Goal: Task Accomplishment & Management: Complete application form

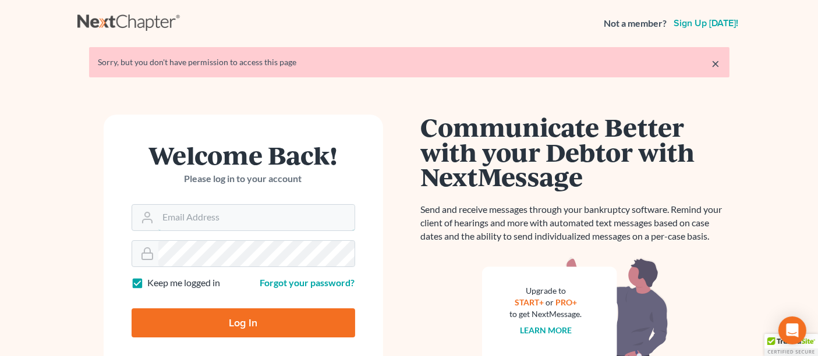
type input "[EMAIL_ADDRESS][DOMAIN_NAME]"
click at [210, 322] on input "Log In" at bounding box center [244, 323] width 224 height 29
type input "Thinking..."
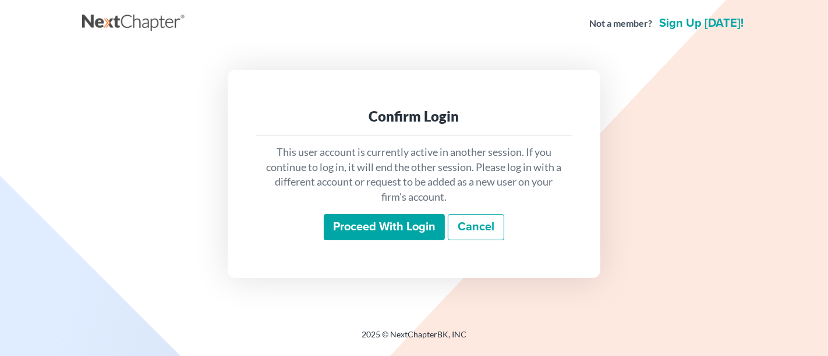
click at [411, 230] on input "Proceed with login" at bounding box center [384, 227] width 121 height 27
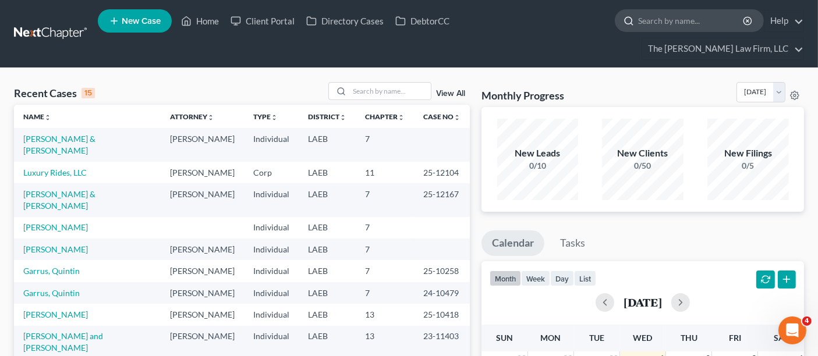
click at [638, 28] on input "search" at bounding box center [691, 21] width 107 height 22
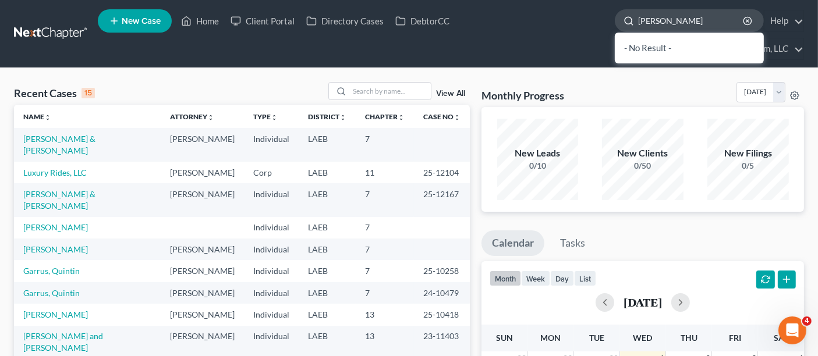
type input "[PERSON_NAME]"
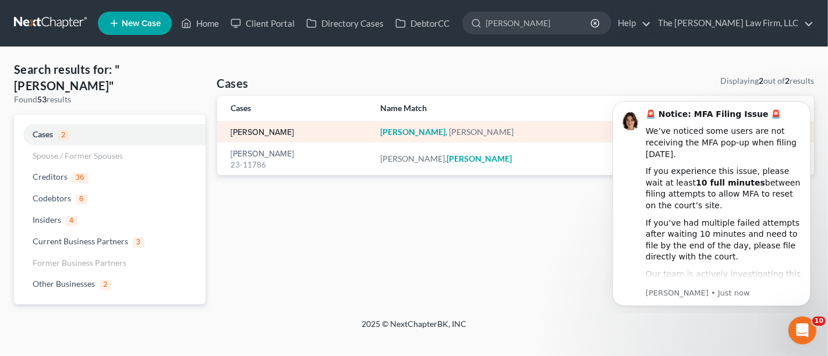
click at [269, 130] on link "[PERSON_NAME]" at bounding box center [262, 133] width 63 height 8
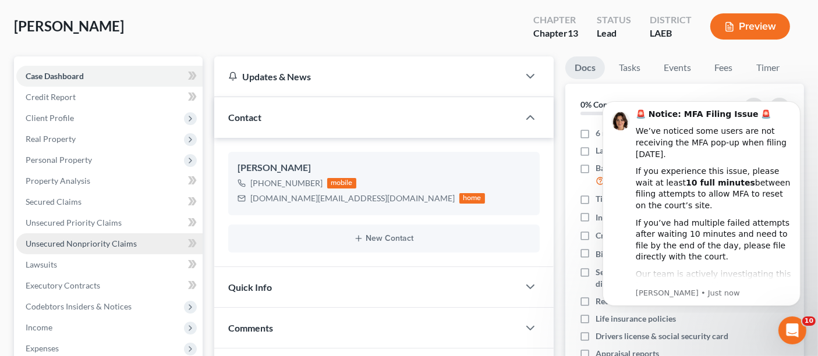
scroll to position [65, 0]
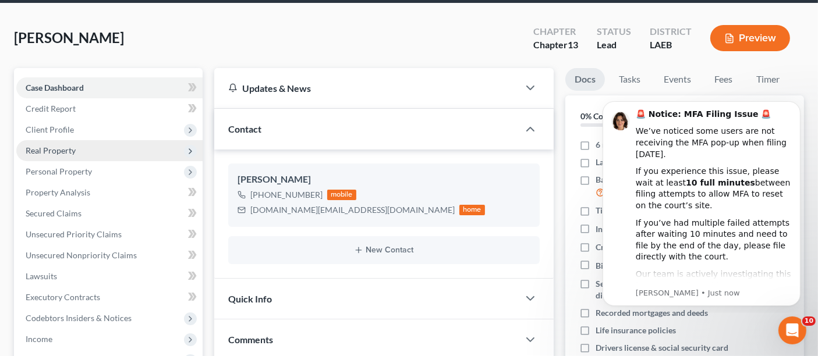
click at [54, 146] on span "Real Property" at bounding box center [51, 151] width 50 height 10
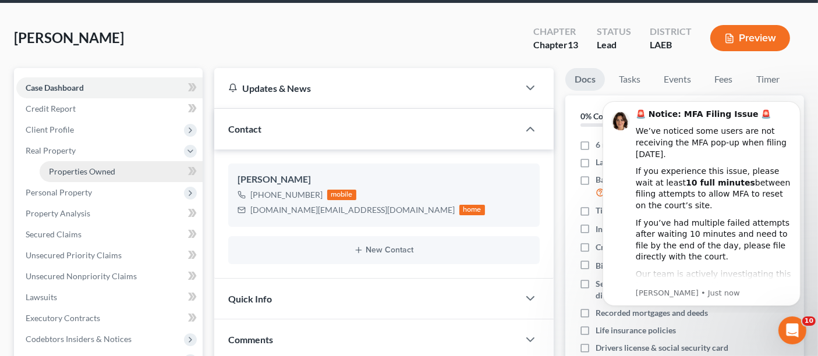
click at [75, 167] on span "Properties Owned" at bounding box center [82, 172] width 66 height 10
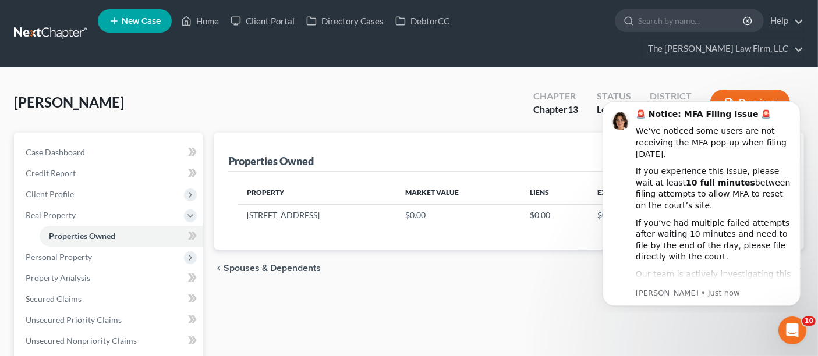
scroll to position [65, 0]
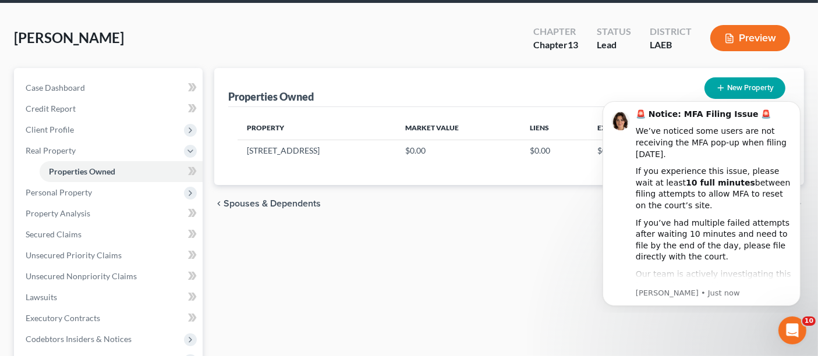
click at [537, 235] on div "Properties Owned New Property Property Market Value Liens Exemptions [STREET_AD…" at bounding box center [510, 331] width 602 height 526
click at [798, 98] on button "Dismiss notification" at bounding box center [796, 104] width 15 height 15
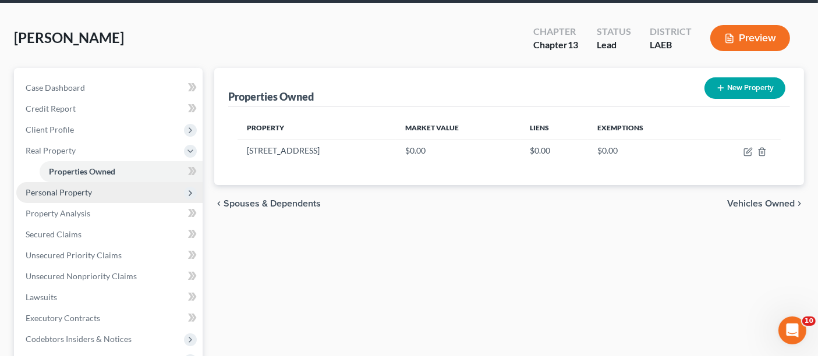
click at [71, 188] on span "Personal Property" at bounding box center [59, 193] width 66 height 10
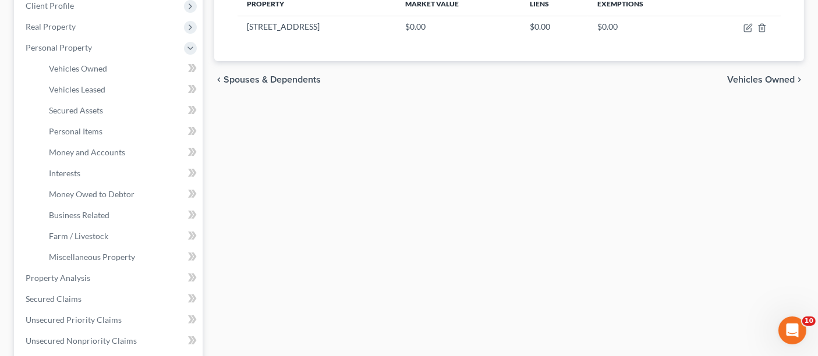
scroll to position [59, 0]
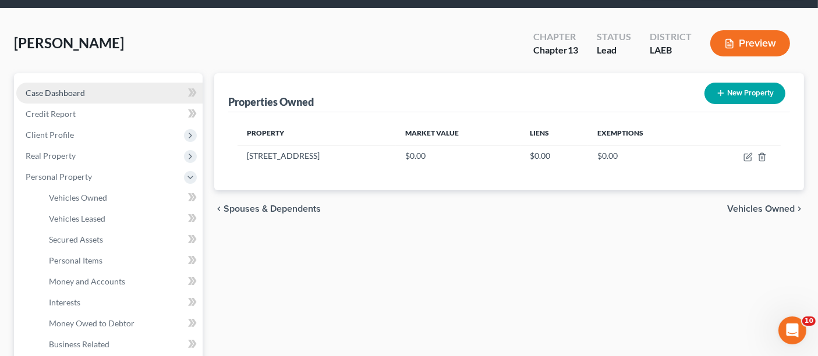
click at [63, 88] on span "Case Dashboard" at bounding box center [55, 93] width 59 height 10
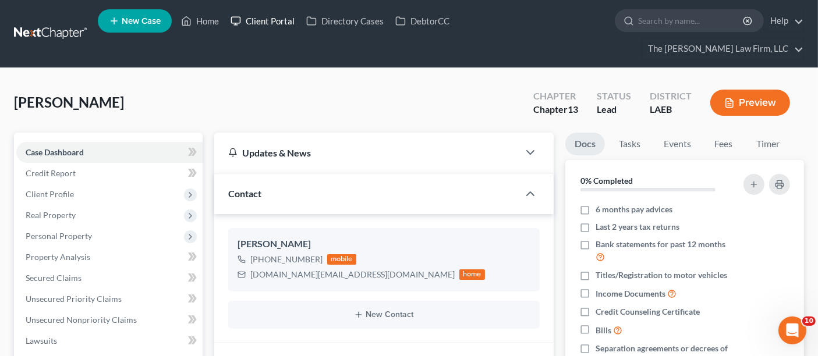
click at [281, 22] on link "Client Portal" at bounding box center [263, 20] width 76 height 21
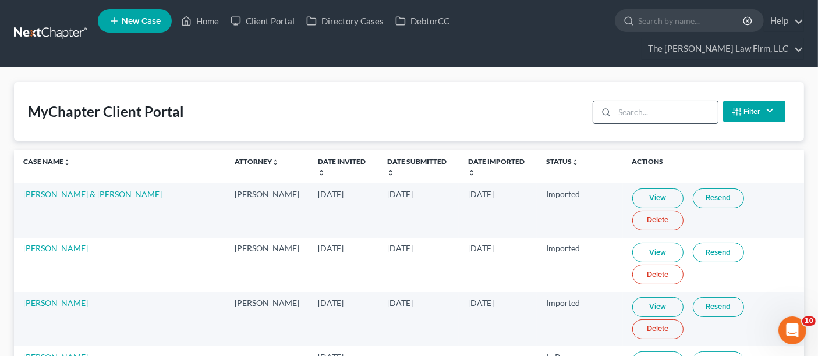
click at [666, 101] on input "search" at bounding box center [666, 112] width 103 height 22
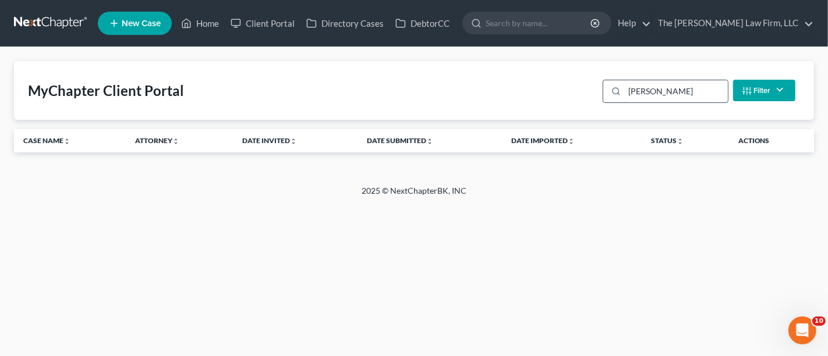
type input "[PERSON_NAME]"
click at [760, 90] on button "Filter" at bounding box center [764, 91] width 62 height 22
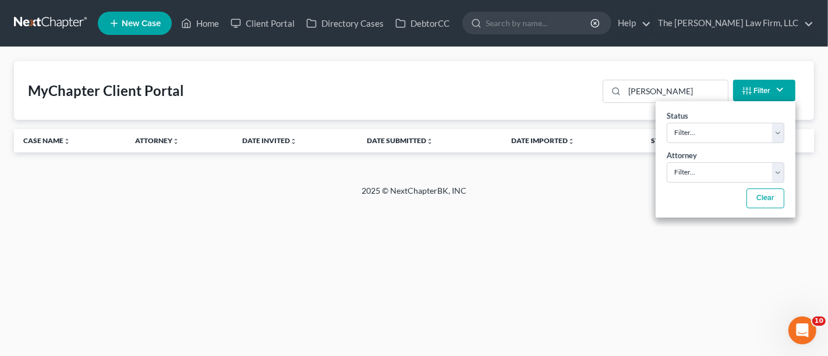
click at [760, 90] on button "Filter" at bounding box center [764, 91] width 62 height 22
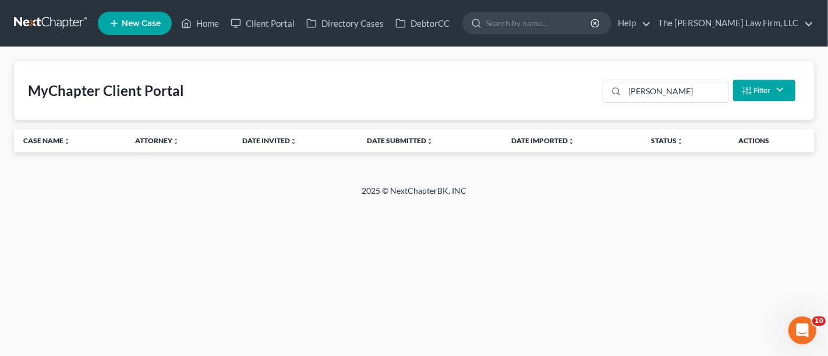
click at [757, 86] on button "Filter" at bounding box center [764, 91] width 62 height 22
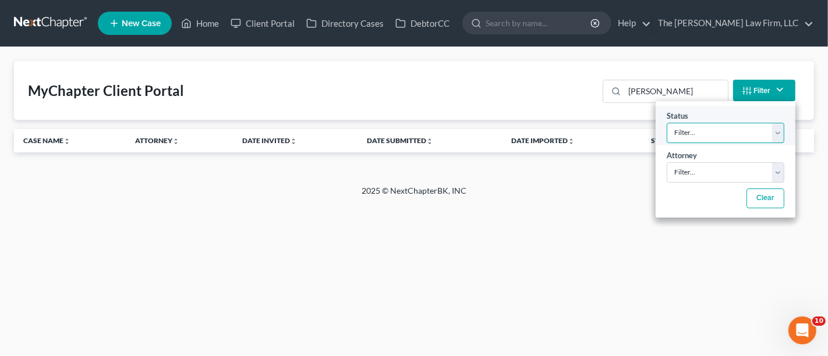
click at [704, 137] on select "Filter... Invited In Progress Ready To Review Reviewed Imported Sent Back To De…" at bounding box center [726, 133] width 118 height 20
select select "1"
click at [667, 123] on select "Filter... Invited In Progress Ready To Review Reviewed Imported Sent Back To De…" at bounding box center [726, 133] width 118 height 20
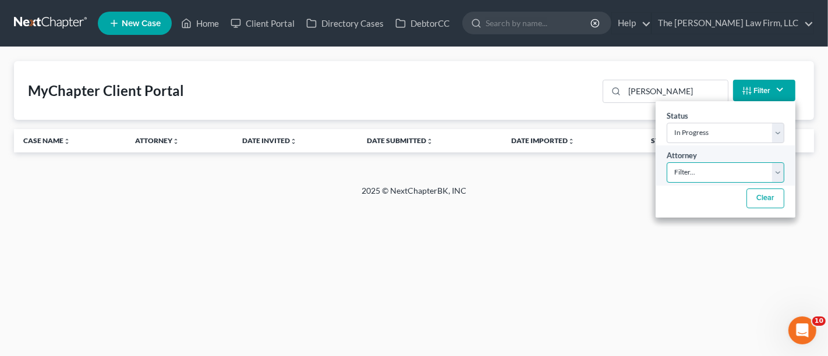
click at [696, 171] on select "Filter... [PERSON_NAME] [PERSON_NAME] [PERSON_NAME] [PERSON_NAME] [PERSON_NAME]" at bounding box center [726, 173] width 118 height 20
click at [575, 108] on div "MyChapter Client Portal [PERSON_NAME] Filter Status Filter... Invited In Progre…" at bounding box center [414, 90] width 800 height 59
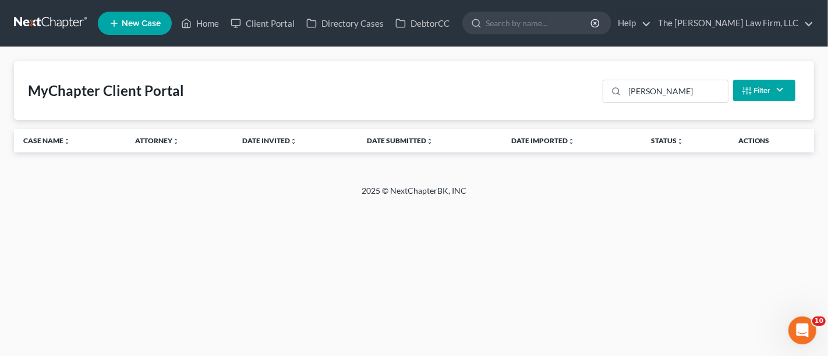
click at [769, 93] on button "Filter" at bounding box center [764, 91] width 62 height 22
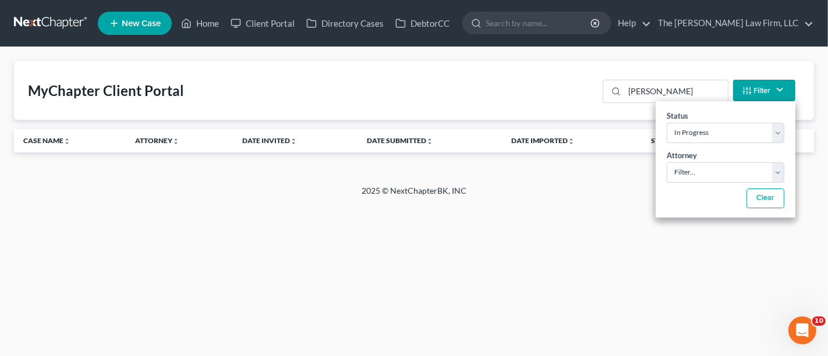
click at [341, 109] on div "MyChapter Client Portal [PERSON_NAME] Filter Status Filter... Invited In Progre…" at bounding box center [414, 90] width 800 height 59
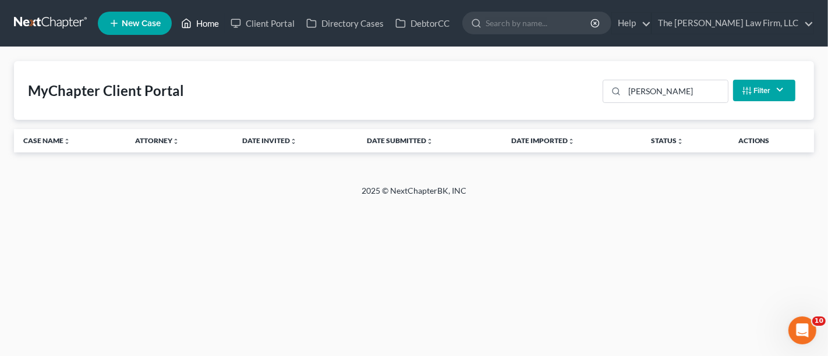
click at [207, 24] on link "Home" at bounding box center [200, 23] width 50 height 21
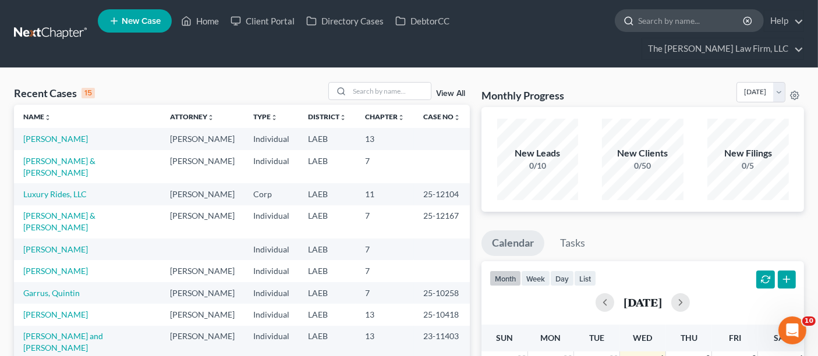
click at [638, 19] on input "search" at bounding box center [691, 21] width 107 height 22
click at [48, 134] on link "[PERSON_NAME]" at bounding box center [55, 139] width 65 height 10
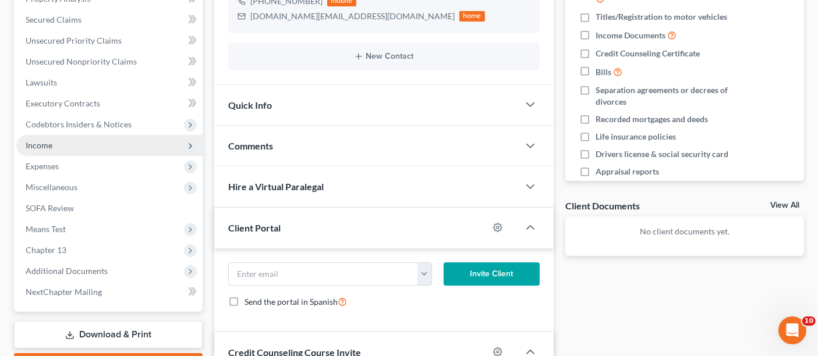
scroll to position [323, 0]
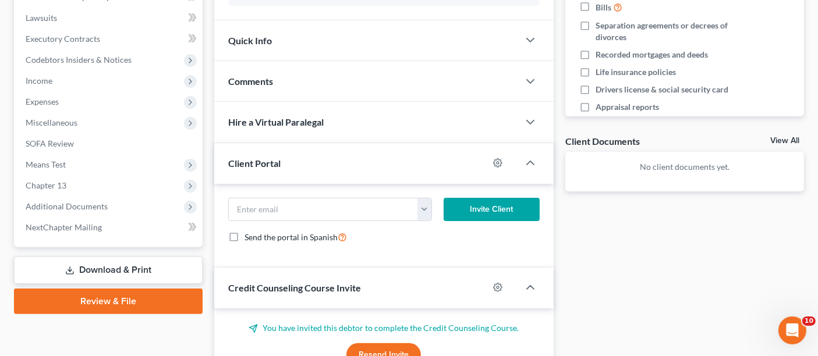
click at [348, 282] on span "Credit Counseling Course Invite" at bounding box center [294, 287] width 133 height 11
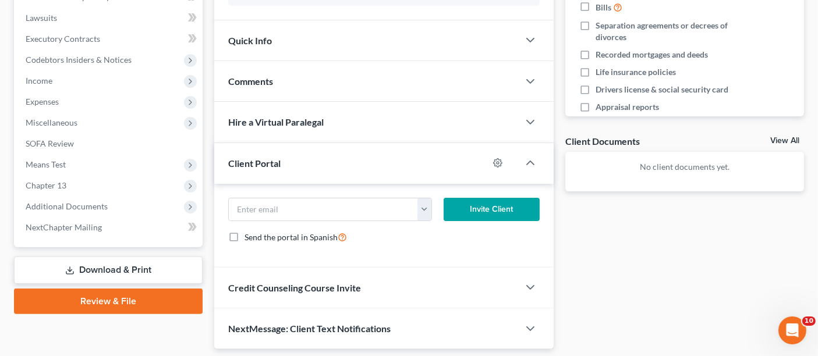
click at [348, 282] on span "Credit Counseling Course Invite" at bounding box center [294, 287] width 133 height 11
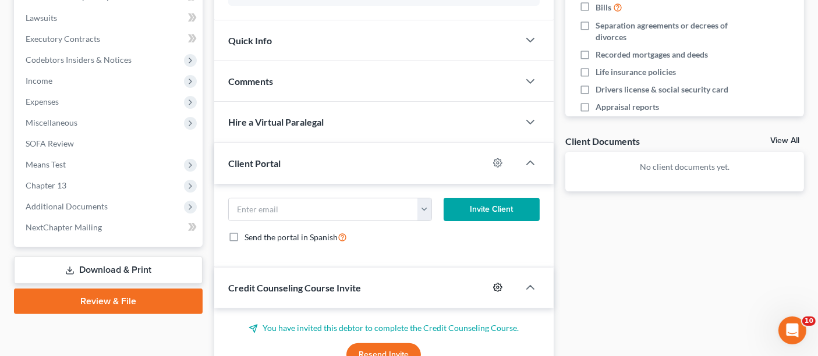
click at [495, 283] on icon "button" at bounding box center [497, 287] width 9 height 9
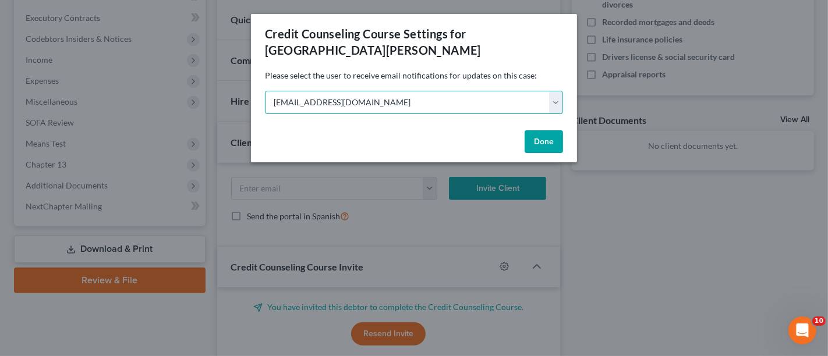
click at [301, 91] on select "Select [EMAIL_ADDRESS][DOMAIN_NAME] [EMAIL_ADDRESS][DOMAIN_NAME] [EMAIL_ADDRESS…" at bounding box center [414, 102] width 298 height 23
select select "1"
click at [265, 91] on select "Select [EMAIL_ADDRESS][DOMAIN_NAME] [EMAIL_ADDRESS][DOMAIN_NAME] [EMAIL_ADDRESS…" at bounding box center [414, 102] width 298 height 23
click at [536, 130] on button "Done" at bounding box center [544, 141] width 38 height 23
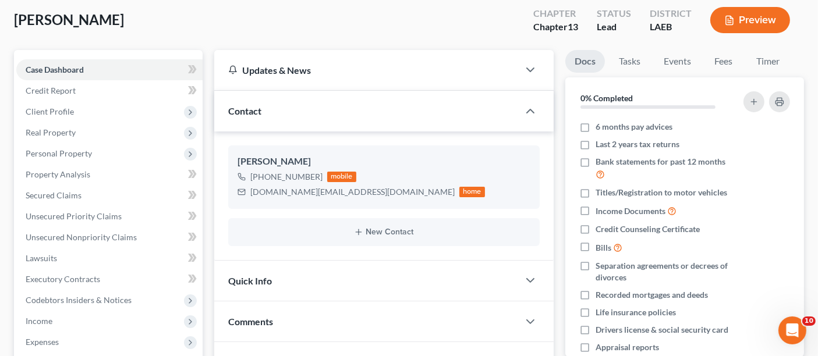
scroll to position [65, 0]
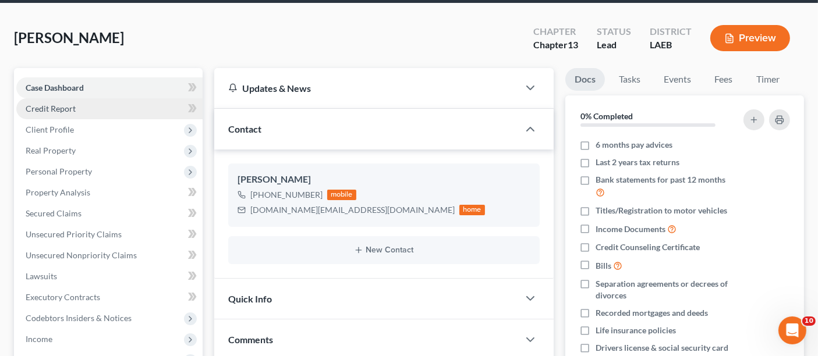
click at [51, 104] on span "Credit Report" at bounding box center [51, 109] width 50 height 10
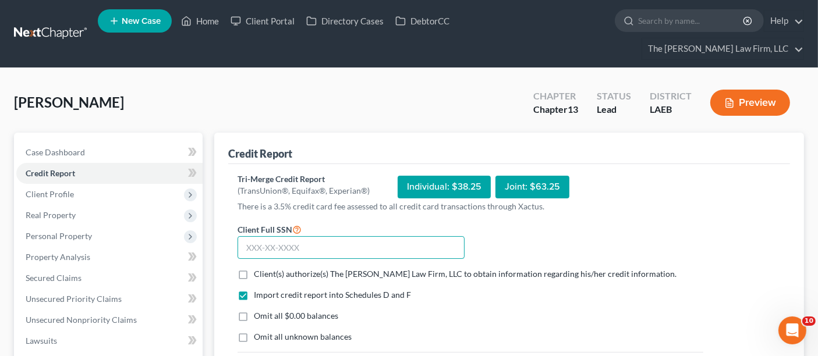
click at [303, 236] on input "text" at bounding box center [351, 247] width 227 height 23
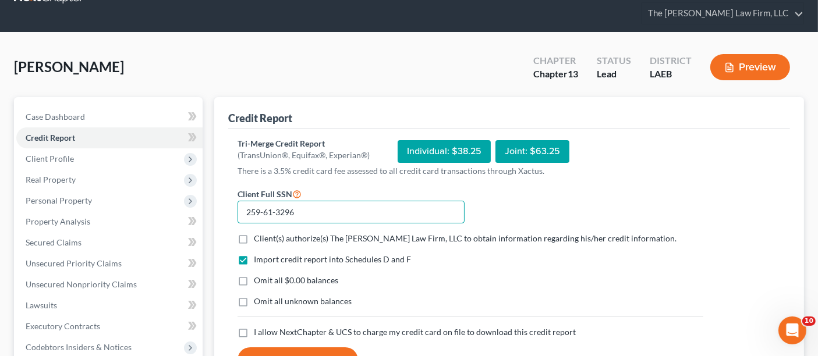
scroll to position [65, 0]
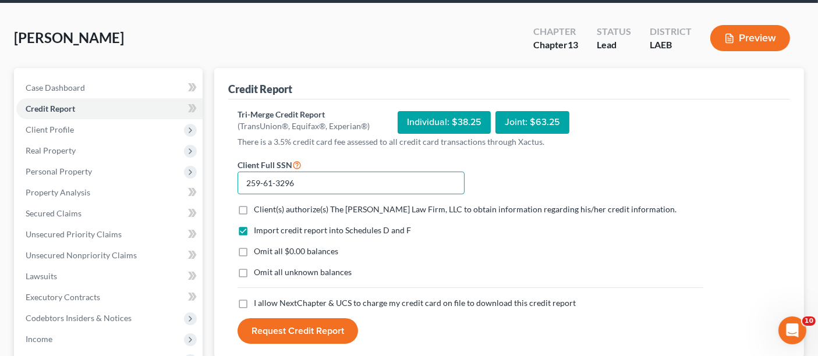
type input "259-61-3296"
click at [254, 204] on label "Client(s) authorize(s) The [PERSON_NAME] Law Firm, LLC to obtain information re…" at bounding box center [465, 210] width 423 height 12
click at [259, 204] on input "Client(s) authorize(s) The [PERSON_NAME] Law Firm, LLC to obtain information re…" at bounding box center [263, 208] width 8 height 8
checkbox input "true"
click at [254, 298] on label "I allow NextChapter & UCS to charge my credit card on file to download this cre…" at bounding box center [415, 304] width 322 height 12
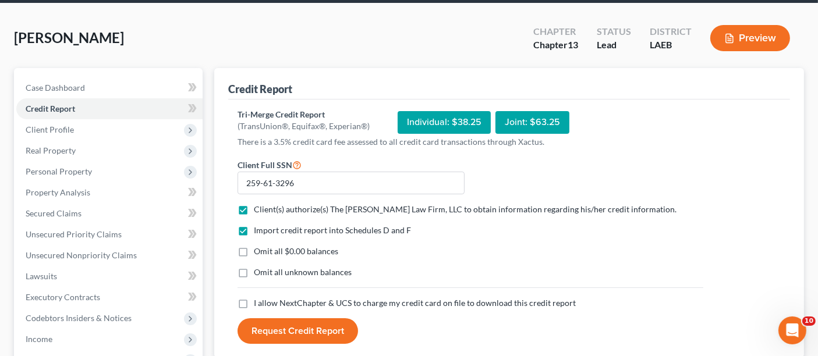
click at [259, 298] on input "I allow NextChapter & UCS to charge my credit card on file to download this cre…" at bounding box center [263, 302] width 8 height 8
checkbox input "true"
click at [298, 319] on button "Request Credit Report" at bounding box center [298, 332] width 121 height 26
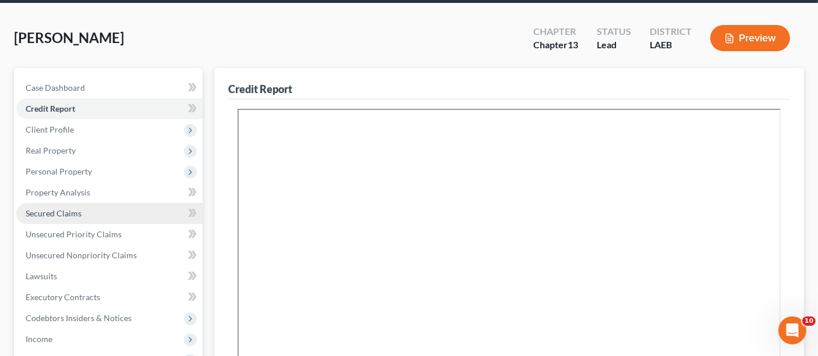
click at [59, 209] on span "Secured Claims" at bounding box center [54, 214] width 56 height 10
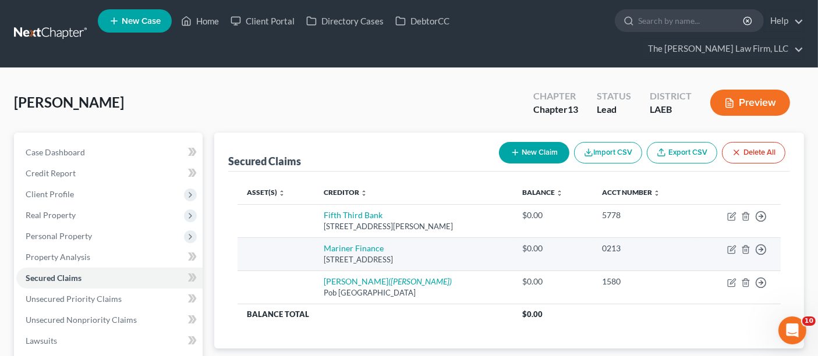
scroll to position [65, 0]
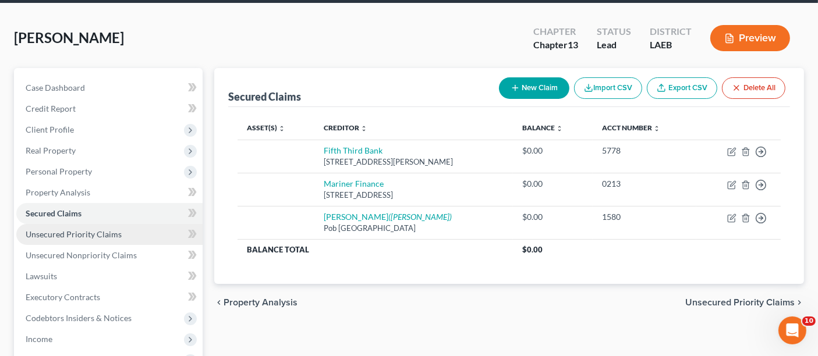
click at [63, 224] on link "Unsecured Priority Claims" at bounding box center [109, 234] width 186 height 21
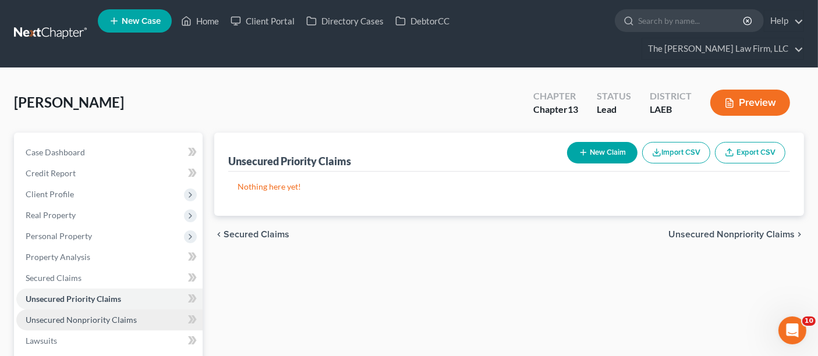
click at [84, 315] on span "Unsecured Nonpriority Claims" at bounding box center [81, 320] width 111 height 10
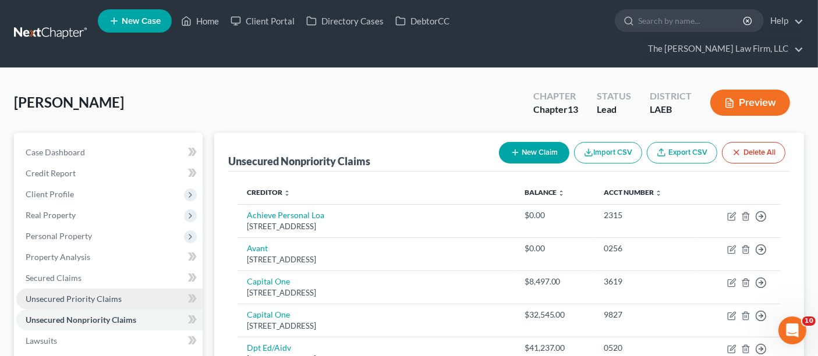
click at [50, 294] on span "Unsecured Priority Claims" at bounding box center [74, 299] width 96 height 10
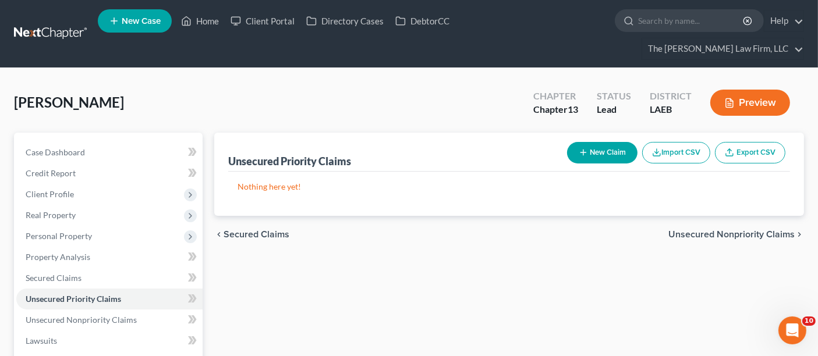
click at [592, 142] on button "New Claim" at bounding box center [602, 153] width 70 height 22
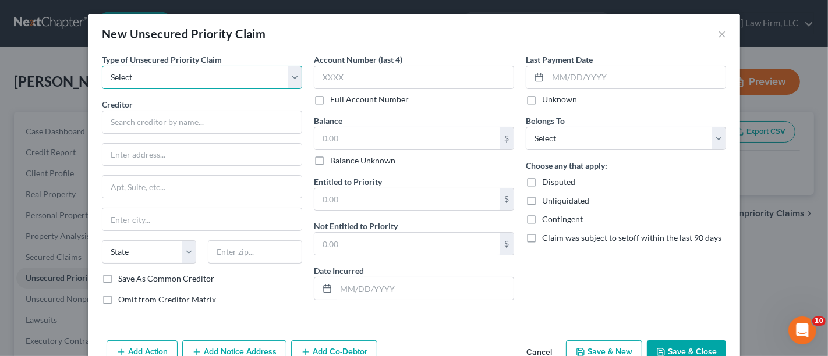
click at [141, 71] on select "Select Taxes & Other Government Units Domestic Support Obligations Extensions o…" at bounding box center [202, 77] width 200 height 23
select select "0"
click at [102, 66] on select "Select Taxes & Other Government Units Domestic Support Obligations Extensions o…" at bounding box center [202, 77] width 200 height 23
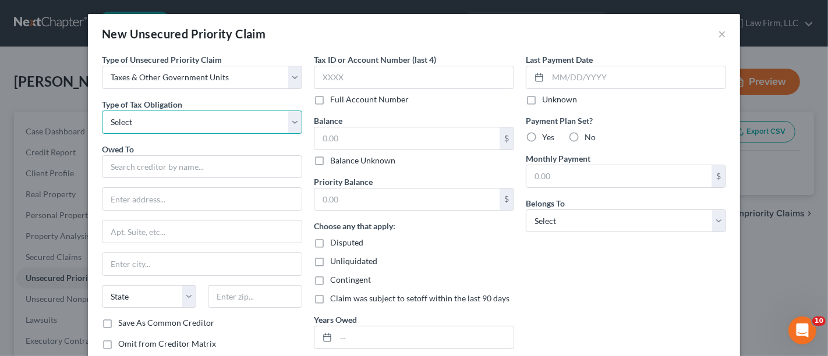
click at [136, 120] on select "Select Federal City State Franchise Tax Board Other" at bounding box center [202, 122] width 200 height 23
select select "0"
click at [102, 111] on select "Select Federal City State Franchise Tax Board Other" at bounding box center [202, 122] width 200 height 23
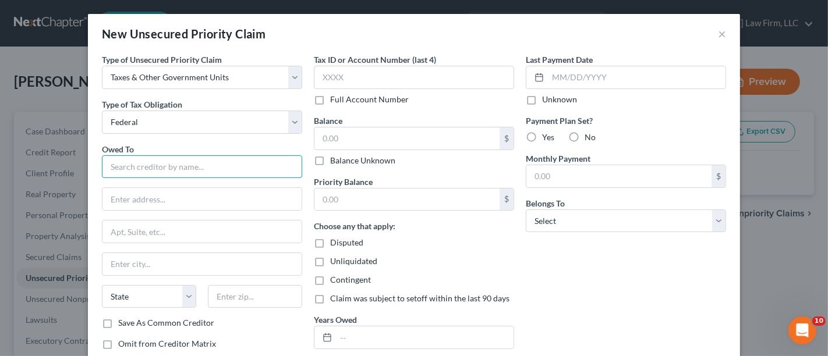
click at [140, 169] on input "text" at bounding box center [202, 167] width 200 height 23
type input "[GEOGRAPHIC_DATA]"
click at [333, 140] on input "text" at bounding box center [407, 139] width 185 height 22
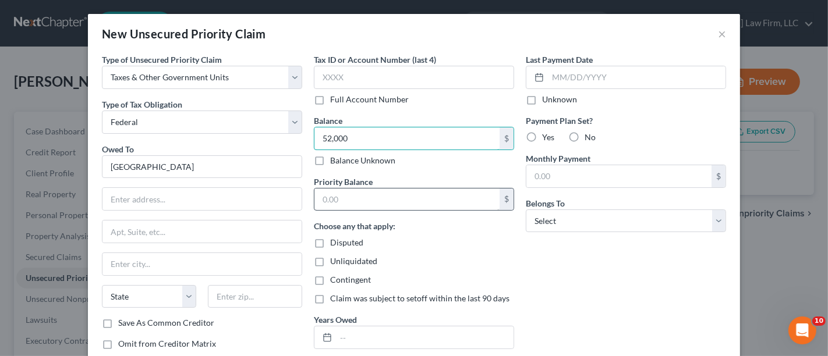
type input "52,000"
click at [331, 194] on input "text" at bounding box center [407, 200] width 185 height 22
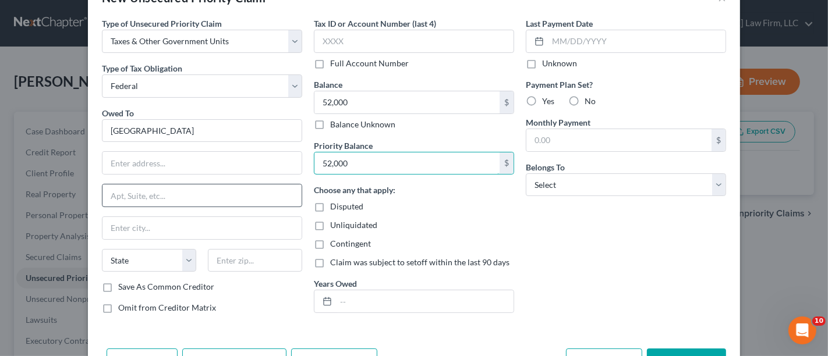
scroll to position [65, 0]
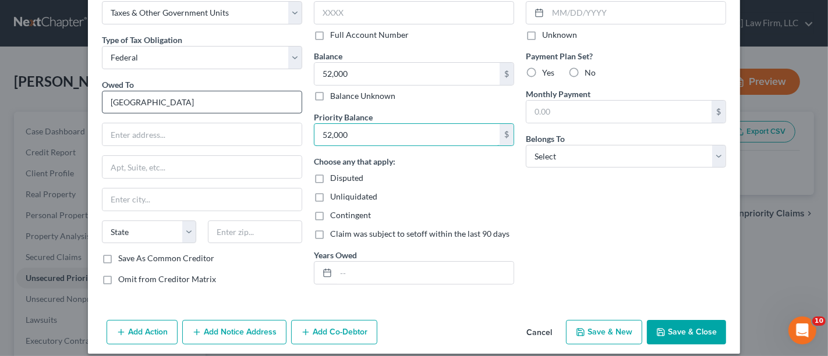
type input "52,000"
drag, startPoint x: 190, startPoint y: 105, endPoint x: 90, endPoint y: 98, distance: 100.4
click at [90, 98] on div "Type of Unsecured Priority Claim * Select Taxes & Other Government Units Domest…" at bounding box center [414, 152] width 652 height 327
click at [194, 93] on input "[GEOGRAPHIC_DATA]" at bounding box center [202, 102] width 200 height 23
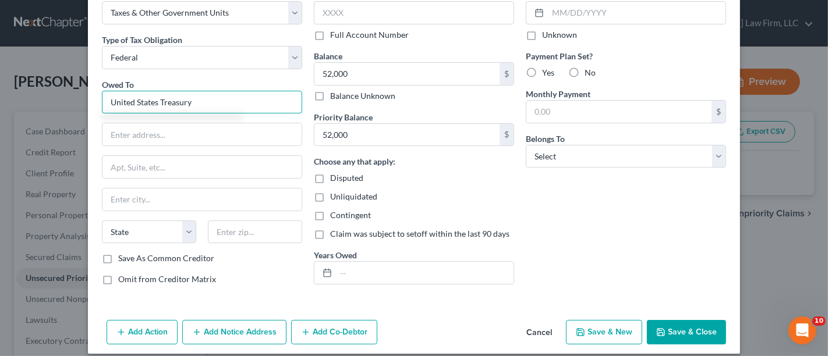
type input "United States Treasury"
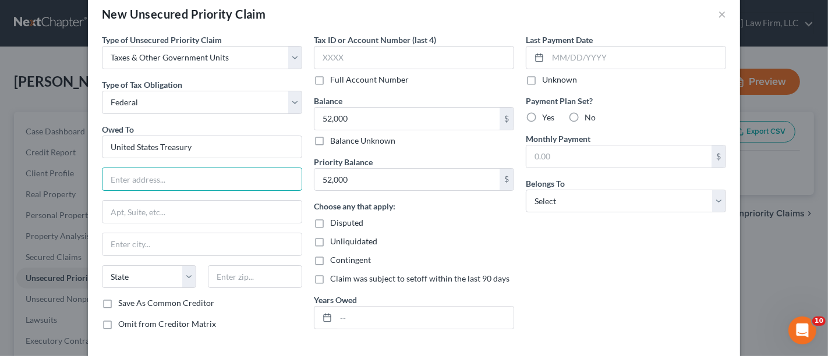
scroll to position [0, 0]
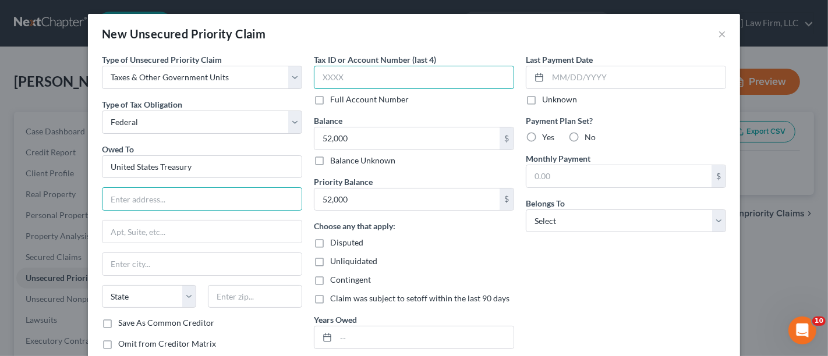
click at [348, 79] on input "text" at bounding box center [414, 77] width 200 height 23
type input "3296"
click at [428, 132] on input "52,000" at bounding box center [407, 139] width 185 height 22
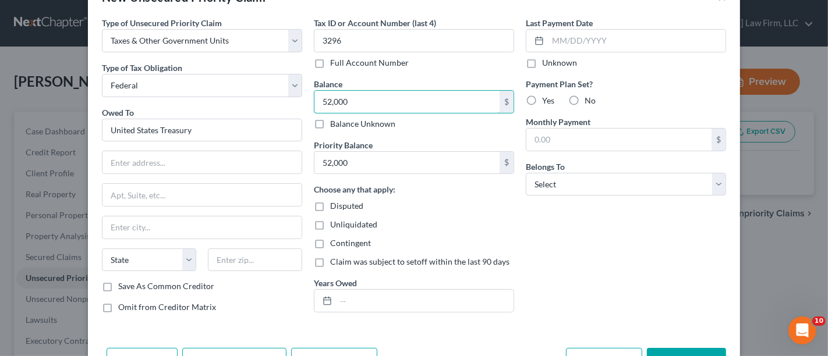
scroll to position [65, 0]
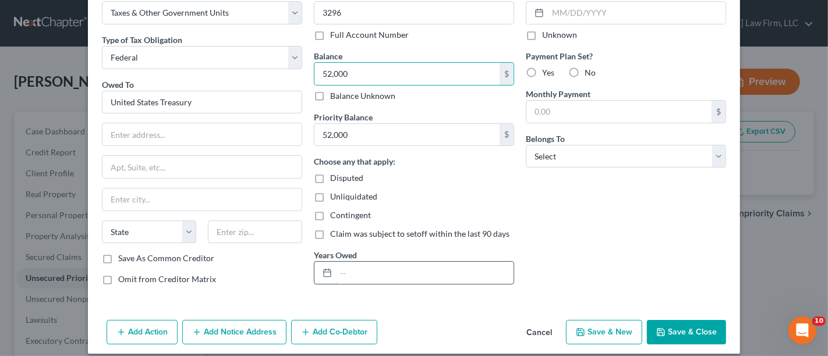
click at [338, 271] on input "text" at bounding box center [425, 273] width 178 height 22
click at [323, 273] on icon at bounding box center [327, 273] width 9 height 9
click at [373, 262] on input "text" at bounding box center [425, 273] width 178 height 22
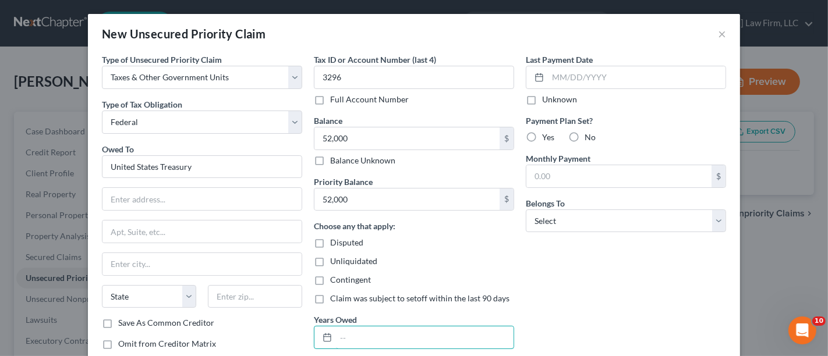
scroll to position [73, 0]
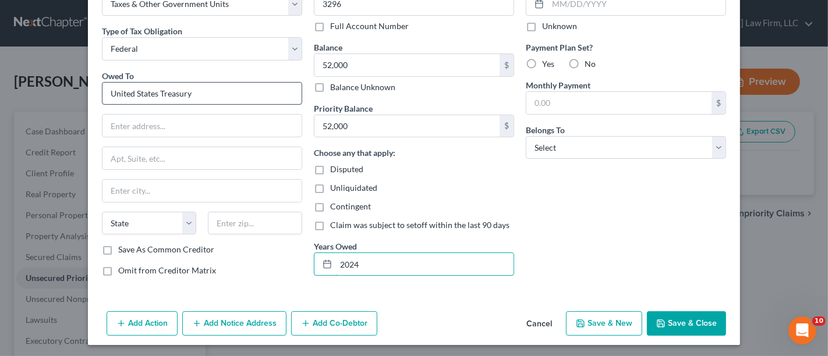
type input "2024"
drag, startPoint x: 189, startPoint y: 92, endPoint x: 105, endPoint y: 94, distance: 83.9
click at [105, 94] on input "United States Treasury" at bounding box center [202, 93] width 200 height 23
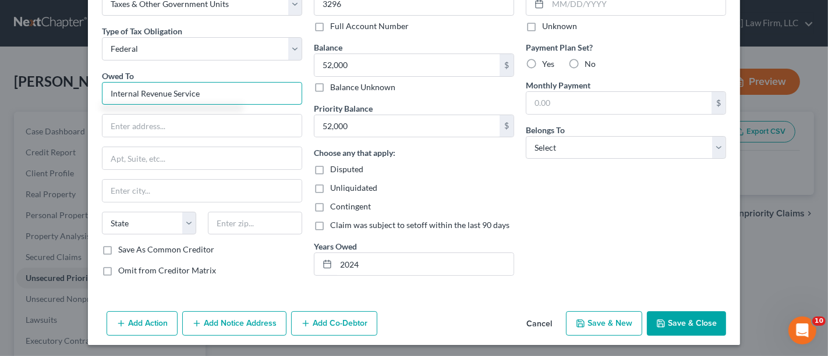
type input "Internal Revenue Service"
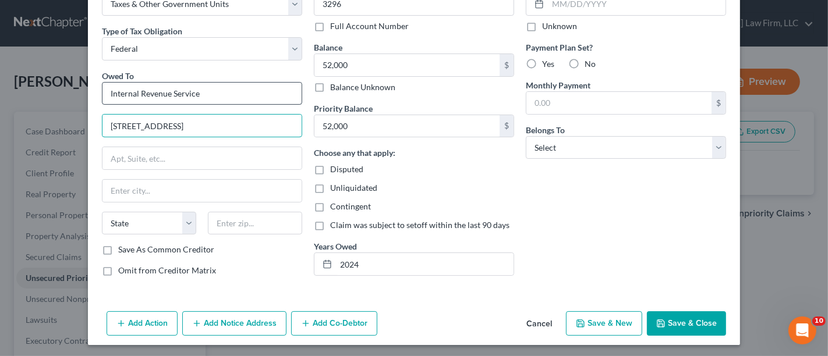
type input "[STREET_ADDRESS]"
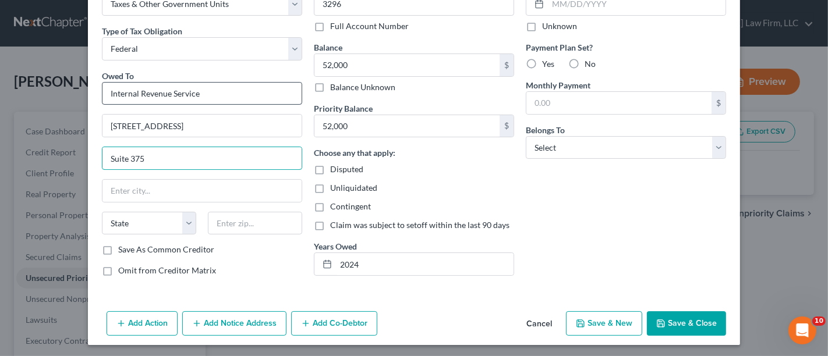
type input "Suite 375"
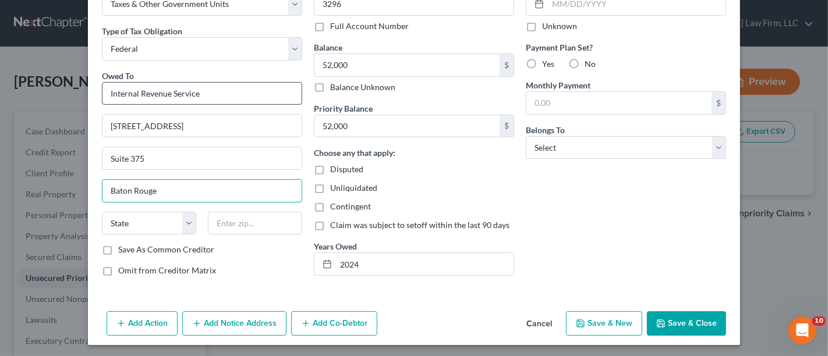
type input "Baton Rouge"
select select "19"
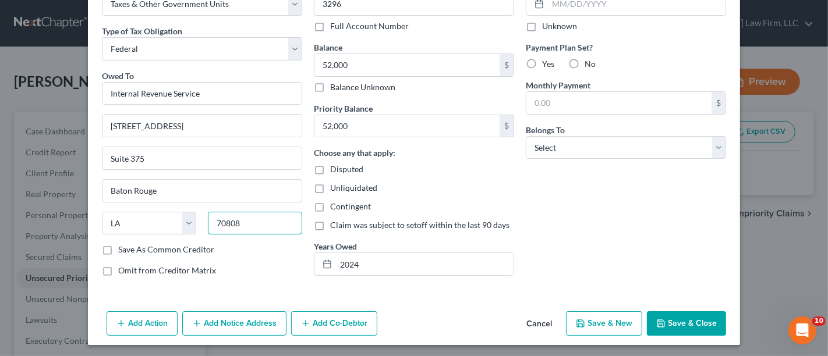
type input "70808"
click at [118, 249] on label "Save As Common Creditor" at bounding box center [166, 250] width 96 height 12
click at [123, 249] on input "Save As Common Creditor" at bounding box center [127, 248] width 8 height 8
checkbox input "true"
click at [273, 261] on div "Type of Unsecured Priority Claim * Select Taxes & Other Government Units Domest…" at bounding box center [202, 133] width 212 height 306
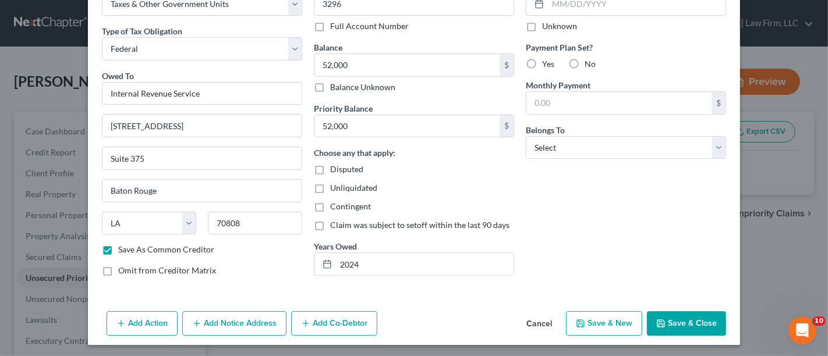
scroll to position [9, 0]
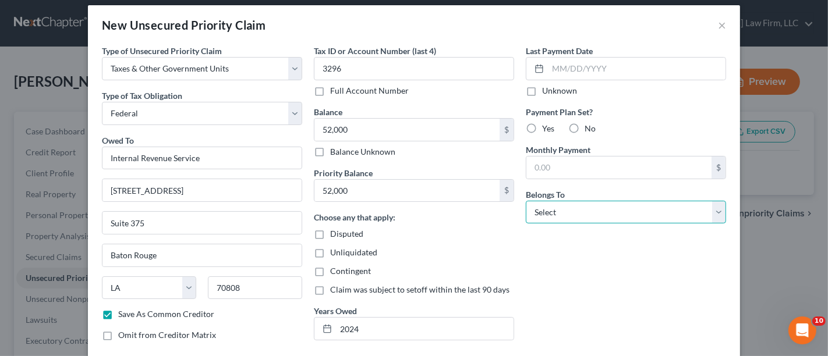
click at [559, 211] on select "Select Debtor 1 Only Debtor 2 Only Debtor 1 And Debtor 2 Only At Least One Of T…" at bounding box center [626, 212] width 200 height 23
select select "0"
click at [526, 201] on select "Select Debtor 1 Only Debtor 2 Only Debtor 1 And Debtor 2 Only At Least One Of T…" at bounding box center [626, 212] width 200 height 23
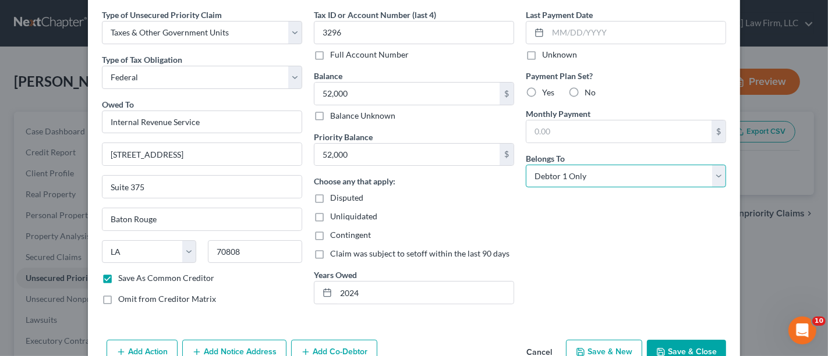
scroll to position [73, 0]
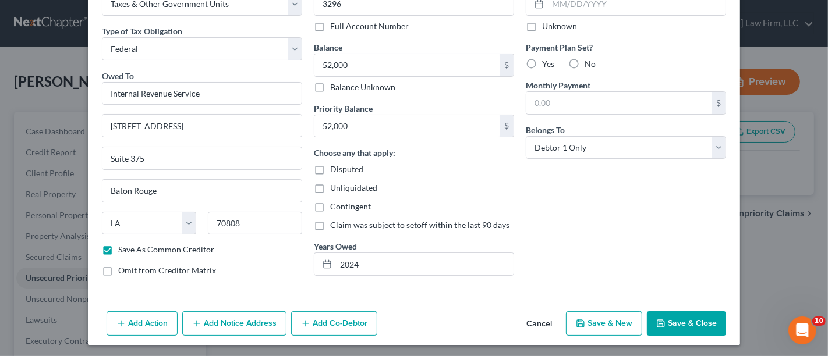
click at [603, 325] on button "Save & New" at bounding box center [604, 324] width 76 height 24
checkbox input "false"
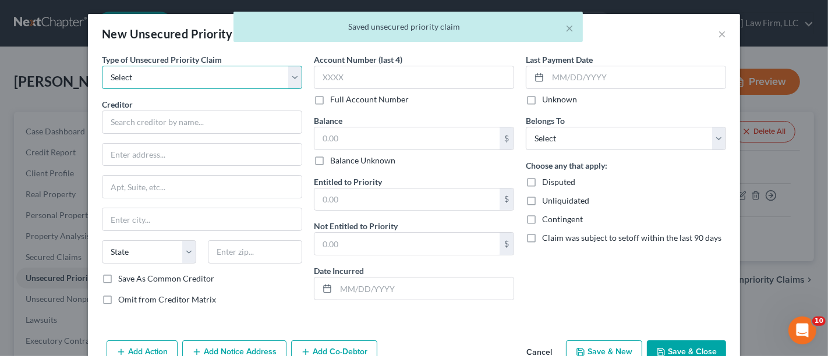
click at [119, 82] on select "Select Taxes & Other Government Units Domestic Support Obligations Extensions o…" at bounding box center [202, 77] width 200 height 23
select select "0"
click at [102, 66] on select "Select Taxes & Other Government Units Domestic Support Obligations Extensions o…" at bounding box center [202, 77] width 200 height 23
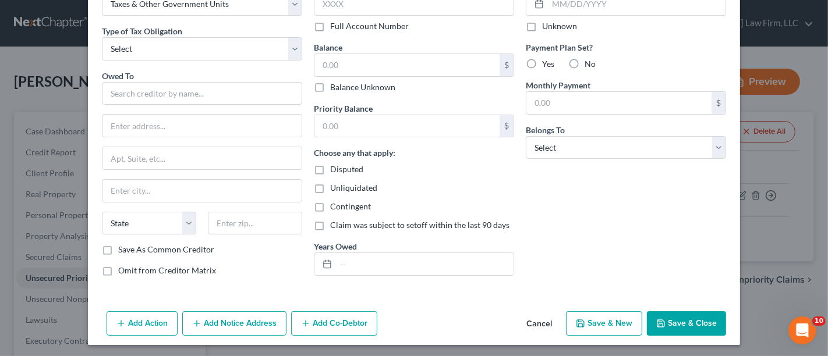
click at [536, 324] on button "Cancel" at bounding box center [539, 324] width 44 height 23
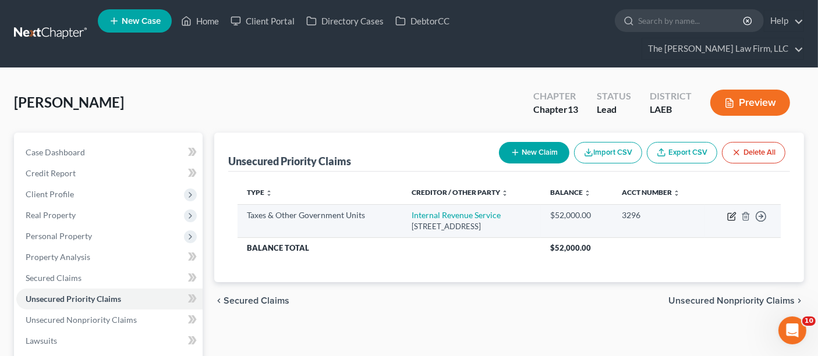
click at [729, 212] on icon "button" at bounding box center [732, 216] width 9 height 9
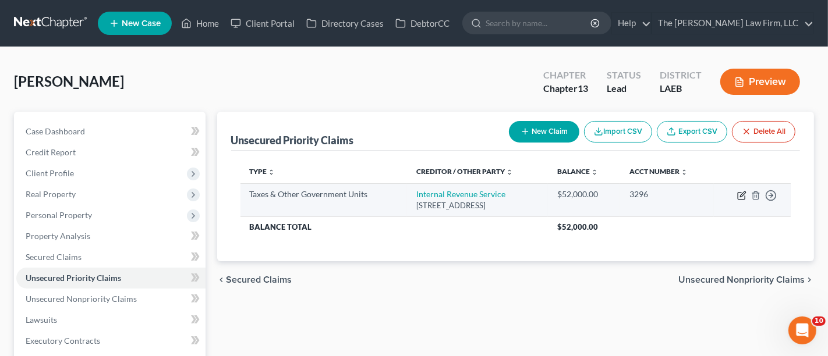
select select "0"
select select "19"
select select "0"
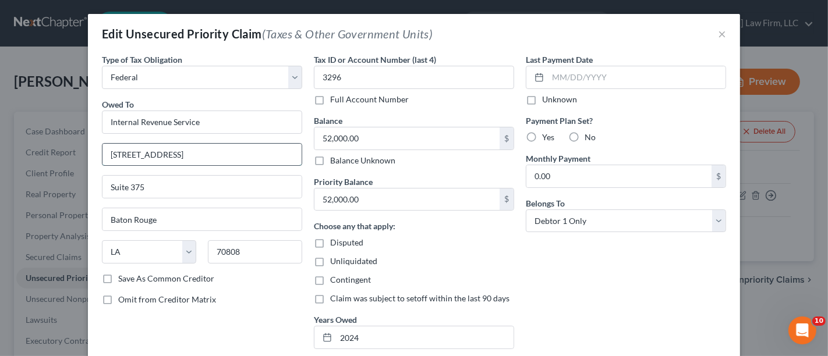
drag, startPoint x: 189, startPoint y: 151, endPoint x: 100, endPoint y: 153, distance: 89.7
click at [103, 153] on input "[STREET_ADDRESS]" at bounding box center [202, 155] width 199 height 22
type input "PO Box 7346"
type input "P"
type input "p"
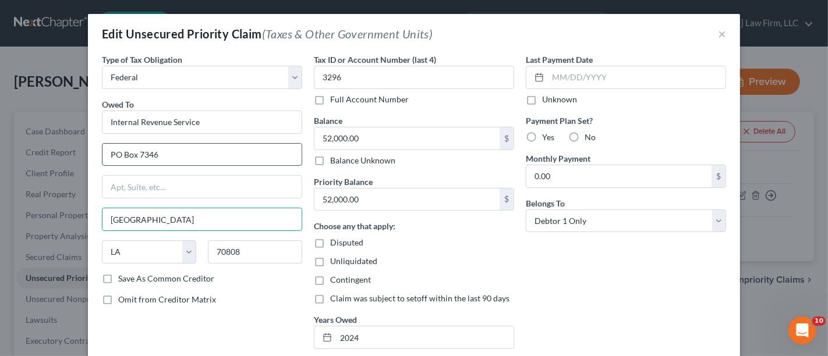
type input "[GEOGRAPHIC_DATA]"
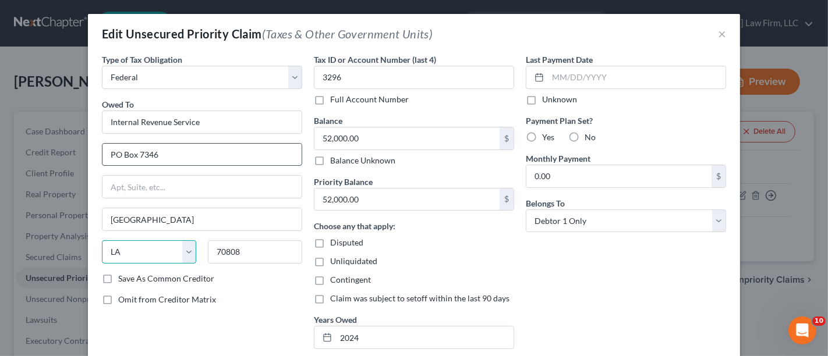
select select "39"
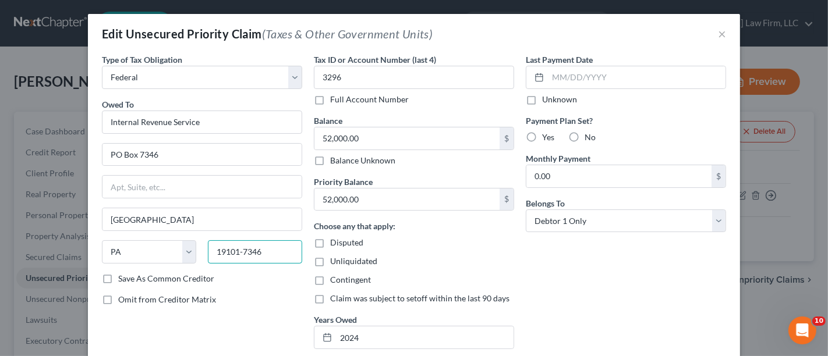
type input "19101-7346"
click at [118, 277] on label "Save As Common Creditor" at bounding box center [166, 279] width 96 height 12
click at [123, 277] on input "Save As Common Creditor" at bounding box center [127, 277] width 8 height 8
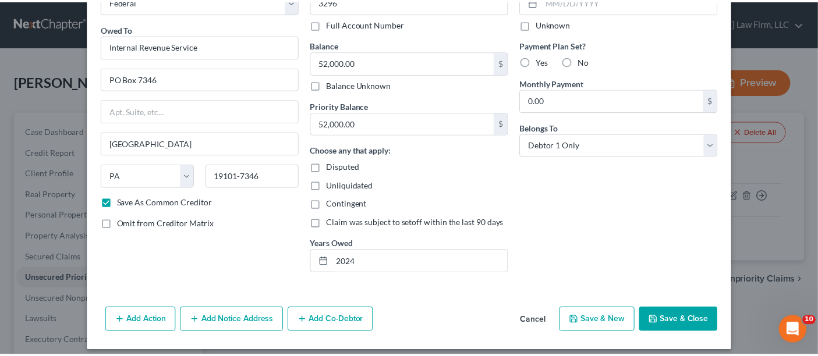
scroll to position [83, 0]
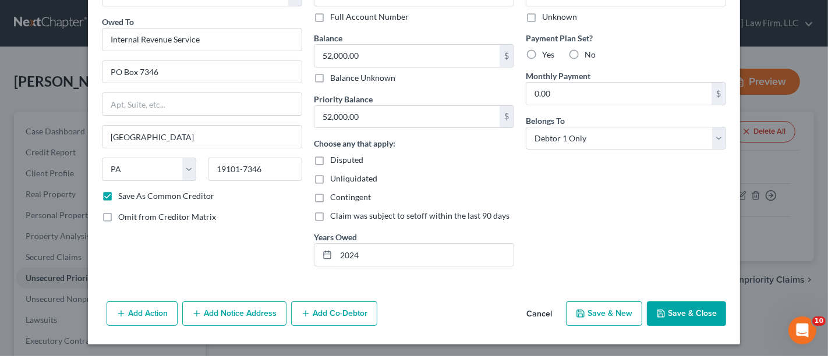
click at [683, 312] on button "Save & Close" at bounding box center [686, 314] width 79 height 24
checkbox input "false"
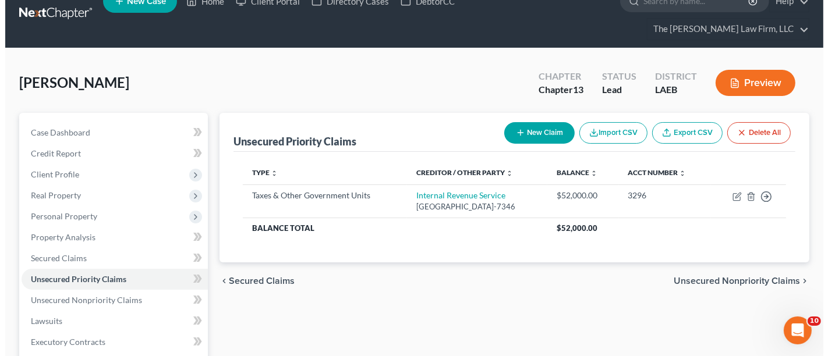
scroll to position [0, 0]
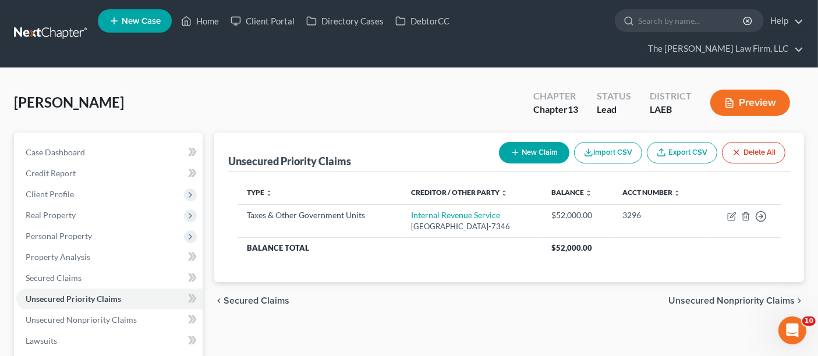
click at [526, 142] on button "New Claim" at bounding box center [534, 153] width 70 height 22
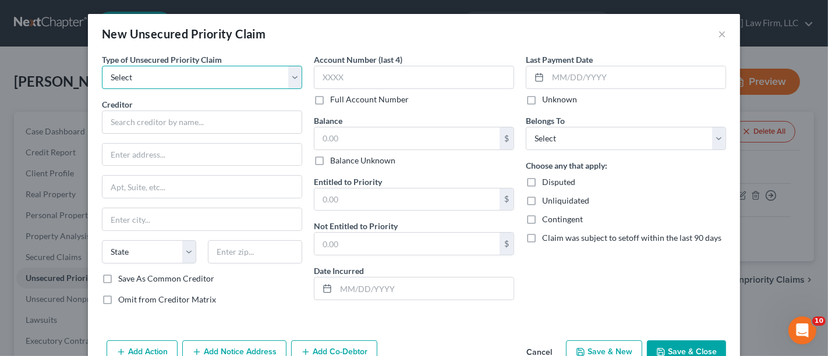
click at [136, 73] on select "Select Taxes & Other Government Units Domestic Support Obligations Extensions o…" at bounding box center [202, 77] width 200 height 23
select select "0"
click at [102, 66] on select "Select Taxes & Other Government Units Domestic Support Obligations Extensions o…" at bounding box center [202, 77] width 200 height 23
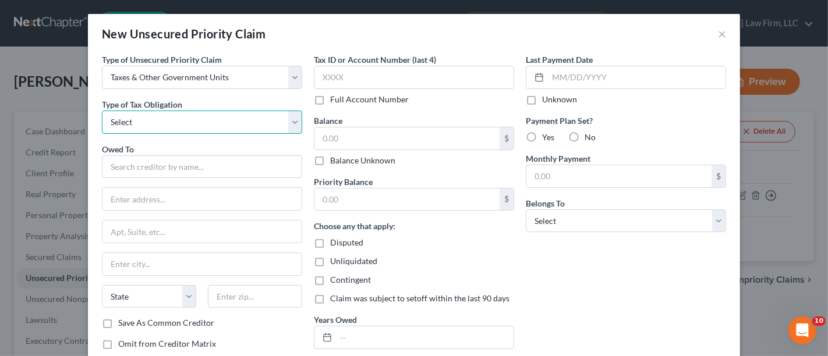
drag, startPoint x: 140, startPoint y: 119, endPoint x: 143, endPoint y: 124, distance: 6.0
click at [140, 119] on select "Select Federal City State Franchise Tax Board Other" at bounding box center [202, 122] width 200 height 23
select select "0"
click at [102, 111] on select "Select Federal City State Franchise Tax Board Other" at bounding box center [202, 122] width 200 height 23
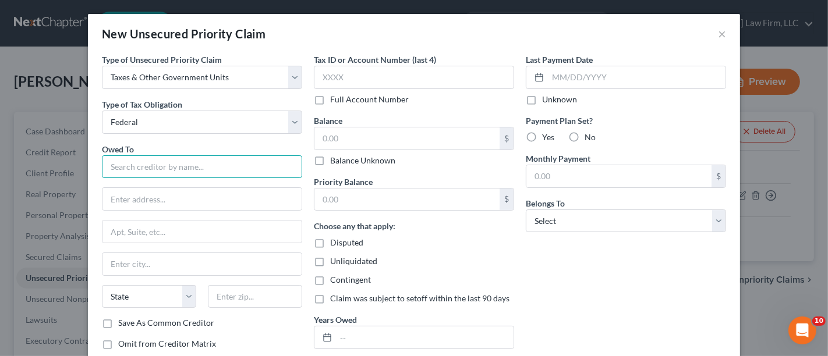
click at [133, 162] on input "text" at bounding box center [202, 167] width 200 height 23
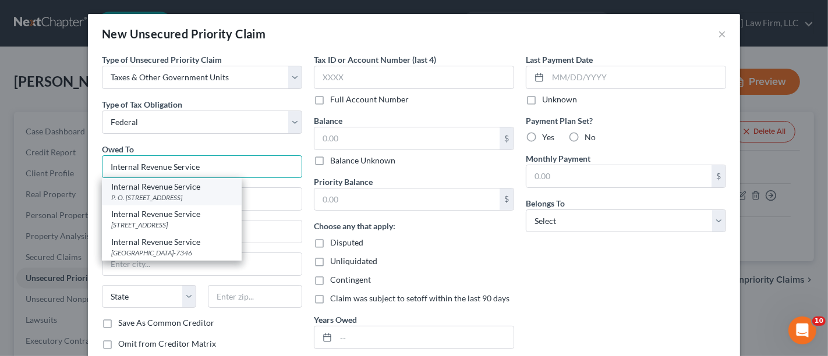
type input "Internal Revenue Service"
click at [153, 199] on div "P. O. [STREET_ADDRESS]" at bounding box center [171, 198] width 121 height 10
type input "P. O. Box 7346"
type input "[GEOGRAPHIC_DATA]"
select select "39"
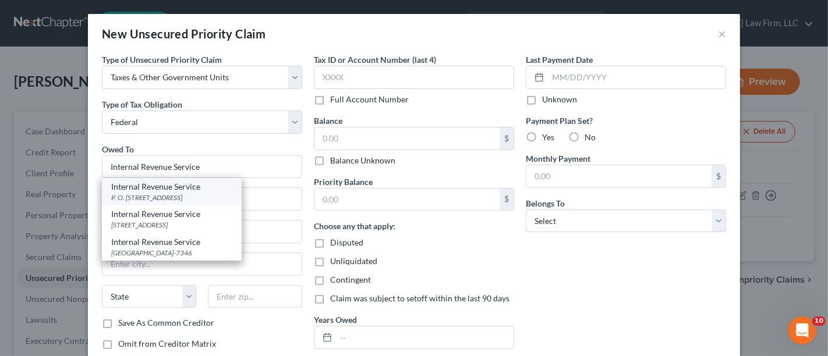
type input "19101"
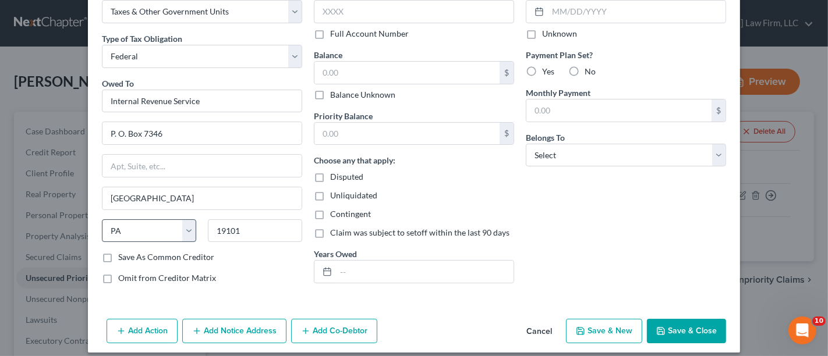
scroll to position [73, 0]
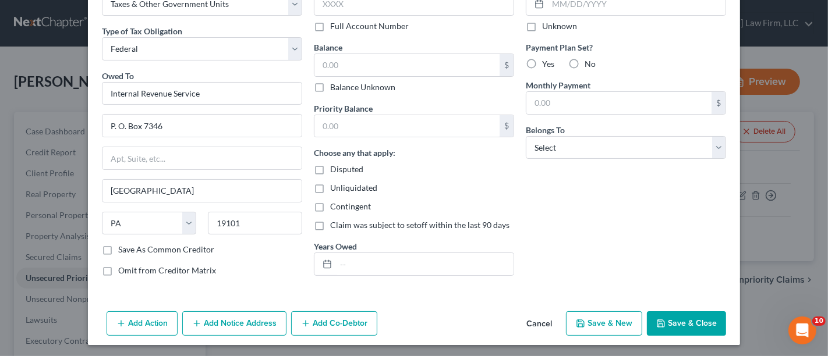
click at [213, 325] on button "Add Notice Address" at bounding box center [234, 324] width 104 height 24
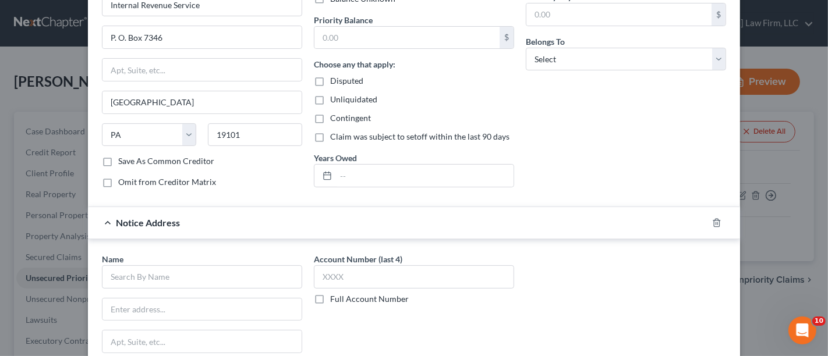
scroll to position [203, 0]
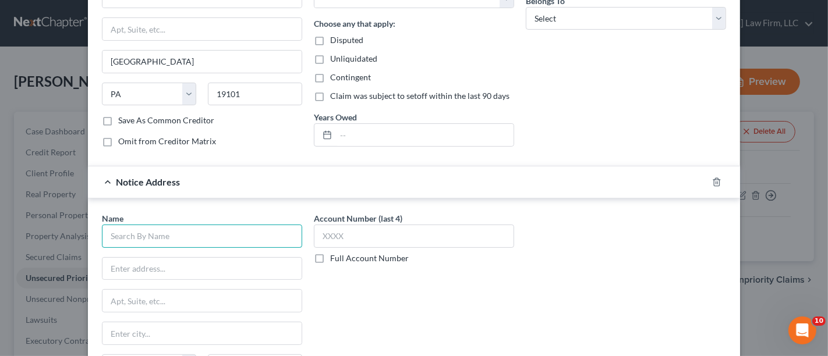
click at [146, 235] on input "text" at bounding box center [202, 236] width 200 height 23
type input "[PERSON_NAME]"
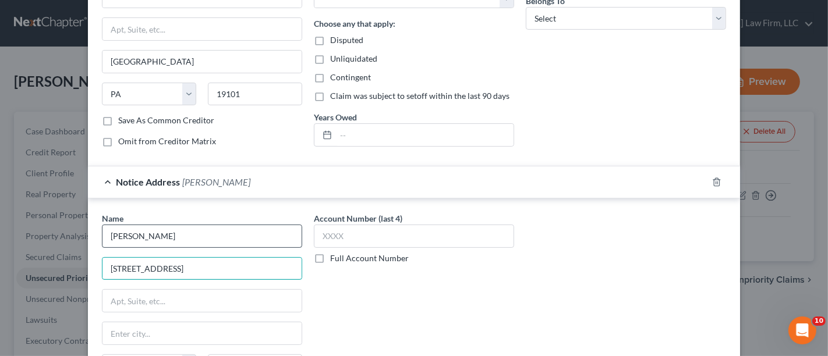
type input "[STREET_ADDRESS]"
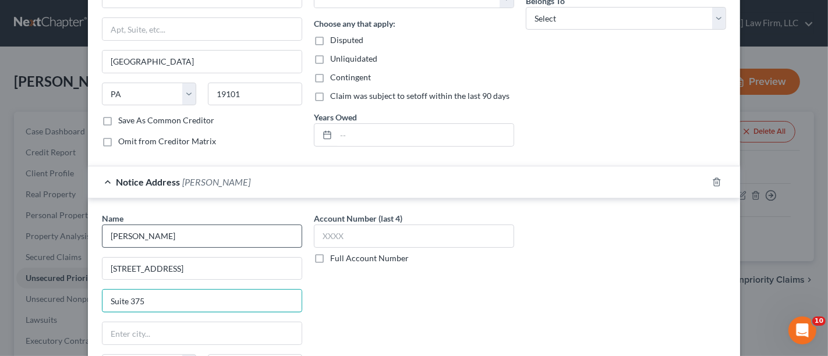
type input "Suite 375"
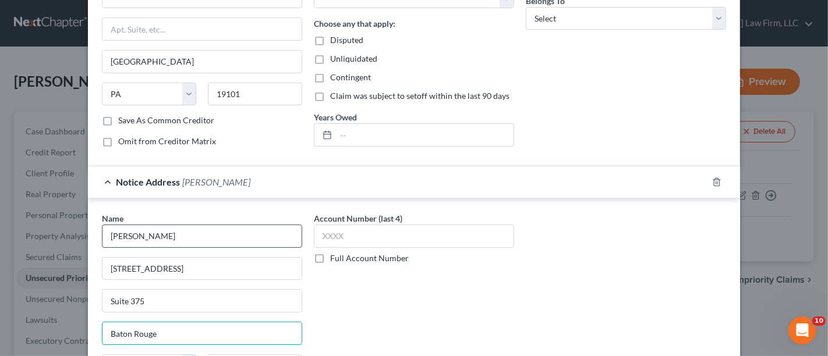
type input "Baton Rouge"
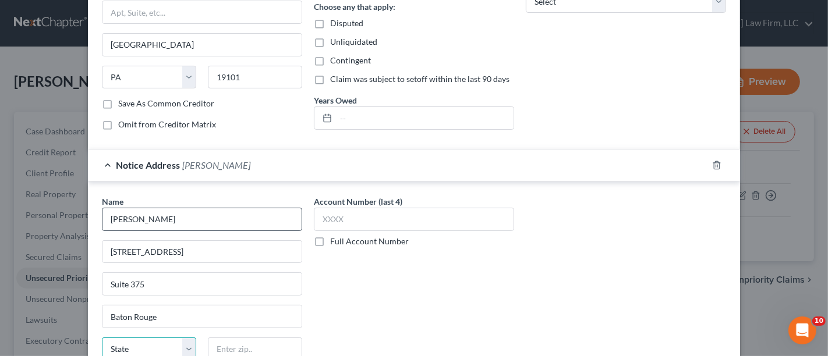
select select "19"
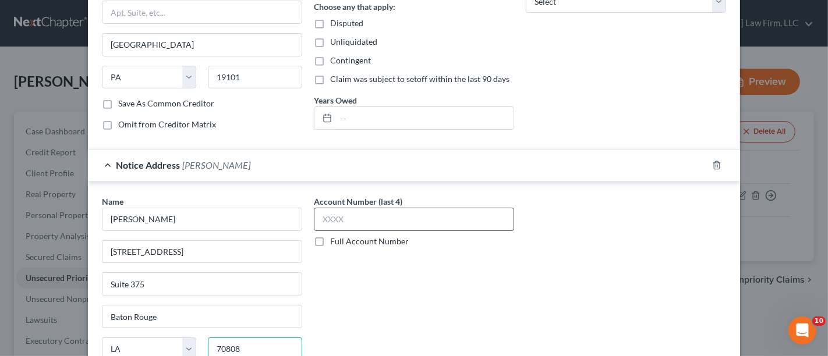
type input "70808"
click at [347, 221] on input "text" at bounding box center [414, 219] width 200 height 23
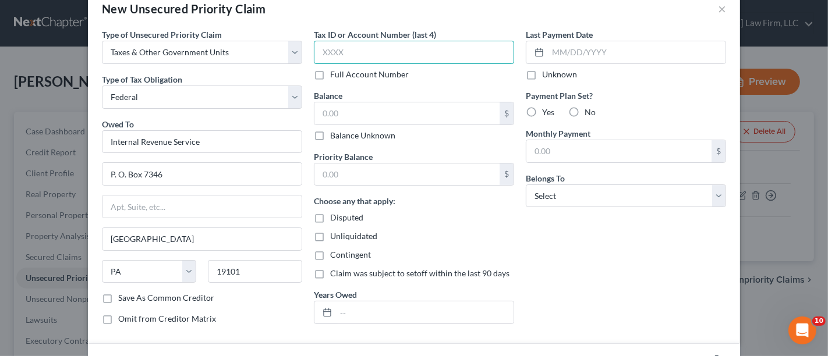
click at [339, 51] on input "text" at bounding box center [414, 52] width 200 height 23
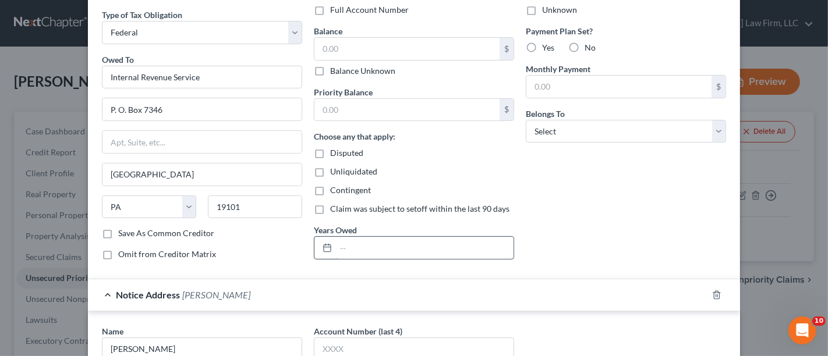
type input "3296"
click at [352, 244] on input "text" at bounding box center [425, 248] width 178 height 22
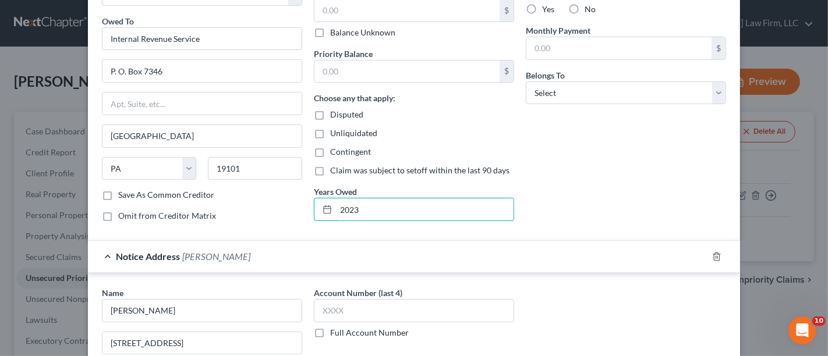
scroll to position [154, 0]
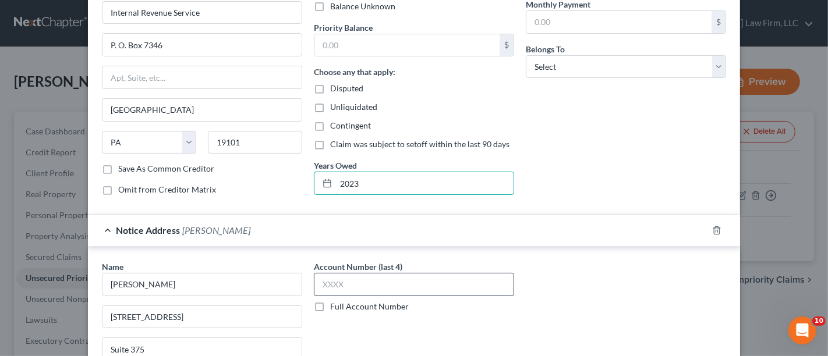
type input "2023"
click at [321, 280] on input "text" at bounding box center [414, 284] width 200 height 23
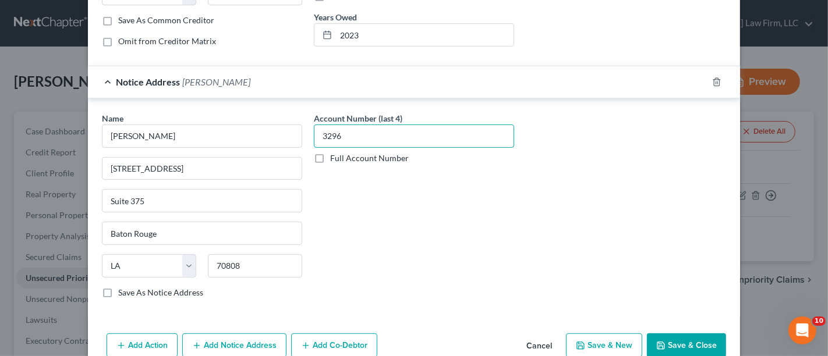
scroll to position [323, 0]
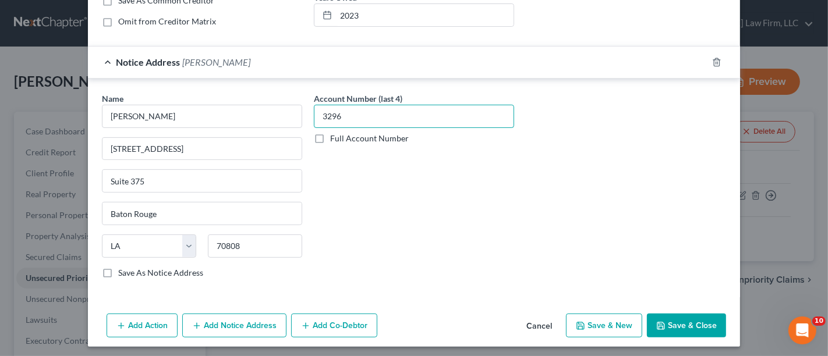
type input "3296"
click at [684, 320] on button "Save & Close" at bounding box center [686, 326] width 79 height 24
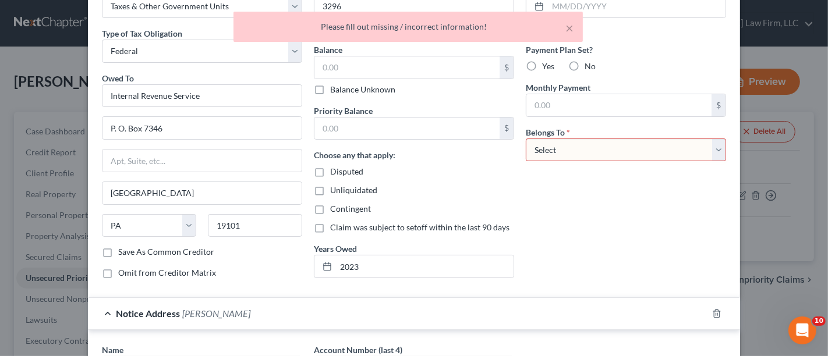
scroll to position [0, 0]
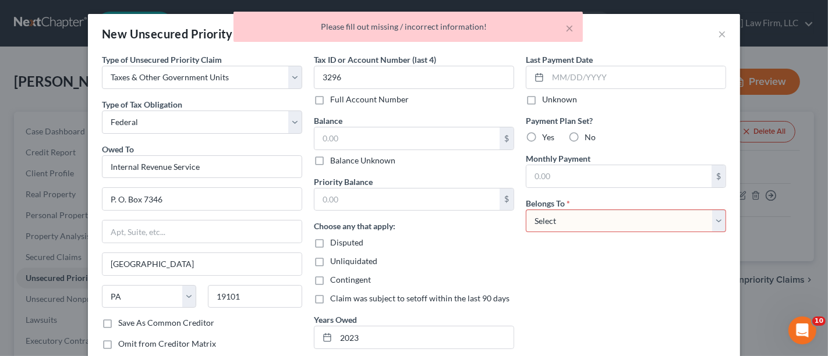
click at [562, 218] on select "Select Debtor 1 Only Debtor 2 Only Debtor 1 And Debtor 2 Only At Least One Of T…" at bounding box center [626, 221] width 200 height 23
select select "0"
click at [526, 210] on select "Select Debtor 1 Only Debtor 2 Only Debtor 1 And Debtor 2 Only At Least One Of T…" at bounding box center [626, 221] width 200 height 23
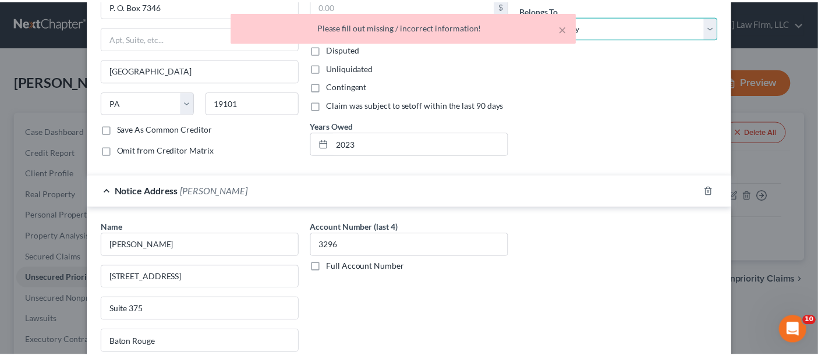
scroll to position [323, 0]
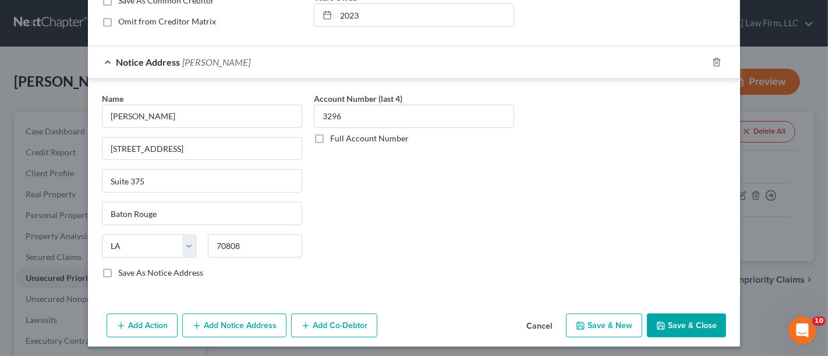
click at [679, 314] on button "Save & Close" at bounding box center [686, 326] width 79 height 24
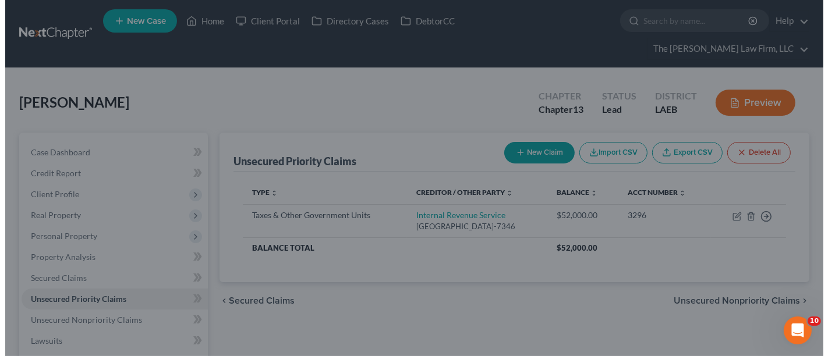
scroll to position [0, 0]
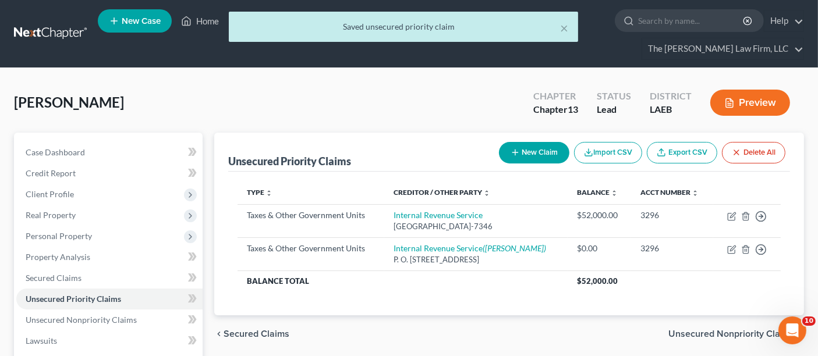
click at [542, 137] on div "New Claim Import CSV Export CSV Delete All" at bounding box center [643, 152] width 296 height 31
click at [540, 142] on button "New Claim" at bounding box center [534, 153] width 70 height 22
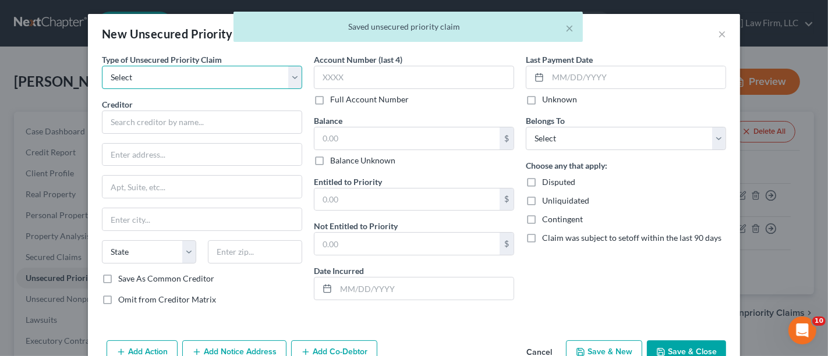
click at [130, 73] on select "Select Taxes & Other Government Units Domestic Support Obligations Extensions o…" at bounding box center [202, 77] width 200 height 23
select select "0"
click at [102, 66] on select "Select Taxes & Other Government Units Domestic Support Obligations Extensions o…" at bounding box center [202, 77] width 200 height 23
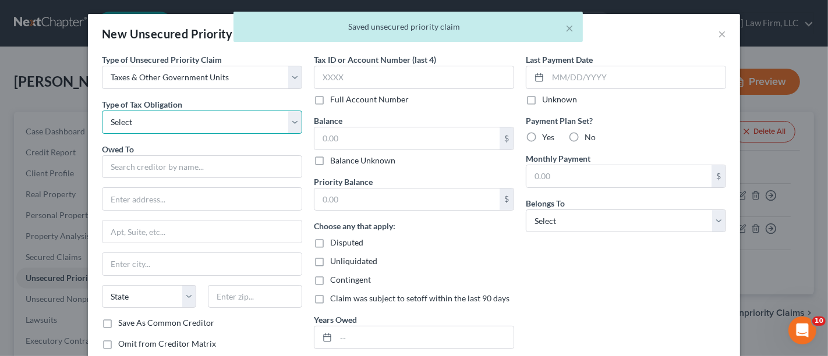
click at [144, 122] on select "Select Federal City State Franchise Tax Board Other" at bounding box center [202, 122] width 200 height 23
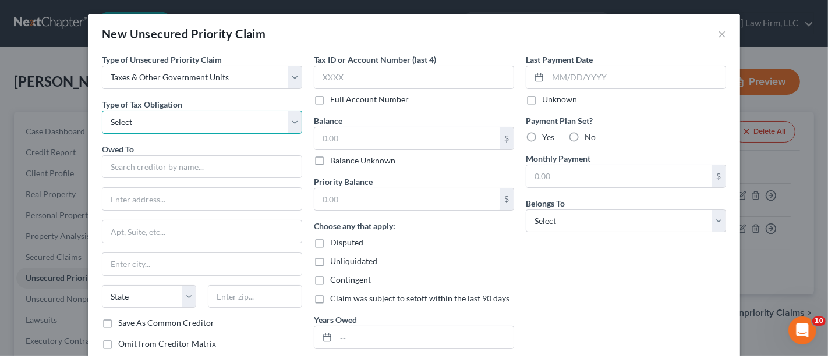
select select "0"
click at [102, 111] on select "Select Federal City State Franchise Tax Board Other" at bounding box center [202, 122] width 200 height 23
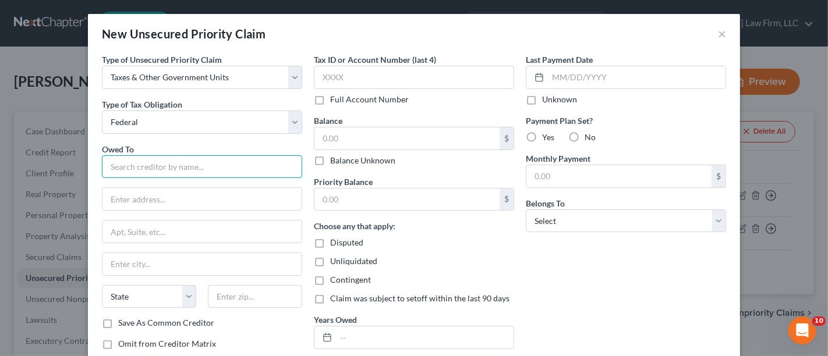
click at [144, 165] on input "text" at bounding box center [202, 167] width 200 height 23
type input "Internal Revenue Service"
click at [127, 199] on input "text" at bounding box center [202, 199] width 199 height 22
click at [210, 165] on input "Internal Revenue Service" at bounding box center [202, 167] width 200 height 23
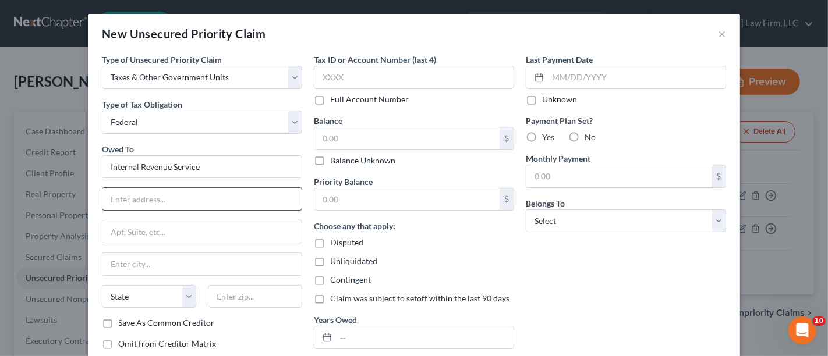
click at [123, 204] on input "text" at bounding box center [202, 199] width 199 height 22
click at [112, 238] on input "text" at bounding box center [202, 232] width 199 height 22
click at [119, 200] on input "text" at bounding box center [202, 199] width 199 height 22
click at [142, 169] on input "Internal Revenue Service" at bounding box center [202, 167] width 200 height 23
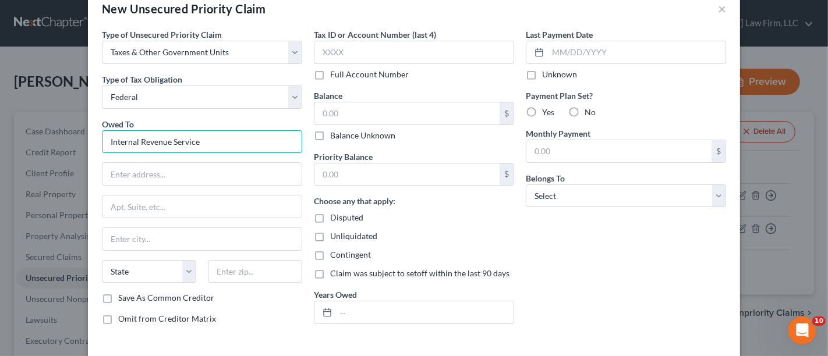
scroll to position [65, 0]
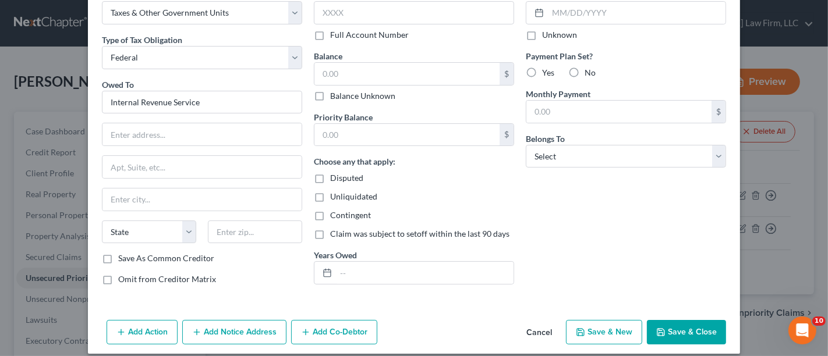
click at [253, 115] on div "Owed To * Internal Revenue Service State [US_STATE] AK AR [GEOGRAPHIC_DATA] CA …" at bounding box center [202, 166] width 200 height 175
click at [206, 105] on input "Internal Revenue Service" at bounding box center [202, 102] width 200 height 23
click at [174, 134] on input "text" at bounding box center [202, 134] width 199 height 22
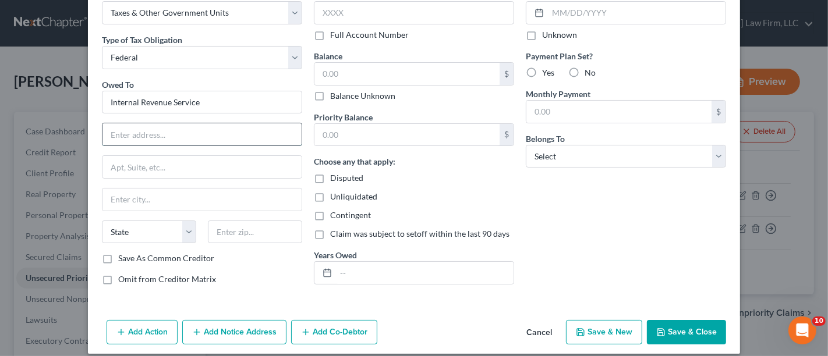
drag, startPoint x: 174, startPoint y: 134, endPoint x: 118, endPoint y: 142, distance: 57.1
click at [118, 142] on input "text" at bounding box center [202, 134] width 199 height 22
click at [96, 131] on div "Type of Unsecured Priority Claim * Select Taxes & Other Government Units Domest…" at bounding box center [202, 142] width 212 height 306
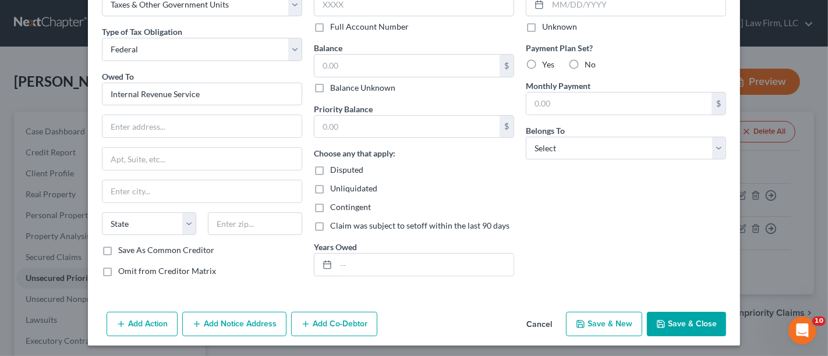
scroll to position [73, 0]
click at [230, 325] on button "Add Notice Address" at bounding box center [234, 324] width 104 height 24
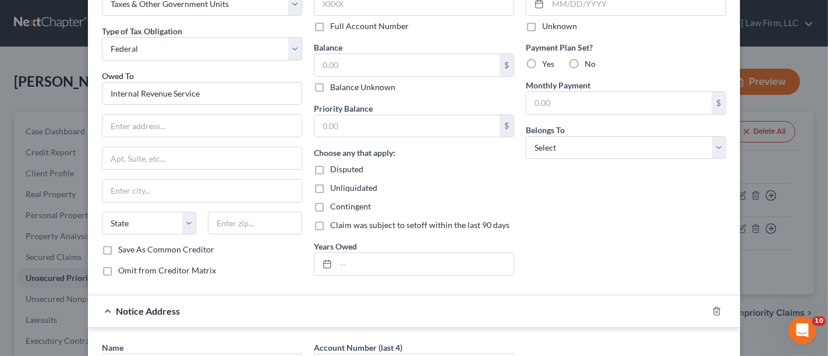
scroll to position [203, 0]
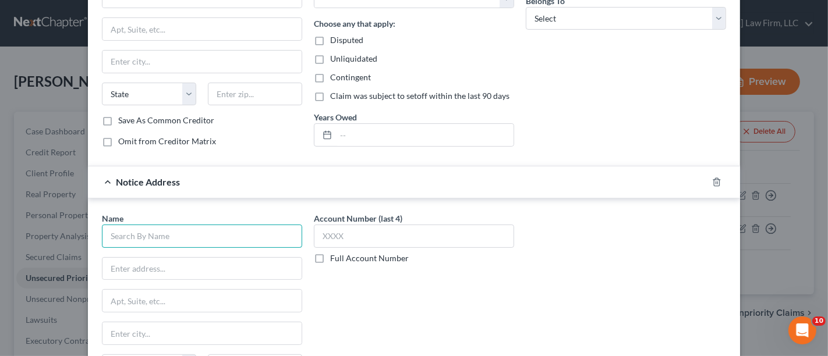
click at [139, 232] on input "text" at bounding box center [202, 236] width 200 height 23
type input "[PERSON_NAME]"
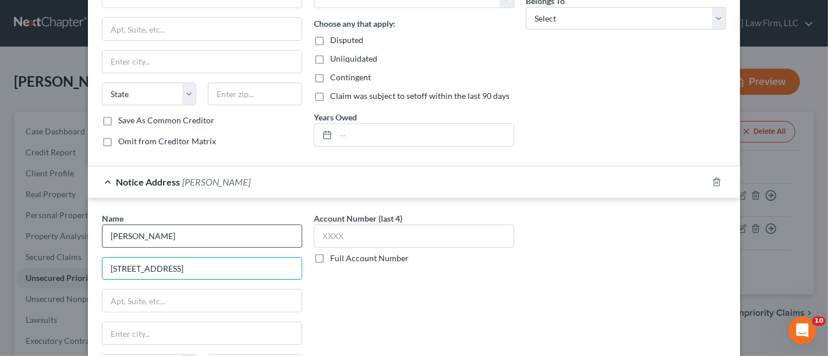
type input "[STREET_ADDRESS]"
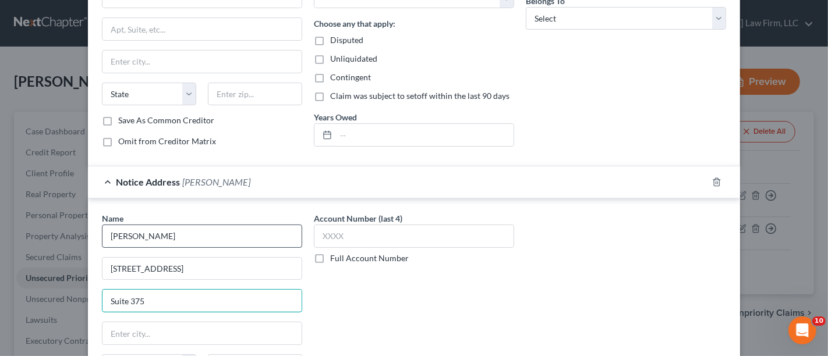
type input "Suite 375"
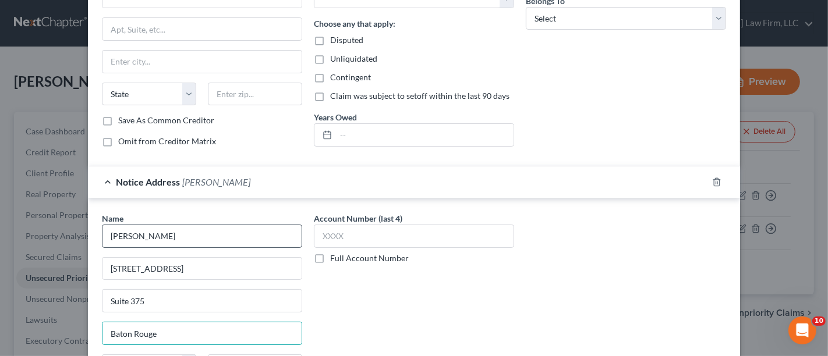
type input "Baton Rouge"
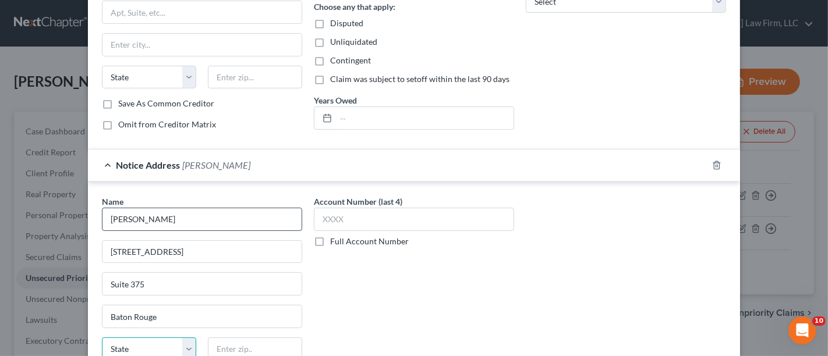
select select "19"
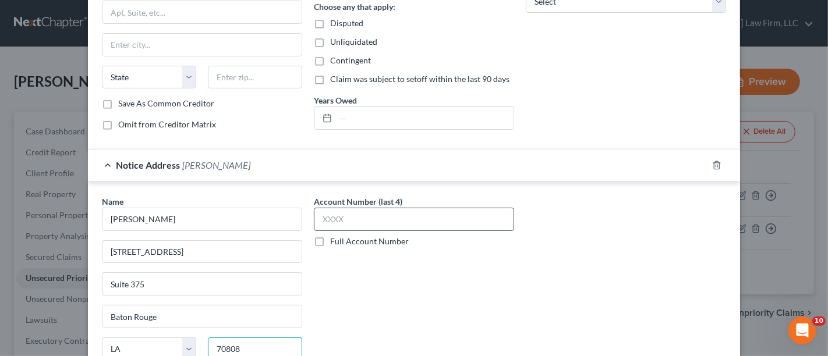
type input "70808"
click at [336, 210] on input "text" at bounding box center [414, 219] width 200 height 23
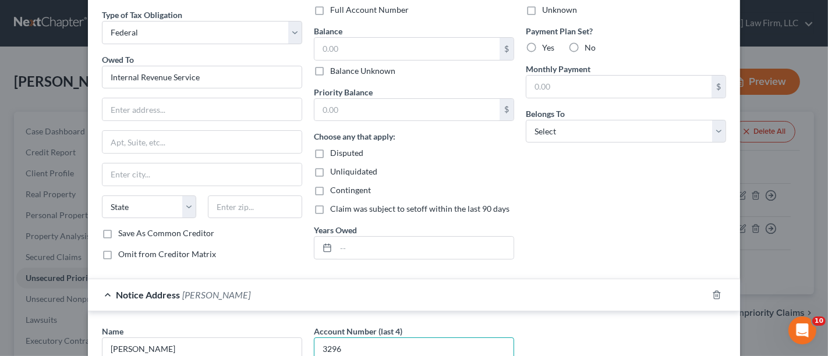
scroll to position [0, 0]
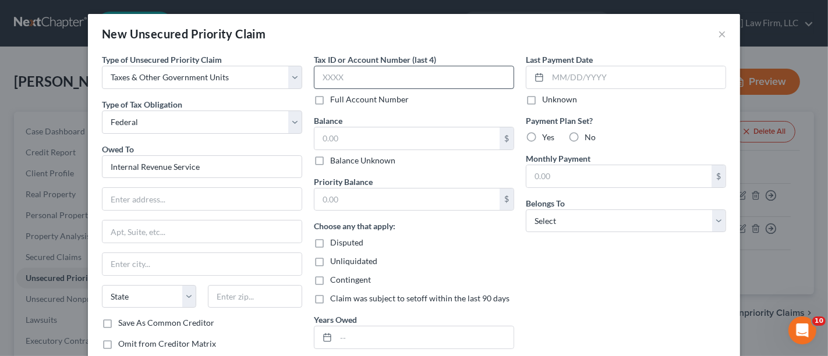
type input "3296"
click at [354, 77] on input "text" at bounding box center [414, 77] width 200 height 23
type input "3296"
click at [342, 134] on input "text" at bounding box center [407, 139] width 185 height 22
type input "64,233"
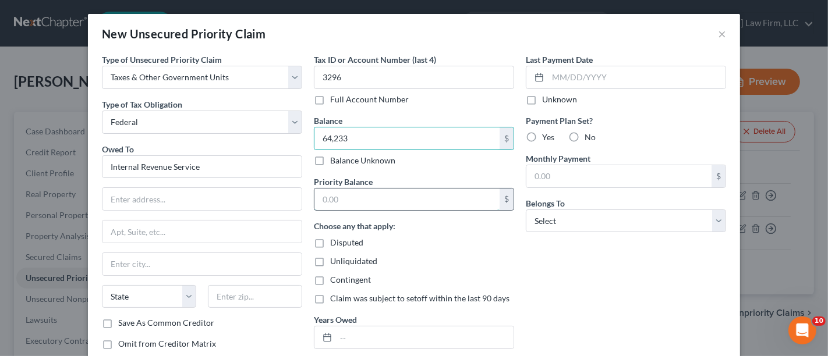
click at [340, 196] on input "text" at bounding box center [407, 200] width 185 height 22
type input "64,233"
click at [160, 192] on input "text" at bounding box center [202, 199] width 199 height 22
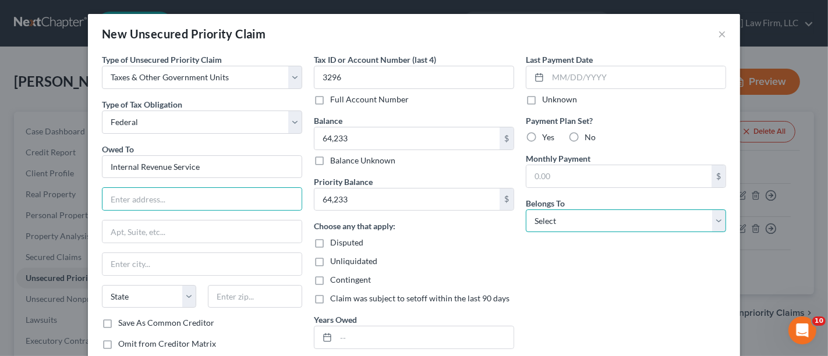
click at [539, 222] on select "Select Debtor 1 Only Debtor 2 Only Debtor 1 And Debtor 2 Only At Least One Of T…" at bounding box center [626, 221] width 200 height 23
select select "0"
click at [526, 210] on select "Select Debtor 1 Only Debtor 2 Only Debtor 1 And Debtor 2 Only At Least One Of T…" at bounding box center [626, 221] width 200 height 23
click at [148, 200] on input "text" at bounding box center [202, 199] width 199 height 22
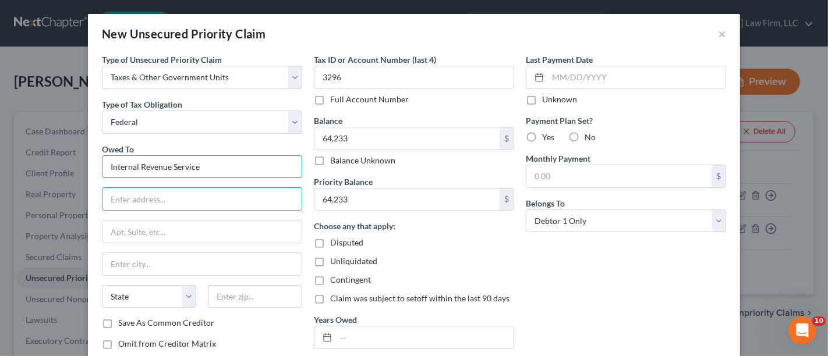
click at [151, 168] on input "Internal Revenue Service" at bounding box center [202, 167] width 200 height 23
drag, startPoint x: 200, startPoint y: 169, endPoint x: 93, endPoint y: 163, distance: 106.8
click at [96, 162] on div "Type of Unsecured Priority Claim * Select Taxes & Other Government Units Domest…" at bounding box center [202, 207] width 212 height 306
click at [113, 194] on input "text" at bounding box center [202, 199] width 199 height 22
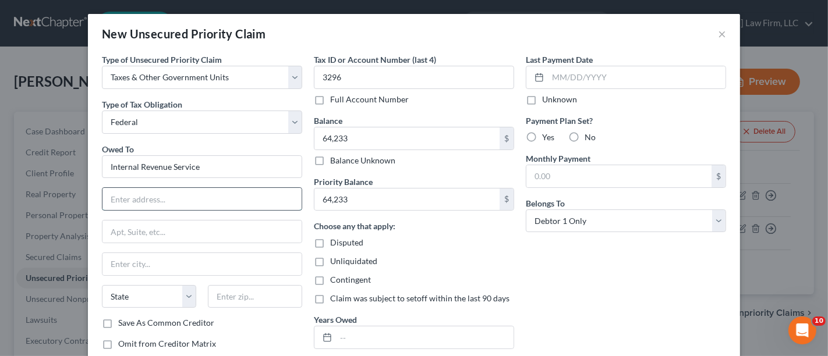
drag, startPoint x: 113, startPoint y: 194, endPoint x: 107, endPoint y: 201, distance: 9.5
click at [107, 201] on input "text" at bounding box center [202, 199] width 199 height 22
click at [103, 202] on input "text" at bounding box center [202, 199] width 199 height 22
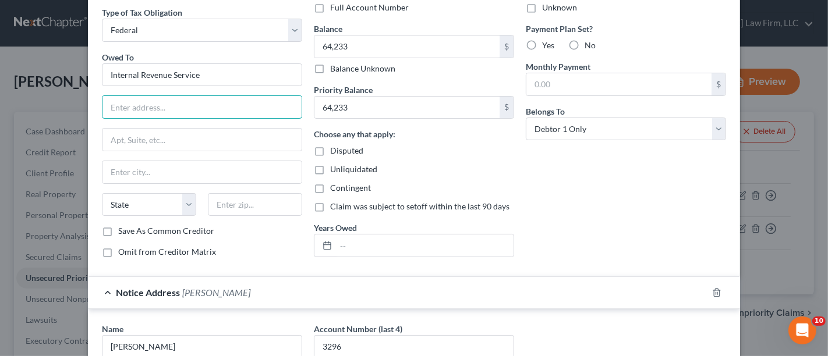
scroll to position [65, 0]
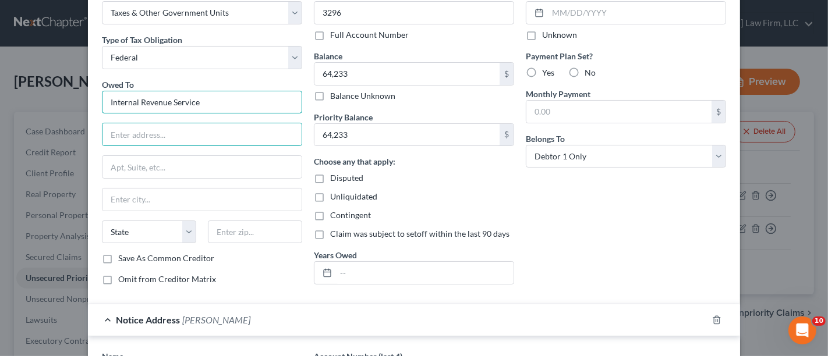
click at [196, 99] on input "Internal Revenue Service" at bounding box center [202, 102] width 200 height 23
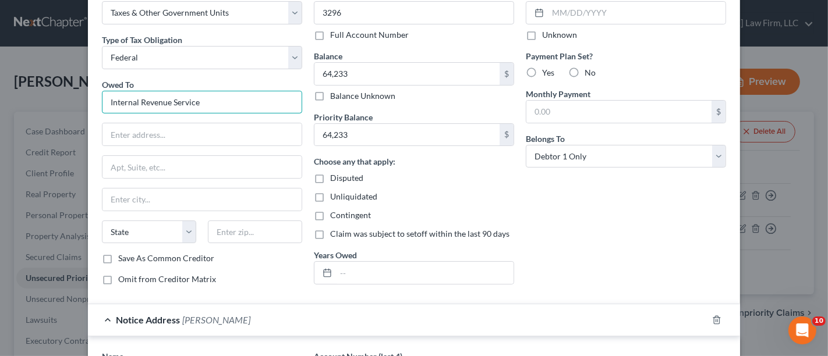
drag, startPoint x: 196, startPoint y: 99, endPoint x: 105, endPoint y: 114, distance: 92.1
click at [105, 114] on div "Owed To * Internal Revenue Service State [US_STATE] AK AR [GEOGRAPHIC_DATA] CA …" at bounding box center [202, 166] width 200 height 175
type input "U"
type input "Internal Revenue Service"
click at [179, 160] on input "text" at bounding box center [202, 167] width 199 height 22
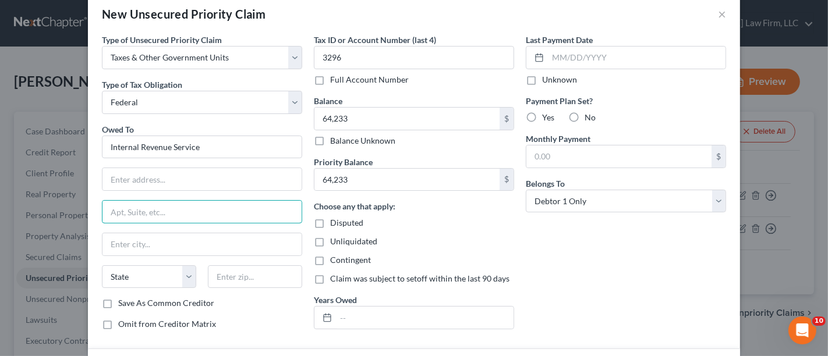
scroll to position [0, 0]
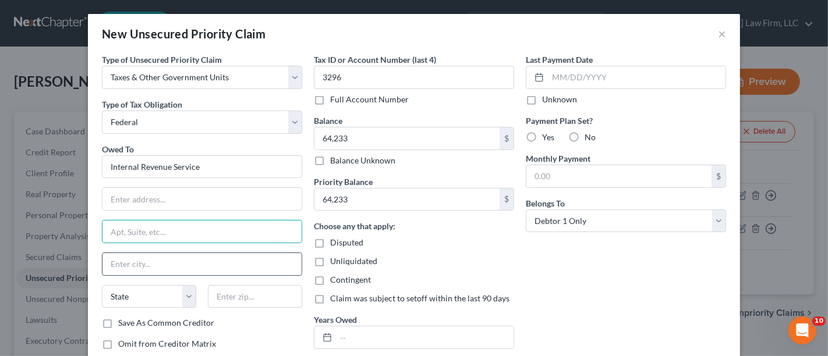
click at [135, 265] on input "text" at bounding box center [202, 264] width 199 height 22
type input "[GEOGRAPHIC_DATA]"
select select "39"
click at [135, 202] on input "text" at bounding box center [202, 199] width 199 height 22
type input "B"
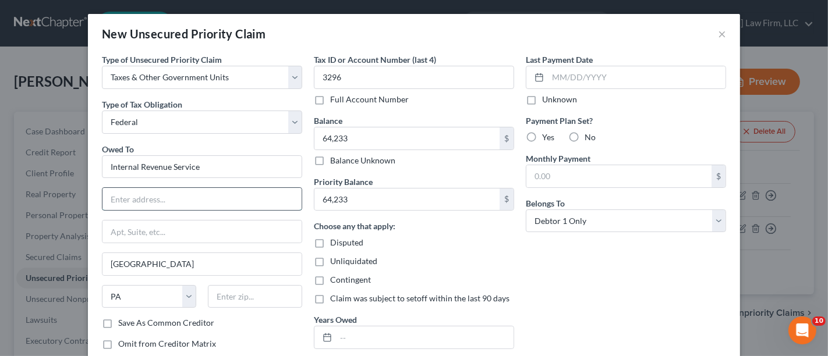
type input "O"
type input "P.O. Box 7346"
type input "19101"
click at [118, 320] on label "Save As Common Creditor" at bounding box center [166, 323] width 96 height 12
click at [123, 320] on input "Save As Common Creditor" at bounding box center [127, 321] width 8 height 8
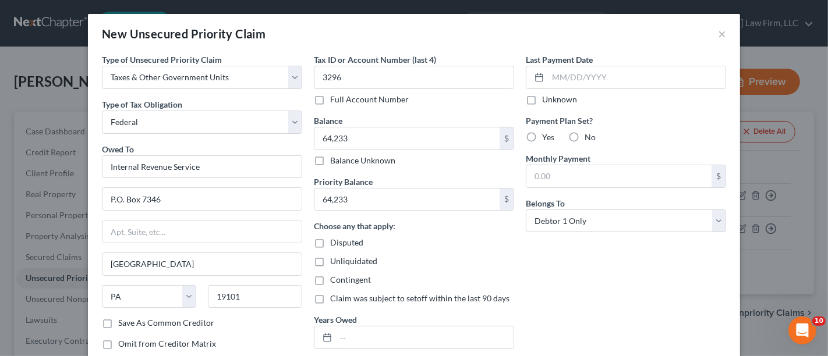
checkbox input "true"
click at [248, 322] on div "Save As Common Creditor" at bounding box center [202, 323] width 200 height 12
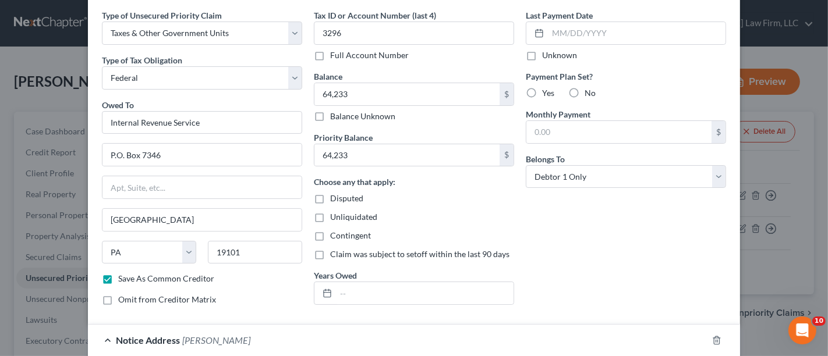
scroll to position [65, 0]
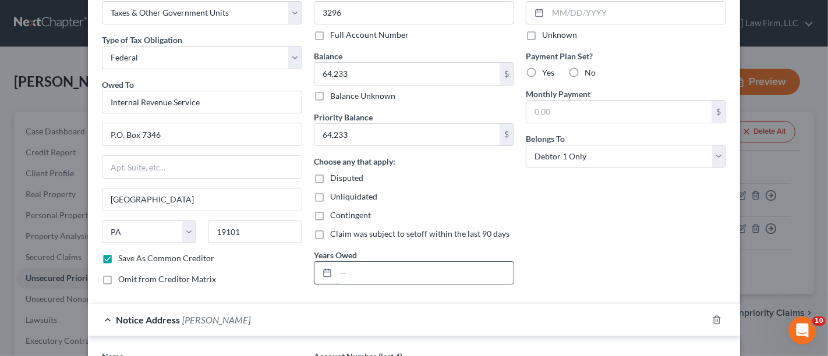
click at [348, 274] on input "text" at bounding box center [425, 273] width 178 height 22
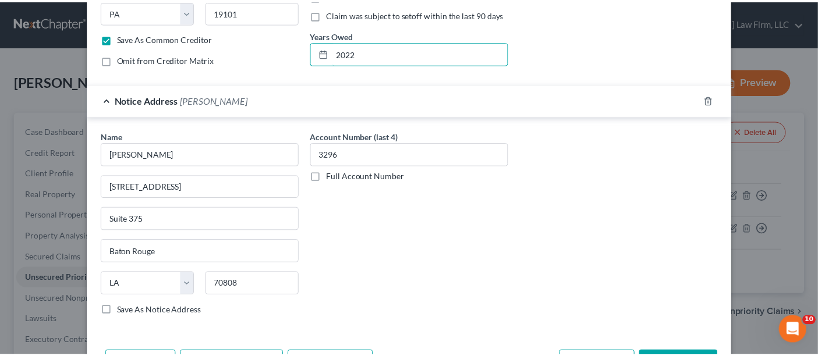
scroll to position [323, 0]
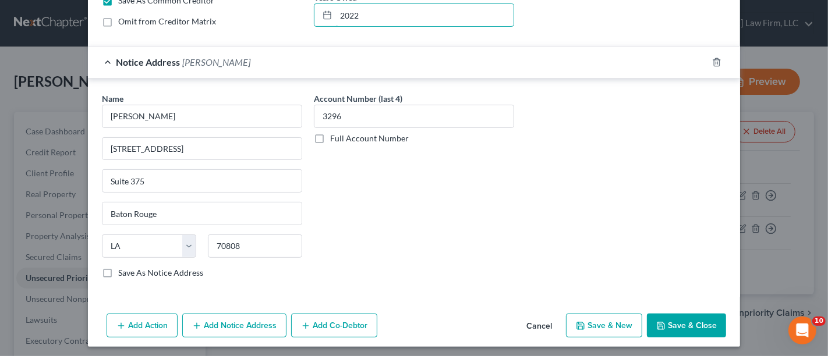
type input "2022"
click at [118, 269] on label "Save As Notice Address" at bounding box center [160, 273] width 85 height 12
click at [123, 269] on input "Save As Notice Address" at bounding box center [127, 271] width 8 height 8
checkbox input "true"
click at [687, 324] on button "Save & Close" at bounding box center [686, 326] width 79 height 24
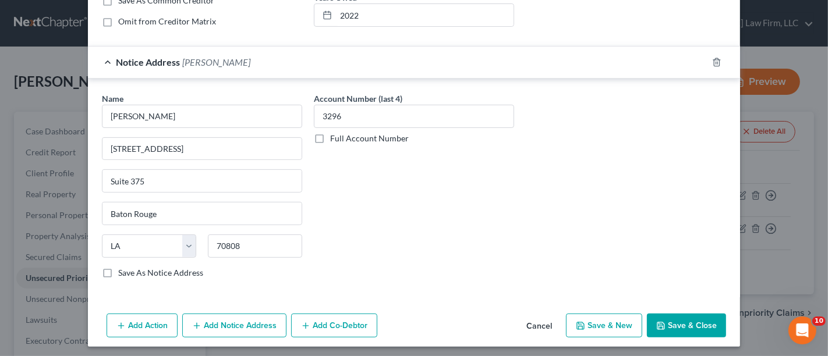
checkbox input "false"
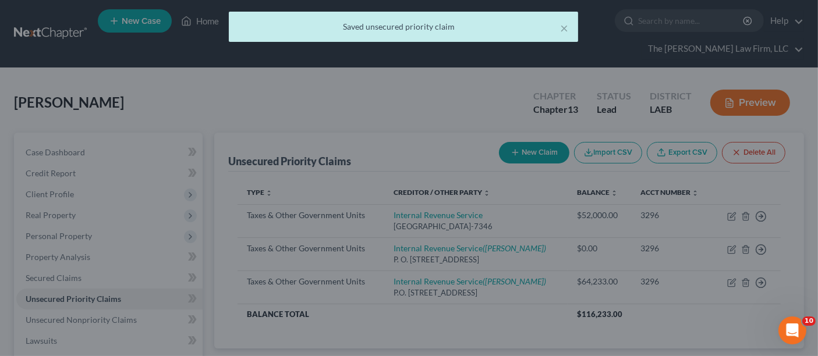
scroll to position [0, 0]
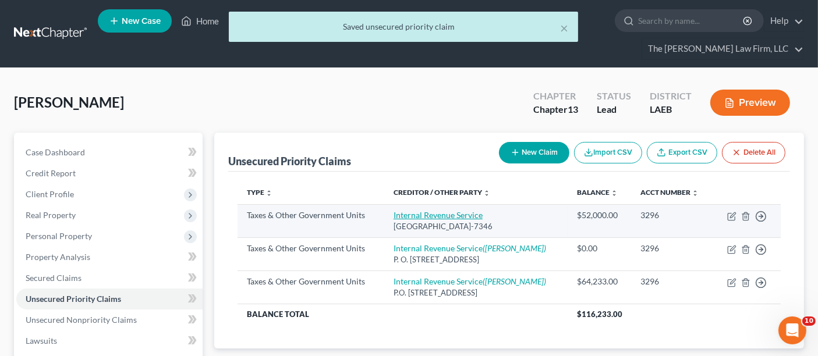
click at [431, 210] on link "Internal Revenue Service" at bounding box center [438, 215] width 89 height 10
select select "0"
select select "39"
select select "0"
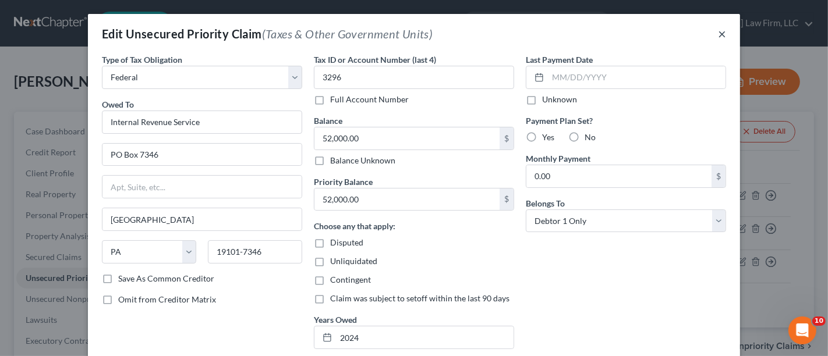
click at [718, 31] on button "×" at bounding box center [722, 34] width 8 height 14
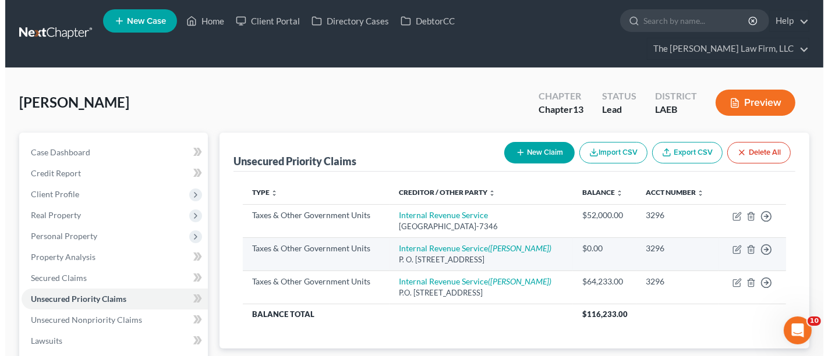
scroll to position [65, 0]
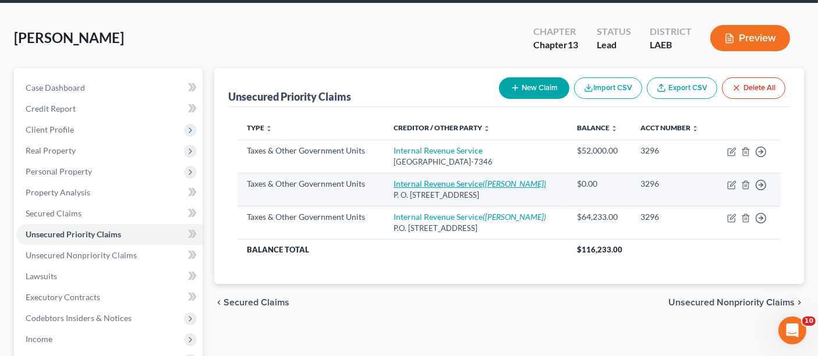
click at [468, 179] on link "Internal Revenue Service ([PERSON_NAME])" at bounding box center [470, 184] width 153 height 10
select select "0"
select select "39"
select select "0"
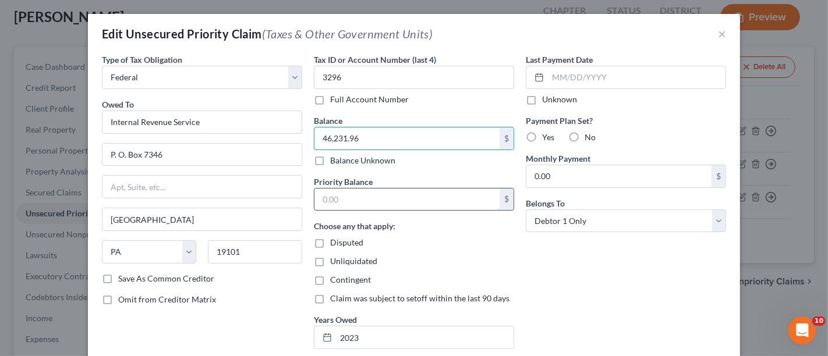
type input "46,231.96"
drag, startPoint x: 338, startPoint y: 198, endPoint x: 311, endPoint y: 199, distance: 26.8
click at [315, 200] on input "text" at bounding box center [407, 200] width 185 height 22
type input "46,231.96"
click at [449, 273] on div "Choose any that apply: Disputed Unliquidated Contingent Claim was subject to se…" at bounding box center [414, 262] width 200 height 84
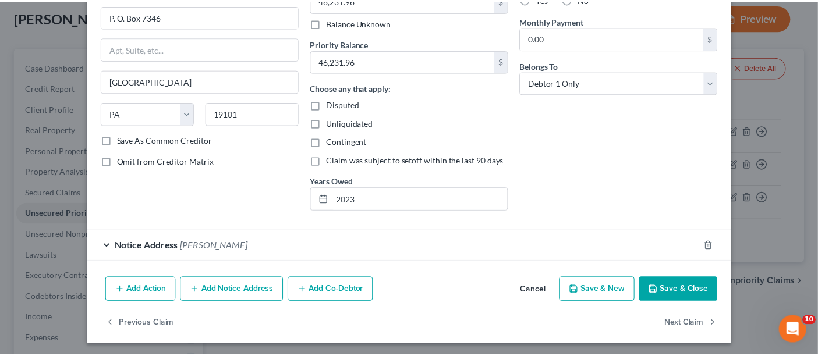
scroll to position [139, 0]
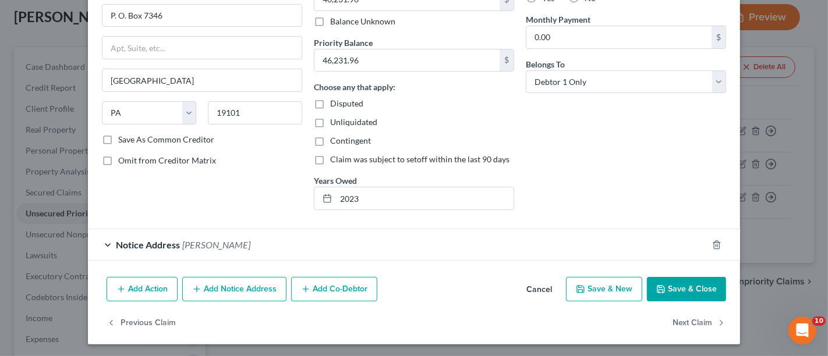
click at [678, 281] on button "Save & Close" at bounding box center [686, 289] width 79 height 24
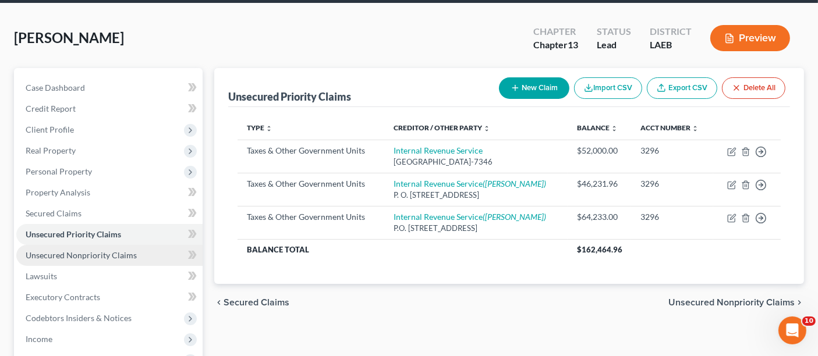
click at [70, 250] on span "Unsecured Nonpriority Claims" at bounding box center [81, 255] width 111 height 10
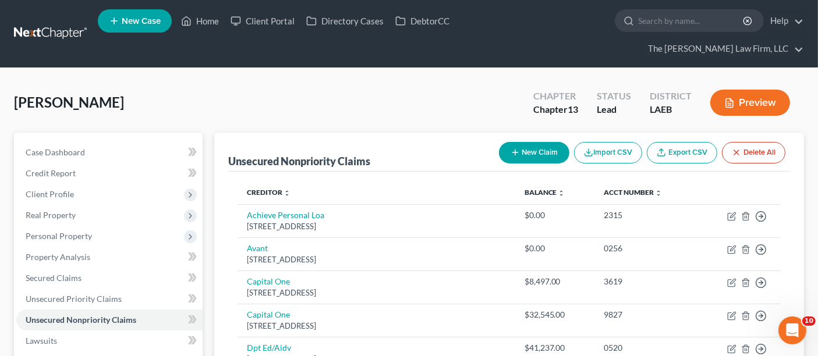
click at [543, 142] on button "New Claim" at bounding box center [534, 153] width 70 height 22
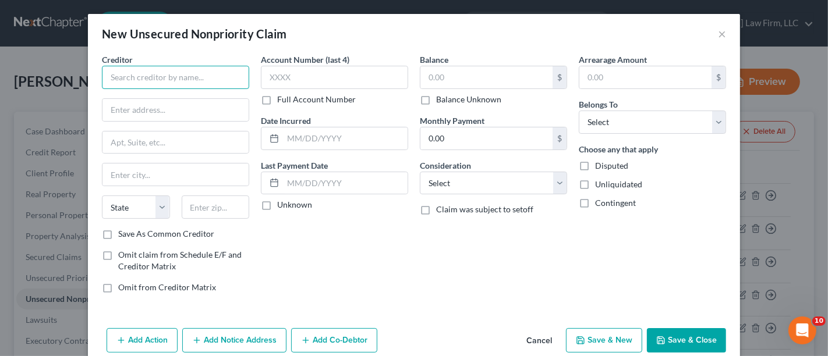
click at [141, 83] on input "text" at bounding box center [175, 77] width 147 height 23
type input "c"
type input "Internal Revenue Service"
drag, startPoint x: 127, startPoint y: 115, endPoint x: 104, endPoint y: 132, distance: 28.7
click at [104, 132] on input "text" at bounding box center [176, 143] width 146 height 22
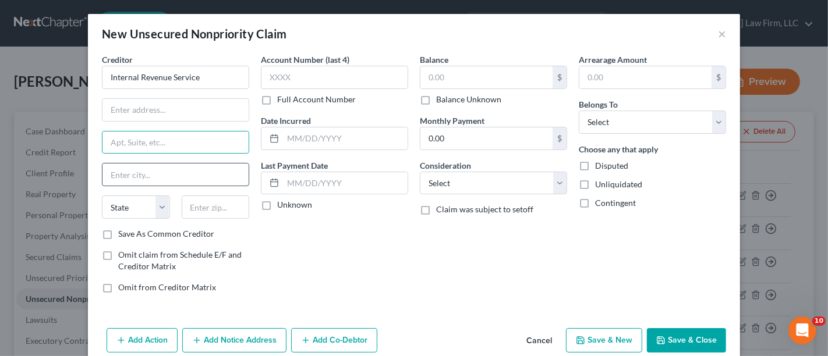
click at [111, 176] on input "text" at bounding box center [176, 175] width 146 height 22
click at [116, 114] on input "text" at bounding box center [176, 110] width 146 height 22
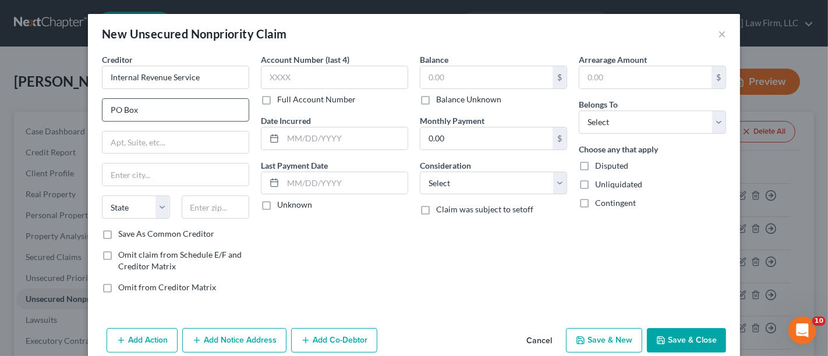
type input "PO Box"
click at [115, 169] on input "text" at bounding box center [176, 175] width 146 height 22
type input "[GEOGRAPHIC_DATA]"
select select "39"
type input "7"
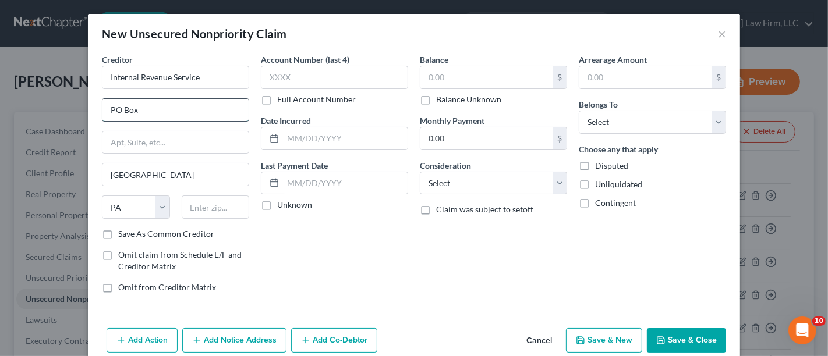
click at [155, 112] on input "PO Box" at bounding box center [176, 110] width 146 height 22
type input "PO Box 7346"
click at [211, 210] on input "text" at bounding box center [216, 207] width 68 height 23
type input "19101"
click at [118, 233] on label "Save As Common Creditor" at bounding box center [166, 234] width 96 height 12
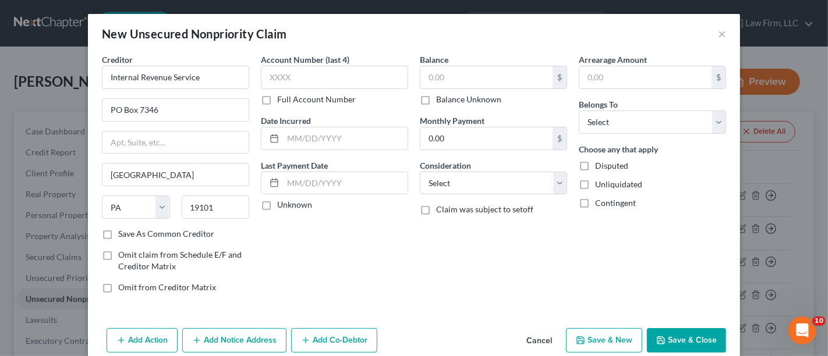
click at [123, 233] on input "Save As Common Creditor" at bounding box center [127, 232] width 8 height 8
checkbox input "true"
click at [296, 77] on input "text" at bounding box center [334, 77] width 147 height 23
type input "3296"
click at [467, 83] on input "text" at bounding box center [487, 77] width 132 height 22
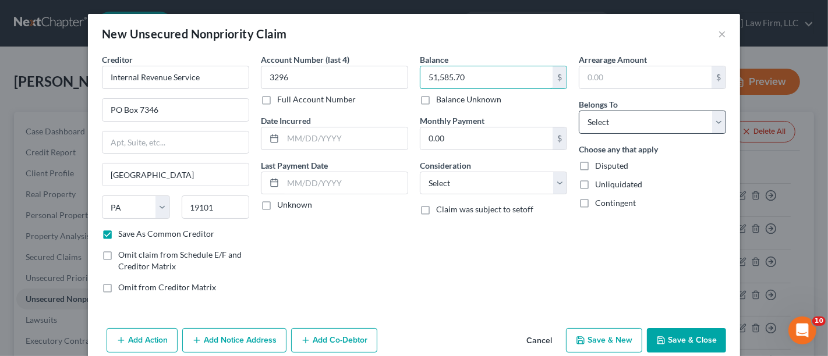
type input "51,585.70"
click at [607, 121] on select "Select Debtor 1 Only Debtor 2 Only Debtor 1 And Debtor 2 Only At Least One Of T…" at bounding box center [652, 122] width 147 height 23
select select "0"
click at [579, 111] on select "Select Debtor 1 Only Debtor 2 Only Debtor 1 And Debtor 2 Only At Least One Of T…" at bounding box center [652, 122] width 147 height 23
click at [459, 175] on select "Select Cable / Satellite Services Collection Agency Credit Card Debt Debt Couns…" at bounding box center [493, 183] width 147 height 23
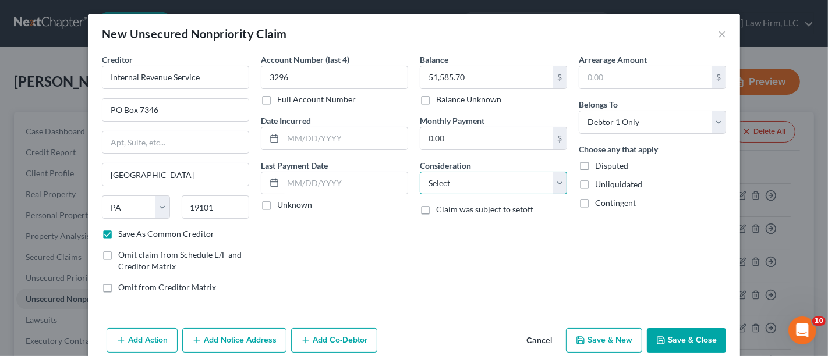
select select "7"
click at [420, 172] on select "Select Cable / Satellite Services Collection Agency Credit Card Debt Debt Couns…" at bounding box center [493, 183] width 147 height 23
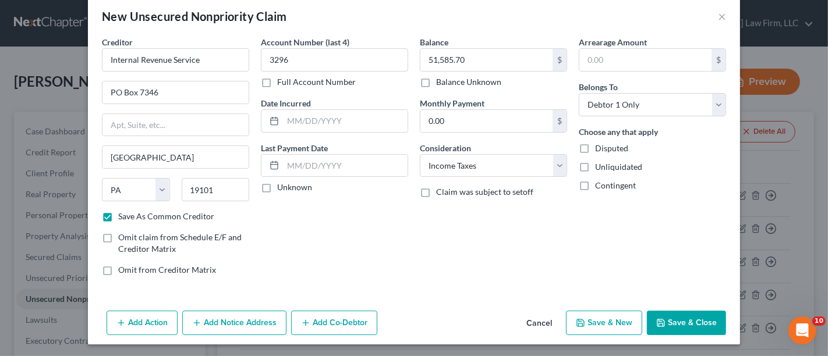
click at [679, 323] on button "Save & Close" at bounding box center [686, 323] width 79 height 24
checkbox input "false"
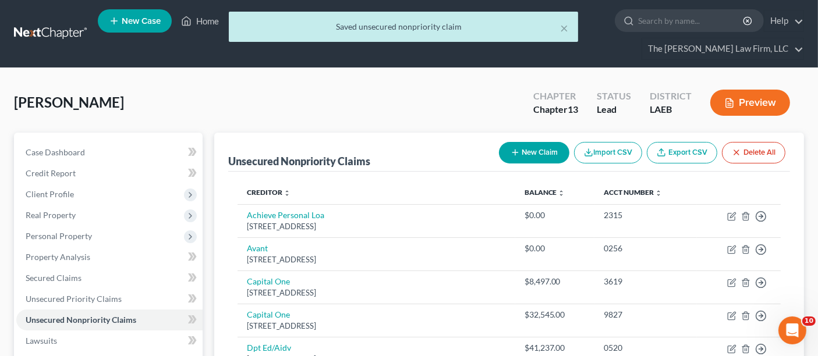
click at [535, 142] on button "New Claim" at bounding box center [534, 153] width 70 height 22
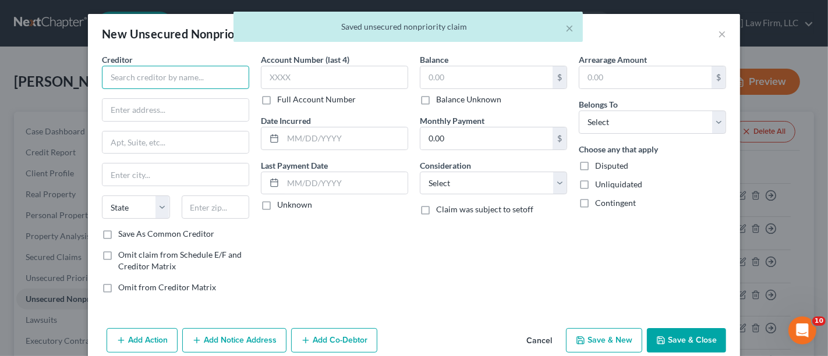
click at [157, 75] on input "text" at bounding box center [175, 77] width 147 height 23
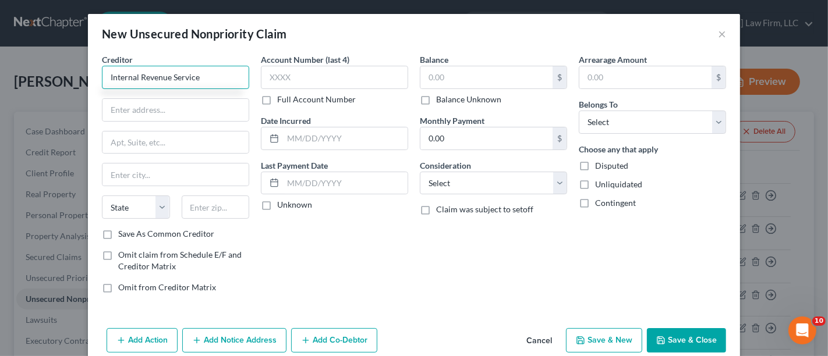
type input "Internal Revenue Service"
type input "PO Box 7346"
type input "Phildelphia"
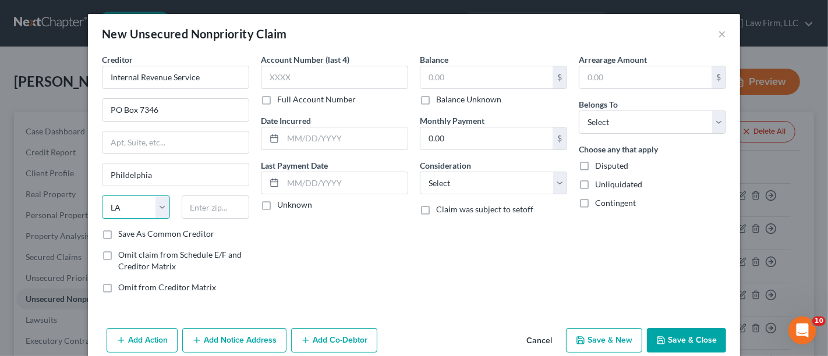
click at [110, 196] on select "State [US_STATE] AK AR AZ CA CO CT DE DC [GEOGRAPHIC_DATA] [GEOGRAPHIC_DATA] GU…" at bounding box center [136, 207] width 68 height 23
select select "39"
click at [102, 196] on select "State [US_STATE] AK AR AZ CA CO CT DE DC [GEOGRAPHIC_DATA] [GEOGRAPHIC_DATA] GU…" at bounding box center [136, 207] width 68 height 23
click at [198, 210] on input "text" at bounding box center [216, 207] width 68 height 23
type input "19101"
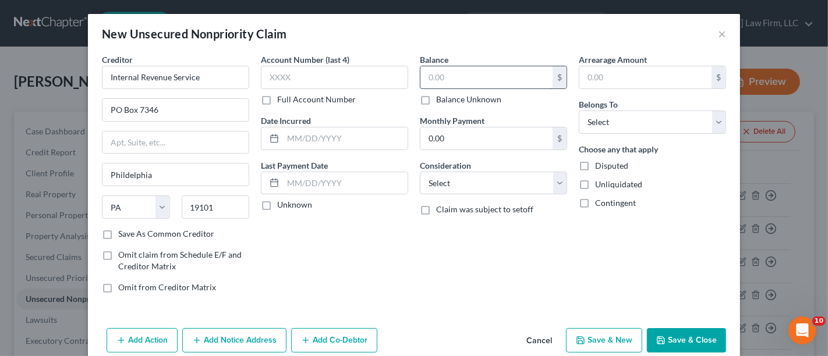
click at [446, 77] on input "text" at bounding box center [487, 77] width 132 height 22
type input "[GEOGRAPHIC_DATA]"
click at [446, 77] on input "text" at bounding box center [487, 77] width 132 height 22
type input "34,998.39"
click at [320, 82] on input "text" at bounding box center [334, 77] width 147 height 23
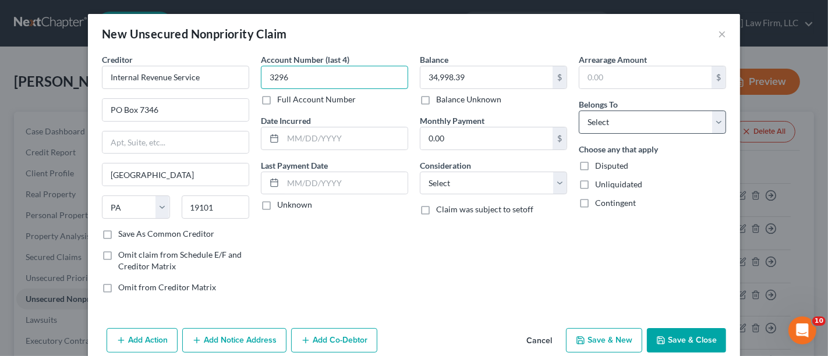
type input "3296"
click at [624, 115] on select "Select Debtor 1 Only Debtor 2 Only Debtor 1 And Debtor 2 Only At Least One Of T…" at bounding box center [652, 122] width 147 height 23
select select "0"
click at [579, 111] on select "Select Debtor 1 Only Debtor 2 Only Debtor 1 And Debtor 2 Only At Least One Of T…" at bounding box center [652, 122] width 147 height 23
click at [439, 183] on select "Select Cable / Satellite Services Collection Agency Credit Card Debt Debt Couns…" at bounding box center [493, 183] width 147 height 23
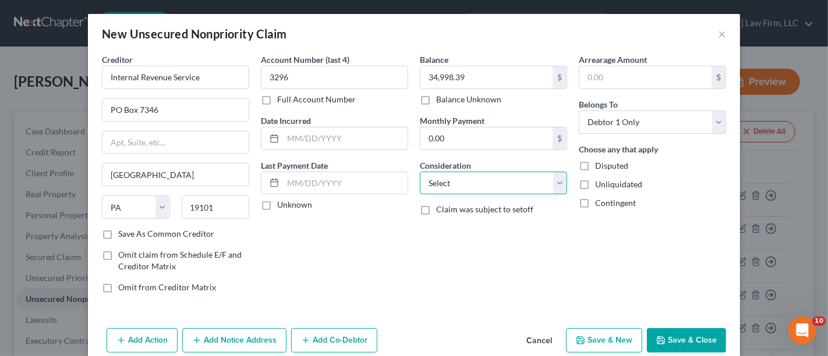
select select "7"
click at [420, 172] on select "Select Cable / Satellite Services Collection Agency Credit Card Debt Debt Couns…" at bounding box center [493, 183] width 147 height 23
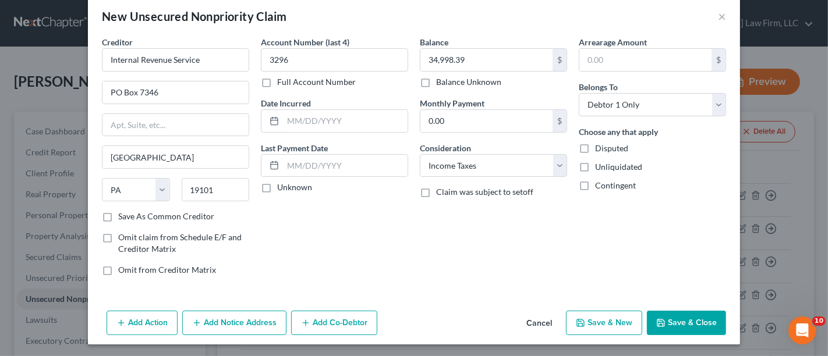
click at [704, 320] on button "Save & Close" at bounding box center [686, 323] width 79 height 24
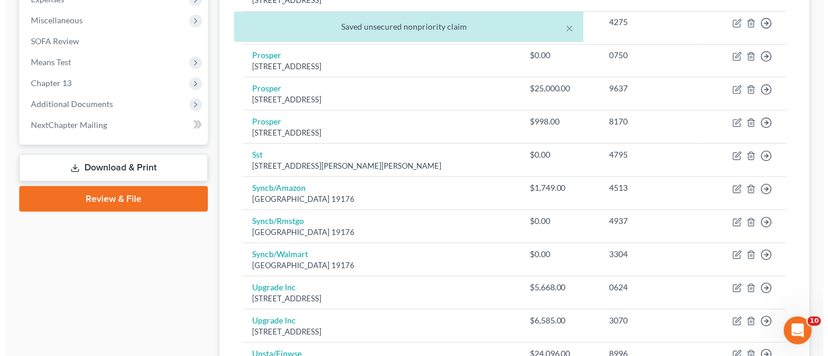
scroll to position [582, 0]
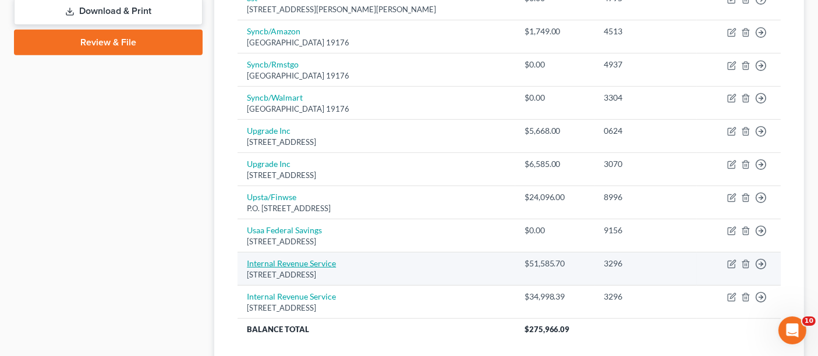
click at [319, 259] on link "Internal Revenue Service" at bounding box center [291, 264] width 89 height 10
select select "39"
select select "7"
select select "0"
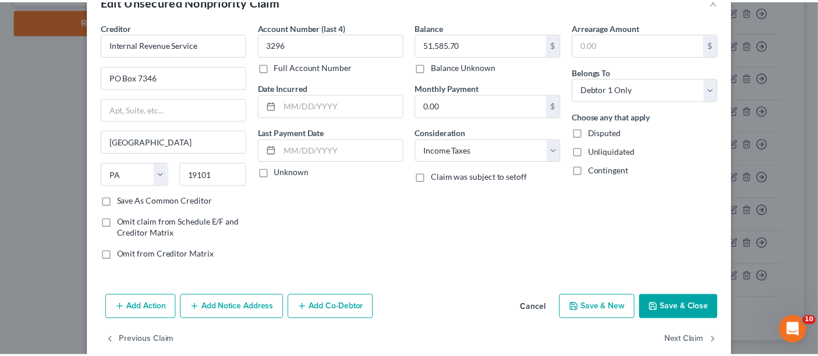
scroll to position [51, 0]
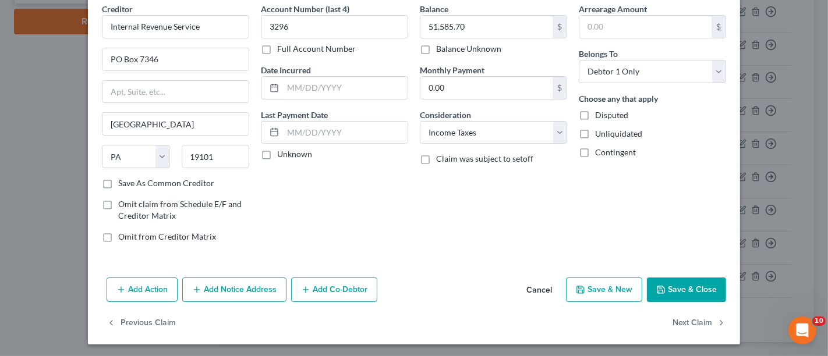
click at [679, 285] on button "Save & Close" at bounding box center [686, 290] width 79 height 24
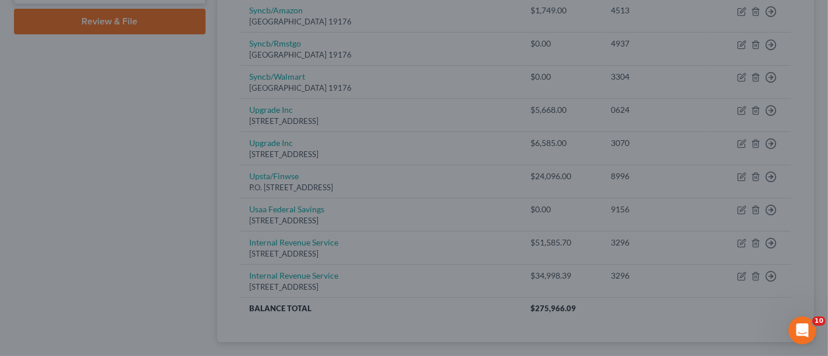
type input "0"
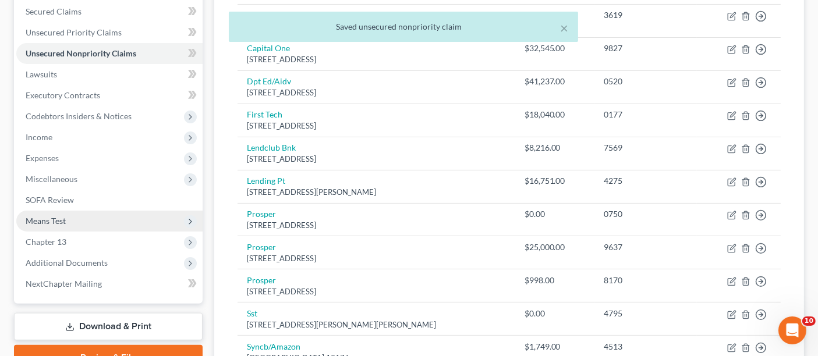
scroll to position [194, 0]
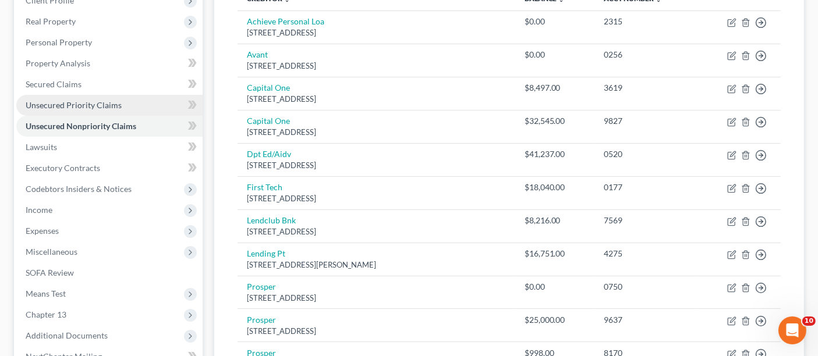
click at [65, 100] on span "Unsecured Priority Claims" at bounding box center [74, 105] width 96 height 10
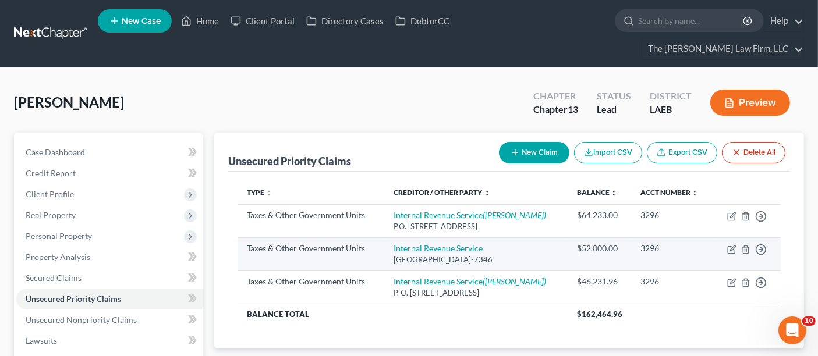
click at [467, 243] on link "Internal Revenue Service" at bounding box center [438, 248] width 89 height 10
select select "0"
select select "39"
select select "0"
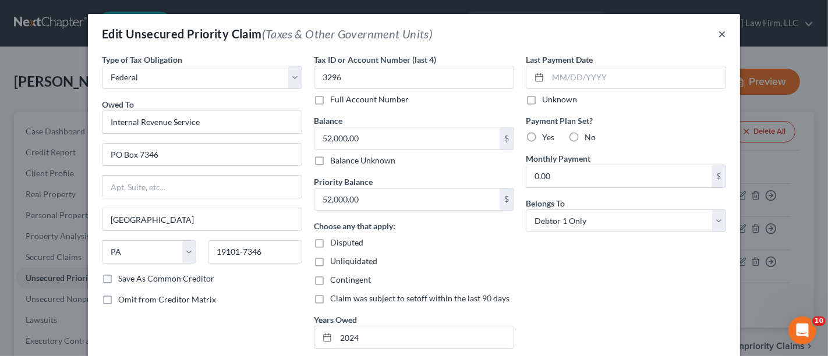
click at [719, 33] on button "×" at bounding box center [722, 34] width 8 height 14
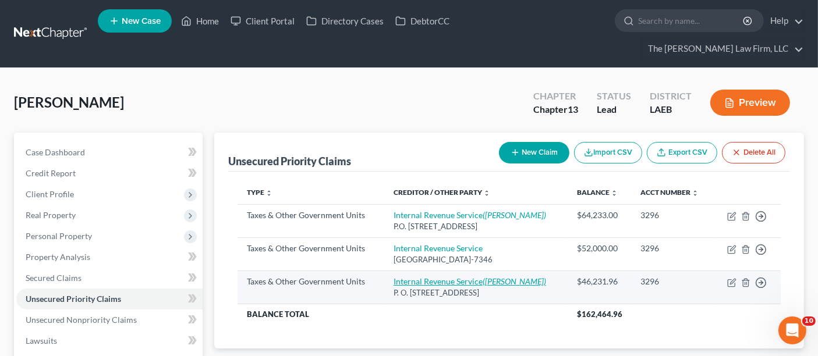
click at [483, 277] on link "Internal Revenue Service ([PERSON_NAME])" at bounding box center [470, 282] width 153 height 10
select select "0"
select select "39"
select select "0"
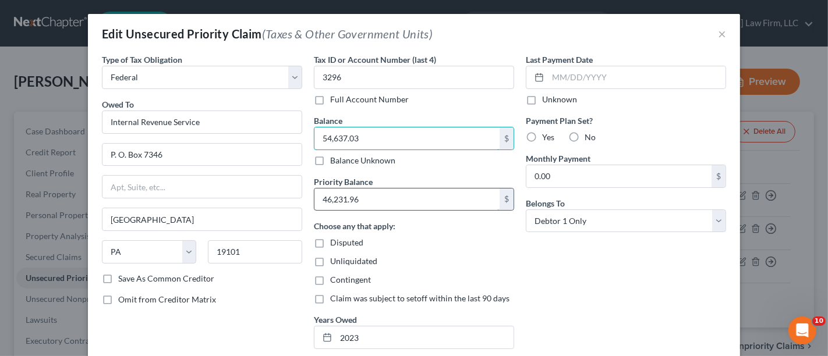
type input "54,637.03"
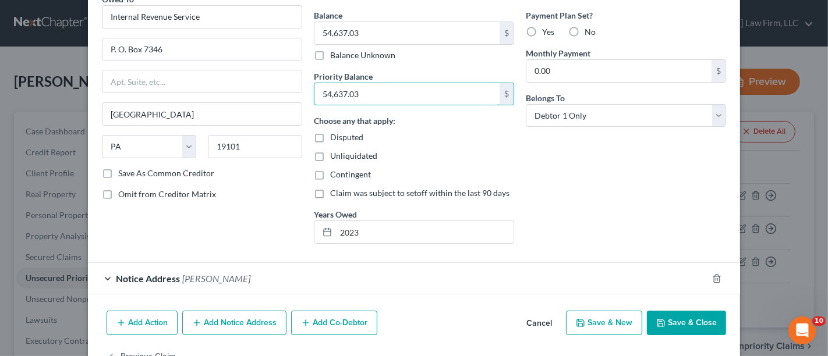
scroll to position [139, 0]
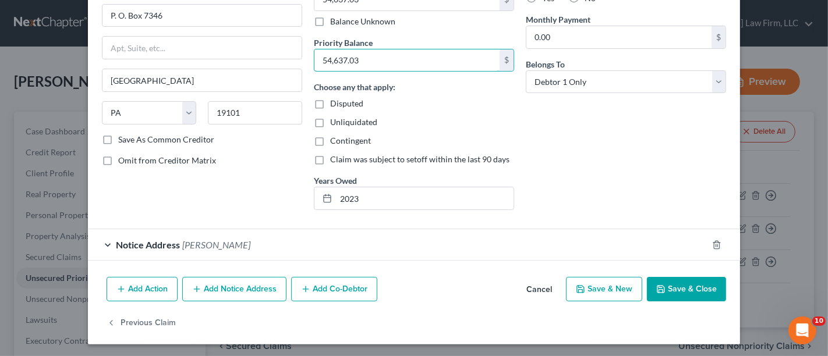
type input "54,637.03"
click at [702, 282] on button "Save & Close" at bounding box center [686, 289] width 79 height 24
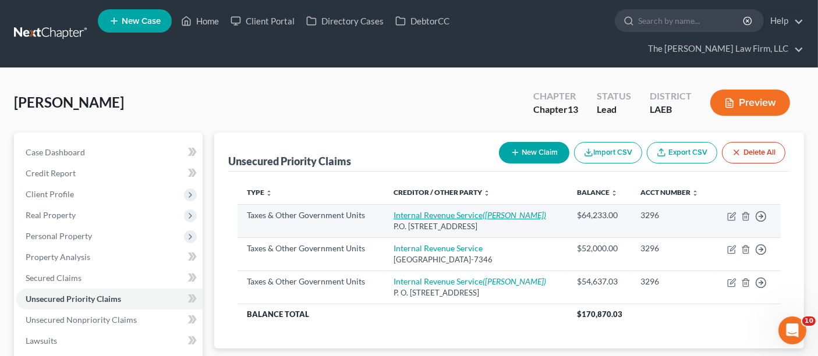
click at [458, 210] on link "Internal Revenue Service ([PERSON_NAME])" at bounding box center [470, 215] width 153 height 10
select select "0"
select select "39"
select select "0"
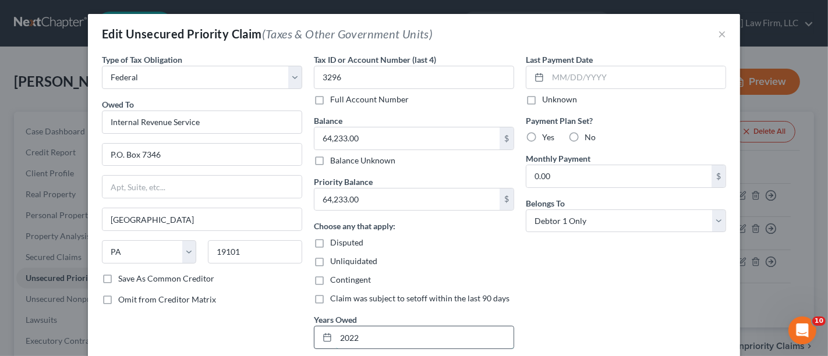
click at [371, 342] on input "2022" at bounding box center [425, 338] width 178 height 22
click at [324, 337] on icon at bounding box center [327, 337] width 9 height 9
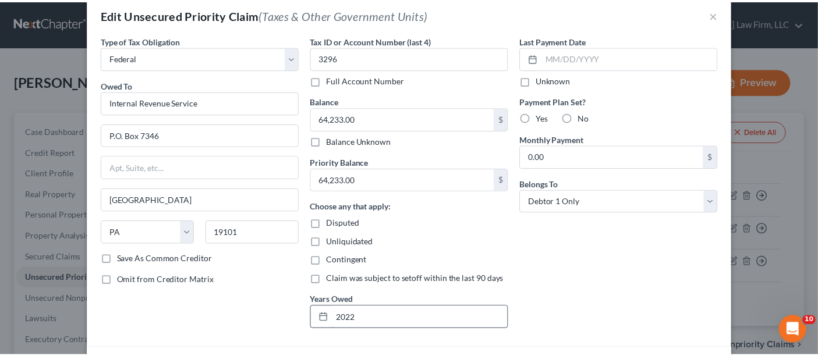
scroll to position [0, 0]
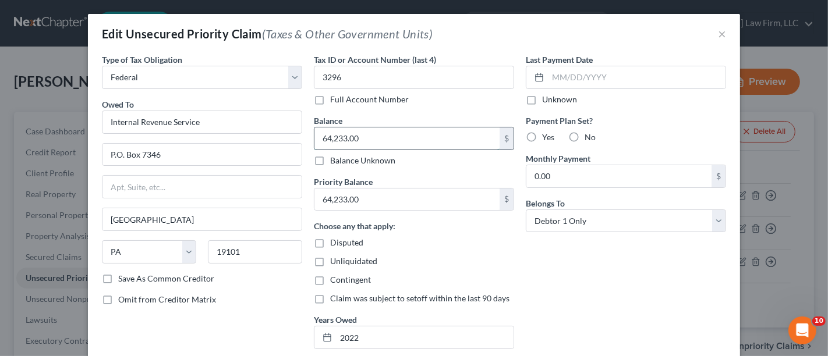
click at [363, 142] on input "64,233.00" at bounding box center [407, 139] width 185 height 22
click at [718, 37] on button "×" at bounding box center [722, 34] width 8 height 14
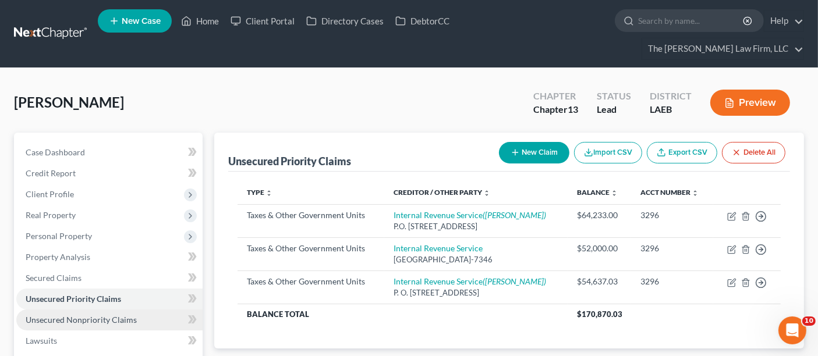
click at [75, 315] on span "Unsecured Nonpriority Claims" at bounding box center [81, 320] width 111 height 10
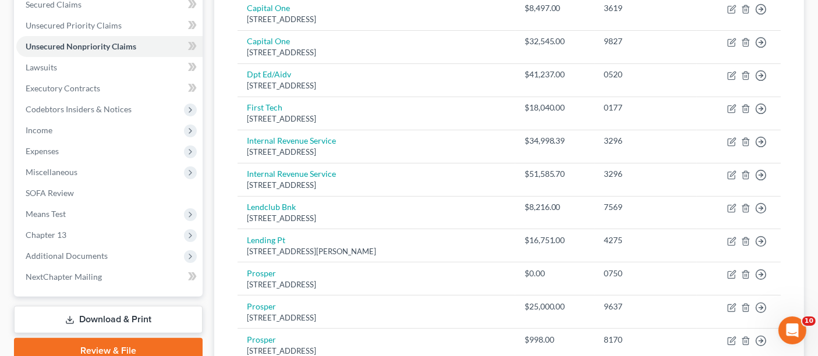
scroll to position [257, 0]
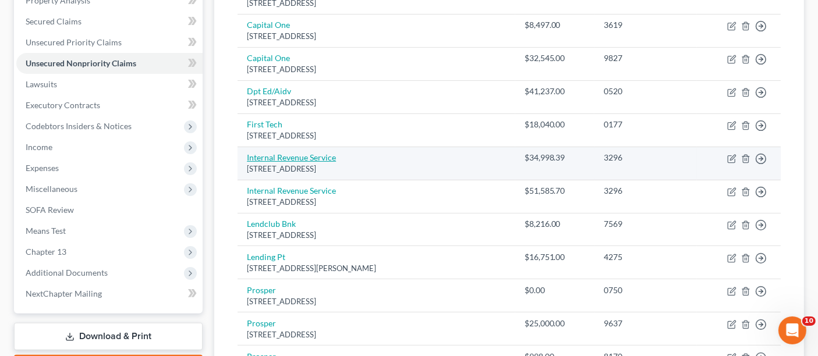
click at [303, 153] on link "Internal Revenue Service" at bounding box center [291, 158] width 89 height 10
select select "39"
select select "7"
select select "0"
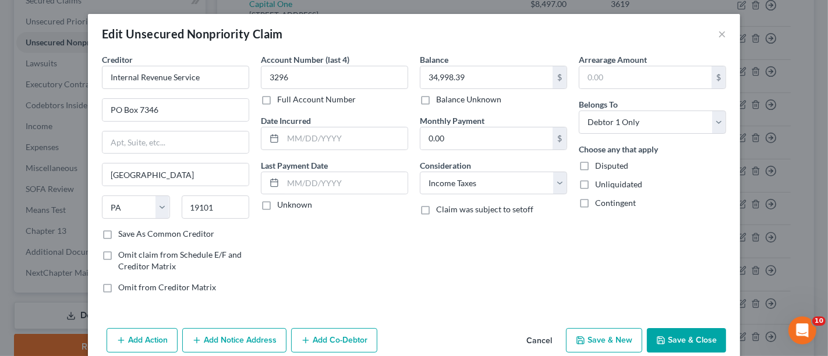
click at [544, 341] on button "Cancel" at bounding box center [539, 341] width 44 height 23
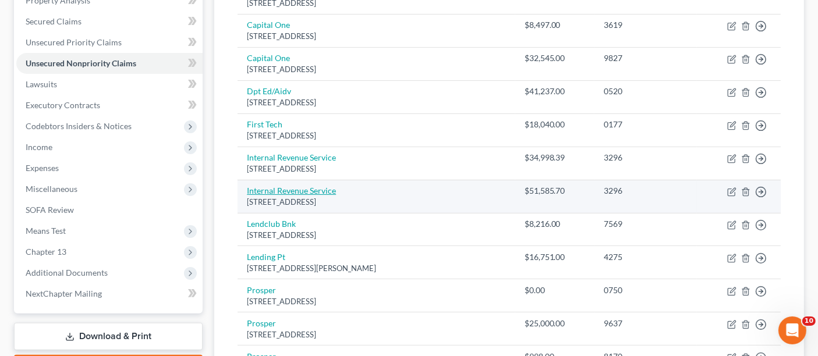
click at [311, 186] on link "Internal Revenue Service" at bounding box center [291, 191] width 89 height 10
select select "39"
select select "7"
select select "0"
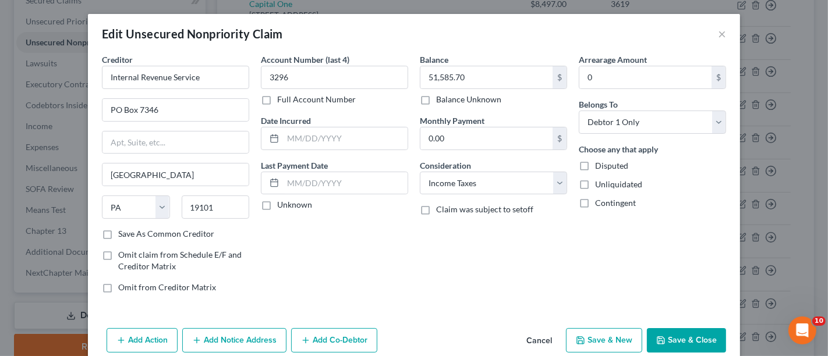
click at [520, 335] on button "Cancel" at bounding box center [539, 341] width 44 height 23
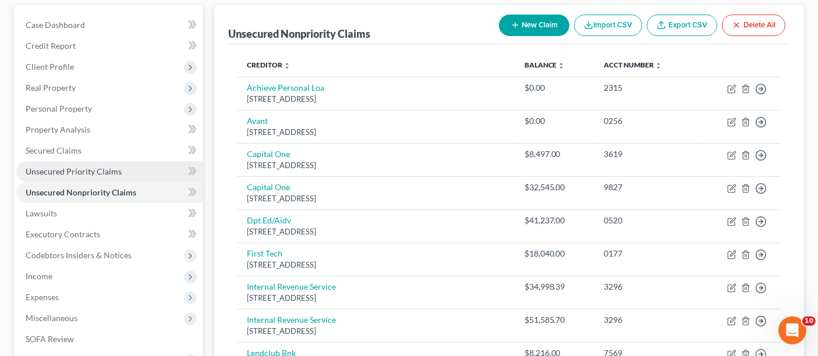
click at [68, 167] on span "Unsecured Priority Claims" at bounding box center [74, 172] width 96 height 10
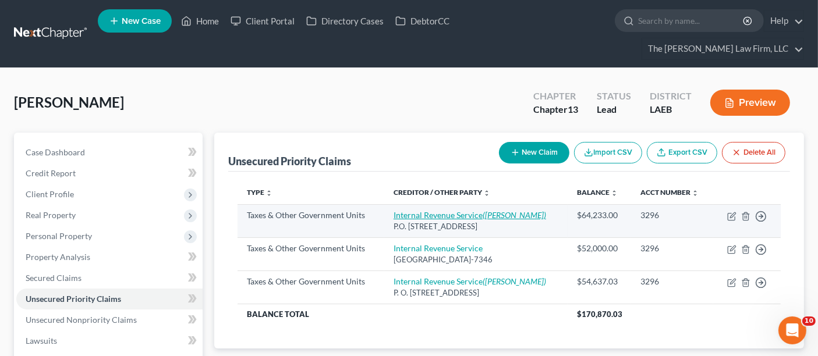
click at [473, 210] on link "Internal Revenue Service ([PERSON_NAME])" at bounding box center [470, 215] width 153 height 10
select select "0"
select select "39"
select select "0"
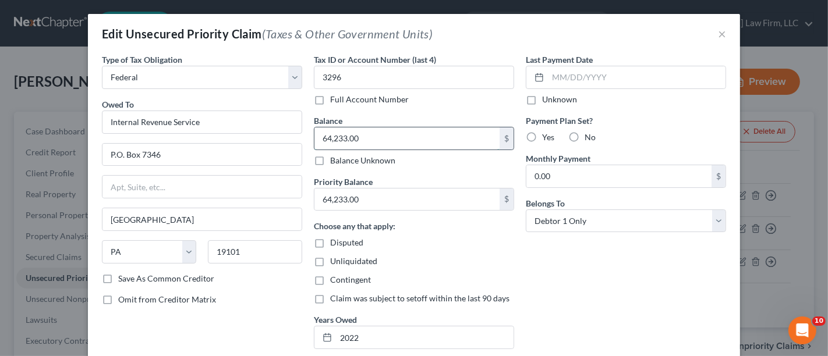
paste input "$337,066.12"
type input "337,066.12"
paste input "$170,870.03"
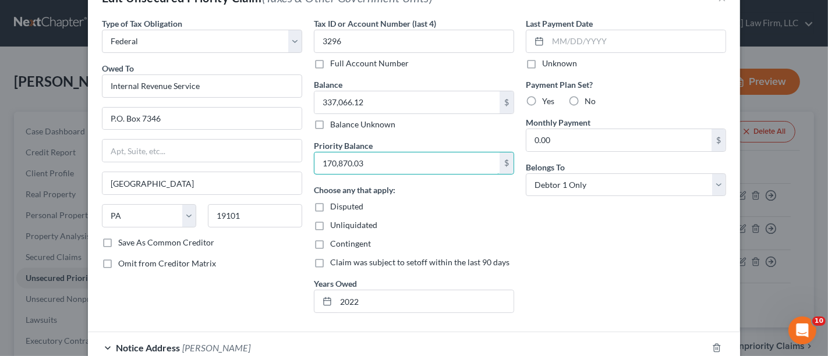
scroll to position [65, 0]
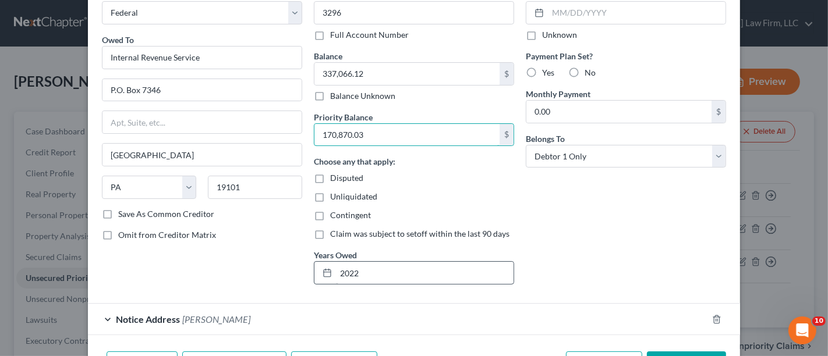
type input "170,870.03"
click at [355, 272] on input "2022" at bounding box center [425, 273] width 178 height 22
type input "2"
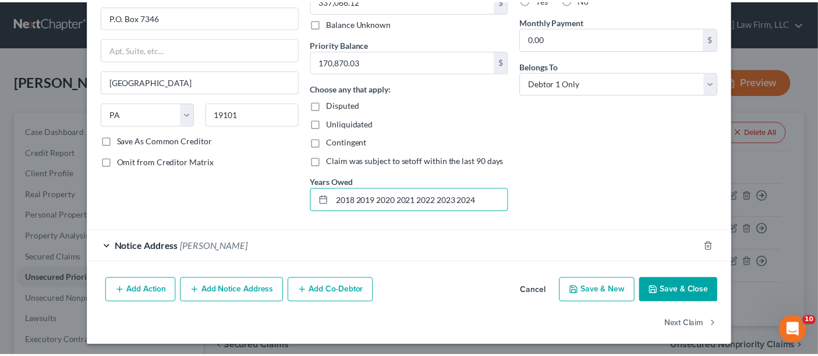
scroll to position [139, 0]
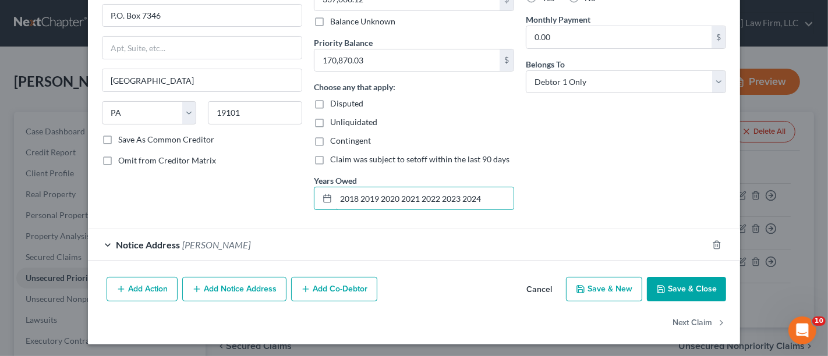
type input "2018 2019 2020 2021 2022 2023 2024"
click at [668, 282] on button "Save & Close" at bounding box center [686, 289] width 79 height 24
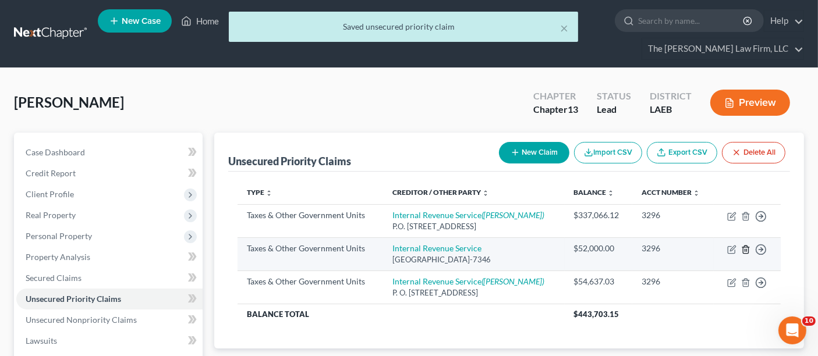
click at [746, 245] on icon "button" at bounding box center [745, 249] width 9 height 9
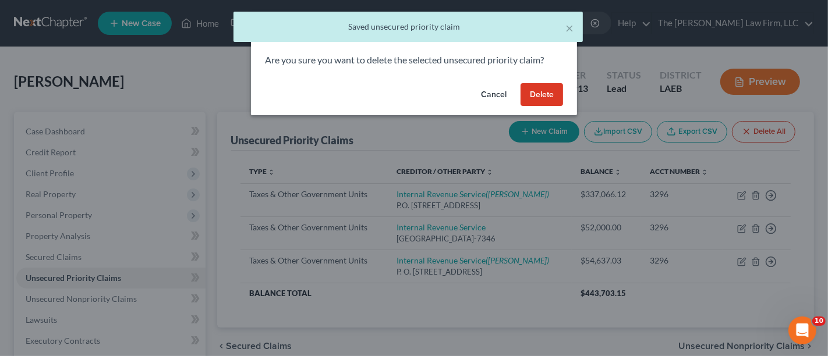
click at [536, 94] on button "Delete" at bounding box center [542, 94] width 43 height 23
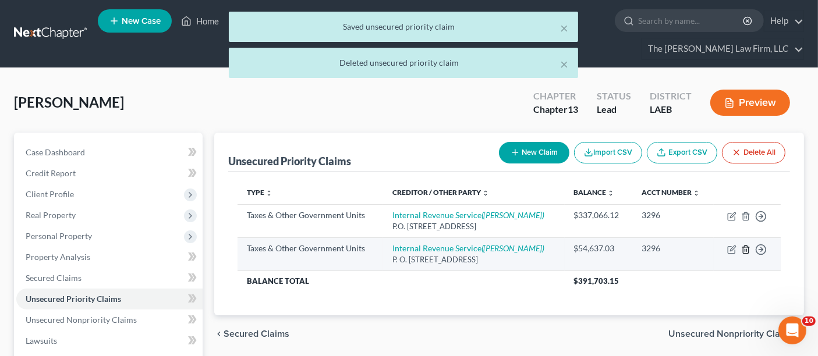
click at [747, 245] on icon "button" at bounding box center [745, 249] width 9 height 9
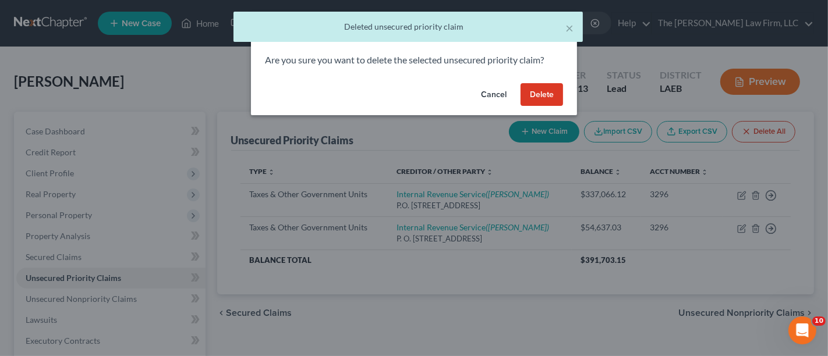
click at [539, 90] on button "Delete" at bounding box center [542, 94] width 43 height 23
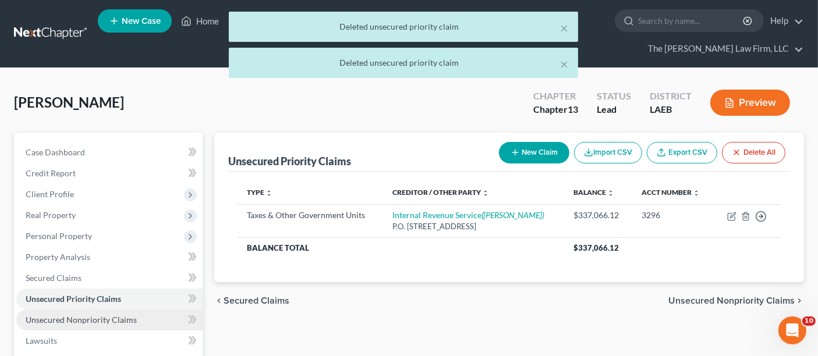
click at [87, 315] on span "Unsecured Nonpriority Claims" at bounding box center [81, 320] width 111 height 10
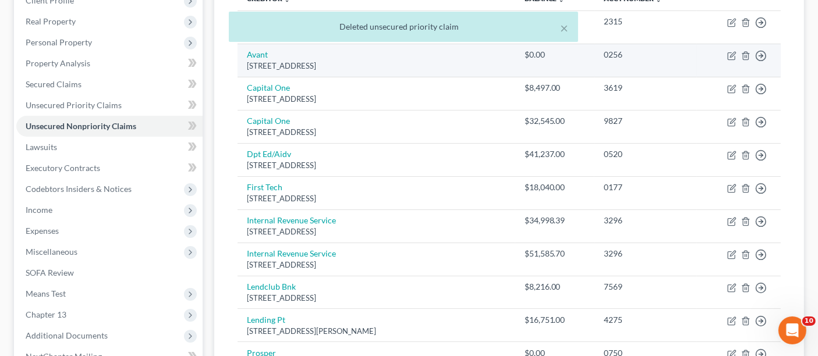
scroll to position [259, 0]
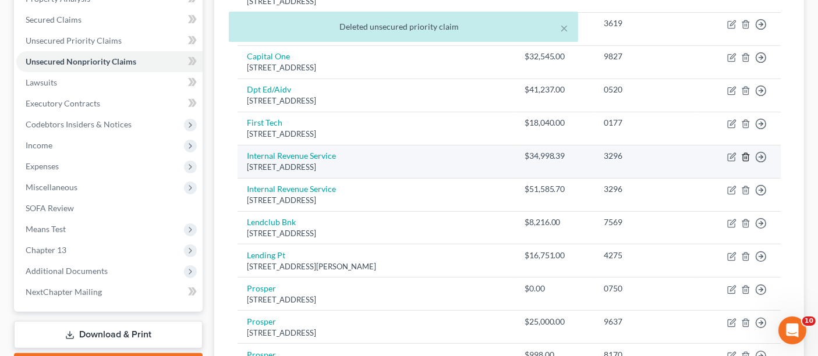
click at [746, 157] on line "button" at bounding box center [746, 158] width 0 height 2
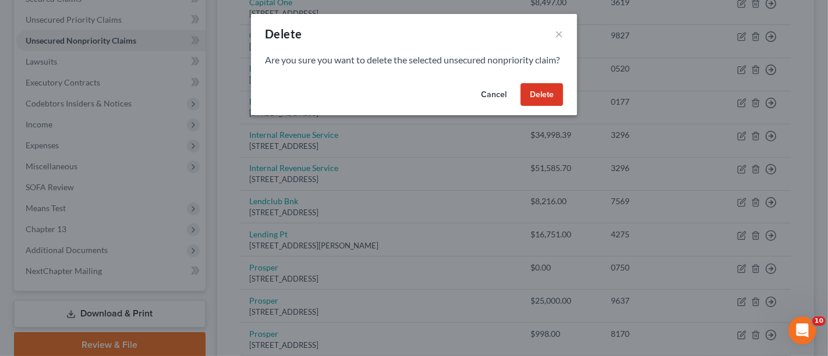
click at [529, 107] on button "Delete" at bounding box center [542, 94] width 43 height 23
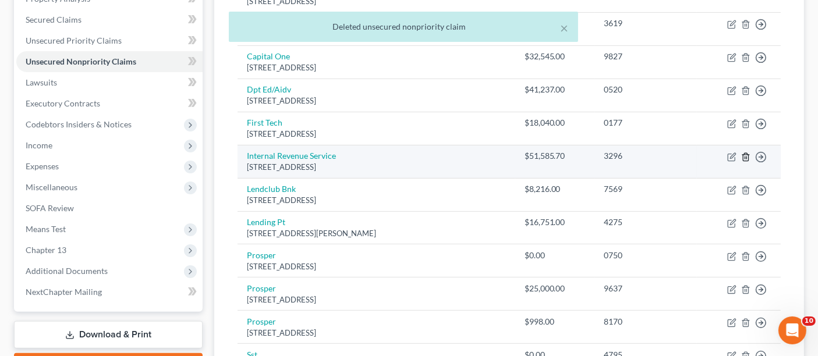
click at [744, 153] on icon "button" at bounding box center [745, 157] width 9 height 9
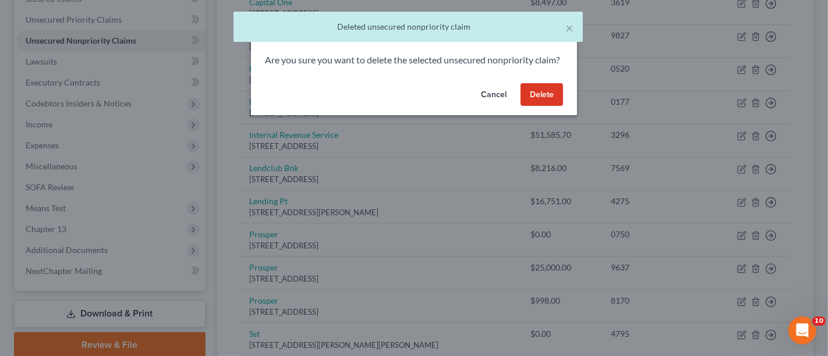
click at [533, 107] on button "Delete" at bounding box center [542, 94] width 43 height 23
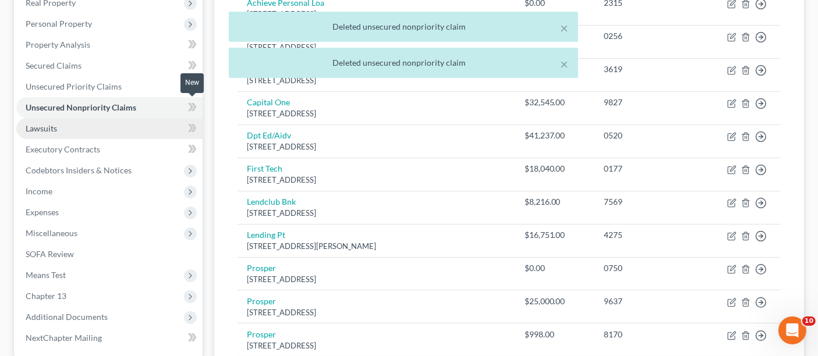
scroll to position [129, 0]
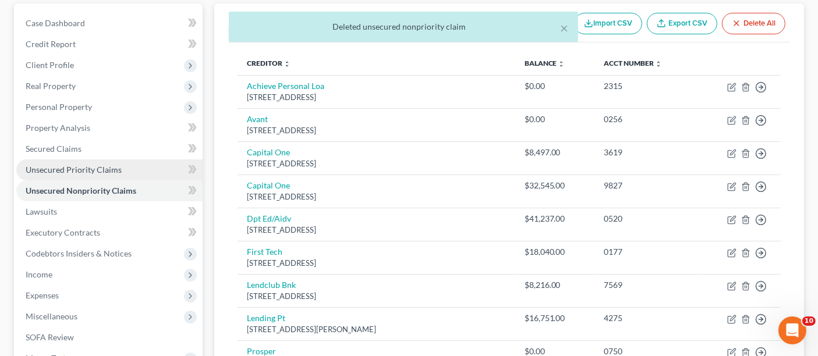
click at [82, 165] on span "Unsecured Priority Claims" at bounding box center [74, 170] width 96 height 10
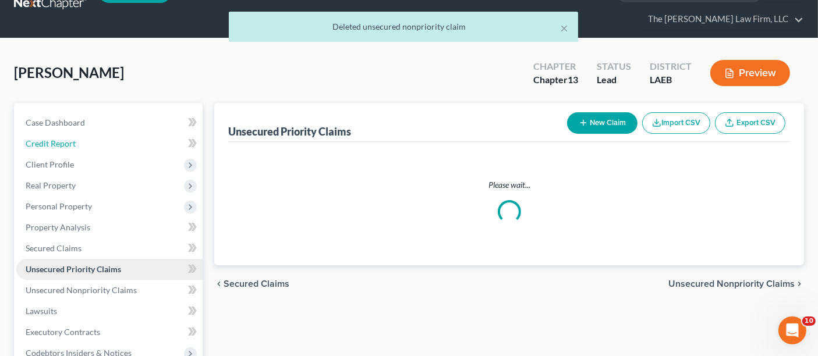
scroll to position [1, 0]
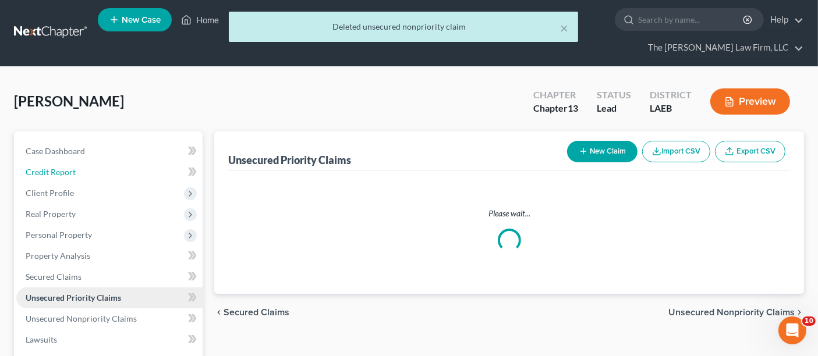
click at [82, 162] on link "Credit Report" at bounding box center [109, 172] width 186 height 21
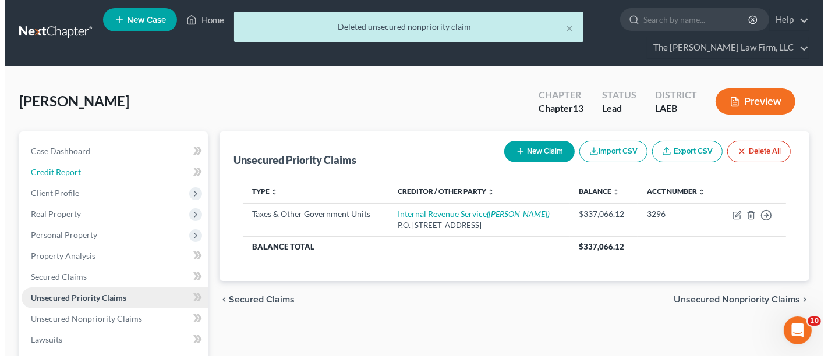
scroll to position [0, 0]
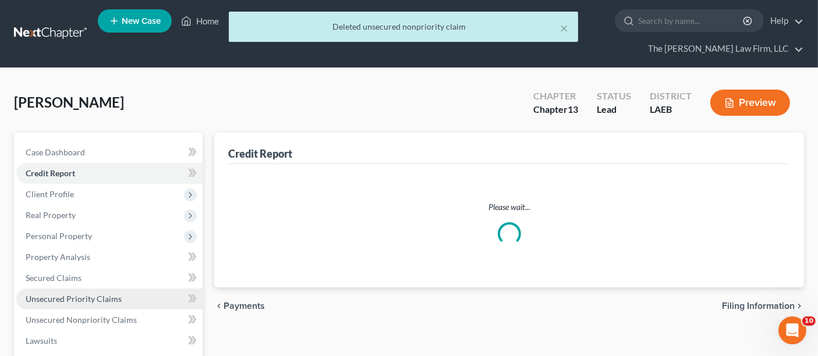
click at [84, 294] on span "Unsecured Priority Claims" at bounding box center [74, 299] width 96 height 10
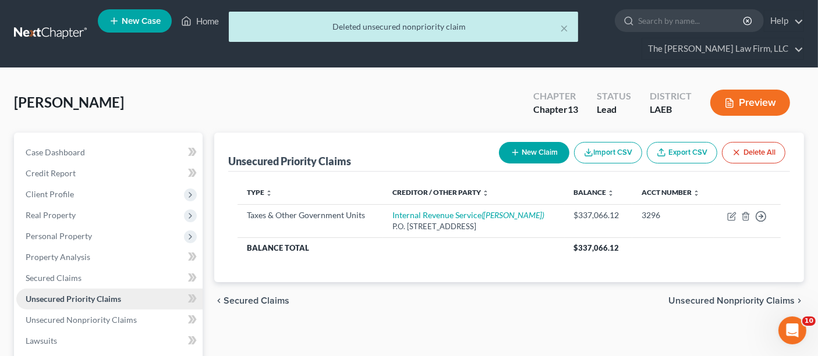
click at [84, 294] on span "Unsecured Priority Claims" at bounding box center [74, 299] width 96 height 10
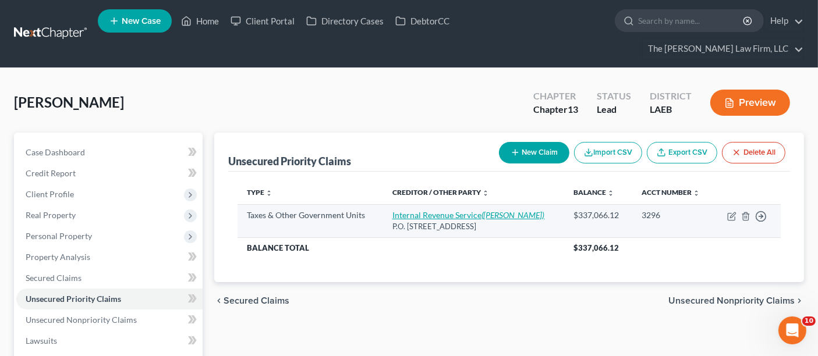
click at [468, 210] on link "Internal Revenue Service ([PERSON_NAME])" at bounding box center [469, 215] width 153 height 10
select select "0"
select select "39"
select select "0"
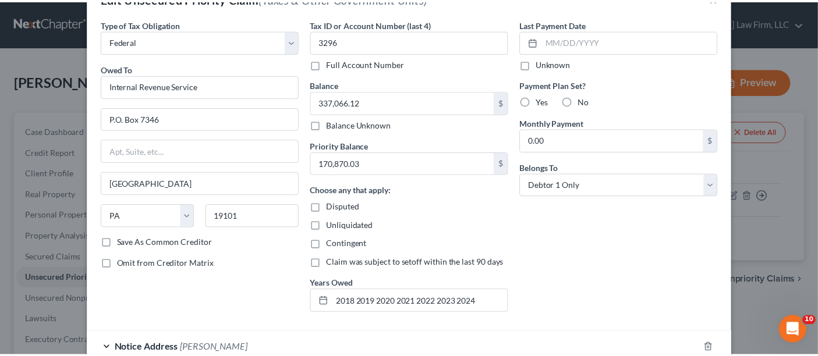
scroll to position [115, 0]
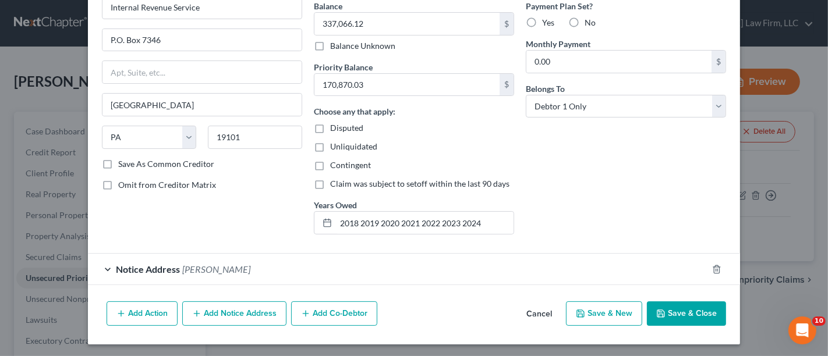
click at [700, 303] on button "Save & Close" at bounding box center [686, 314] width 79 height 24
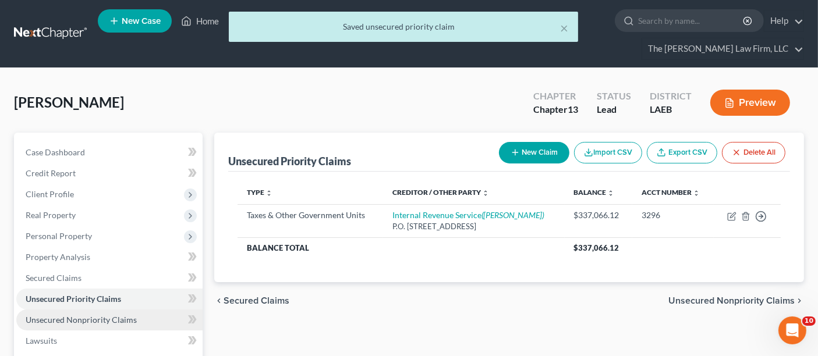
click at [56, 310] on link "Unsecured Nonpriority Claims" at bounding box center [109, 320] width 186 height 21
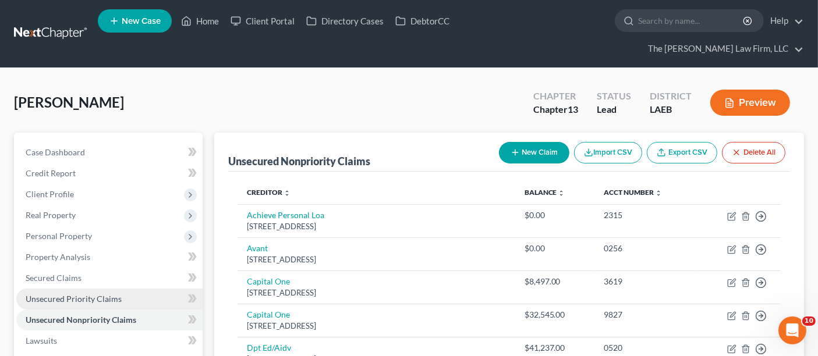
click at [95, 289] on link "Unsecured Priority Claims" at bounding box center [109, 299] width 186 height 21
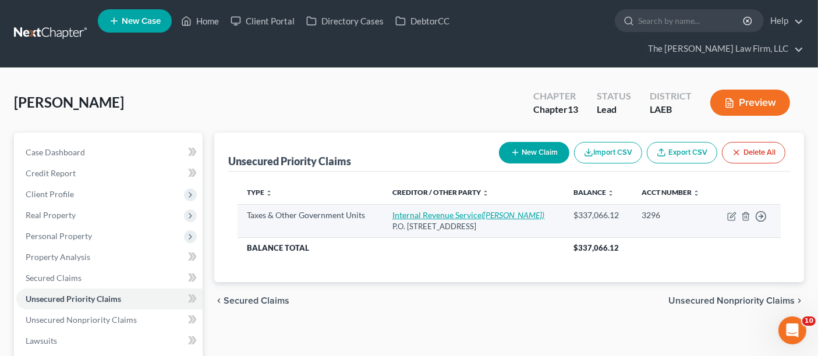
click at [469, 210] on link "Internal Revenue Service ([PERSON_NAME])" at bounding box center [469, 215] width 153 height 10
select select "0"
select select "39"
select select "0"
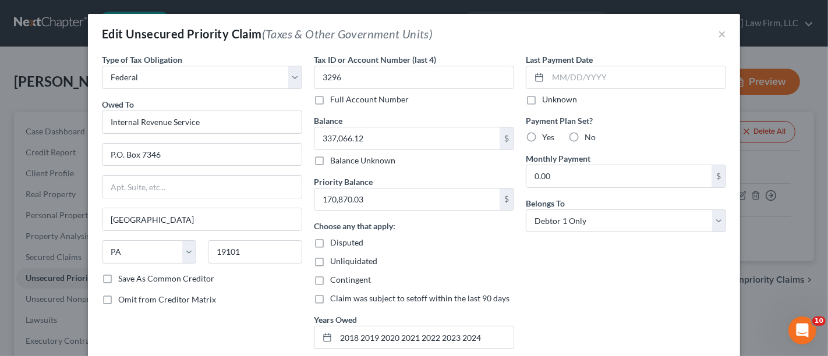
scroll to position [115, 0]
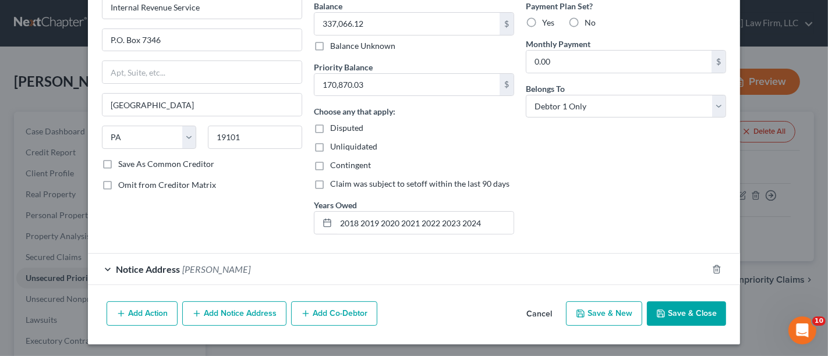
click at [679, 315] on button "Save & Close" at bounding box center [686, 314] width 79 height 24
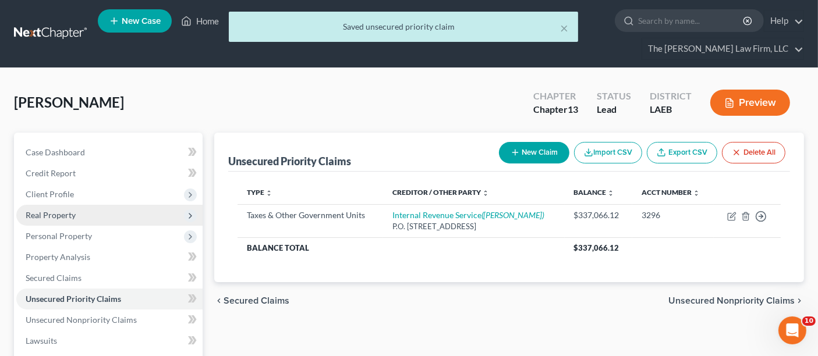
click at [56, 210] on span "Real Property" at bounding box center [51, 215] width 50 height 10
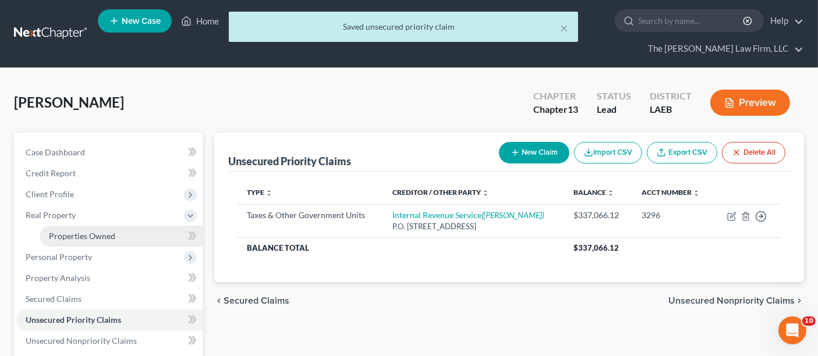
click at [67, 231] on span "Properties Owned" at bounding box center [82, 236] width 66 height 10
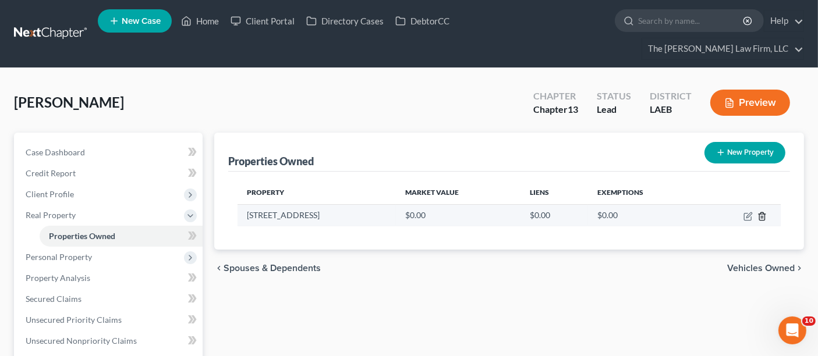
click at [764, 212] on icon "button" at bounding box center [762, 216] width 9 height 9
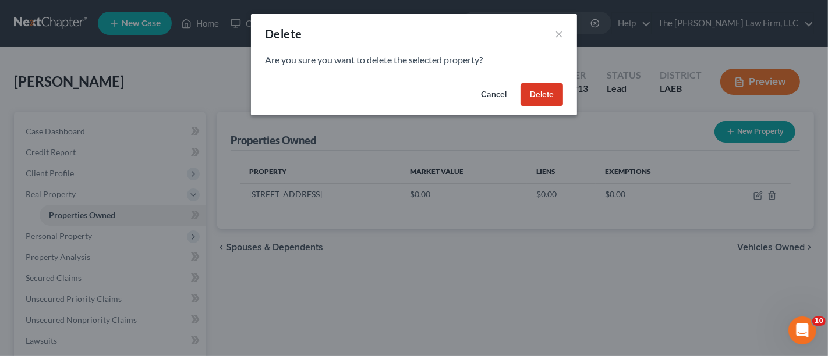
click at [546, 94] on button "Delete" at bounding box center [542, 94] width 43 height 23
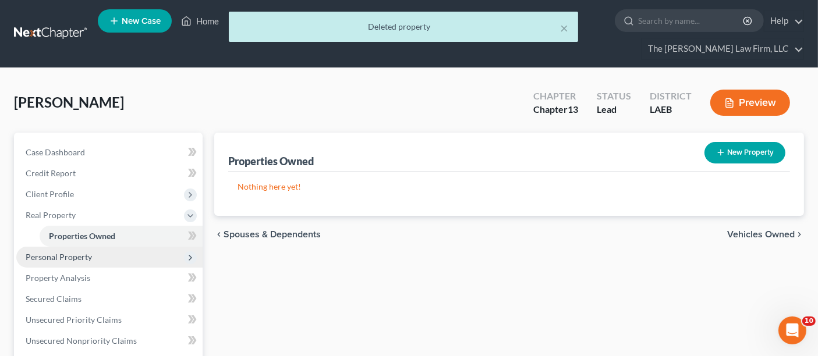
click at [84, 252] on span "Personal Property" at bounding box center [59, 257] width 66 height 10
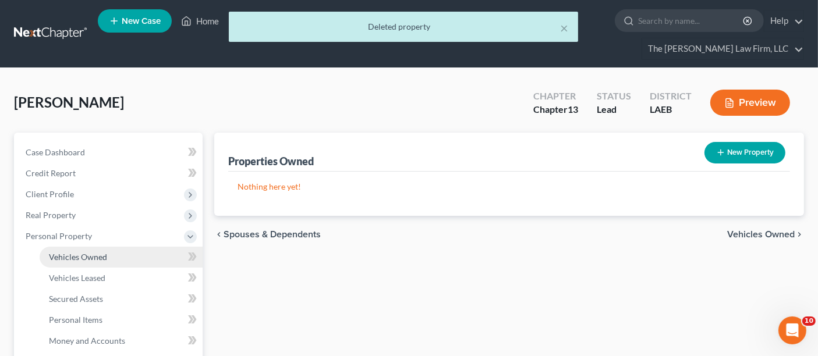
click at [93, 252] on span "Vehicles Owned" at bounding box center [78, 257] width 58 height 10
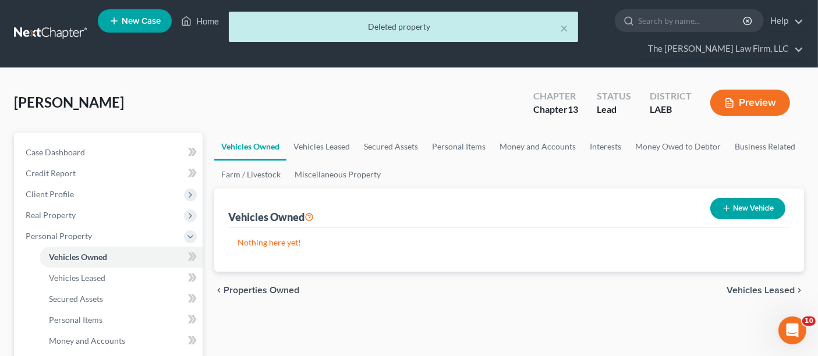
click at [760, 198] on button "New Vehicle" at bounding box center [748, 209] width 75 height 22
select select "0"
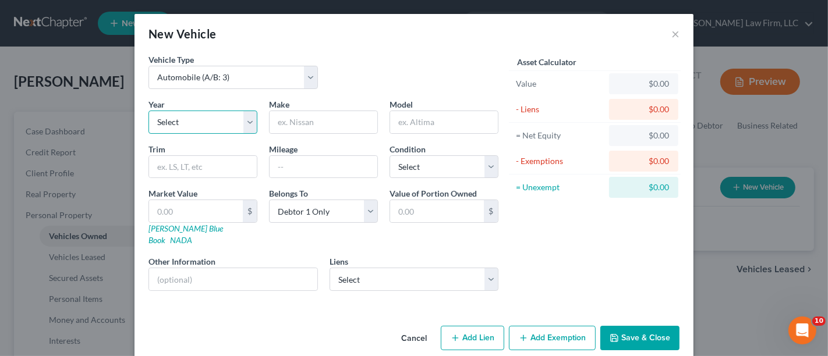
click at [182, 121] on select "Select 2026 2025 2024 2023 2022 2021 2020 2019 2018 2017 2016 2015 2014 2013 20…" at bounding box center [203, 122] width 109 height 23
select select "7"
click at [149, 111] on select "Select 2026 2025 2024 2023 2022 2021 2020 2019 2018 2017 2016 2015 2014 2013 20…" at bounding box center [203, 122] width 109 height 23
click at [165, 169] on input "text" at bounding box center [203, 167] width 108 height 22
click at [303, 122] on input "text" at bounding box center [324, 122] width 108 height 22
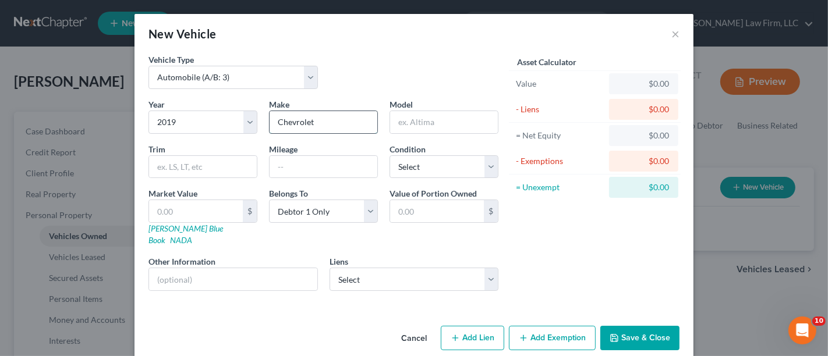
type input "Chevrolet"
type input "Silverado"
type input "RST"
type input "128000"
click at [418, 167] on select "Select Excellent Very Good Good Fair Poor" at bounding box center [444, 167] width 109 height 23
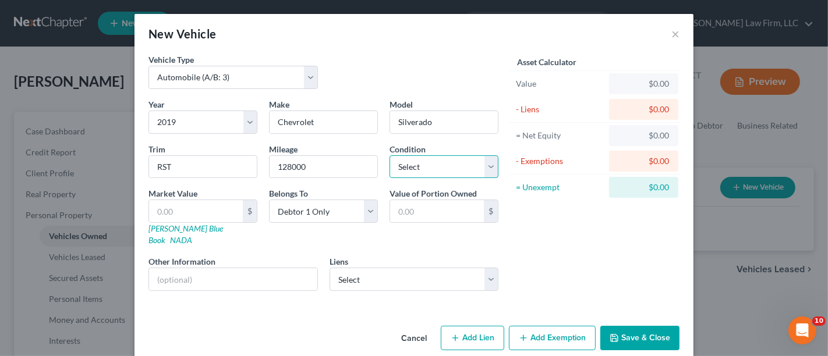
select select "4"
click at [390, 156] on select "Select Excellent Very Good Good Fair Poor" at bounding box center [444, 167] width 109 height 23
click at [192, 235] on link "NADA" at bounding box center [181, 240] width 22 height 10
click at [175, 212] on input "text" at bounding box center [196, 211] width 94 height 22
type input "1"
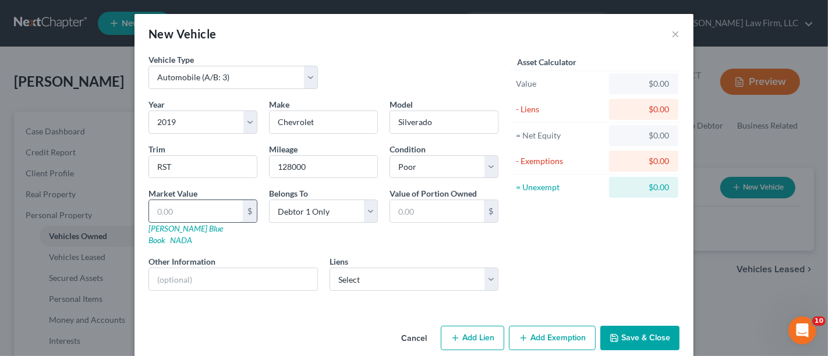
type input "1.00"
type input "19"
type input "19.00"
type input "193"
type input "193.00"
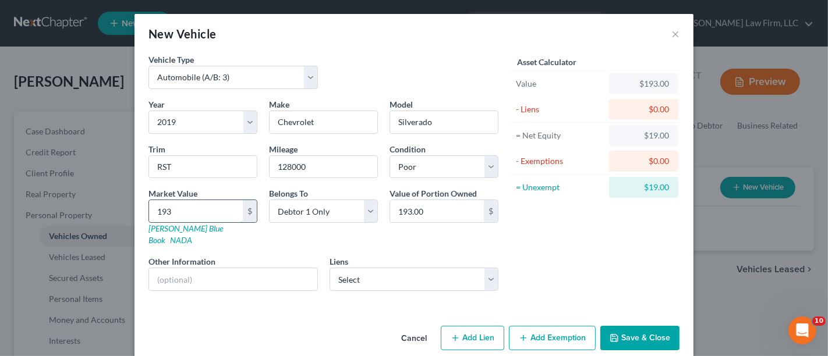
type input "1935"
type input "1,935.00"
type input "1,9350"
type input "19,350.00"
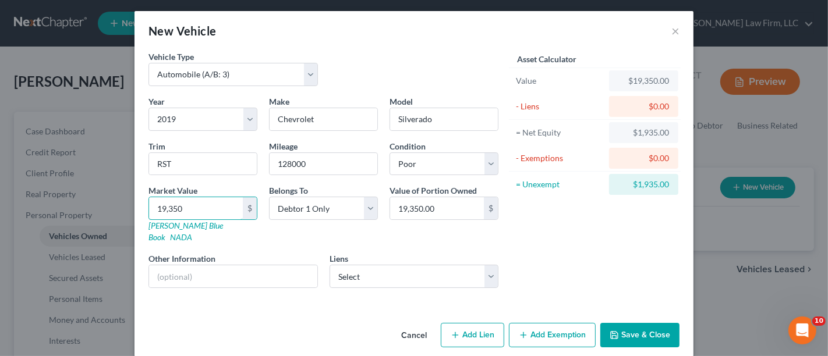
scroll to position [3, 0]
type input "19,350"
click at [537, 323] on button "Add Exemption" at bounding box center [552, 335] width 87 height 24
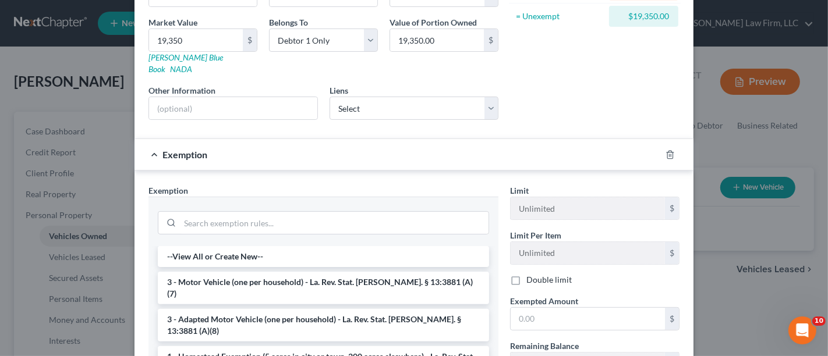
scroll to position [197, 0]
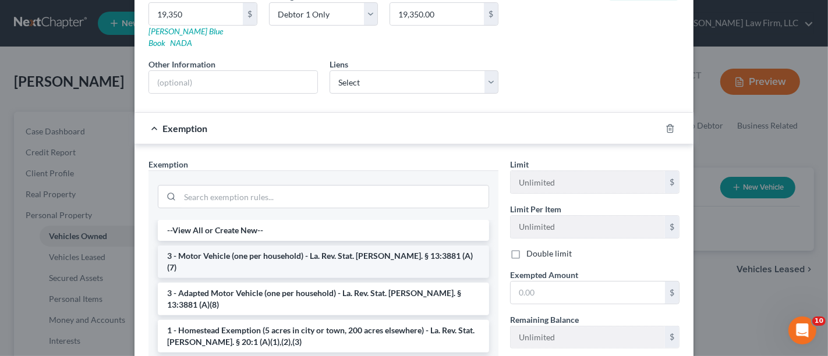
click at [199, 246] on li "3 - Motor Vehicle (one per household) - La. Rev. Stat. [PERSON_NAME]. § 13:3881…" at bounding box center [323, 262] width 331 height 33
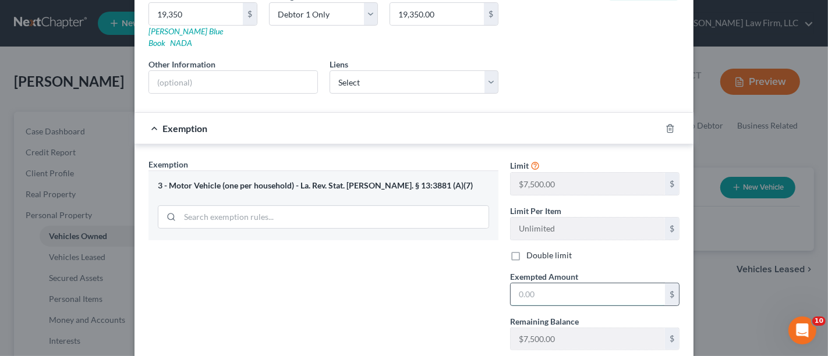
click at [525, 284] on input "text" at bounding box center [588, 295] width 154 height 22
type input "7,500"
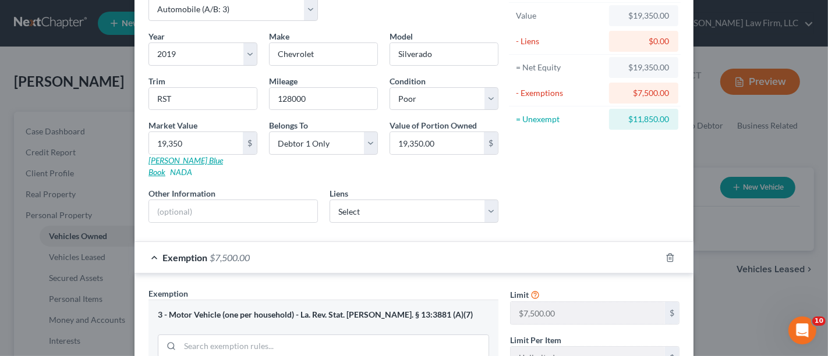
click at [171, 161] on link "[PERSON_NAME] Blue Book" at bounding box center [186, 167] width 75 height 22
type input "1"
type input "1.00"
type input "16"
type input "16.00"
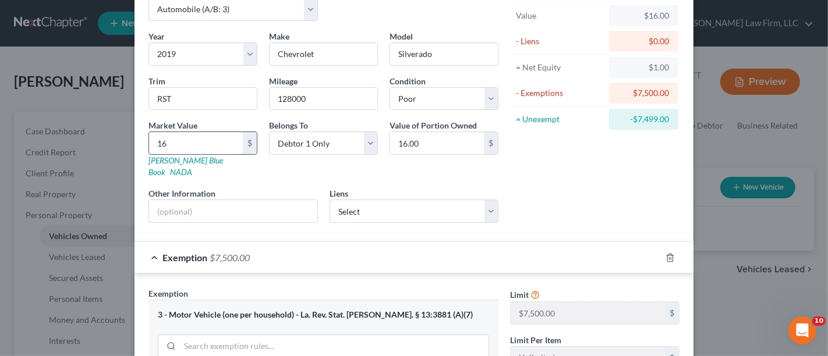
type input "167"
type input "167.00"
type input "1674"
type input "1,674.00"
type input "1,6749"
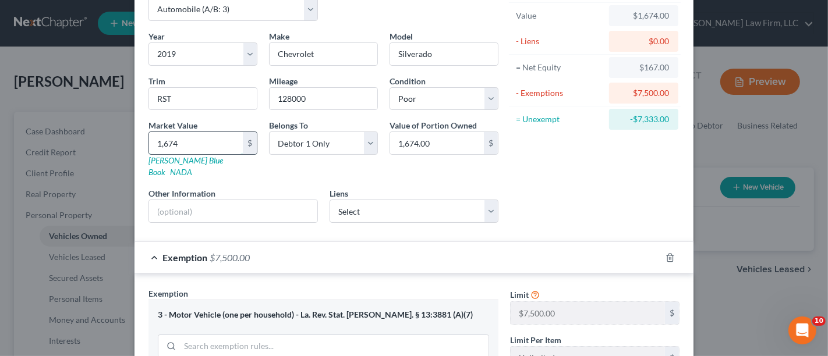
type input "16,749.00"
type input "16,749"
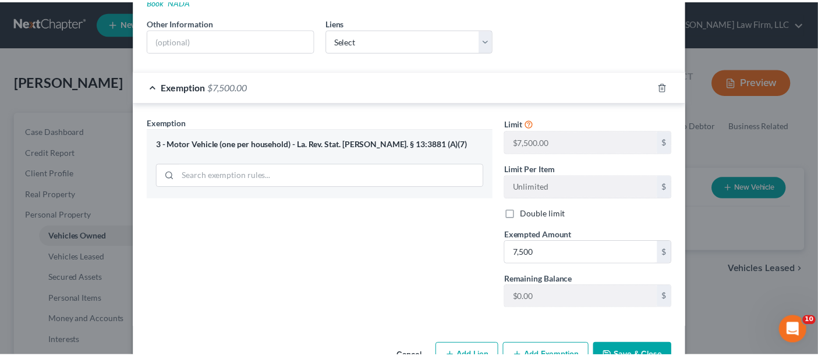
scroll to position [259, 0]
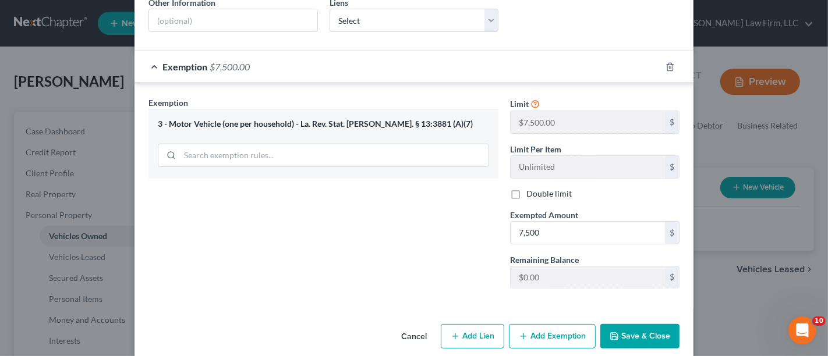
click at [639, 324] on button "Save & Close" at bounding box center [640, 336] width 79 height 24
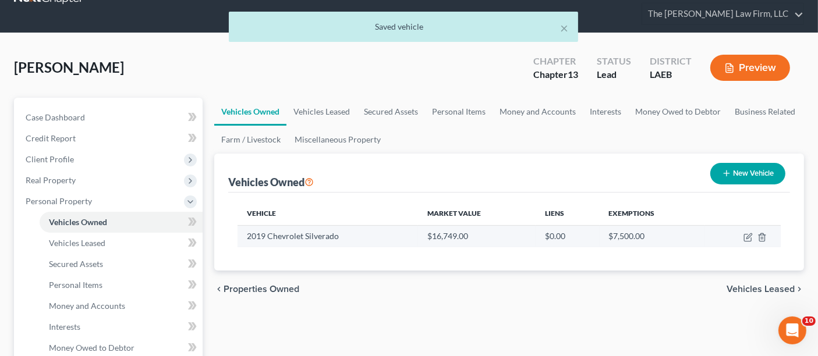
scroll to position [65, 0]
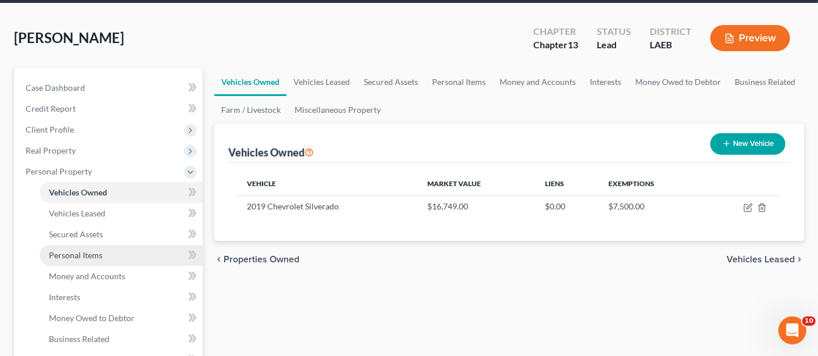
click at [76, 250] on span "Personal Items" at bounding box center [76, 255] width 54 height 10
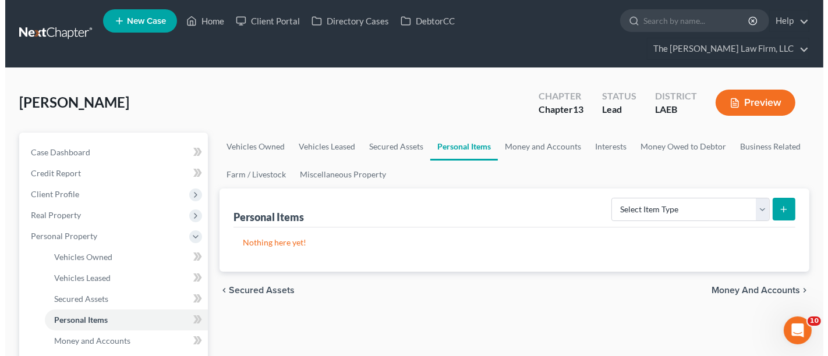
scroll to position [65, 0]
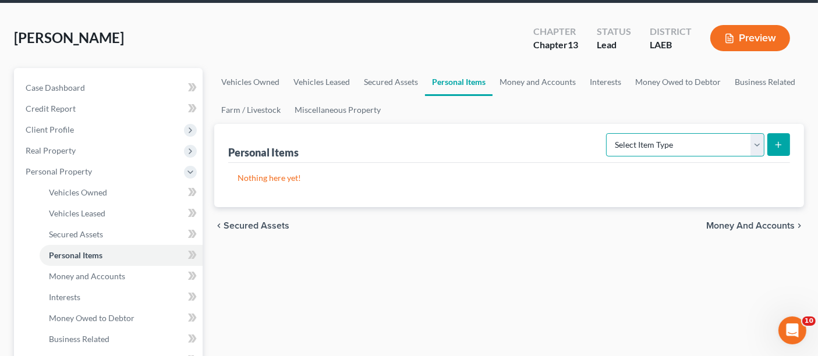
click at [654, 133] on select "Select Item Type Clothing (A/B: 11) Collectibles Of Value (A/B: 8) Electronics …" at bounding box center [685, 144] width 158 height 23
select select "clothing"
click at [608, 133] on select "Select Item Type Clothing (A/B: 11) Collectibles Of Value (A/B: 8) Electronics …" at bounding box center [685, 144] width 158 height 23
click at [778, 140] on icon "submit" at bounding box center [778, 144] width 9 height 9
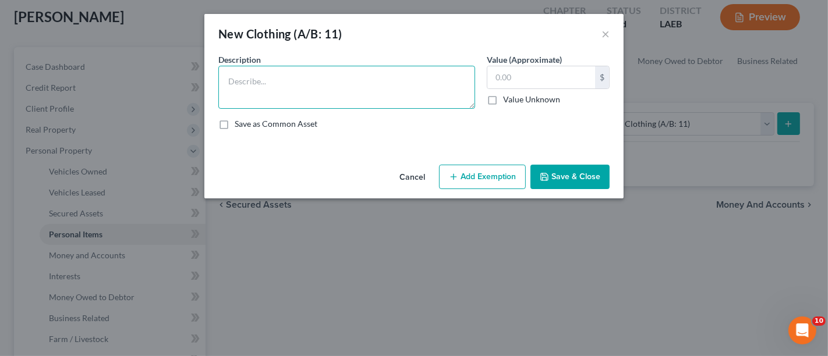
click at [264, 72] on textarea at bounding box center [346, 87] width 257 height 43
type textarea "1 Man's Clothing"
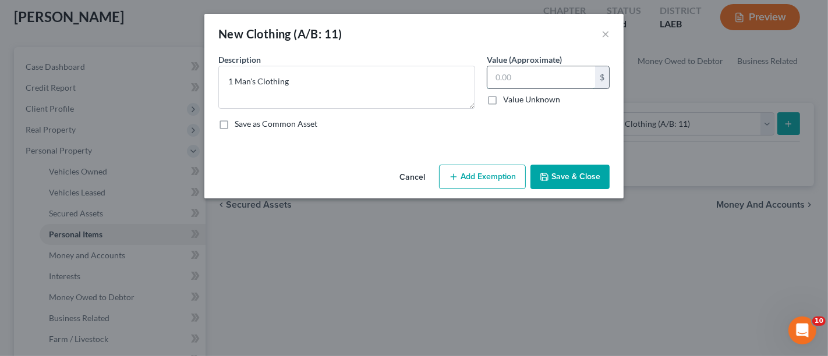
click at [504, 72] on input "text" at bounding box center [542, 77] width 108 height 22
type input "1,000"
click at [557, 174] on button "Save & Close" at bounding box center [570, 177] width 79 height 24
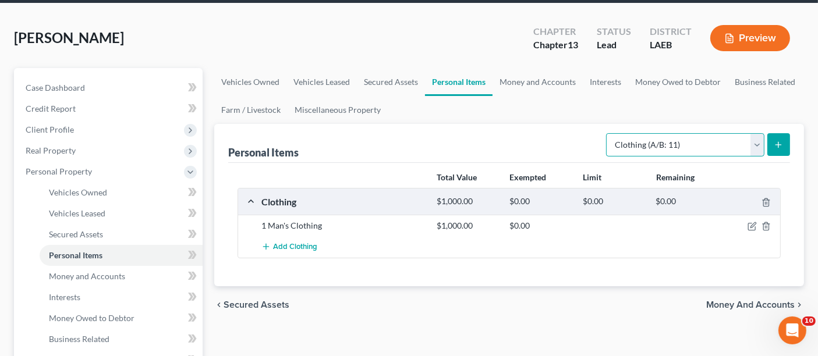
click at [672, 133] on select "Select Item Type Clothing (A/B: 11) Collectibles Of Value (A/B: 8) Electronics …" at bounding box center [685, 144] width 158 height 23
select select "electronics"
click at [608, 133] on select "Select Item Type Clothing (A/B: 11) Collectibles Of Value (A/B: 8) Electronics …" at bounding box center [685, 144] width 158 height 23
click at [780, 140] on icon "submit" at bounding box center [778, 144] width 9 height 9
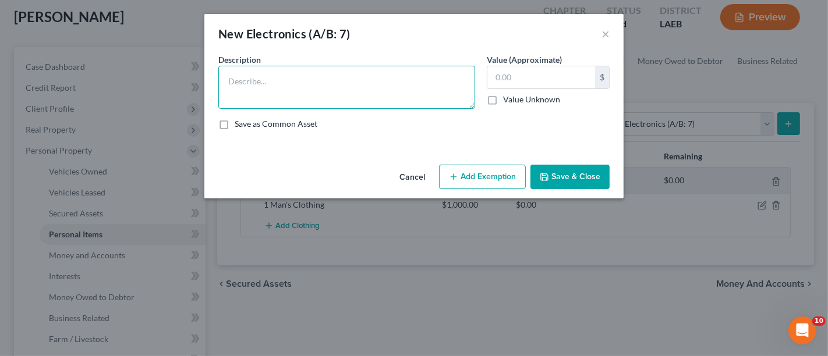
click at [312, 74] on textarea at bounding box center [346, 87] width 257 height 43
type textarea "Laptop"
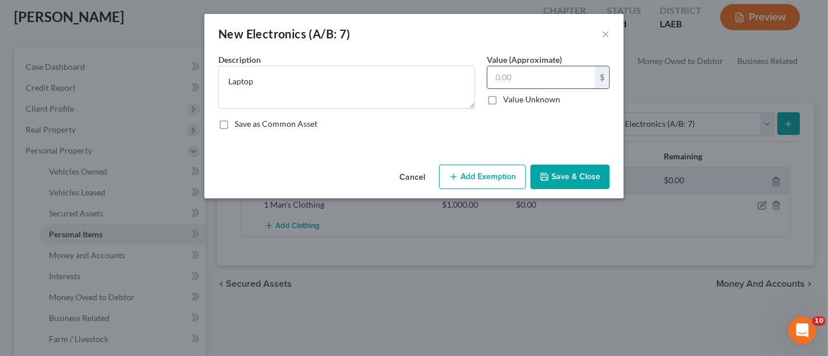
click at [515, 80] on input "text" at bounding box center [542, 77] width 108 height 22
type input "1,900"
click at [458, 179] on icon "button" at bounding box center [453, 176] width 9 height 9
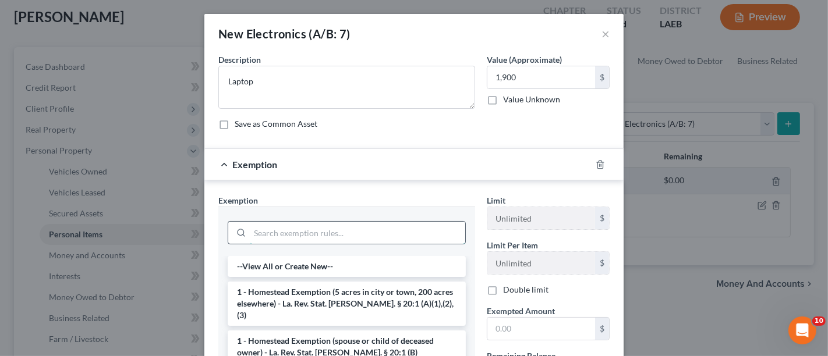
click at [296, 232] on input "search" at bounding box center [358, 233] width 216 height 22
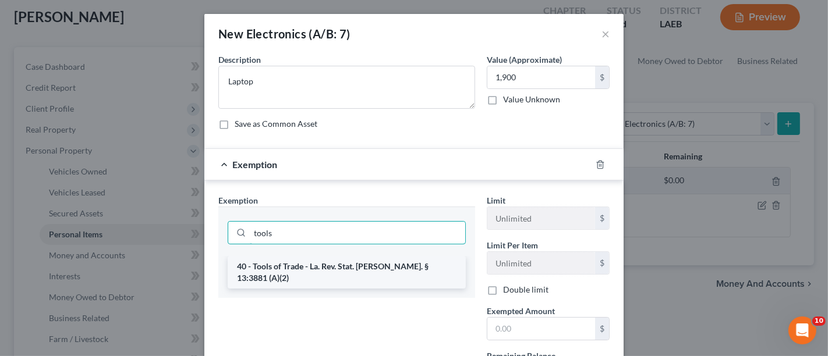
type input "tools"
click at [303, 267] on li "40 - Tools of Trade - La. Rev. Stat. [PERSON_NAME]. § 13:3881 (A)(2)" at bounding box center [347, 272] width 238 height 33
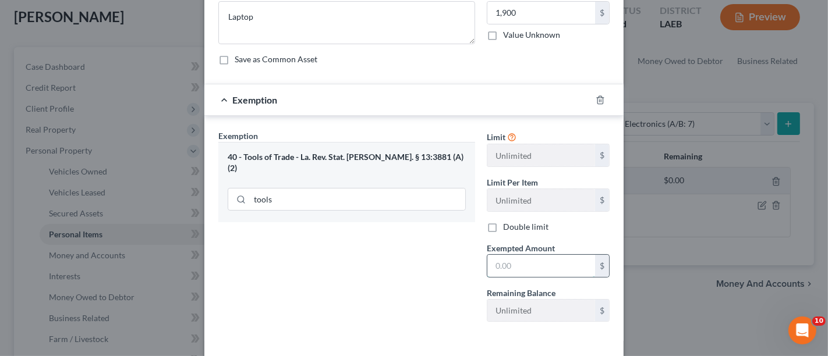
click at [509, 260] on input "text" at bounding box center [542, 266] width 108 height 22
type input "1,900"
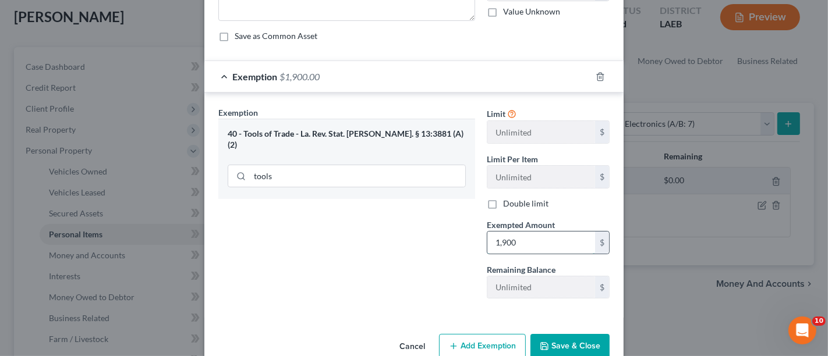
scroll to position [111, 0]
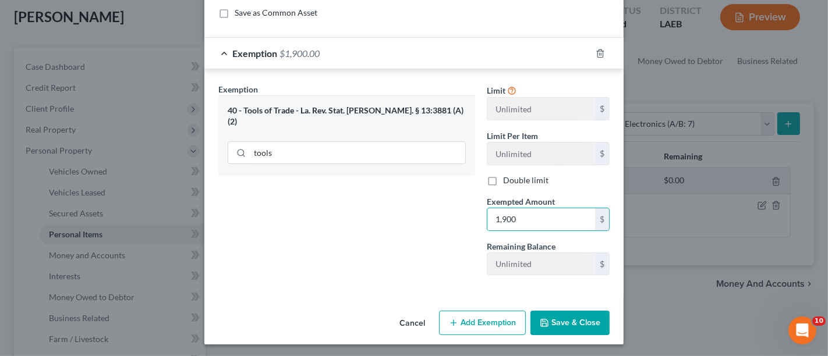
click at [559, 319] on button "Save & Close" at bounding box center [570, 323] width 79 height 24
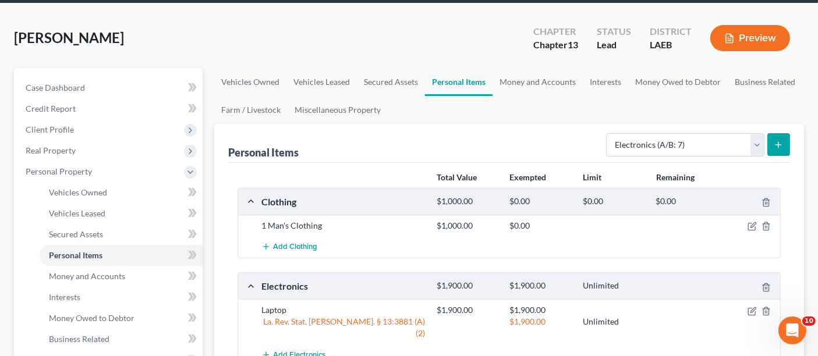
click at [773, 133] on button "submit" at bounding box center [779, 144] width 23 height 23
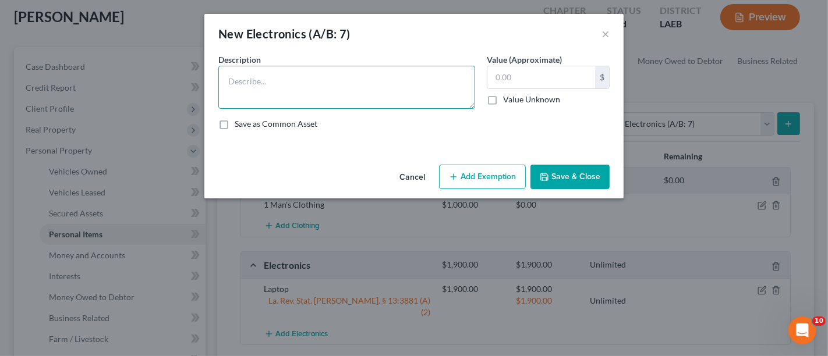
click at [303, 90] on textarea at bounding box center [346, 87] width 257 height 43
type textarea "Personal Computer"
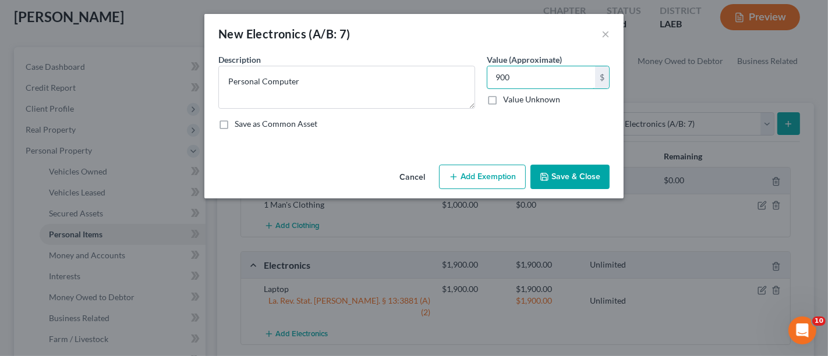
type input "900"
click at [564, 179] on button "Save & Close" at bounding box center [570, 177] width 79 height 24
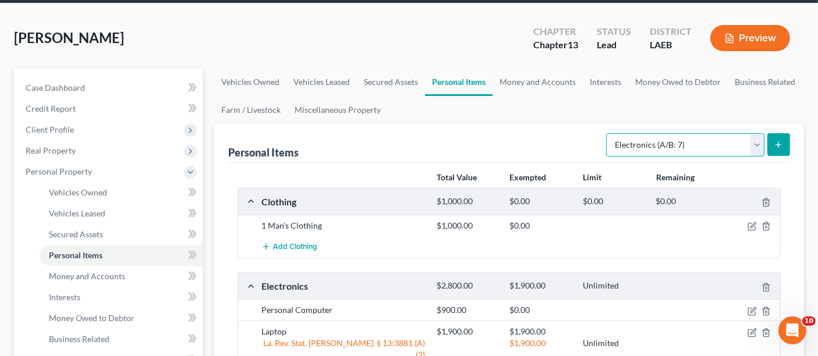
click at [655, 133] on select "Select Item Type Clothing (A/B: 11) Collectibles Of Value (A/B: 8) Electronics …" at bounding box center [685, 144] width 158 height 23
select select "firearms"
click at [608, 133] on select "Select Item Type Clothing (A/B: 11) Collectibles Of Value (A/B: 8) Electronics …" at bounding box center [685, 144] width 158 height 23
click at [783, 133] on button "submit" at bounding box center [779, 144] width 23 height 23
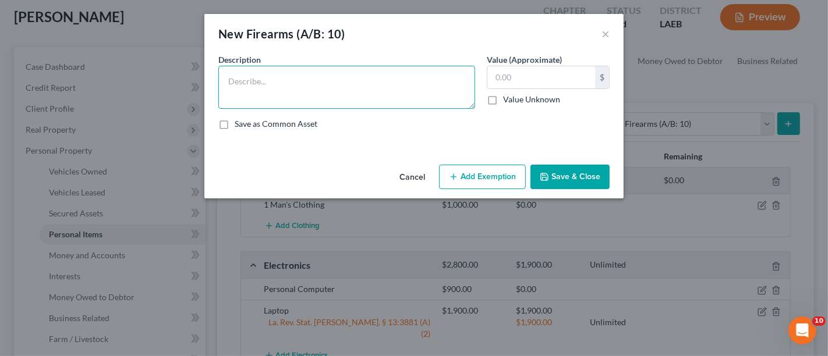
click at [277, 85] on textarea at bounding box center [346, 87] width 257 height 43
type textarea "C"
type textarea "CZP9C"
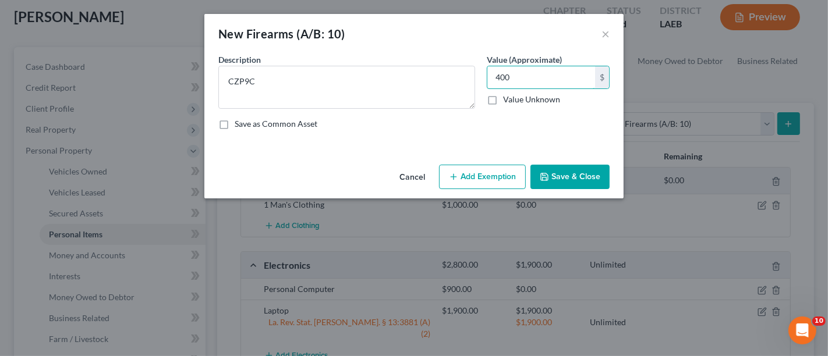
type input "400"
click at [461, 171] on button "Add Exemption" at bounding box center [482, 177] width 87 height 24
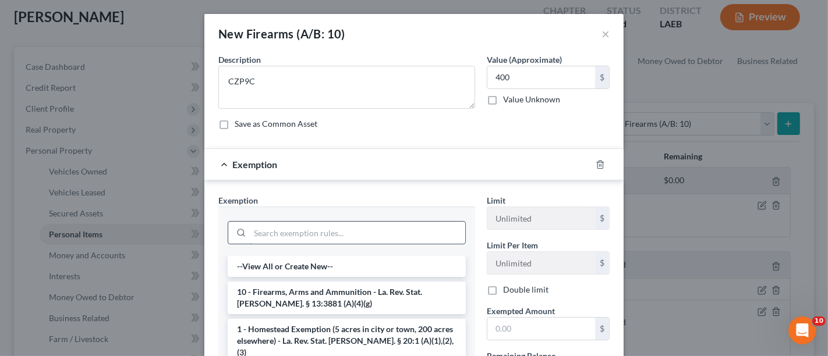
click at [282, 223] on input "search" at bounding box center [358, 233] width 216 height 22
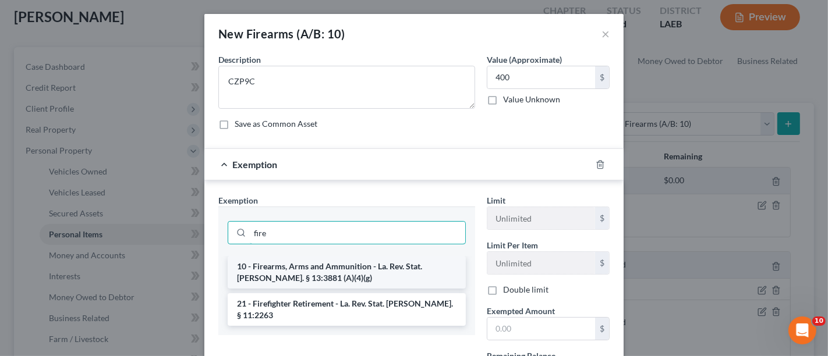
type input "fire"
click at [280, 275] on li "10 - Firearms, Arms and Ammunition - La. Rev. Stat. [PERSON_NAME]. § 13:3881 (A…" at bounding box center [347, 272] width 238 height 33
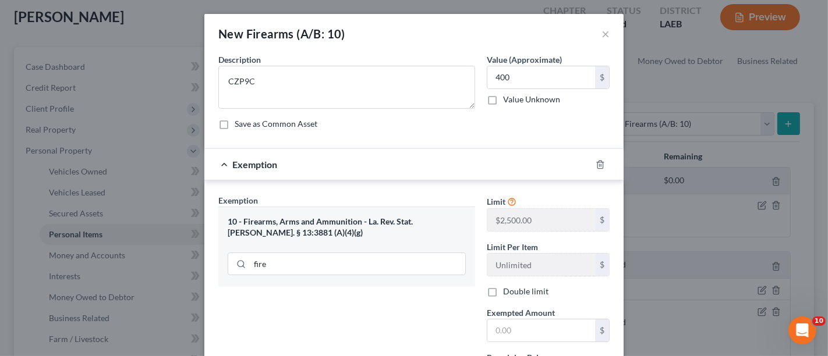
scroll to position [65, 0]
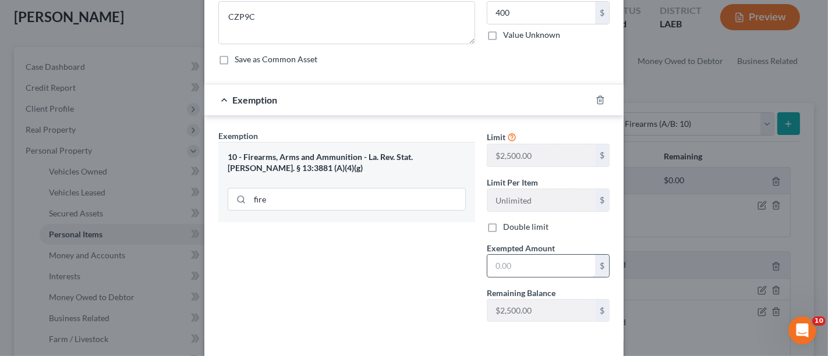
click at [507, 269] on input "text" at bounding box center [542, 266] width 108 height 22
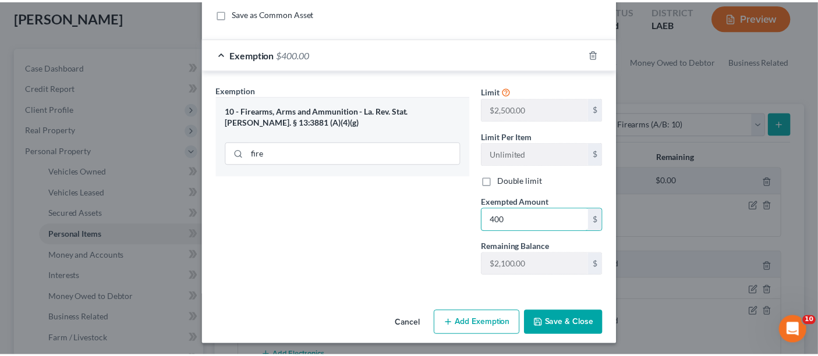
scroll to position [111, 0]
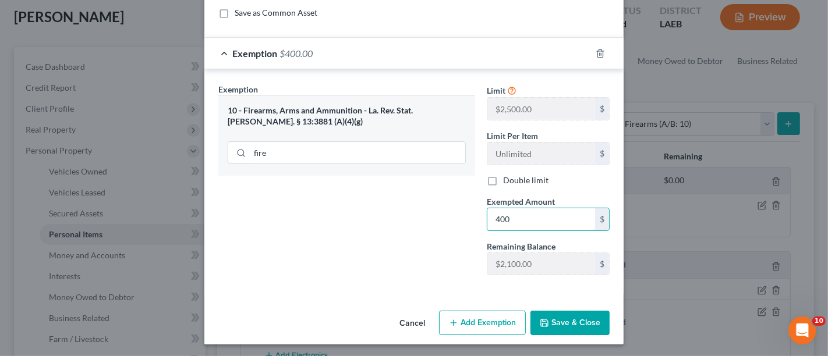
type input "400"
click at [575, 306] on div "Cancel Add Exemption Save & Close" at bounding box center [413, 325] width 419 height 38
click at [573, 323] on button "Save & Close" at bounding box center [570, 323] width 79 height 24
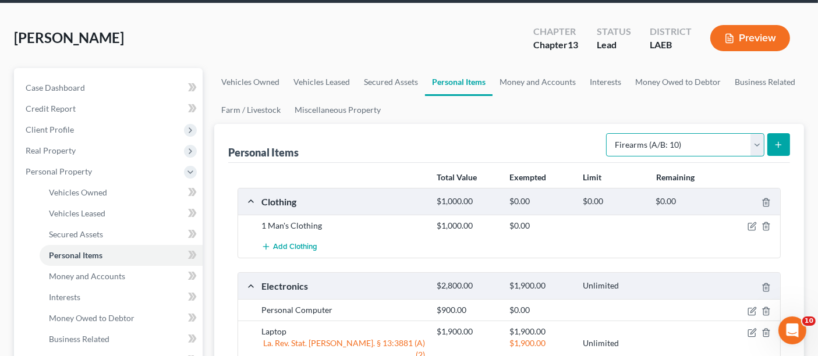
click at [760, 133] on select "Select Item Type Clothing (A/B: 11) Collectibles Of Value (A/B: 8) Electronics …" at bounding box center [685, 144] width 158 height 23
click at [364, 168] on div "Total Value Exempted Limit Remaining" at bounding box center [509, 178] width 555 height 20
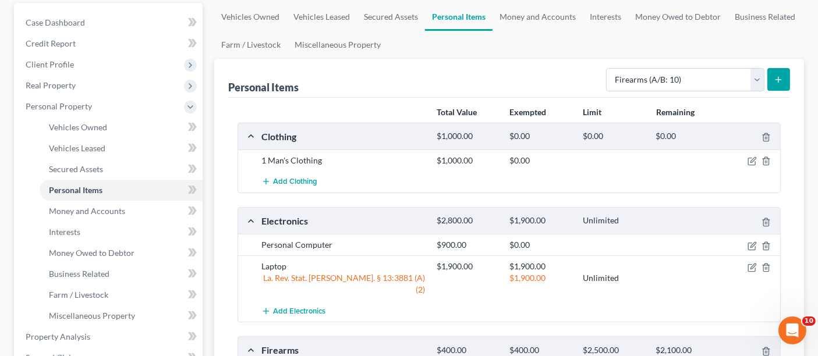
scroll to position [194, 0]
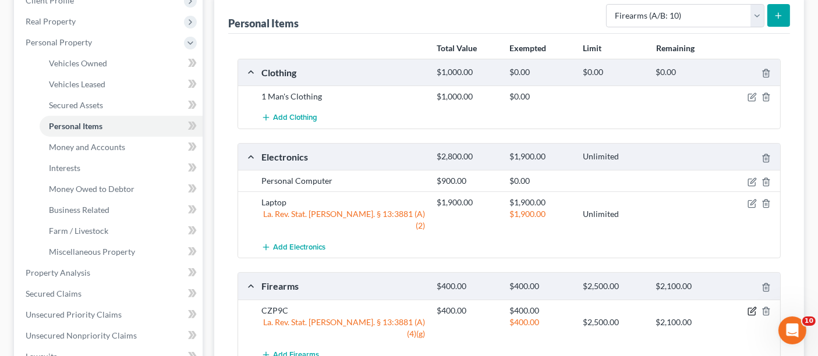
click at [753, 307] on icon "button" at bounding box center [752, 311] width 9 height 9
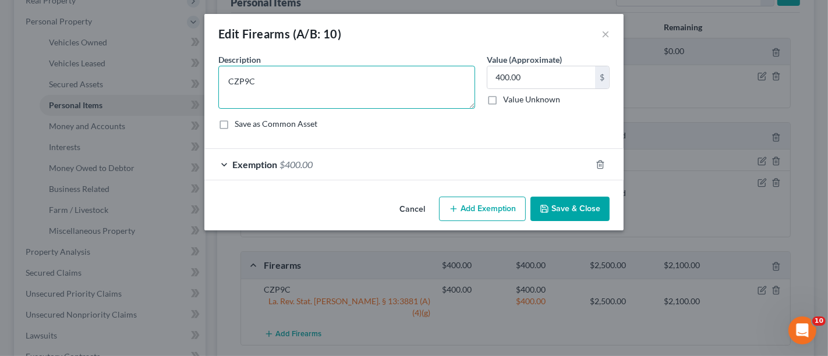
click at [265, 79] on textarea "CZP9C" at bounding box center [346, 87] width 257 height 43
type textarea "CZP9C, 20 gauge Mossberg Shotgun"
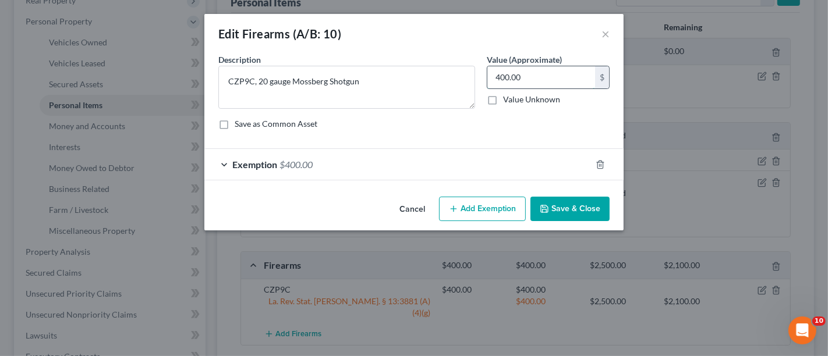
click at [527, 81] on input "400.00" at bounding box center [542, 77] width 108 height 22
type input "700"
click at [558, 206] on button "Save & Close" at bounding box center [570, 209] width 79 height 24
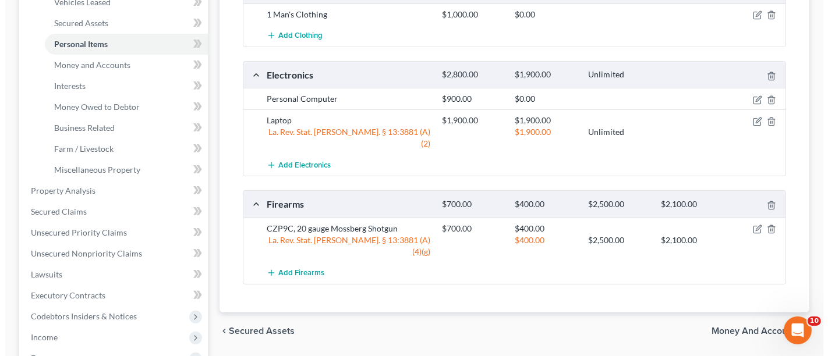
scroll to position [323, 0]
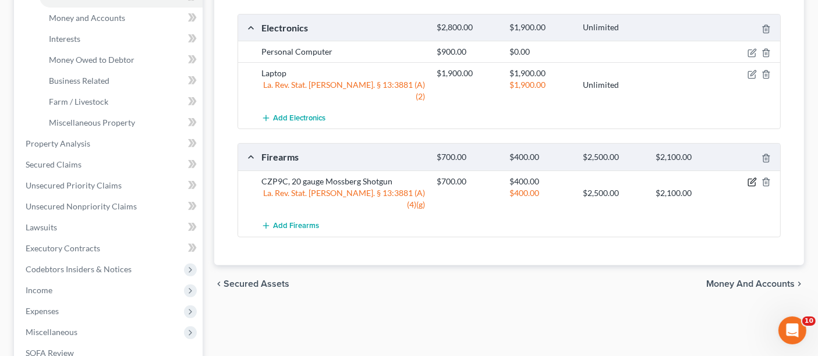
click at [750, 178] on icon "button" at bounding box center [752, 182] width 9 height 9
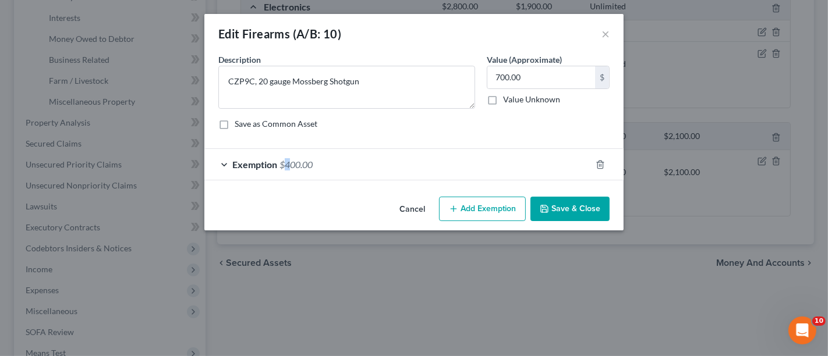
click at [288, 160] on span "$400.00" at bounding box center [296, 164] width 33 height 11
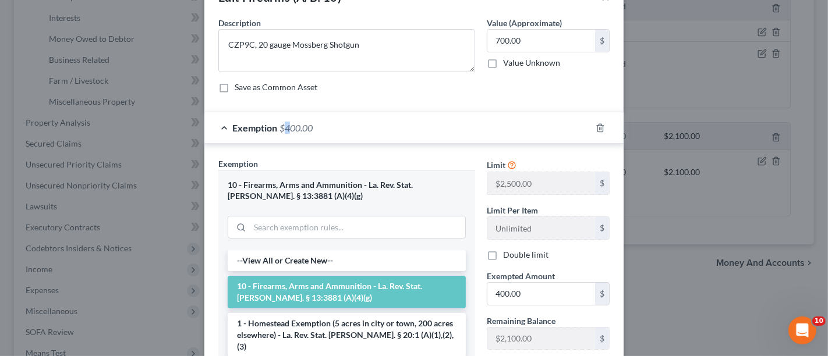
scroll to position [65, 0]
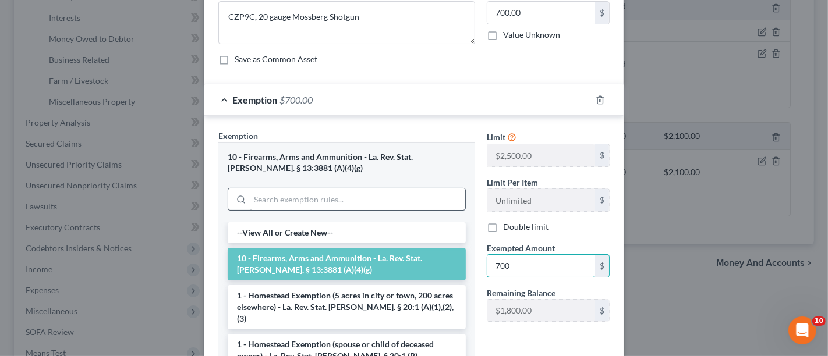
type input "700"
click at [457, 195] on input "search" at bounding box center [358, 200] width 216 height 22
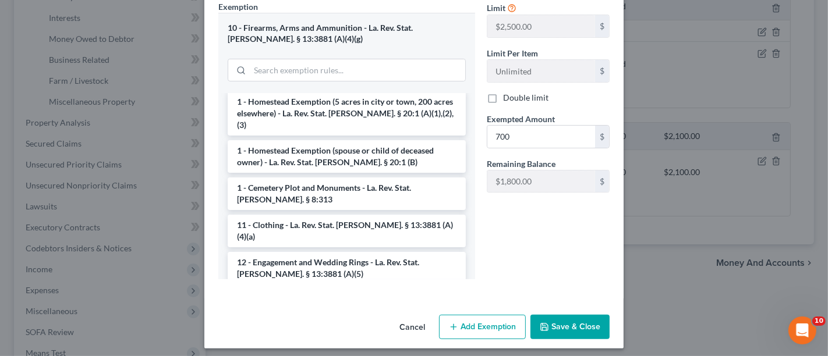
click at [573, 325] on button "Save & Close" at bounding box center [570, 327] width 79 height 24
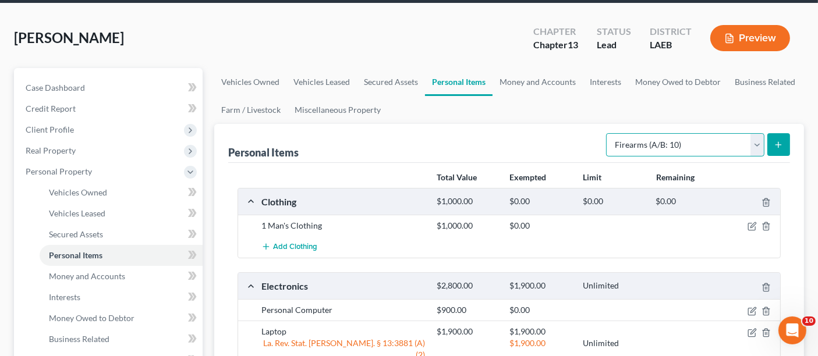
click at [757, 133] on select "Select Item Type Clothing (A/B: 11) Collectibles Of Value (A/B: 8) Electronics …" at bounding box center [685, 144] width 158 height 23
select select "household_goods"
click at [608, 133] on select "Select Item Type Clothing (A/B: 11) Collectibles Of Value (A/B: 8) Electronics …" at bounding box center [685, 144] width 158 height 23
click at [779, 140] on icon "submit" at bounding box center [778, 144] width 9 height 9
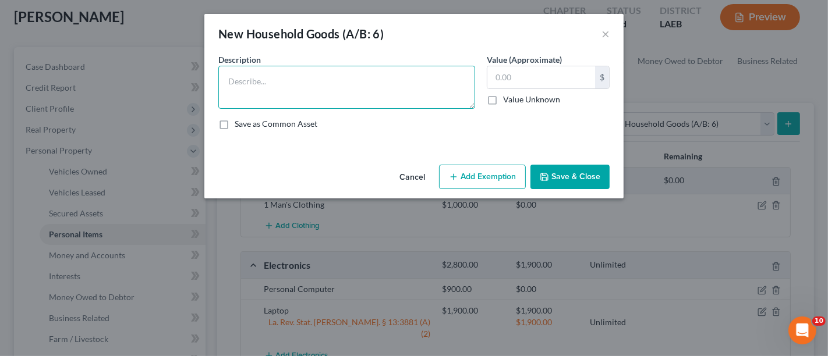
click at [244, 87] on textarea at bounding box center [346, 87] width 257 height 43
type textarea "Furnishings for 1050 square foot house"
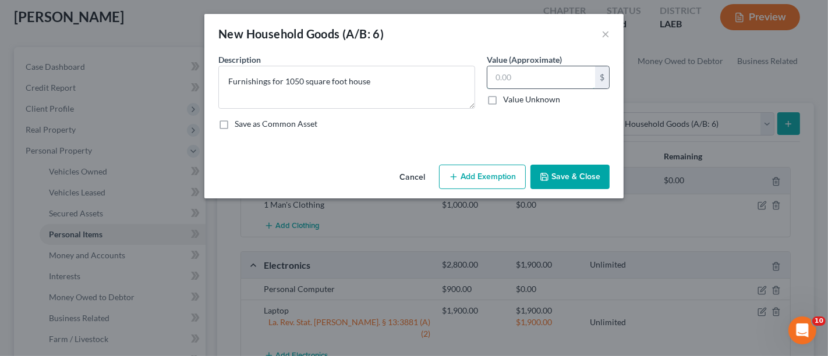
click at [507, 72] on input "text" at bounding box center [542, 77] width 108 height 22
click at [486, 182] on button "Add Exemption" at bounding box center [482, 177] width 87 height 24
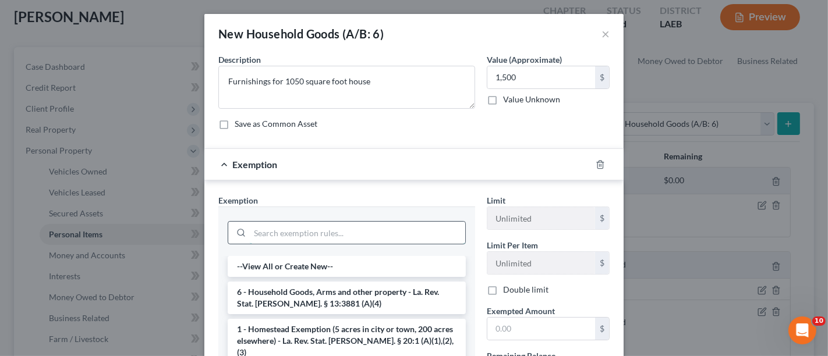
click at [271, 226] on input "search" at bounding box center [358, 233] width 216 height 22
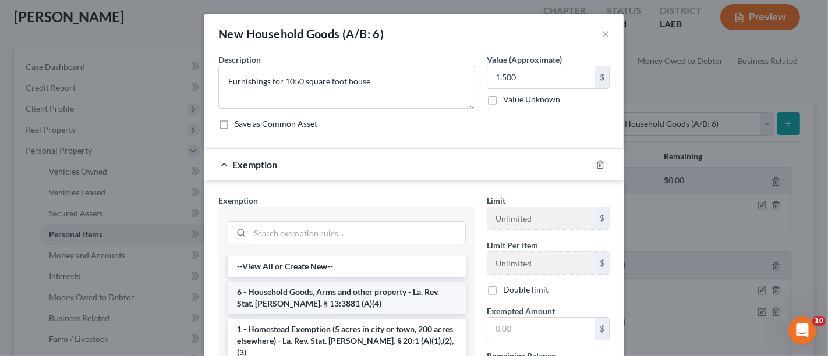
click at [296, 289] on li "6 - Household Goods, Arms and other property - La. Rev. Stat. [PERSON_NAME]. § …" at bounding box center [347, 298] width 238 height 33
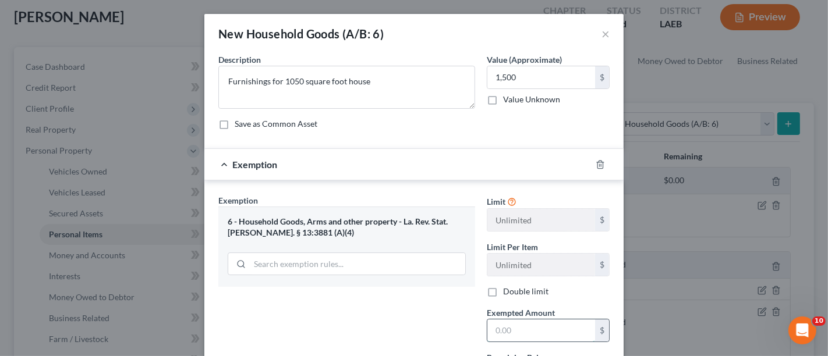
click at [507, 325] on input "text" at bounding box center [542, 331] width 108 height 22
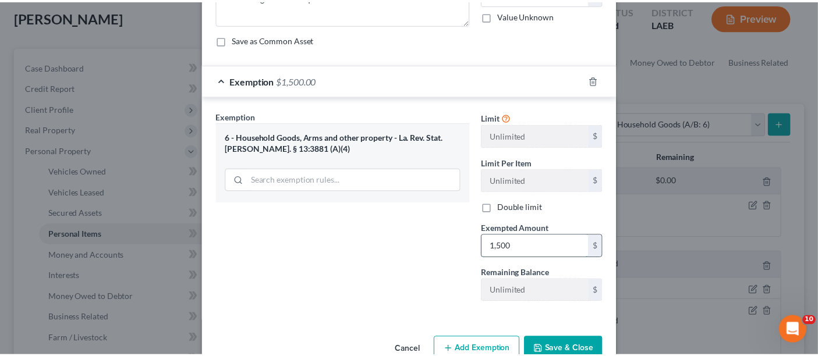
scroll to position [111, 0]
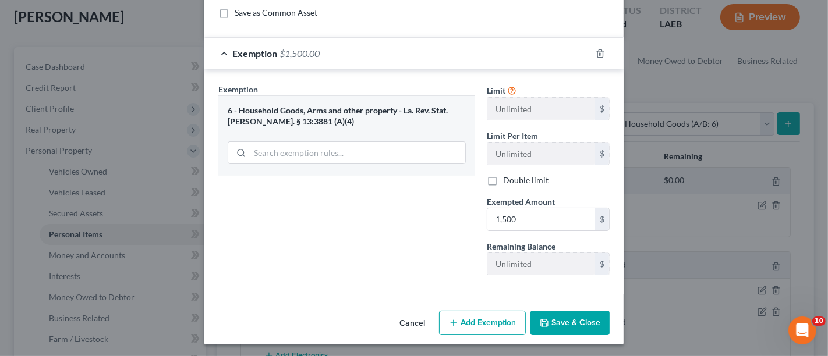
click at [559, 331] on button "Save & Close" at bounding box center [570, 323] width 79 height 24
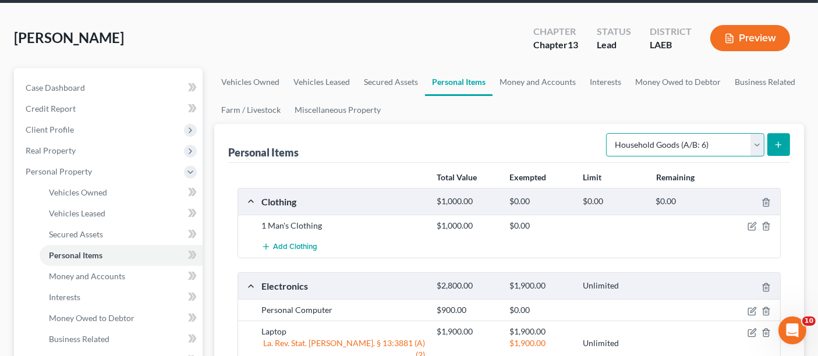
click at [647, 133] on select "Select Item Type Clothing (A/B: 11) Collectibles Of Value (A/B: 8) Electronics …" at bounding box center [685, 144] width 158 height 23
click at [608, 133] on select "Select Item Type Clothing (A/B: 11) Collectibles Of Value (A/B: 8) Electronics …" at bounding box center [685, 144] width 158 height 23
click at [787, 133] on button "submit" at bounding box center [779, 144] width 23 height 23
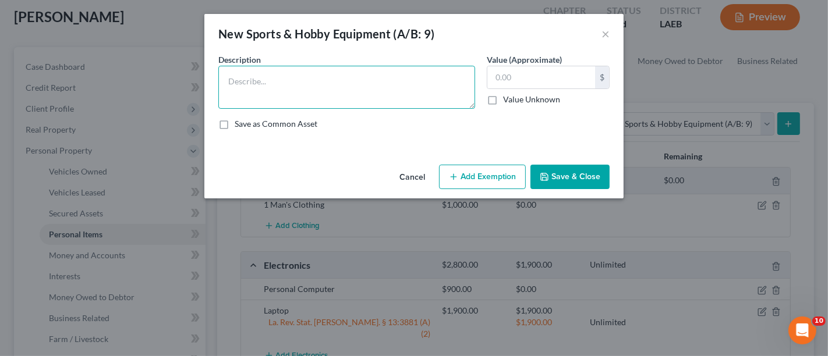
click at [273, 98] on textarea at bounding box center [346, 87] width 257 height 43
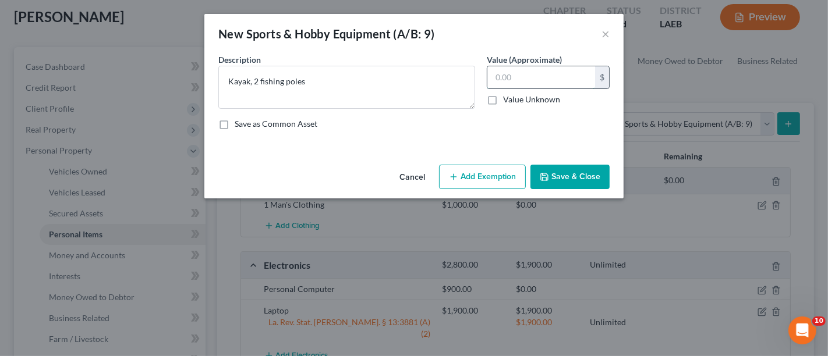
click at [496, 79] on input "text" at bounding box center [542, 77] width 108 height 22
click at [577, 172] on button "Save & Close" at bounding box center [570, 177] width 79 height 24
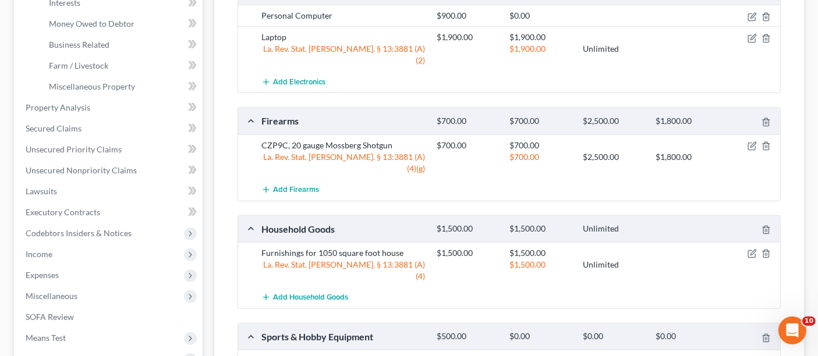
scroll to position [388, 0]
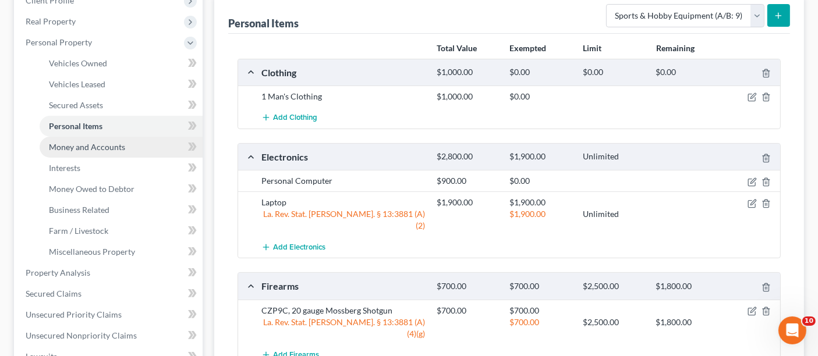
click at [76, 142] on span "Money and Accounts" at bounding box center [87, 147] width 76 height 10
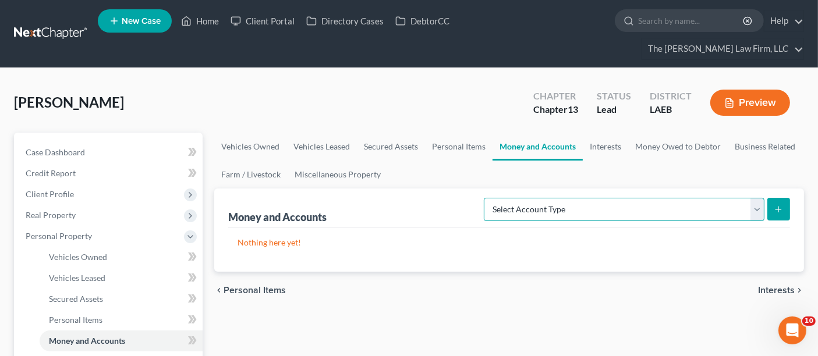
click at [598, 198] on select "Select Account Type Brokerage (A/B: 18, SOFA: 20) Cash on Hand (A/B: 16) Certif…" at bounding box center [624, 209] width 281 height 23
click at [488, 198] on select "Select Account Type Brokerage (A/B: 18, SOFA: 20) Cash on Hand (A/B: 16) Certif…" at bounding box center [624, 209] width 281 height 23
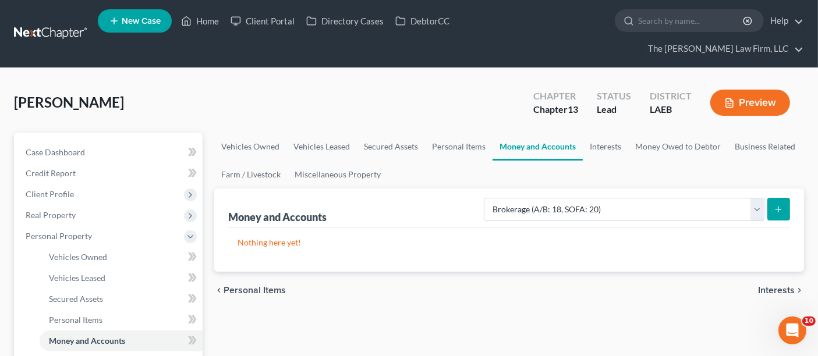
click at [775, 198] on button "submit" at bounding box center [779, 209] width 23 height 23
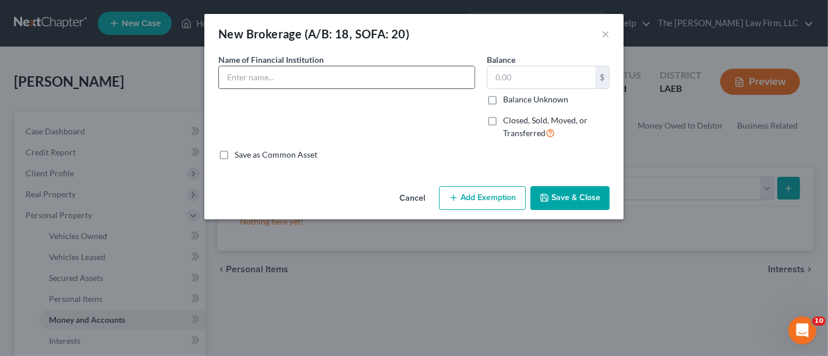
click at [253, 74] on input "text" at bounding box center [347, 77] width 256 height 22
click at [267, 79] on input "[PERSON_NAME] Account Number" at bounding box center [347, 77] width 256 height 22
click at [532, 76] on input "text" at bounding box center [542, 77] width 108 height 22
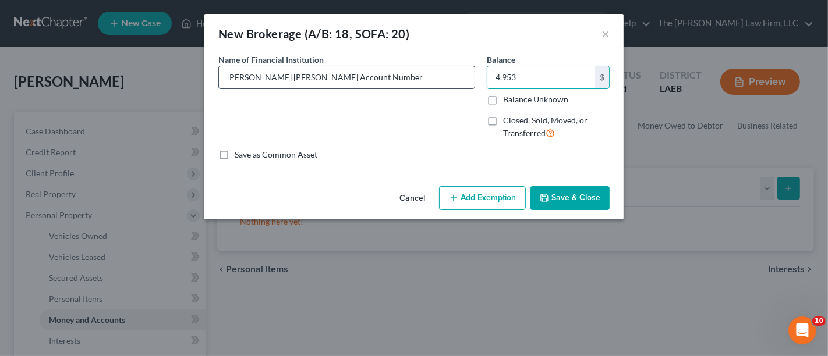
click at [360, 80] on input "[PERSON_NAME] [PERSON_NAME] Account Number" at bounding box center [347, 77] width 256 height 22
click at [577, 194] on button "Save & Close" at bounding box center [570, 198] width 79 height 24
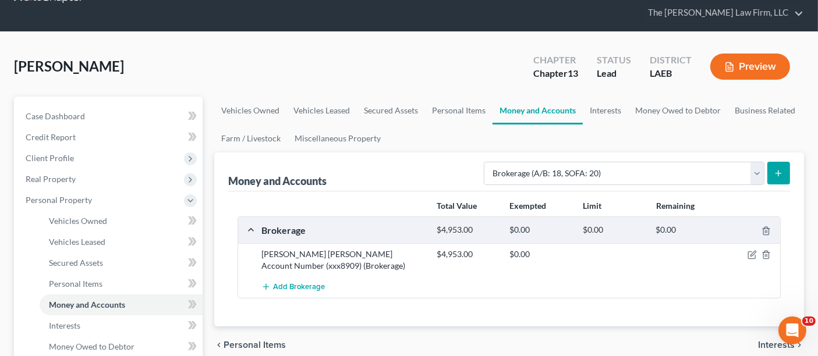
scroll to position [65, 0]
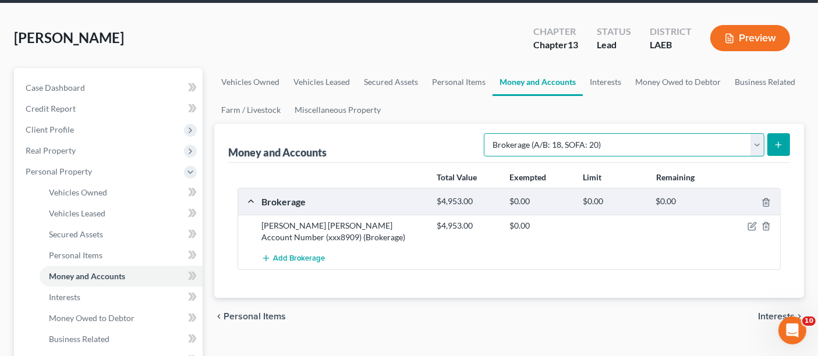
click at [523, 133] on select "Select Account Type Brokerage (A/B: 18, SOFA: 20) Cash on Hand (A/B: 16) Certif…" at bounding box center [624, 144] width 281 height 23
click at [488, 133] on select "Select Account Type Brokerage (A/B: 18, SOFA: 20) Cash on Hand (A/B: 16) Certif…" at bounding box center [624, 144] width 281 height 23
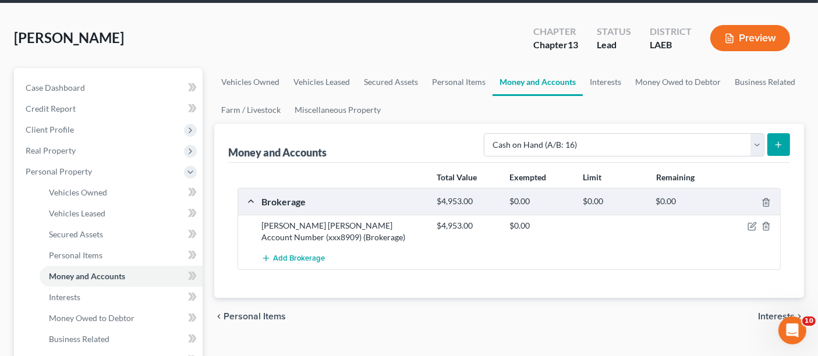
click at [775, 140] on icon "submit" at bounding box center [778, 144] width 9 height 9
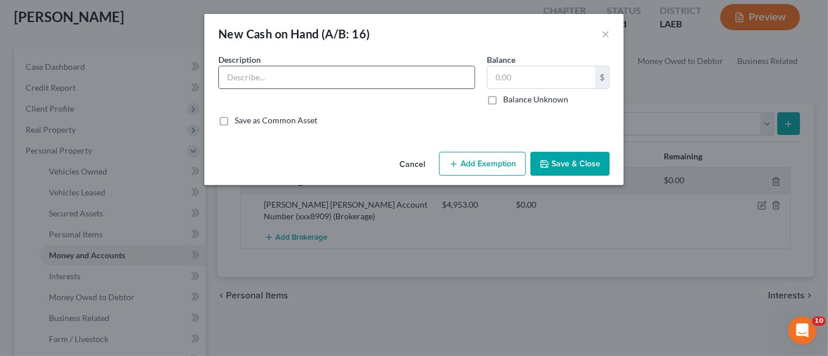
click at [253, 76] on input "text" at bounding box center [347, 77] width 256 height 22
click at [568, 165] on button "Save & Close" at bounding box center [570, 164] width 79 height 24
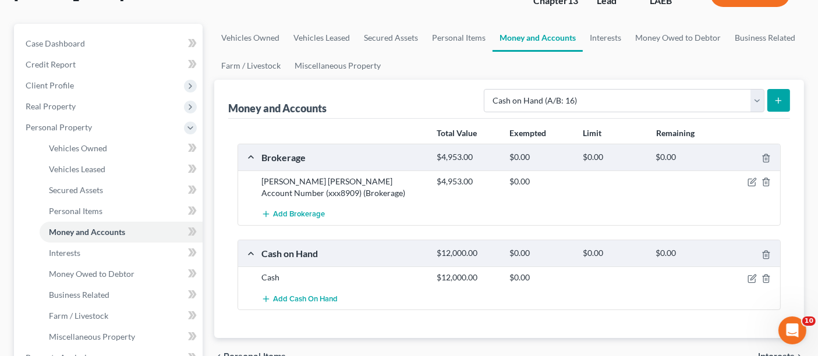
scroll to position [129, 0]
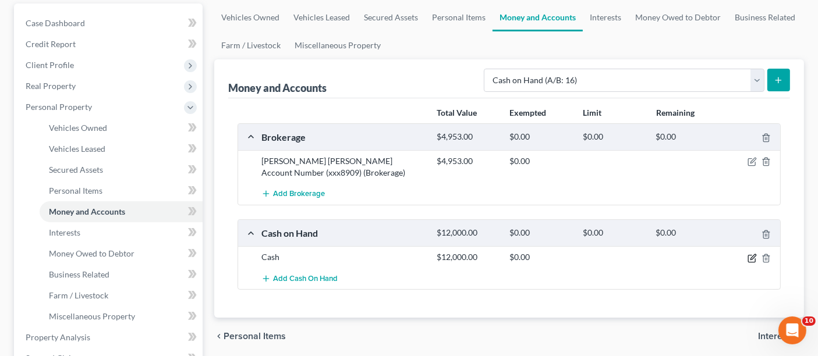
click at [752, 255] on icon "button" at bounding box center [753, 257] width 5 height 5
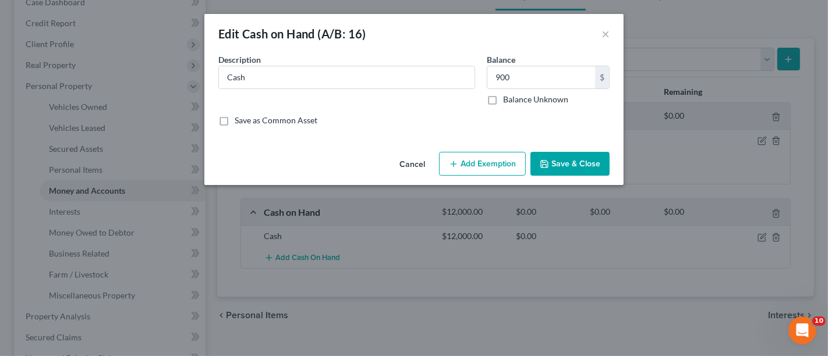
click at [591, 164] on button "Save & Close" at bounding box center [570, 164] width 79 height 24
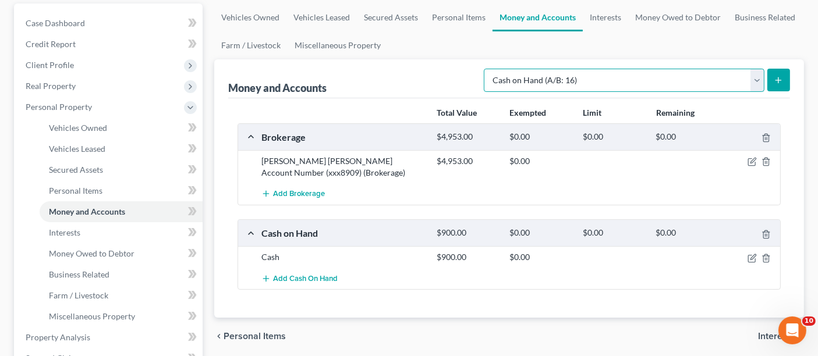
click at [540, 69] on select "Select Account Type Brokerage (A/B: 18, SOFA: 20) Cash on Hand (A/B: 16) Certif…" at bounding box center [624, 80] width 281 height 23
click at [488, 69] on select "Select Account Type Brokerage (A/B: 18, SOFA: 20) Cash on Hand (A/B: 16) Certif…" at bounding box center [624, 80] width 281 height 23
click at [783, 76] on icon "submit" at bounding box center [778, 80] width 9 height 9
click at [778, 76] on icon "submit" at bounding box center [778, 80] width 9 height 9
click at [489, 69] on select "Select Account Type Brokerage (A/B: 18, SOFA: 20) Cash on Hand (A/B: 16) Certif…" at bounding box center [624, 80] width 281 height 23
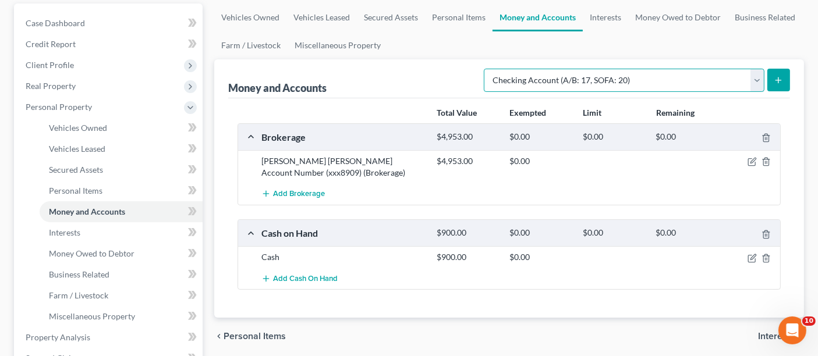
click at [488, 69] on select "Select Account Type Brokerage (A/B: 18, SOFA: 20) Cash on Hand (A/B: 16) Certif…" at bounding box center [624, 80] width 281 height 23
click at [780, 76] on icon "submit" at bounding box center [778, 80] width 9 height 9
click at [760, 69] on select "Select Account Type Brokerage (A/B: 18, SOFA: 20) Cash on Hand (A/B: 16) Certif…" at bounding box center [624, 80] width 281 height 23
click at [488, 69] on select "Select Account Type Brokerage (A/B: 18, SOFA: 20) Cash on Hand (A/B: 16) Certif…" at bounding box center [624, 80] width 281 height 23
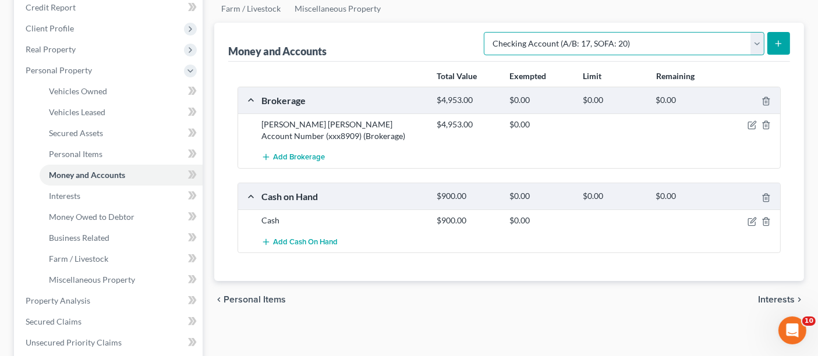
scroll to position [194, 0]
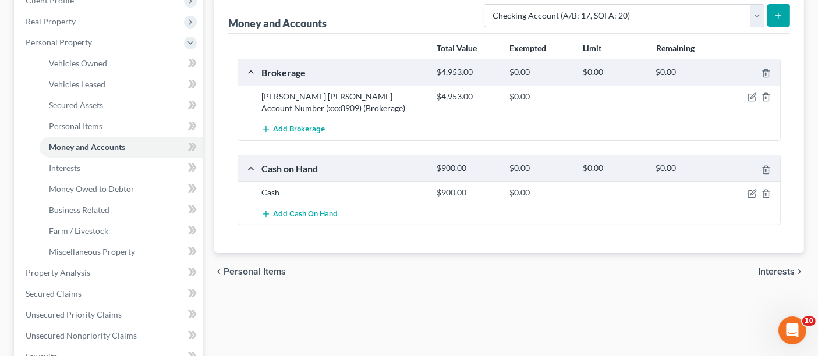
click at [345, 163] on div "Cash on Hand" at bounding box center [343, 169] width 175 height 12
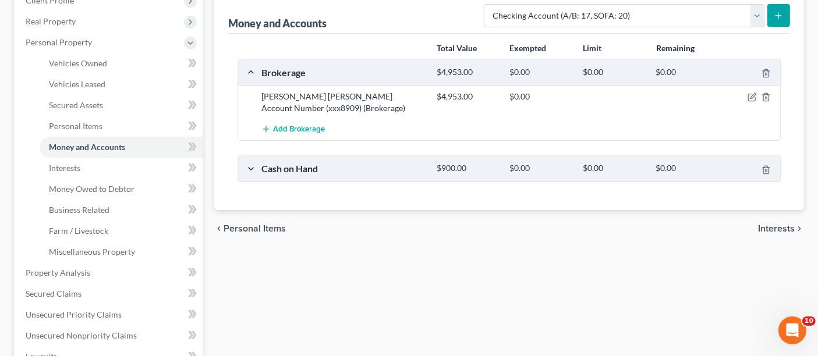
click at [251, 59] on div "Brokerage $4,953.00 $0.00 $0.00 $0.00" at bounding box center [507, 72] width 538 height 26
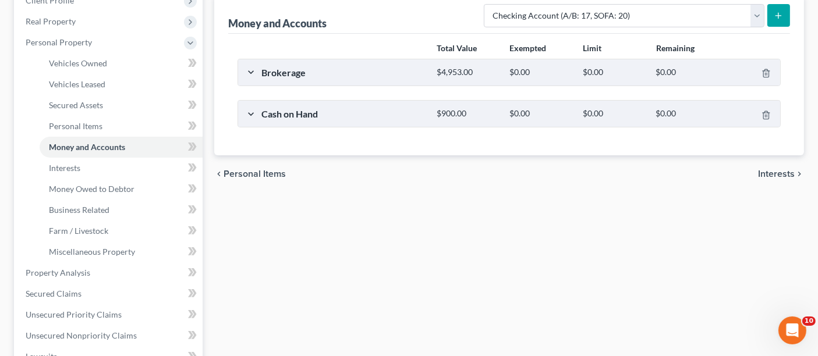
scroll to position [129, 0]
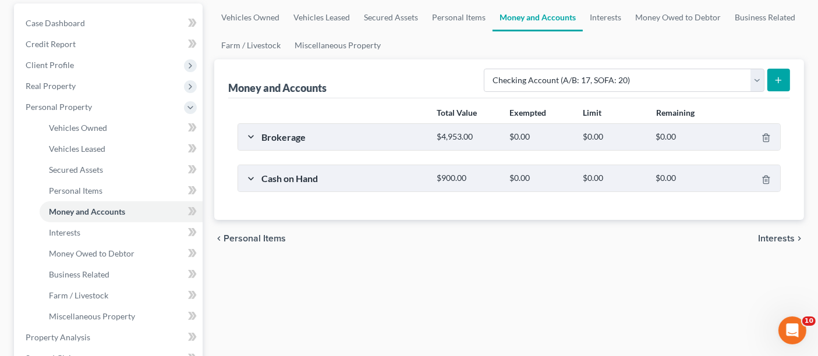
click at [781, 76] on icon "submit" at bounding box center [778, 80] width 9 height 9
click at [776, 76] on icon "submit" at bounding box center [778, 80] width 9 height 9
click at [607, 69] on select "Select Account Type Brokerage (A/B: 18, SOFA: 20) Cash on Hand (A/B: 16) Certif…" at bounding box center [624, 80] width 281 height 23
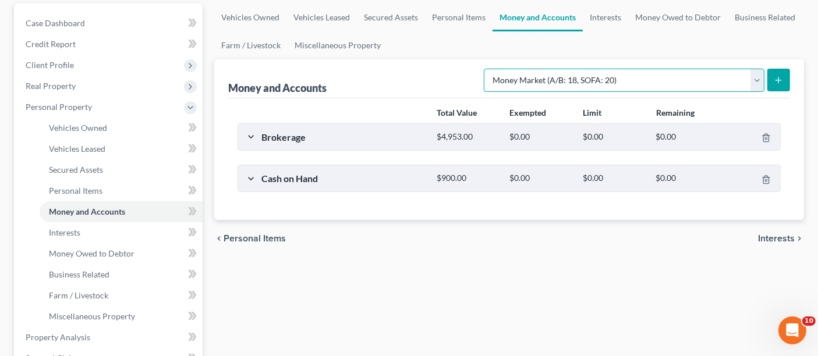
click at [488, 69] on select "Select Account Type Brokerage (A/B: 18, SOFA: 20) Cash on Hand (A/B: 16) Certif…" at bounding box center [624, 80] width 281 height 23
click at [775, 76] on icon "submit" at bounding box center [778, 80] width 9 height 9
click at [411, 62] on div "Money and Accounts Select Account Type Brokerage (A/B: 18, SOFA: 20) Cash on Ha…" at bounding box center [509, 78] width 562 height 39
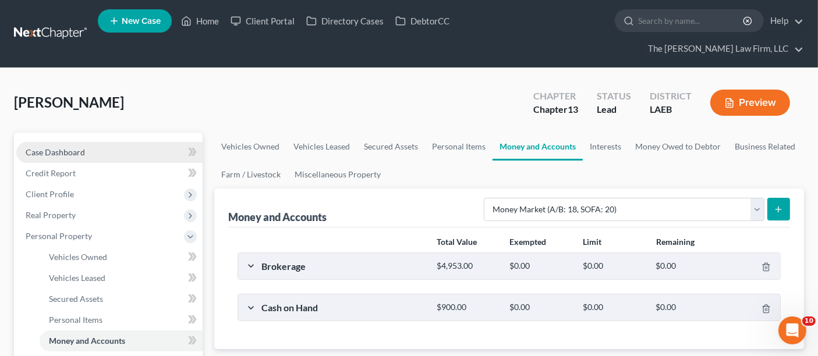
drag, startPoint x: 55, startPoint y: 134, endPoint x: 83, endPoint y: 134, distance: 28.5
click at [55, 147] on span "Case Dashboard" at bounding box center [55, 152] width 59 height 10
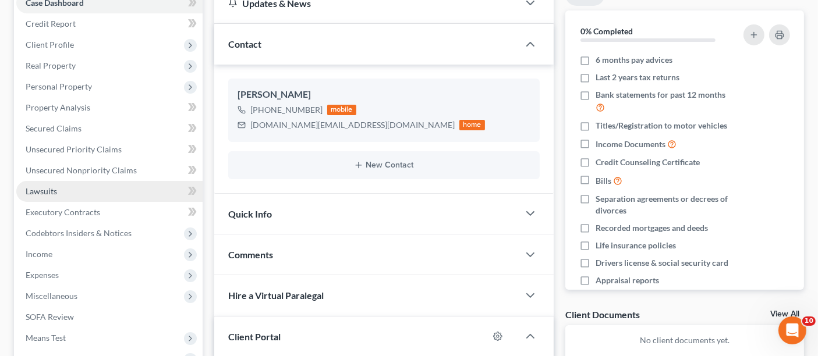
scroll to position [129, 0]
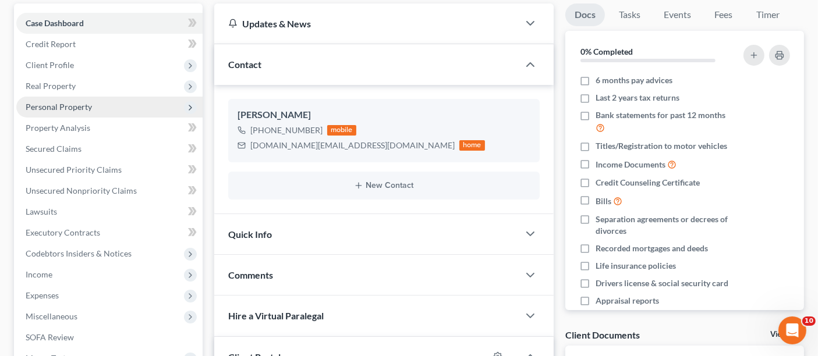
click at [58, 102] on span "Personal Property" at bounding box center [59, 107] width 66 height 10
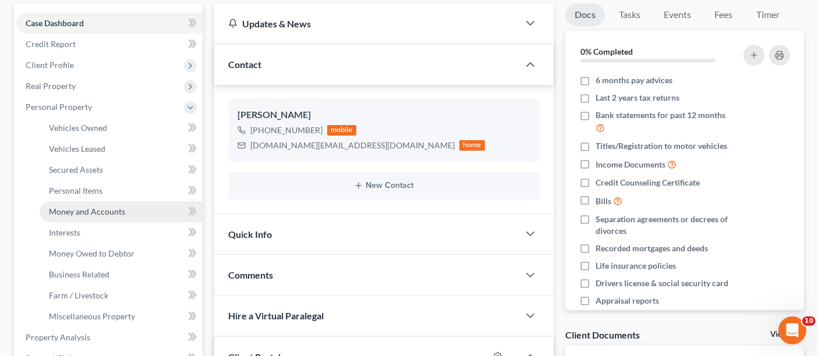
click at [68, 207] on span "Money and Accounts" at bounding box center [87, 212] width 76 height 10
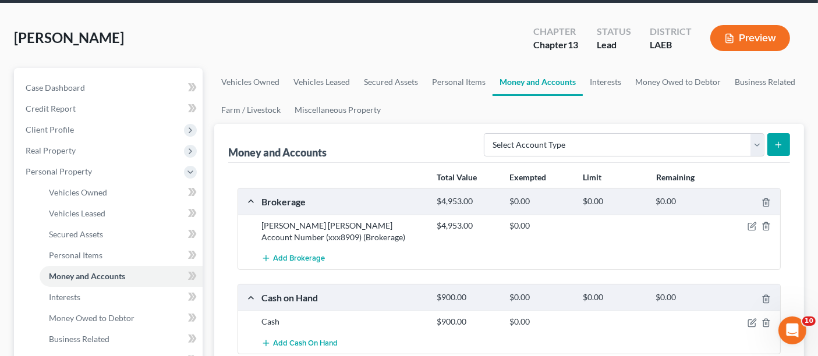
scroll to position [129, 0]
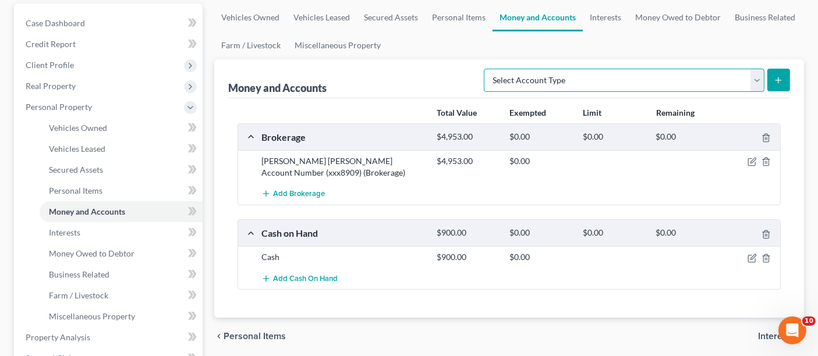
click at [542, 69] on select "Select Account Type Brokerage (A/B: 18, SOFA: 20) Cash on Hand (A/B: 16) Certif…" at bounding box center [624, 80] width 281 height 23
click at [488, 69] on select "Select Account Type Brokerage (A/B: 18, SOFA: 20) Cash on Hand (A/B: 16) Certif…" at bounding box center [624, 80] width 281 height 23
click at [775, 76] on icon "submit" at bounding box center [778, 80] width 9 height 9
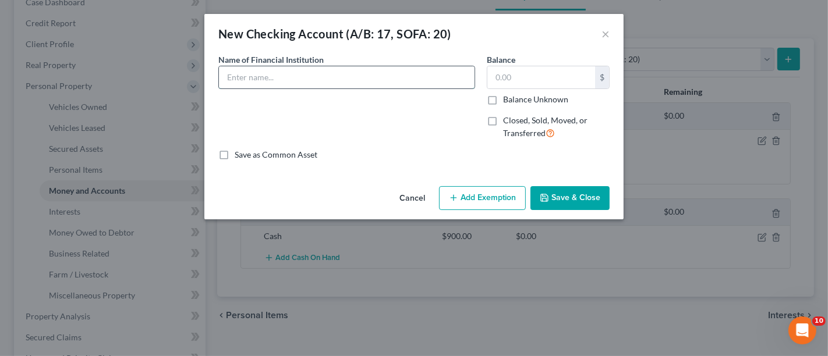
click at [342, 80] on input "text" at bounding box center [347, 77] width 256 height 22
click at [569, 197] on button "Save & Close" at bounding box center [570, 198] width 79 height 24
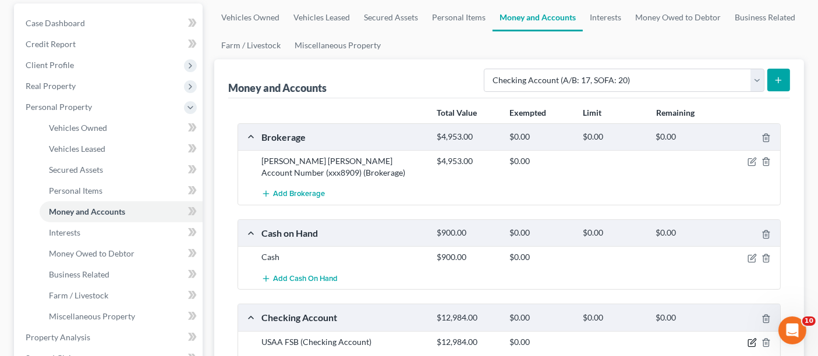
click at [752, 338] on icon "button" at bounding box center [752, 342] width 9 height 9
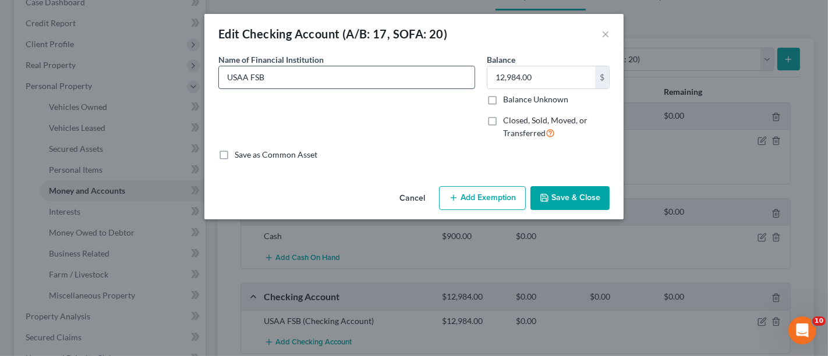
click at [322, 80] on input "USAA FSB" at bounding box center [347, 77] width 256 height 22
click at [582, 194] on button "Save & Close" at bounding box center [570, 198] width 79 height 24
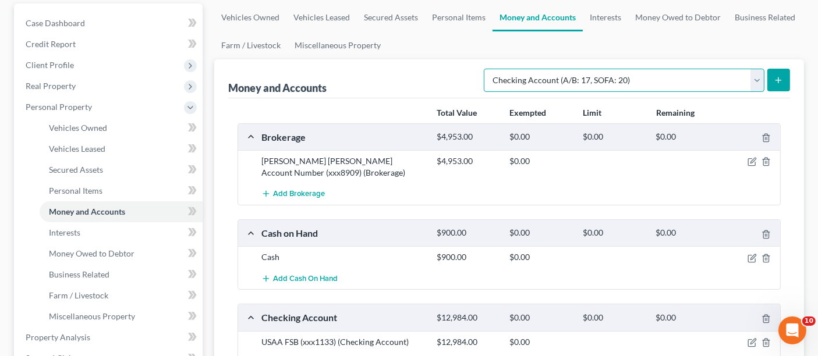
click at [599, 69] on select "Select Account Type Brokerage (A/B: 18, SOFA: 20) Cash on Hand (A/B: 16) Certif…" at bounding box center [624, 80] width 281 height 23
click at [488, 69] on select "Select Account Type Brokerage (A/B: 18, SOFA: 20) Cash on Hand (A/B: 16) Certif…" at bounding box center [624, 80] width 281 height 23
click at [785, 69] on button "submit" at bounding box center [779, 80] width 23 height 23
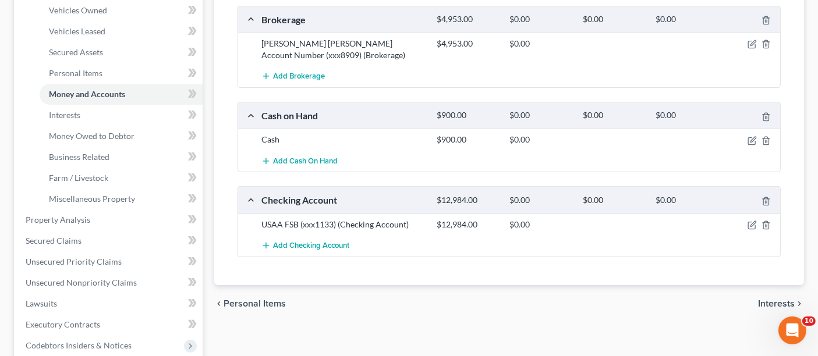
scroll to position [259, 0]
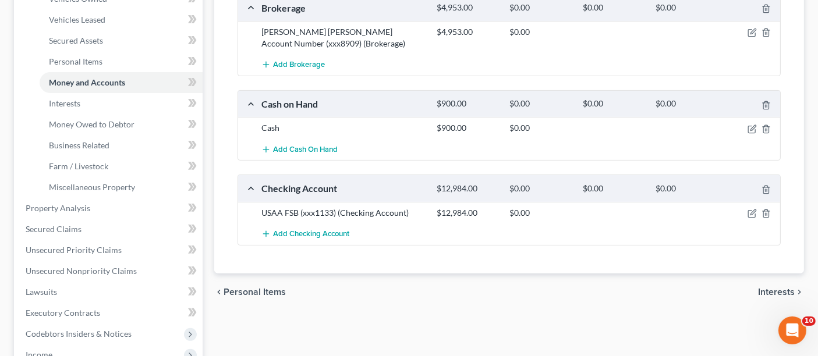
click at [434, 230] on div "Total Value Exempted Limit Remaining Brokerage $4,953.00 $0.00 $0.00 $0.00 [PER…" at bounding box center [509, 121] width 562 height 305
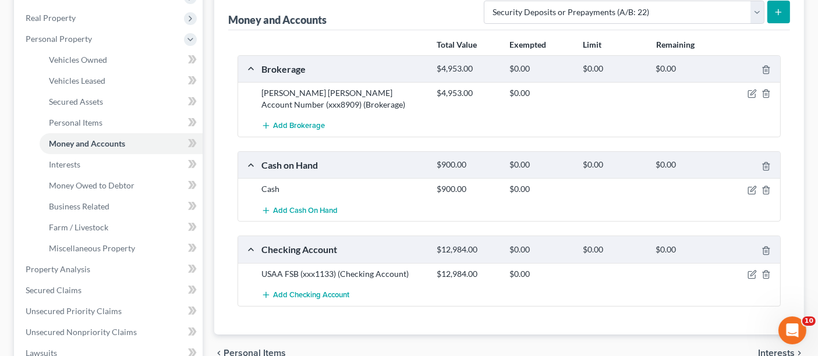
scroll to position [129, 0]
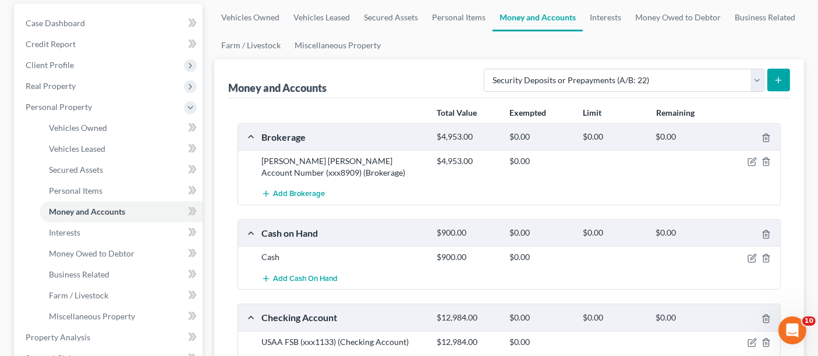
click at [783, 76] on icon "submit" at bounding box center [778, 80] width 9 height 9
click at [779, 77] on line "submit" at bounding box center [779, 79] width 0 height 5
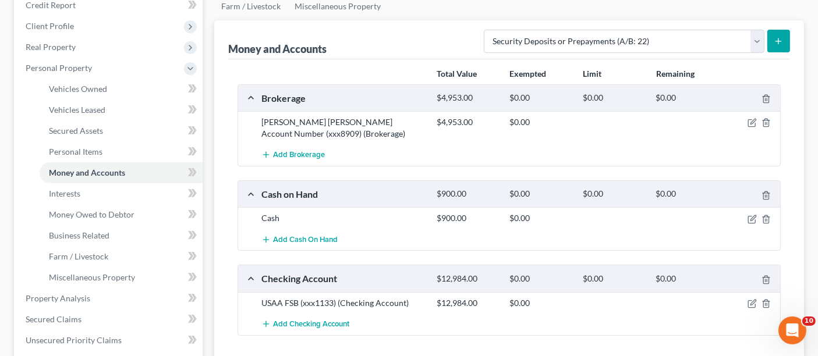
scroll to position [194, 0]
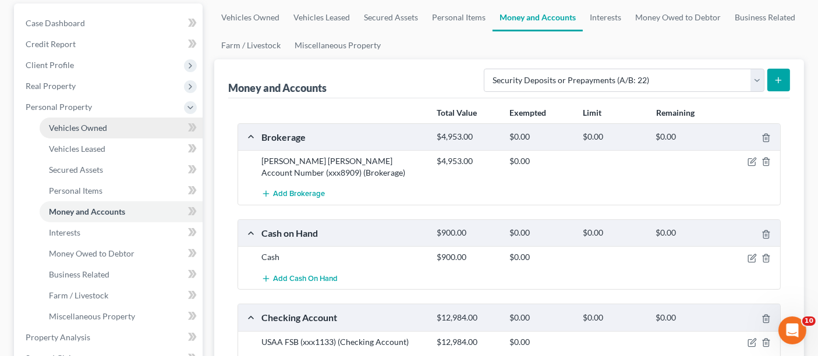
click at [87, 118] on link "Vehicles Owned" at bounding box center [121, 128] width 163 height 21
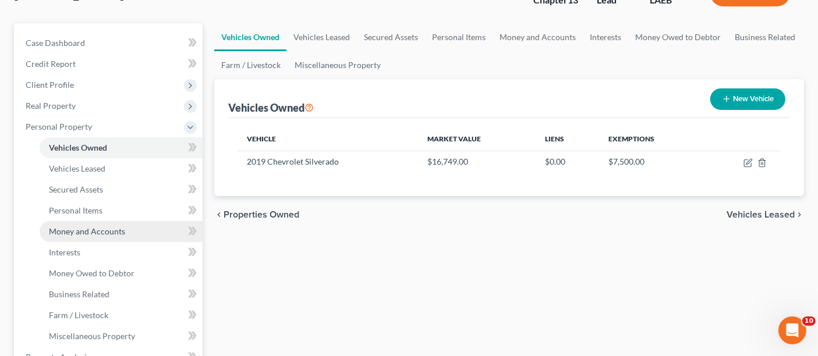
scroll to position [129, 0]
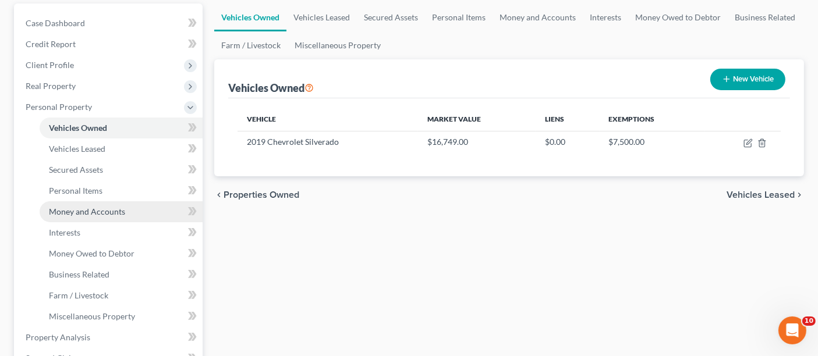
click at [82, 207] on span "Money and Accounts" at bounding box center [87, 212] width 76 height 10
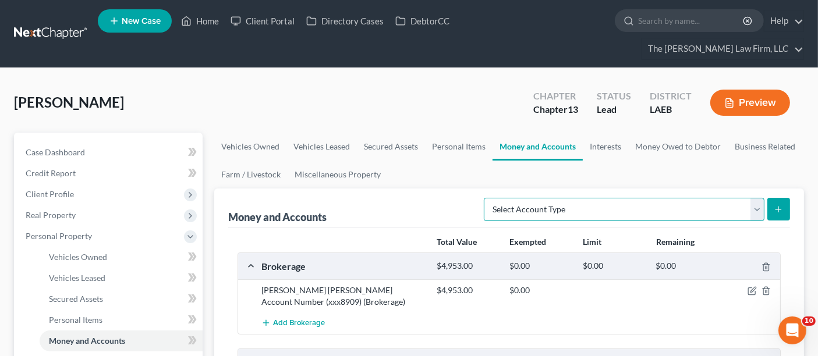
click at [665, 198] on select "Select Account Type Brokerage (A/B: 18, SOFA: 20) Cash on Hand (A/B: 16) Certif…" at bounding box center [624, 209] width 281 height 23
click at [488, 198] on select "Select Account Type Brokerage (A/B: 18, SOFA: 20) Cash on Hand (A/B: 16) Certif…" at bounding box center [624, 209] width 281 height 23
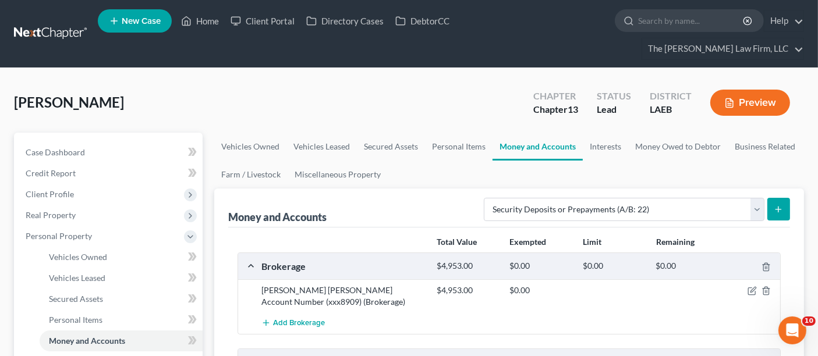
click at [778, 205] on icon "submit" at bounding box center [778, 209] width 9 height 9
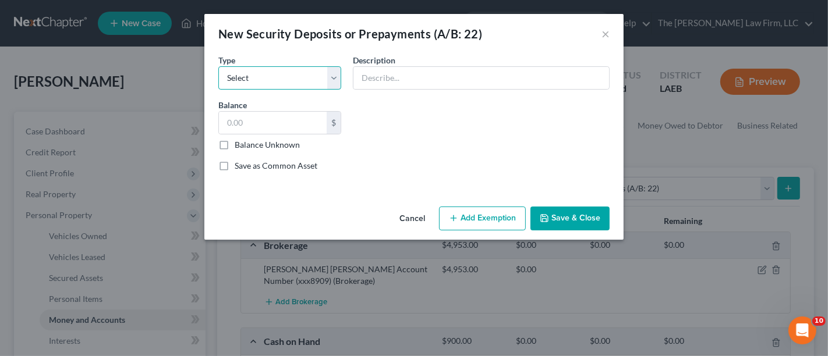
click at [262, 77] on select "Select Electric Gas Heating Oil Security Deposit On Rental Unit Prepaid Rent Te…" at bounding box center [279, 77] width 123 height 23
click at [218, 66] on select "Select Electric Gas Heating Oil Security Deposit On Rental Unit Prepaid Rent Te…" at bounding box center [279, 77] width 123 height 23
click at [397, 73] on input "text" at bounding box center [482, 78] width 256 height 22
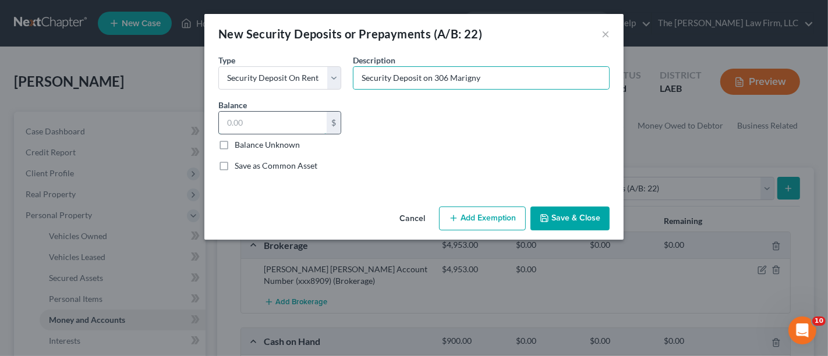
click at [235, 119] on input "text" at bounding box center [273, 123] width 108 height 22
click at [553, 212] on button "Save & Close" at bounding box center [570, 219] width 79 height 24
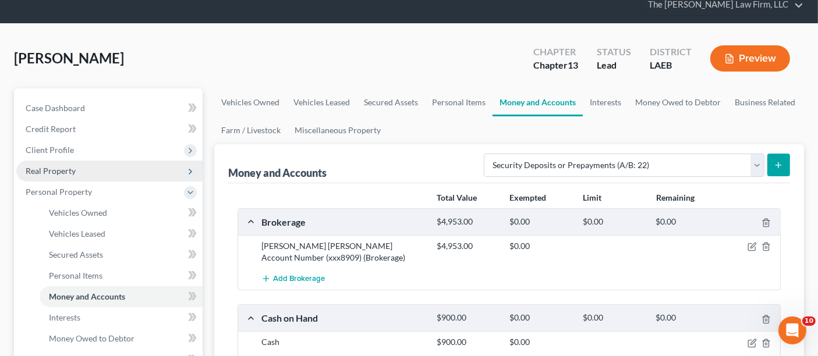
scroll to position [65, 0]
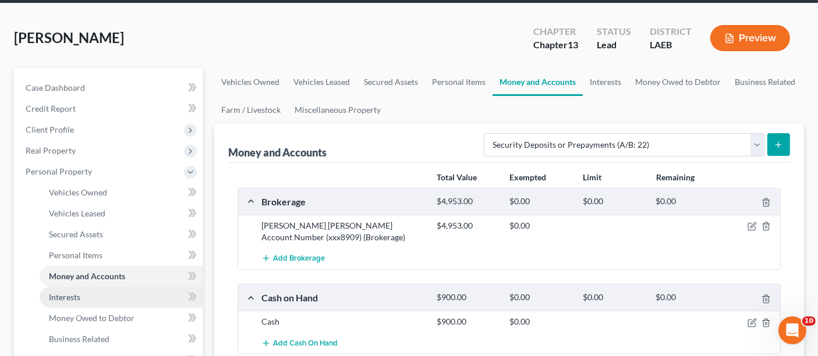
click at [71, 292] on span "Interests" at bounding box center [64, 297] width 31 height 10
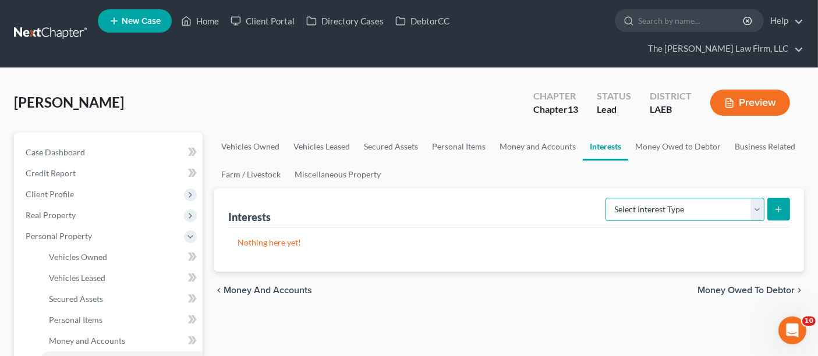
click at [666, 198] on select "Select Interest Type 401K (A/B: 21) Annuity (A/B: 23) Bond (A/B: 18) Education …" at bounding box center [685, 209] width 159 height 23
click at [608, 198] on select "Select Interest Type 401K (A/B: 21) Annuity (A/B: 23) Bond (A/B: 18) Education …" at bounding box center [685, 209] width 159 height 23
click at [781, 205] on icon "submit" at bounding box center [778, 209] width 9 height 9
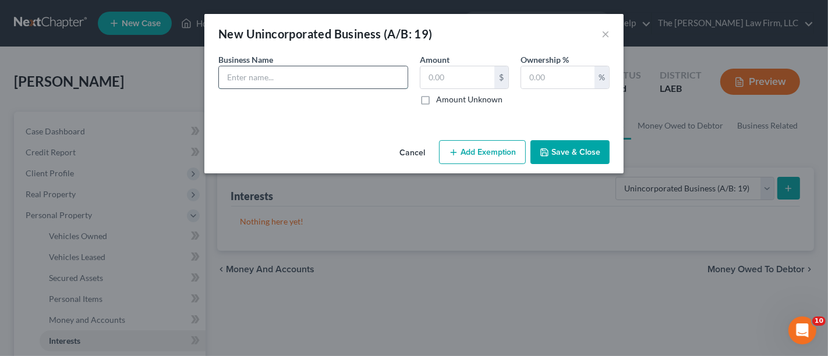
click at [278, 81] on input "text" at bounding box center [313, 77] width 189 height 22
click at [554, 72] on input "text" at bounding box center [557, 77] width 73 height 22
click at [556, 150] on button "Save & Close" at bounding box center [570, 152] width 79 height 24
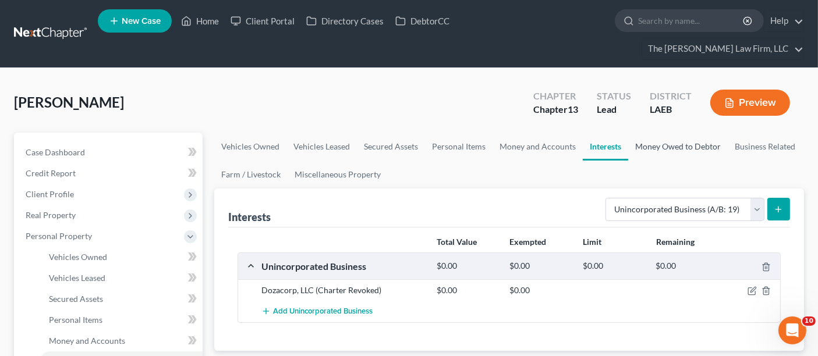
click at [690, 133] on link "Money Owed to Debtor" at bounding box center [678, 147] width 100 height 28
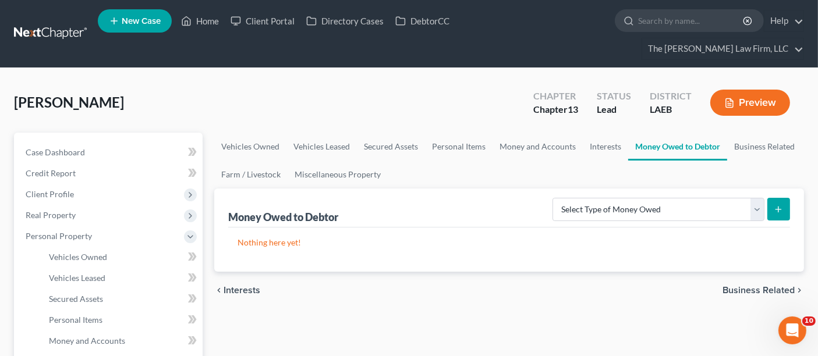
scroll to position [65, 0]
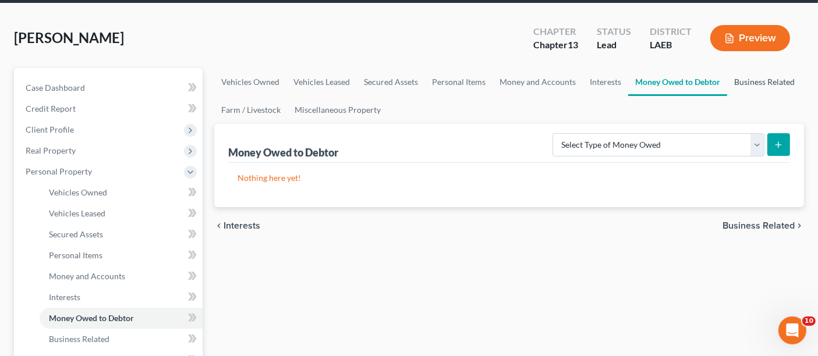
click at [754, 68] on link "Business Related" at bounding box center [765, 82] width 75 height 28
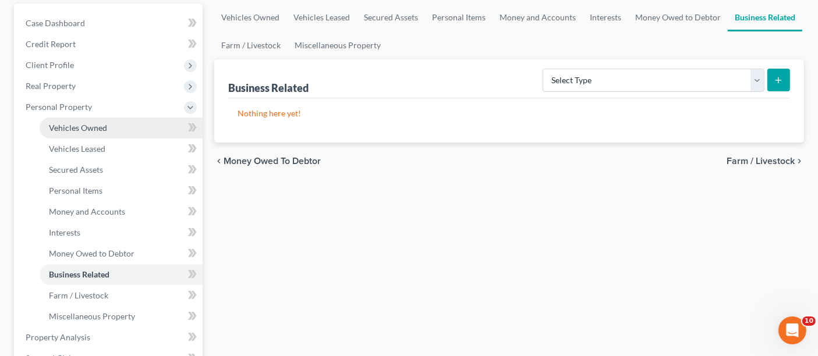
scroll to position [194, 0]
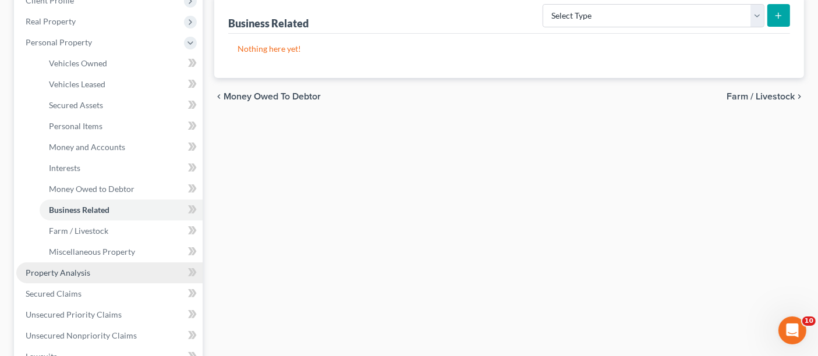
click at [75, 268] on span "Property Analysis" at bounding box center [58, 273] width 65 height 10
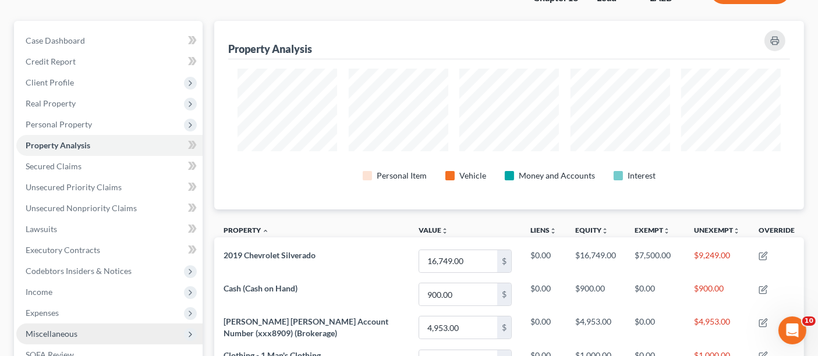
scroll to position [101, 0]
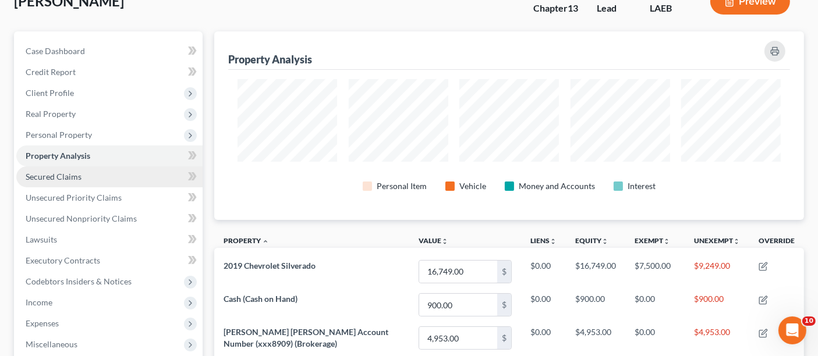
click at [52, 172] on span "Secured Claims" at bounding box center [54, 177] width 56 height 10
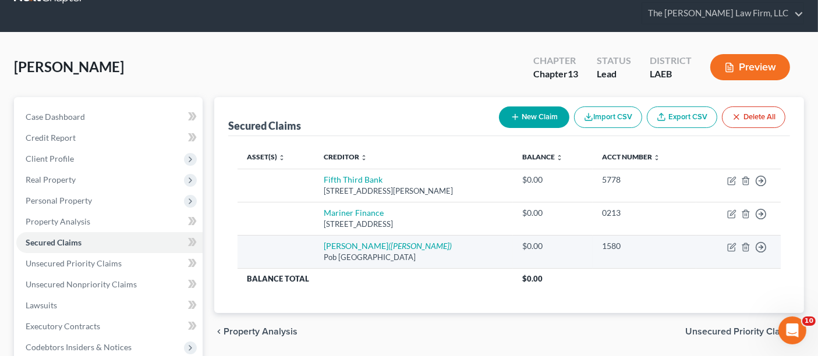
scroll to position [65, 0]
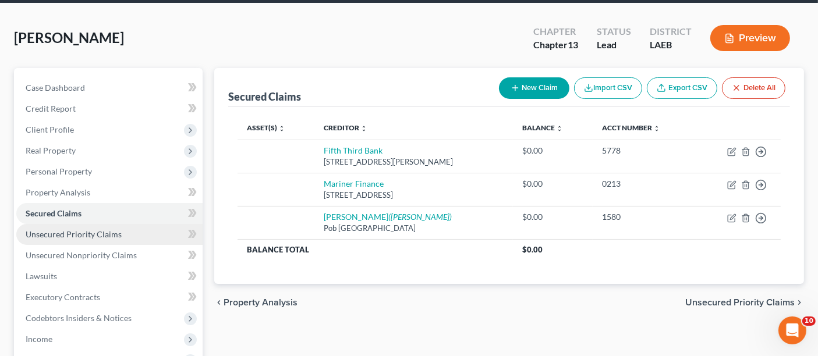
click at [69, 229] on span "Unsecured Priority Claims" at bounding box center [74, 234] width 96 height 10
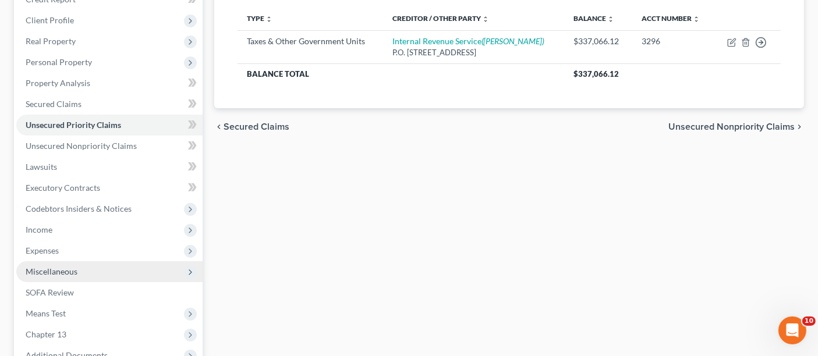
scroll to position [194, 0]
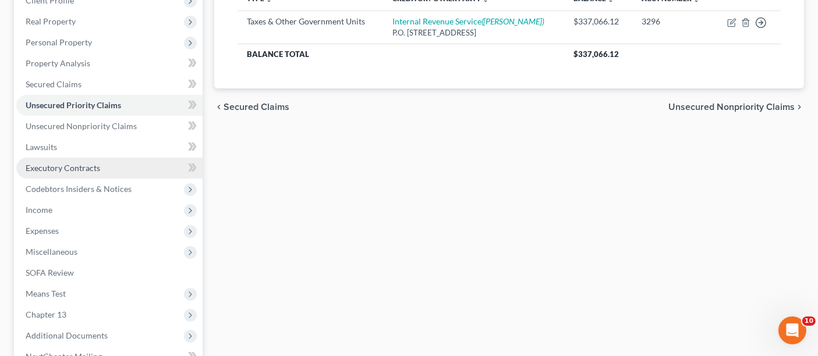
click at [58, 163] on span "Executory Contracts" at bounding box center [63, 168] width 75 height 10
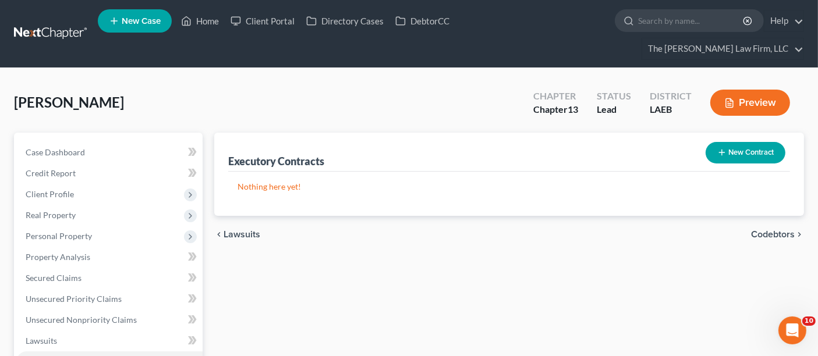
click at [751, 142] on button "New Contract" at bounding box center [746, 153] width 80 height 22
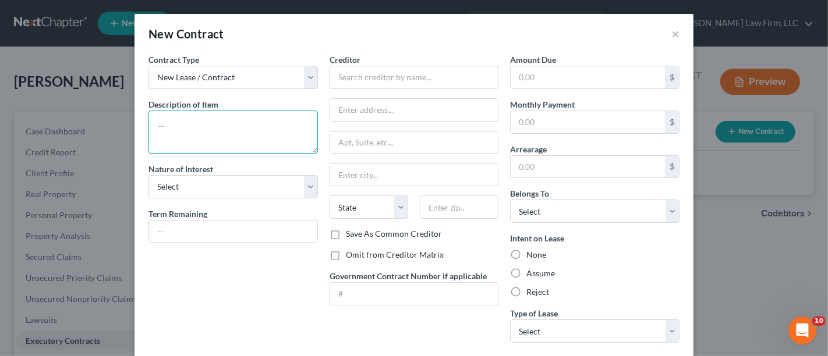
click at [178, 119] on textarea at bounding box center [233, 132] width 169 height 43
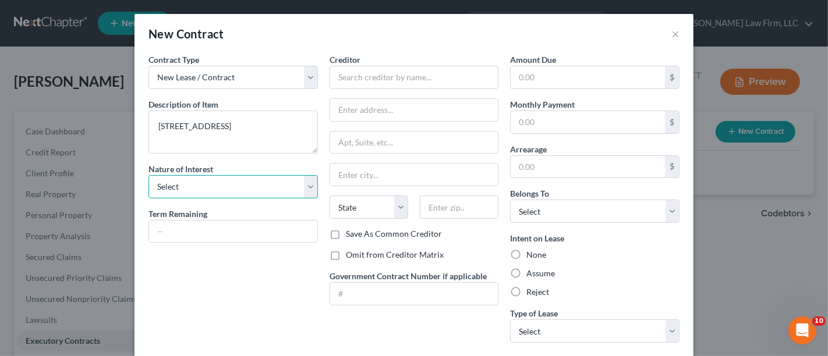
click at [195, 193] on select "Select Purchaser Agent Lessor Lessee" at bounding box center [233, 186] width 169 height 23
click at [149, 175] on select "Select Purchaser Agent Lessor Lessee" at bounding box center [233, 186] width 169 height 23
click at [178, 187] on select "Select Purchaser Agent Lessor Lessee" at bounding box center [233, 186] width 169 height 23
click at [149, 175] on select "Select Purchaser Agent Lessor Lessee" at bounding box center [233, 186] width 169 height 23
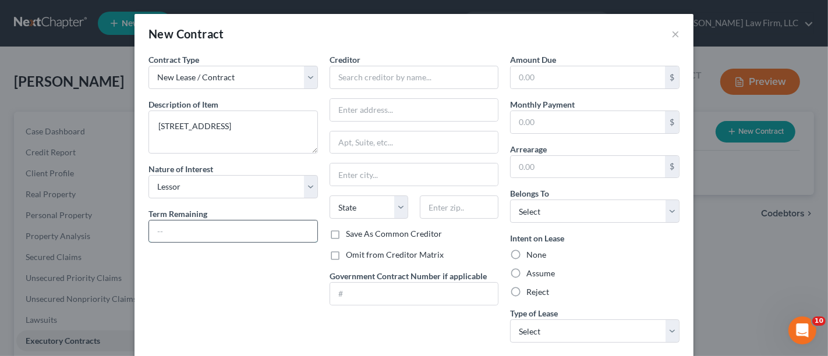
click at [163, 235] on input "text" at bounding box center [233, 232] width 168 height 22
click at [387, 74] on input "text" at bounding box center [414, 77] width 169 height 23
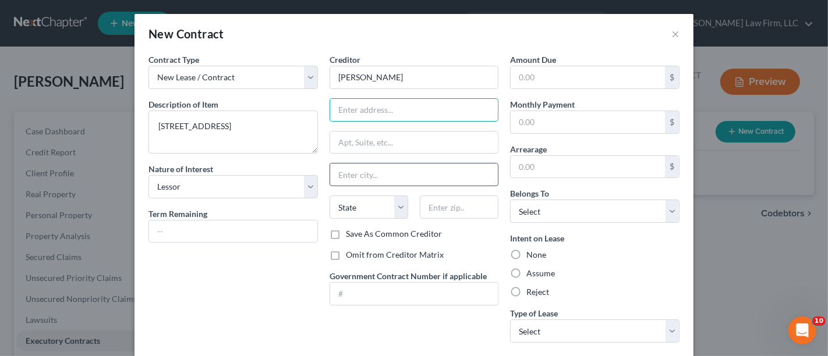
click at [359, 171] on input "text" at bounding box center [414, 175] width 168 height 22
click at [527, 274] on label "Assume" at bounding box center [541, 274] width 29 height 12
click at [531, 274] on input "Assume" at bounding box center [535, 272] width 8 height 8
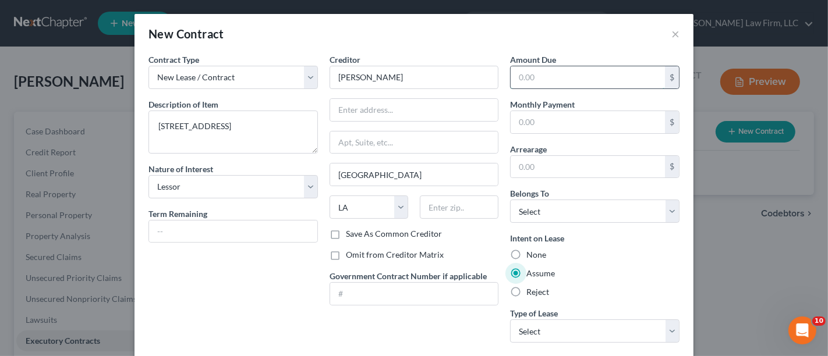
click at [540, 79] on input "text" at bounding box center [588, 77] width 154 height 22
click at [544, 123] on input "text" at bounding box center [588, 122] width 154 height 22
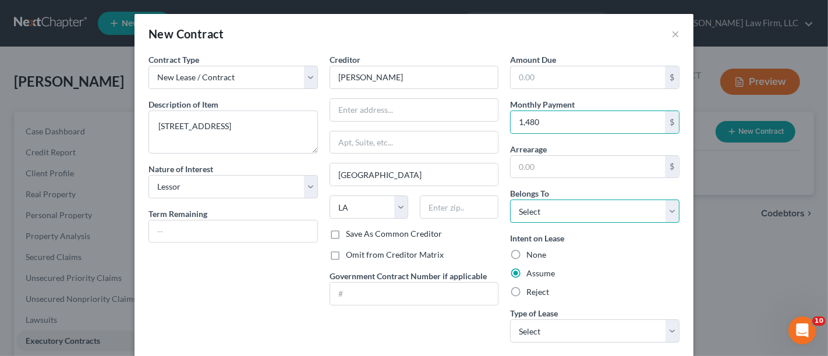
click at [539, 214] on select "Select Debtor 1 Only Debtor 2 Only Debtor 1 And Debtor 2 Only At Least One Of T…" at bounding box center [594, 211] width 169 height 23
click at [510, 200] on select "Select Debtor 1 Only Debtor 2 Only Debtor 1 And Debtor 2 Only At Least One Of T…" at bounding box center [594, 211] width 169 height 23
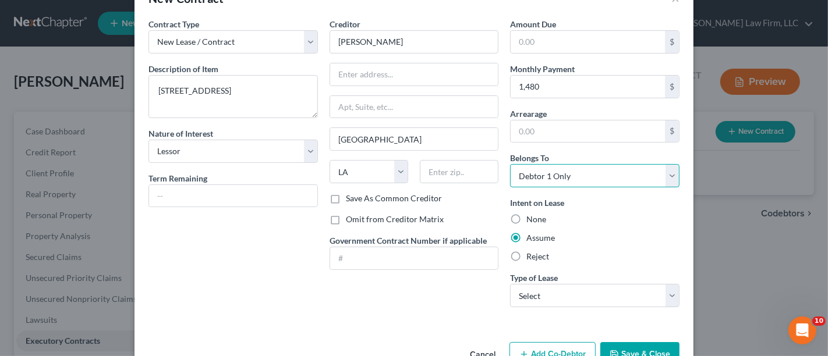
scroll to position [65, 0]
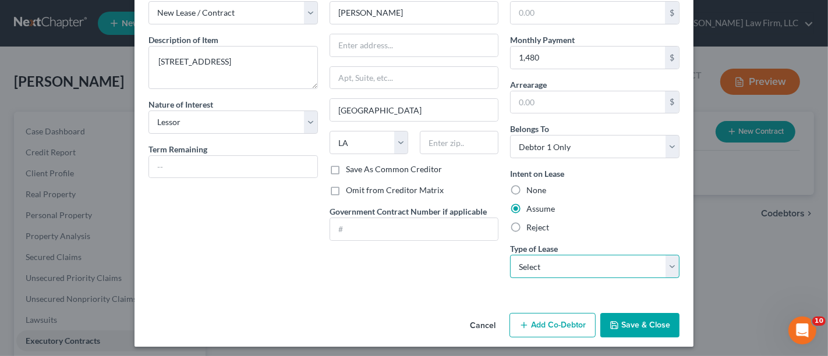
click at [536, 260] on select "Select Real Estate Car Other" at bounding box center [594, 266] width 169 height 23
click at [510, 255] on select "Select Real Estate Car Other" at bounding box center [594, 266] width 169 height 23
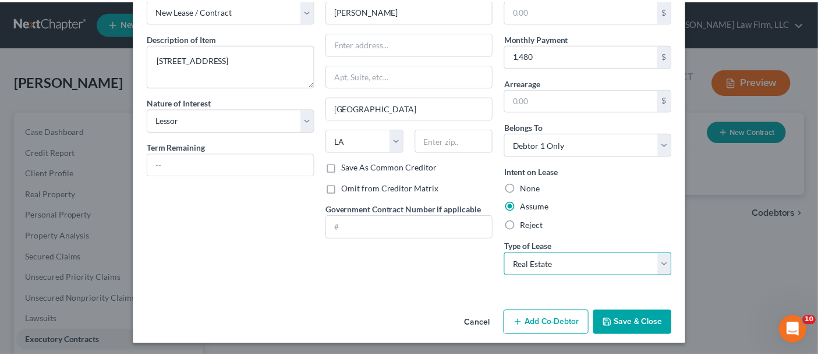
scroll to position [67, 0]
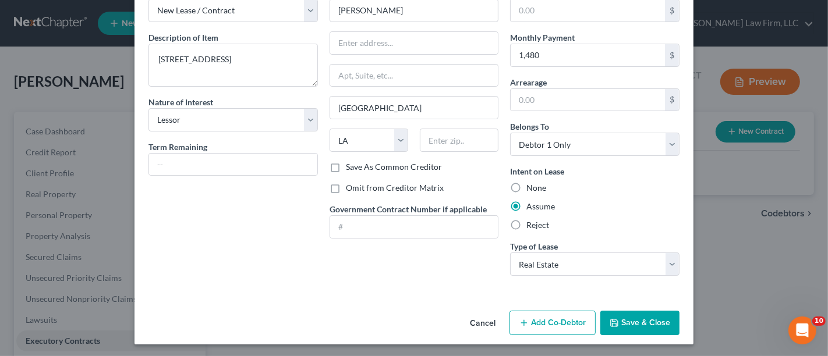
click at [655, 320] on button "Save & Close" at bounding box center [640, 323] width 79 height 24
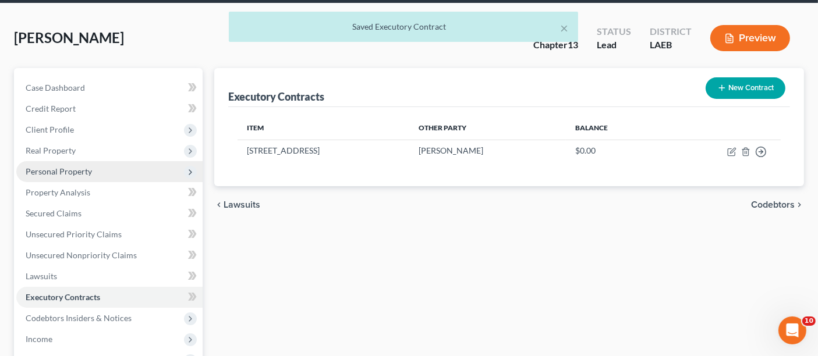
scroll to position [129, 0]
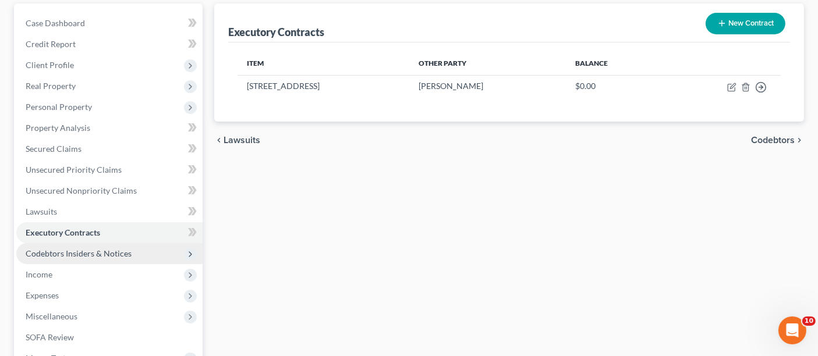
click at [61, 249] on span "Codebtors Insiders & Notices" at bounding box center [79, 254] width 106 height 10
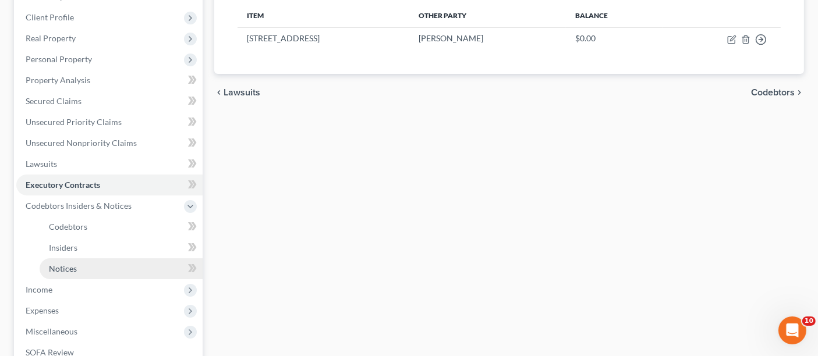
scroll to position [194, 0]
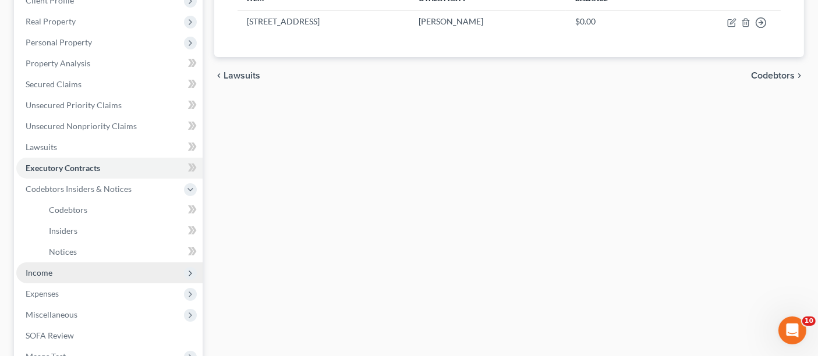
click at [58, 263] on span "Income" at bounding box center [109, 273] width 186 height 21
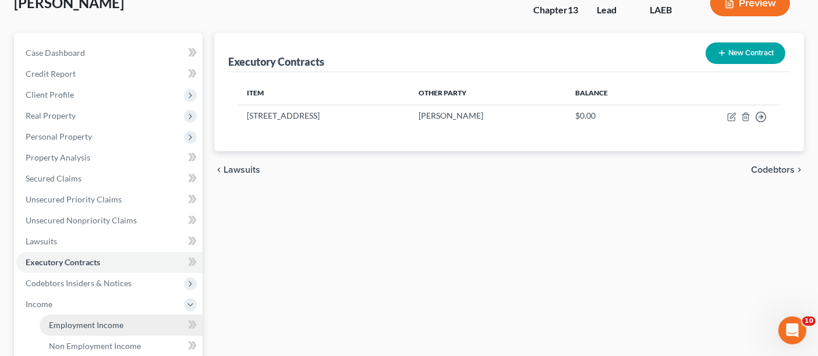
scroll to position [129, 0]
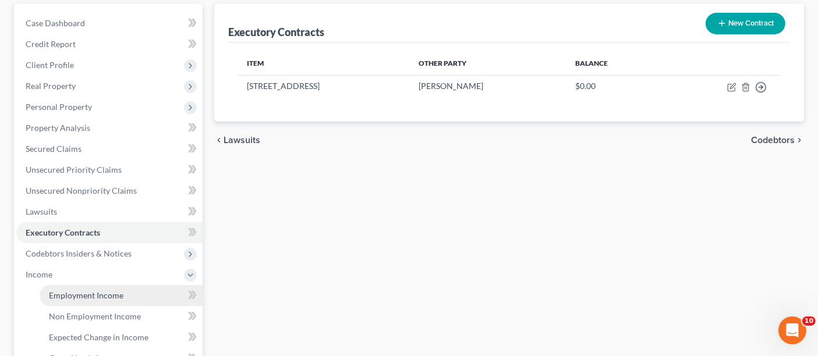
click at [60, 291] on span "Employment Income" at bounding box center [86, 296] width 75 height 10
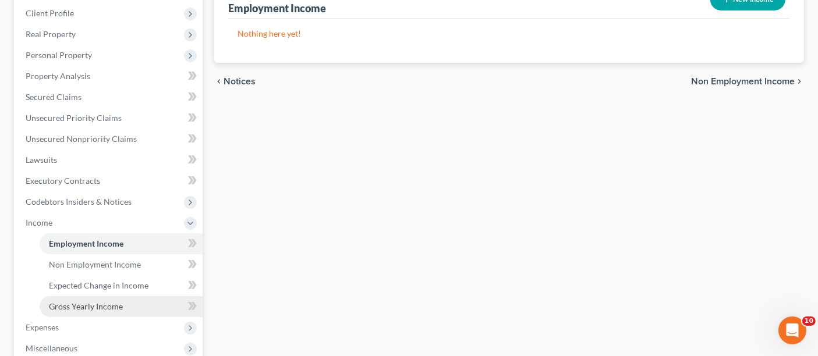
scroll to position [194, 0]
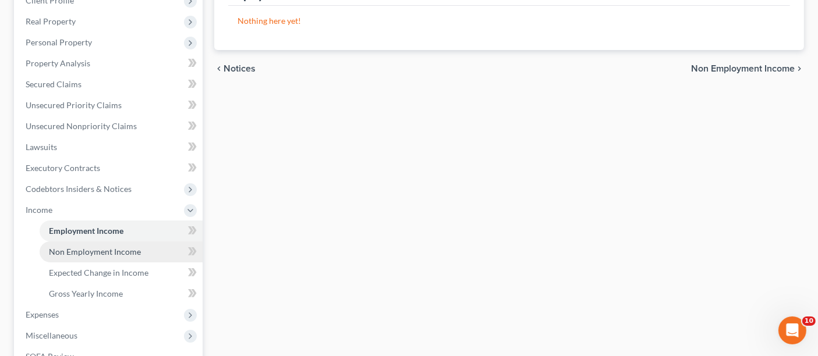
click at [103, 247] on span "Non Employment Income" at bounding box center [95, 252] width 92 height 10
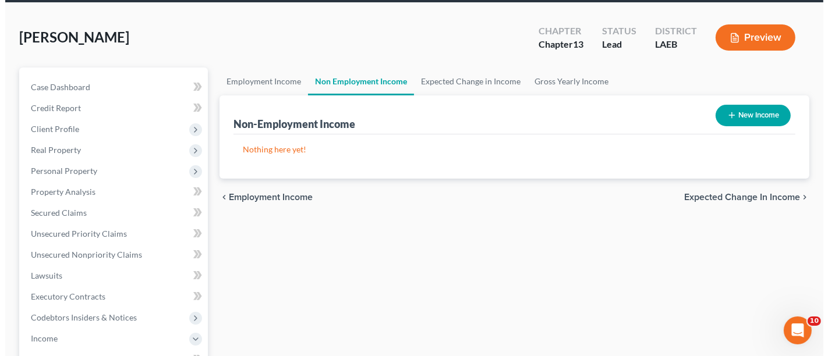
scroll to position [65, 0]
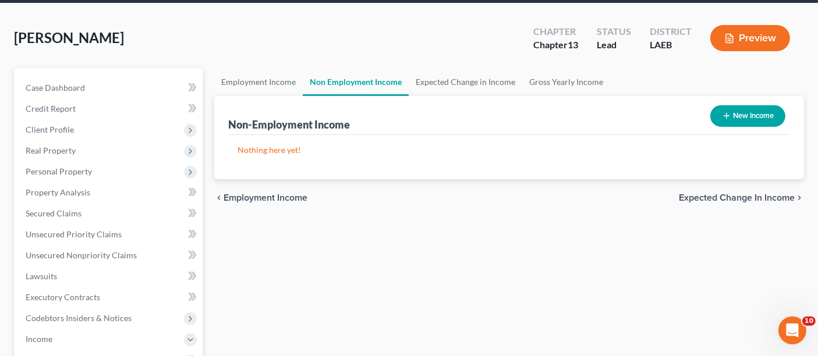
click at [739, 105] on button "New Income" at bounding box center [748, 116] width 75 height 22
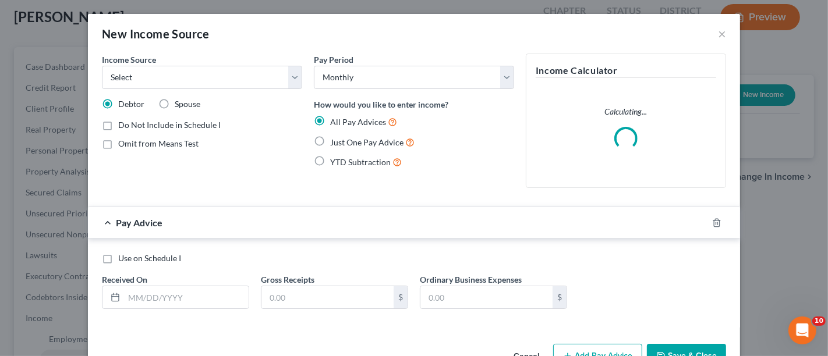
scroll to position [33, 0]
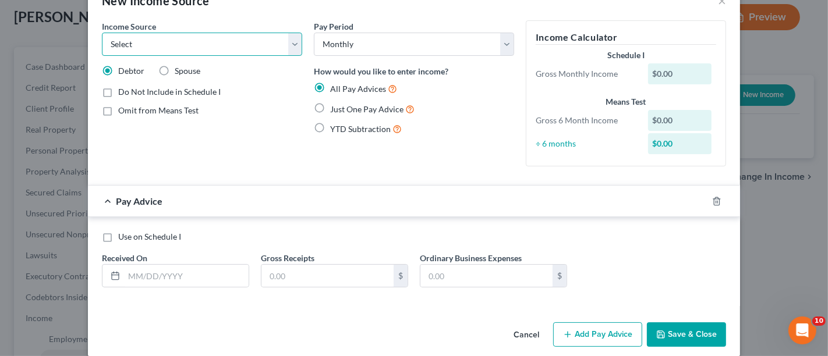
click at [127, 45] on select "Select Unemployment Disability (from employer) Pension Retirement Social Securi…" at bounding box center [202, 44] width 200 height 23
click at [102, 33] on select "Select Unemployment Disability (from employer) Pension Retirement Social Securi…" at bounding box center [202, 44] width 200 height 23
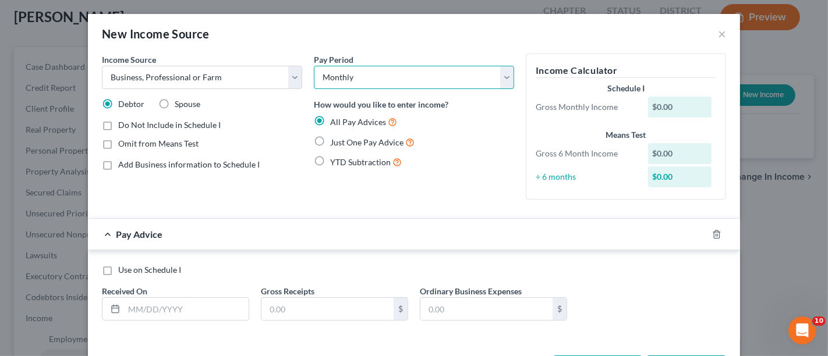
click at [338, 72] on select "Select Monthly Twice Monthly Every Other Week Weekly" at bounding box center [414, 77] width 200 height 23
click at [314, 66] on select "Select Monthly Twice Monthly Every Other Week Weekly" at bounding box center [414, 77] width 200 height 23
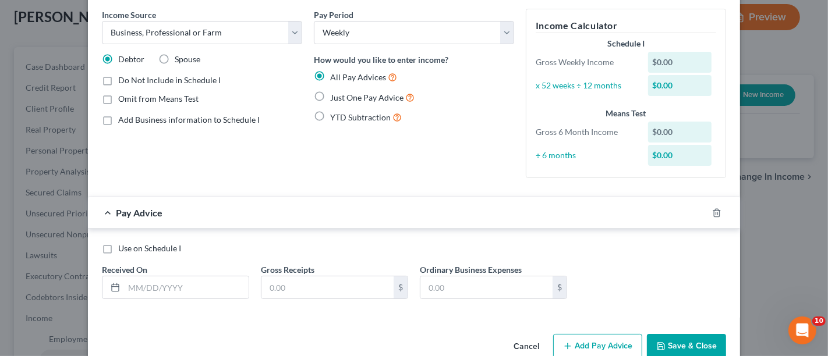
click at [677, 347] on button "Save & Close" at bounding box center [686, 346] width 79 height 24
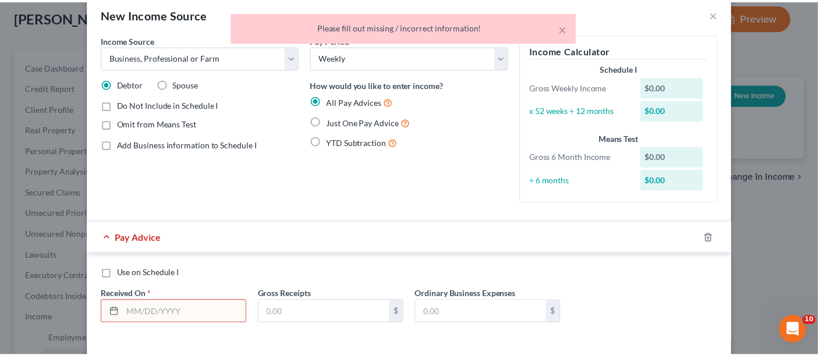
scroll to position [0, 0]
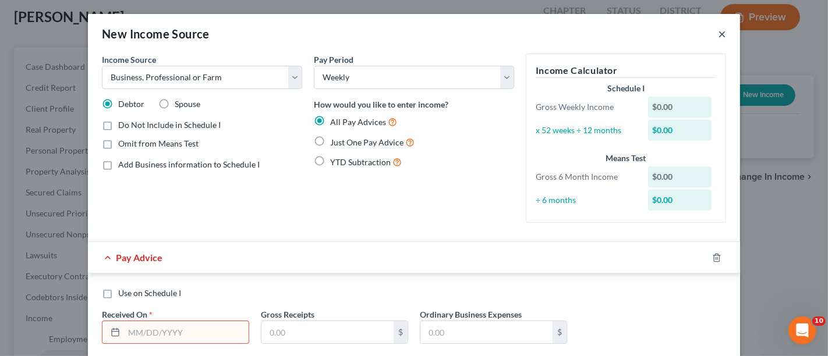
click at [718, 32] on button "×" at bounding box center [722, 34] width 8 height 14
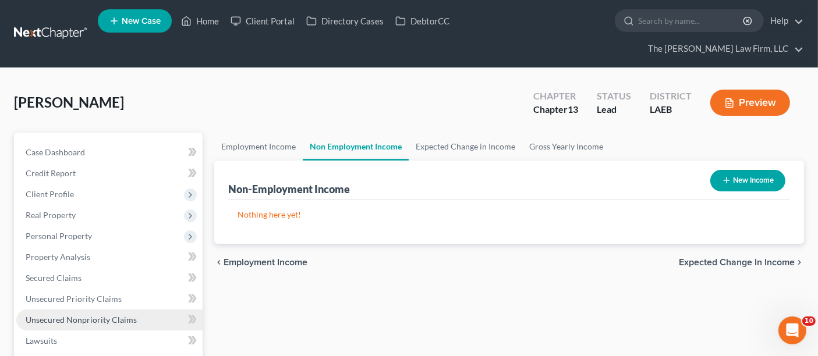
click at [63, 315] on span "Unsecured Nonpriority Claims" at bounding box center [81, 320] width 111 height 10
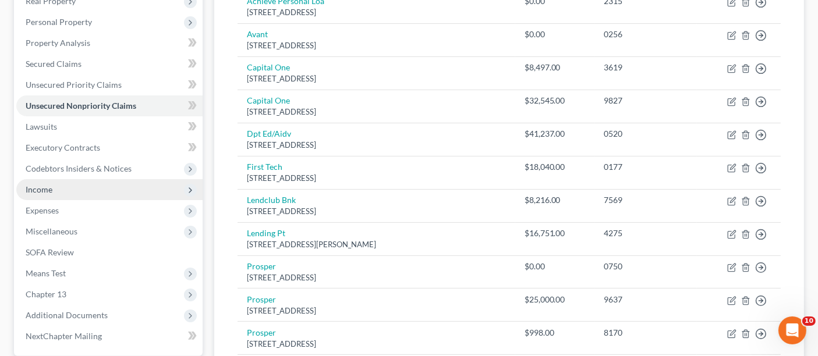
scroll to position [194, 0]
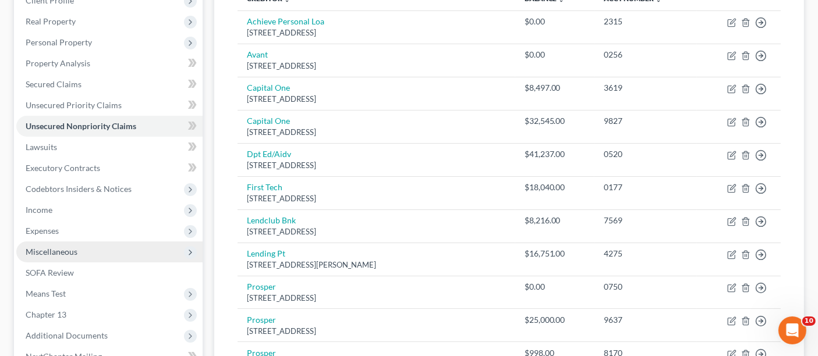
click at [49, 247] on span "Miscellaneous" at bounding box center [52, 252] width 52 height 10
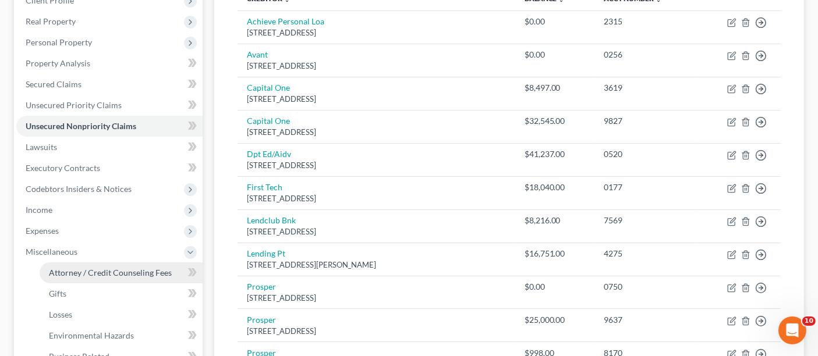
click at [110, 268] on span "Attorney / Credit Counseling Fees" at bounding box center [110, 273] width 123 height 10
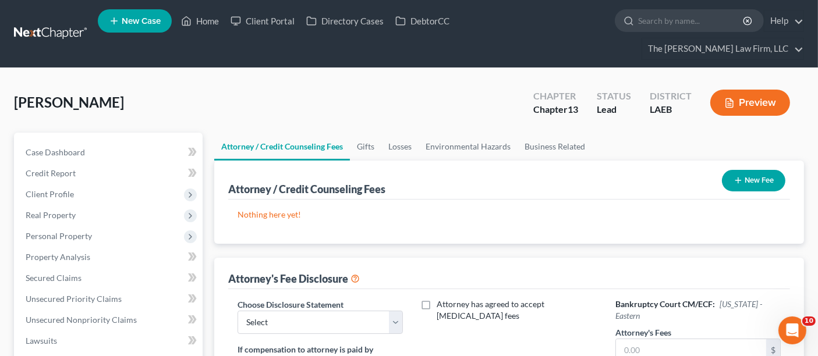
scroll to position [65, 0]
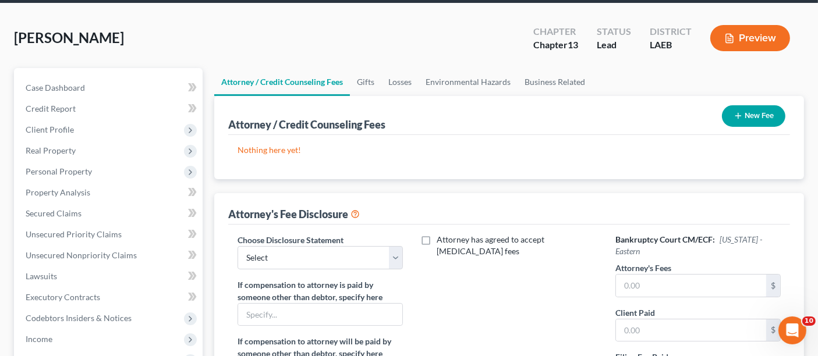
click at [747, 105] on button "New Fee" at bounding box center [753, 116] width 63 height 22
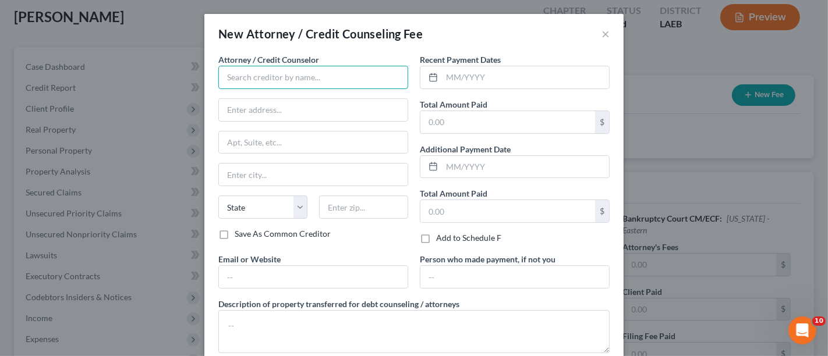
click at [259, 76] on input "text" at bounding box center [313, 77] width 190 height 23
click at [602, 34] on button "×" at bounding box center [606, 34] width 8 height 14
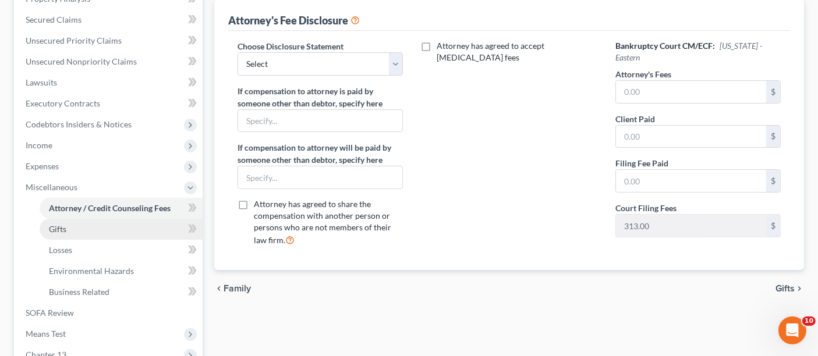
click at [91, 219] on link "Gifts" at bounding box center [121, 229] width 163 height 21
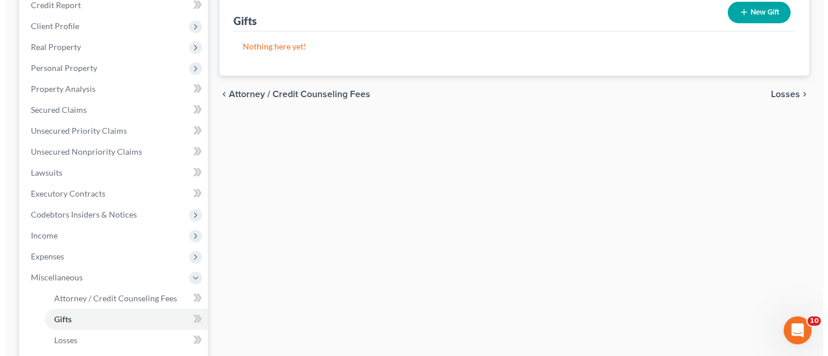
scroll to position [129, 0]
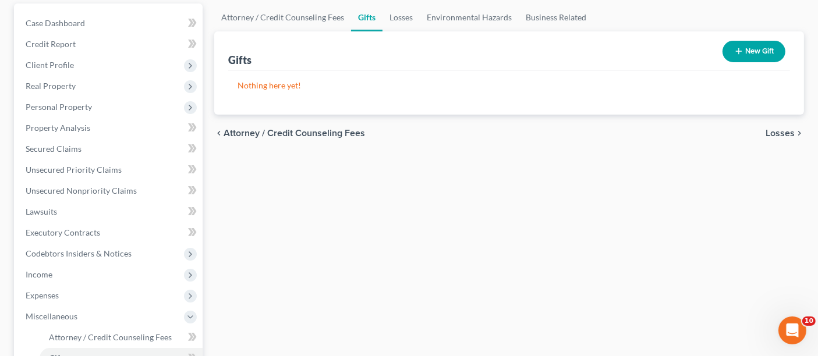
click at [758, 41] on button "New Gift" at bounding box center [754, 52] width 63 height 22
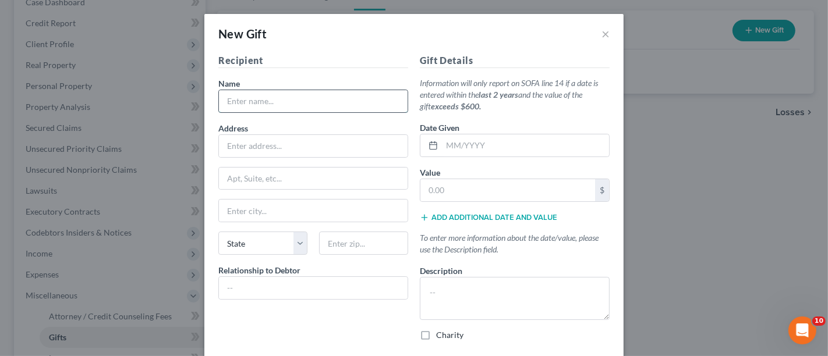
click at [257, 90] on input "text" at bounding box center [313, 101] width 189 height 22
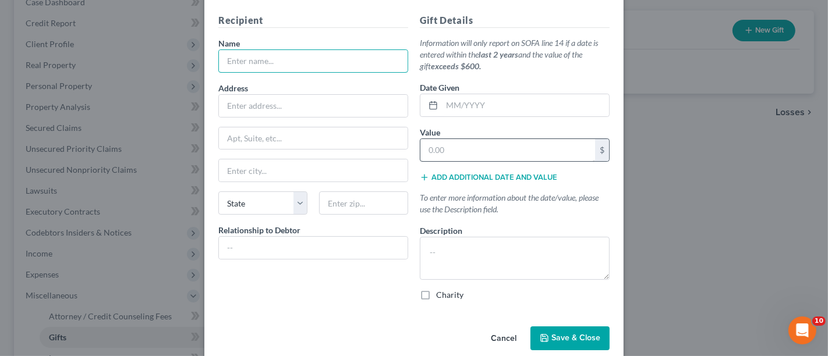
scroll to position [56, 0]
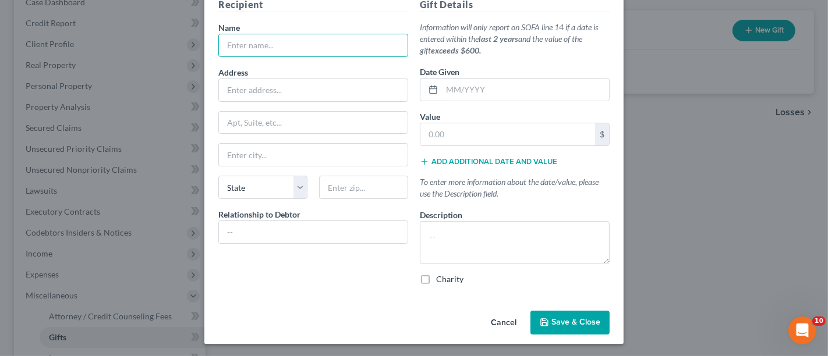
click at [564, 320] on span "Save & Close" at bounding box center [576, 323] width 49 height 10
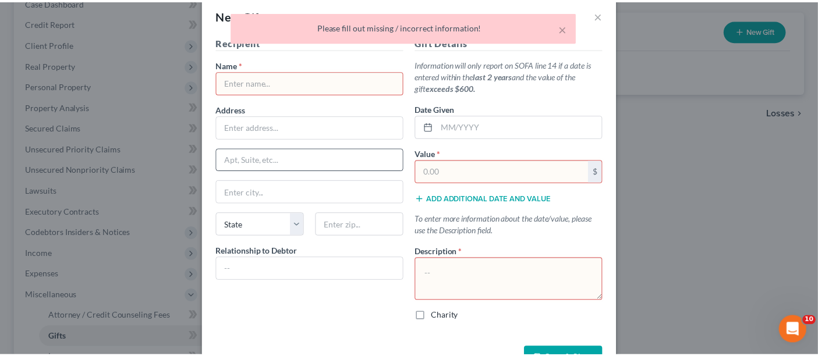
scroll to position [0, 0]
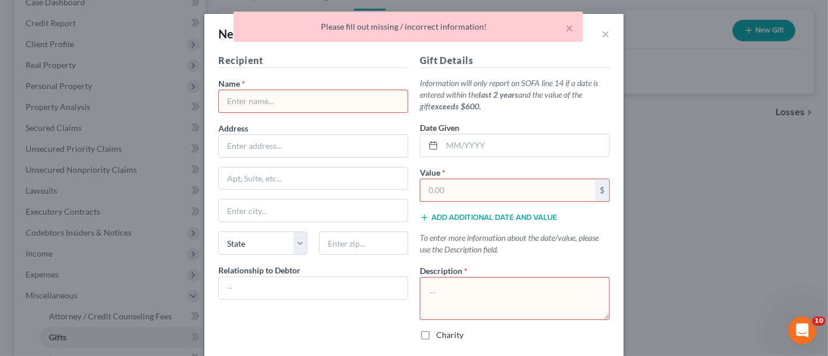
click at [605, 32] on div "× Please fill out missing / incorrect information!" at bounding box center [408, 30] width 828 height 36
click at [599, 34] on div "× Please fill out missing / incorrect information!" at bounding box center [408, 30] width 828 height 36
click at [569, 28] on button "×" at bounding box center [570, 28] width 8 height 14
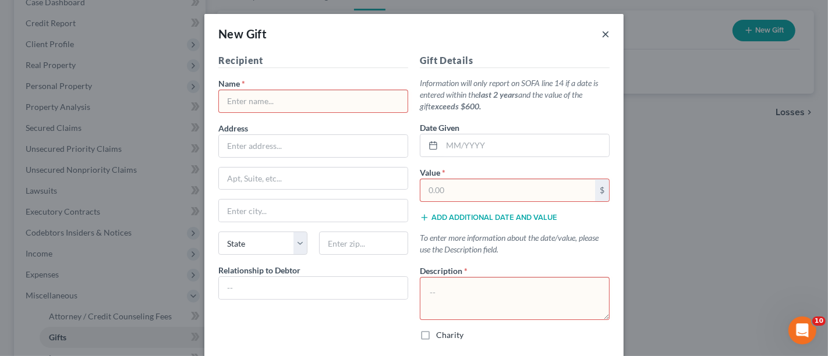
click at [602, 33] on button "×" at bounding box center [606, 34] width 8 height 14
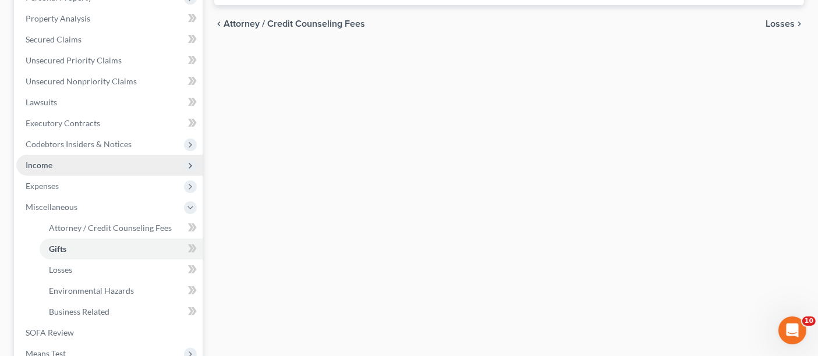
scroll to position [259, 0]
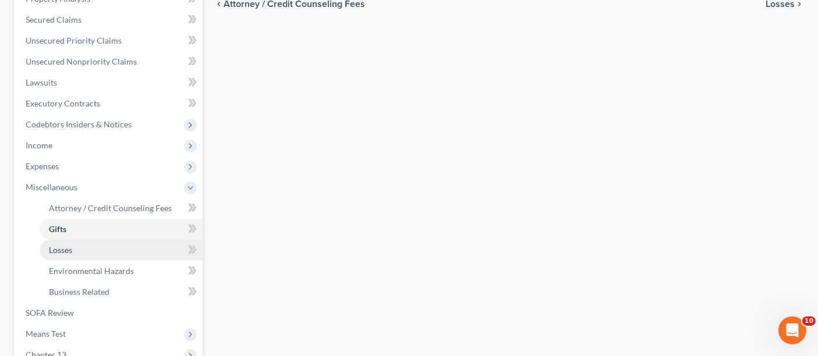
click at [73, 240] on link "Losses" at bounding box center [121, 250] width 163 height 21
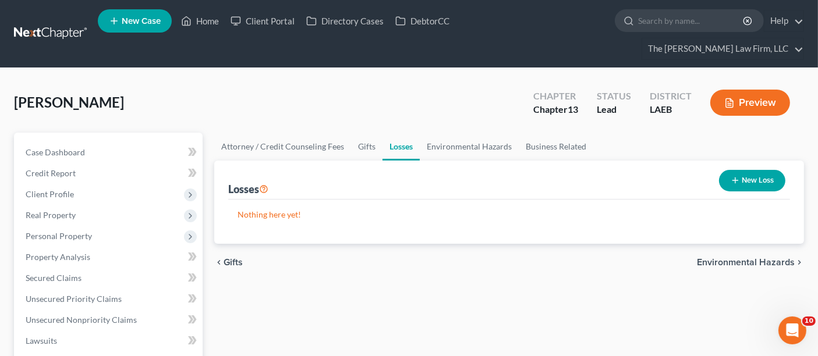
click at [756, 170] on button "New Loss" at bounding box center [752, 181] width 66 height 22
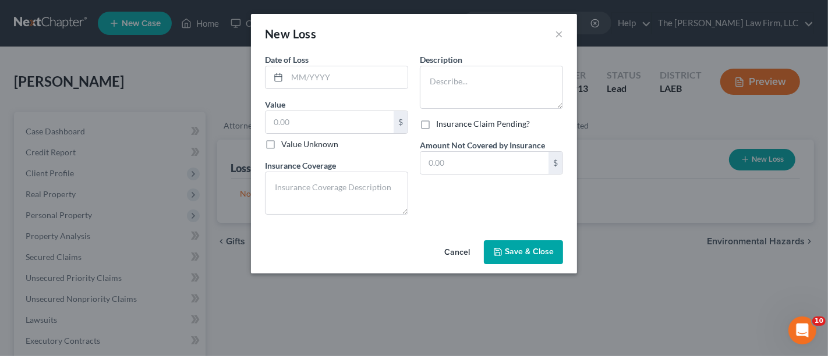
click at [460, 247] on button "Cancel" at bounding box center [457, 253] width 44 height 23
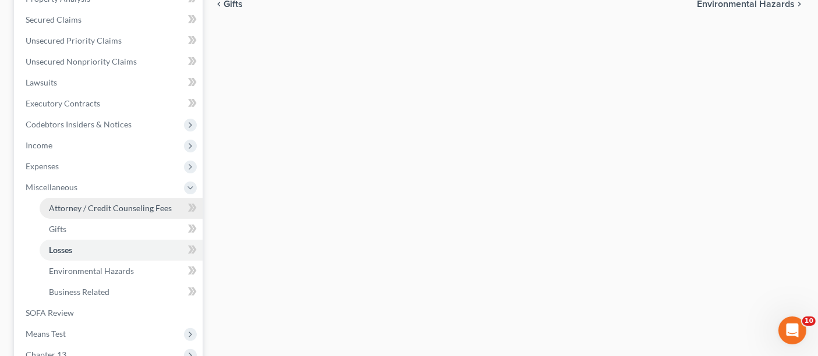
scroll to position [323, 0]
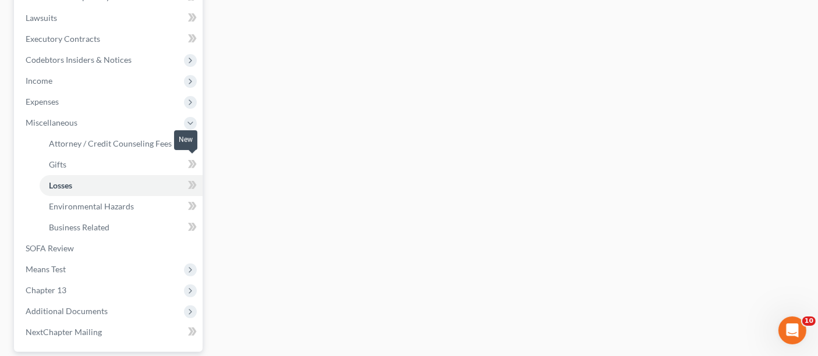
click at [188, 178] on span at bounding box center [192, 186] width 20 height 17
click at [105, 175] on link "Losses" at bounding box center [121, 185] width 163 height 21
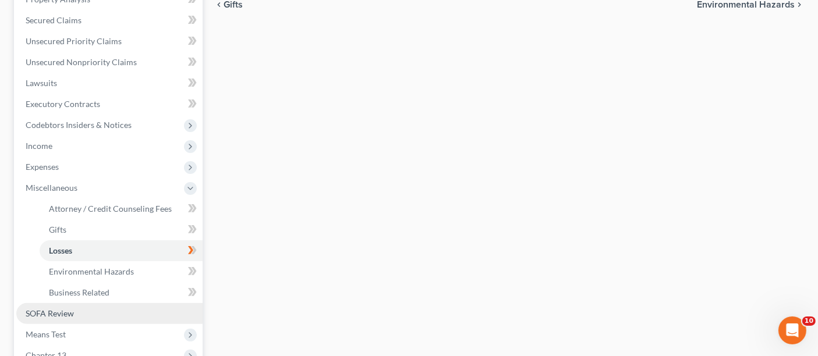
scroll to position [259, 0]
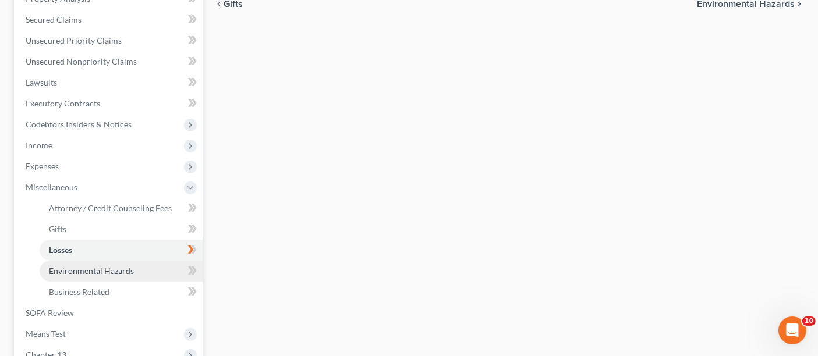
click at [94, 266] on span "Environmental Hazards" at bounding box center [91, 271] width 85 height 10
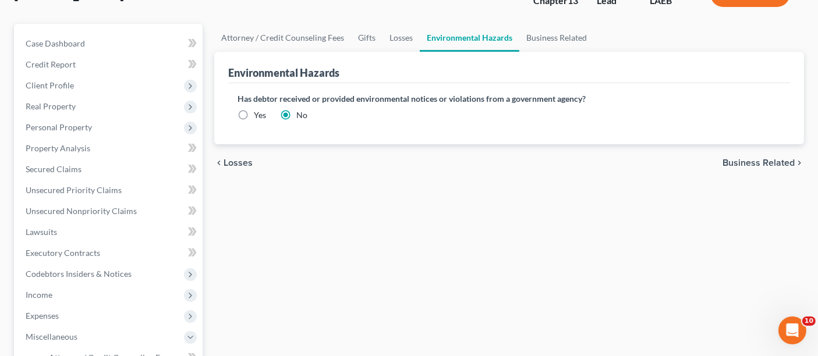
scroll to position [129, 0]
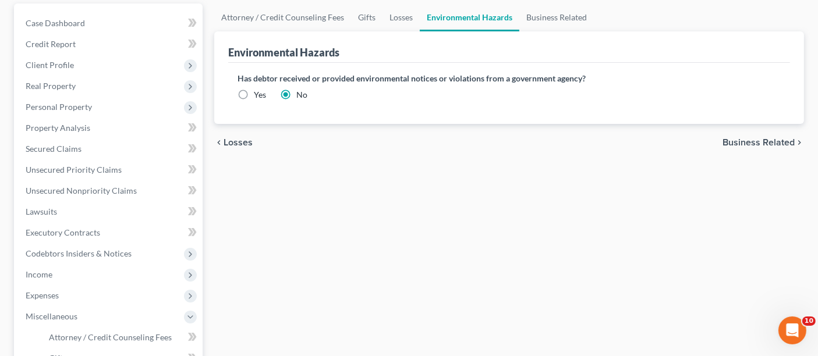
click at [767, 138] on span "Business Related" at bounding box center [759, 142] width 72 height 9
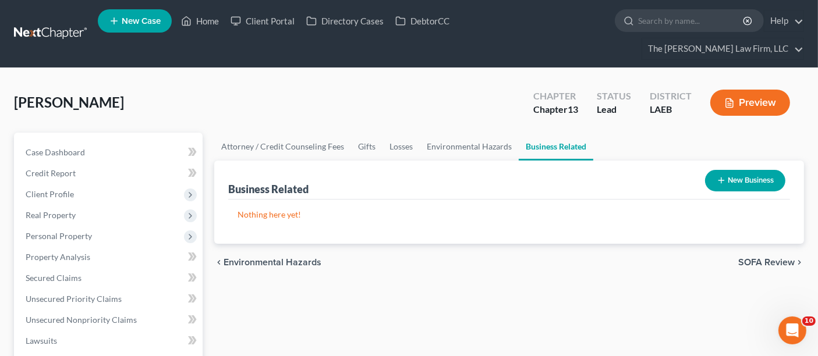
click at [746, 170] on button "New Business" at bounding box center [745, 181] width 80 height 22
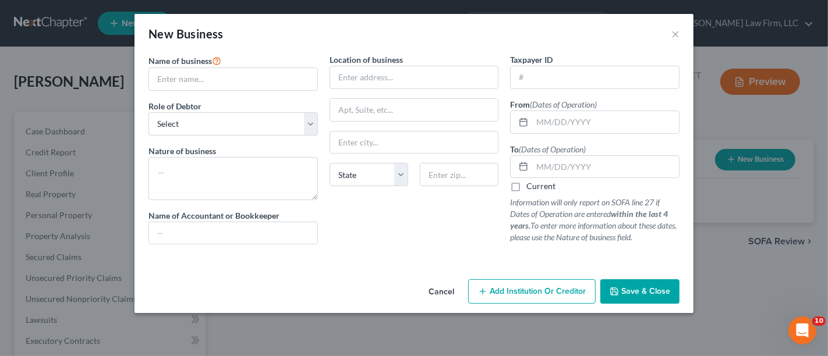
click at [449, 290] on button "Cancel" at bounding box center [441, 292] width 44 height 23
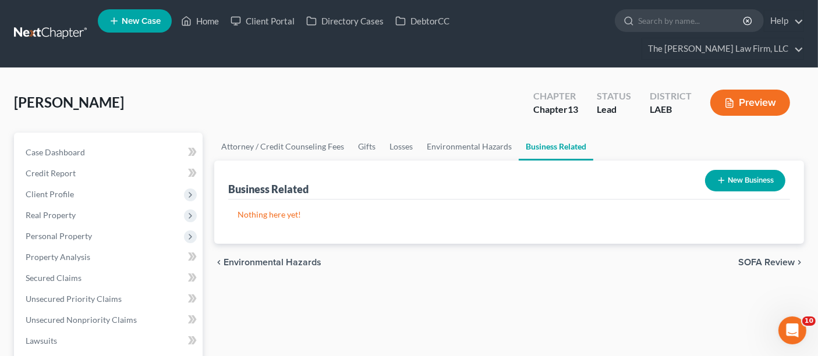
click at [758, 170] on button "New Business" at bounding box center [745, 181] width 80 height 22
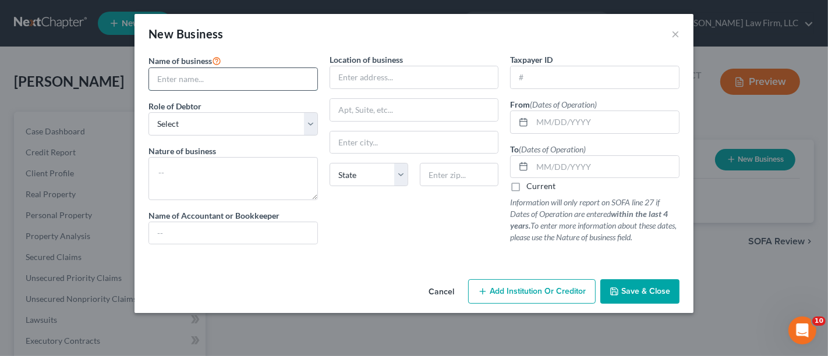
click at [234, 83] on input "text" at bounding box center [233, 79] width 168 height 22
click at [195, 125] on select "Select A member of a limited liability company (LLC) or limited liability partn…" at bounding box center [233, 123] width 169 height 23
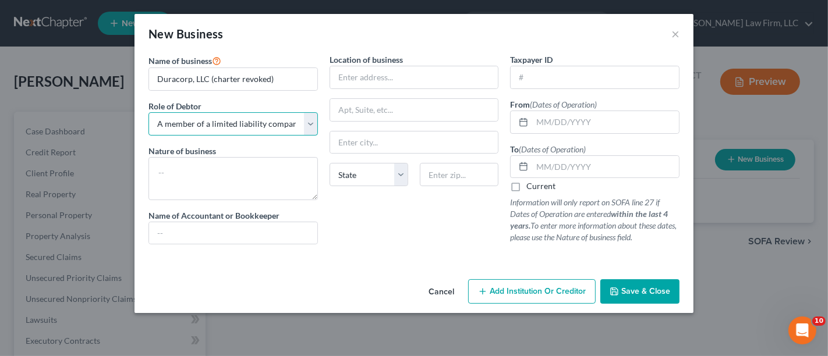
click at [149, 112] on select "Select A member of a limited liability company (LLC) or limited liability partn…" at bounding box center [233, 123] width 169 height 23
click at [174, 81] on input "Duracorp, LLC (charter revoked)" at bounding box center [233, 79] width 168 height 22
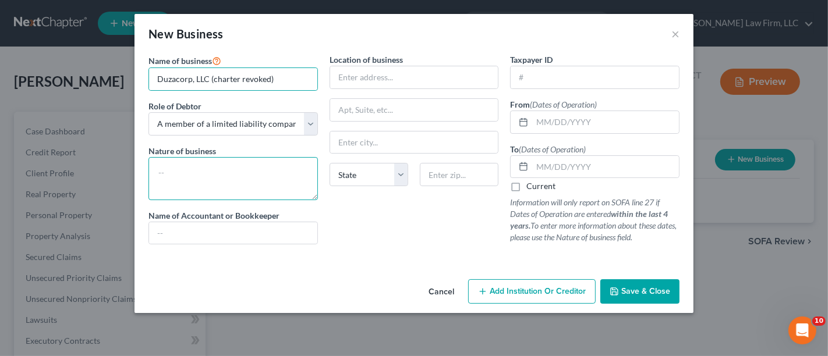
click at [175, 166] on textarea at bounding box center [233, 178] width 169 height 43
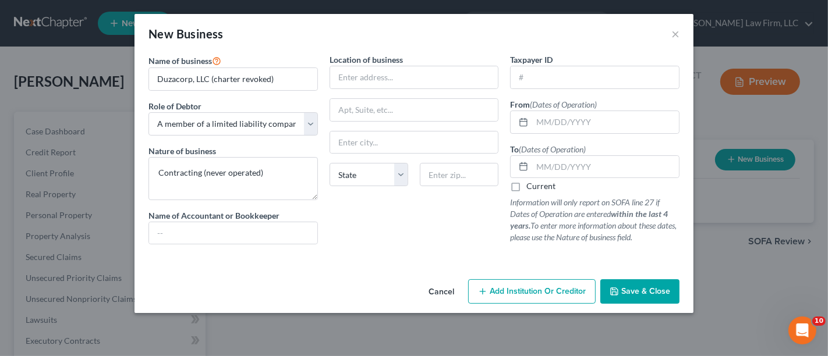
click at [649, 287] on span "Save & Close" at bounding box center [645, 292] width 49 height 10
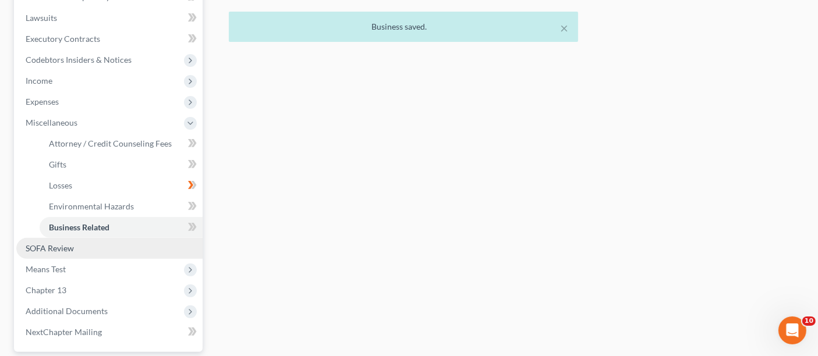
click at [57, 243] on span "SOFA Review" at bounding box center [50, 248] width 48 height 10
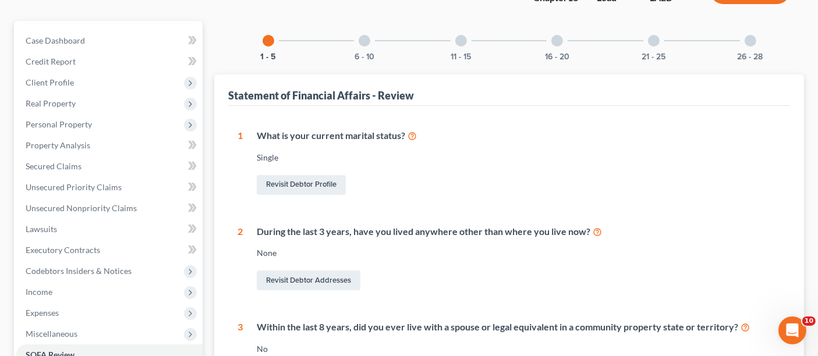
scroll to position [129, 0]
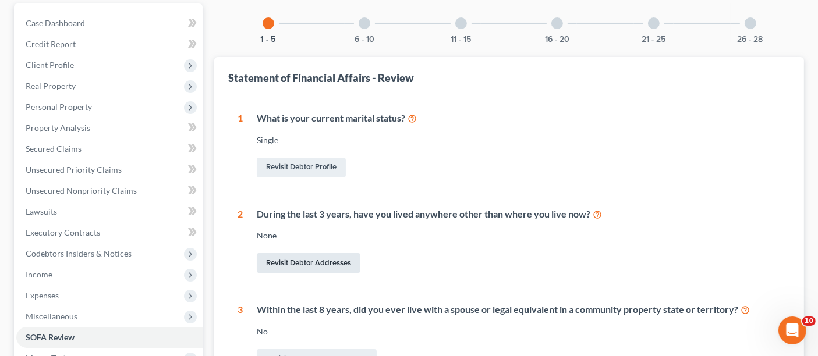
click at [294, 253] on link "Revisit Debtor Addresses" at bounding box center [309, 263] width 104 height 20
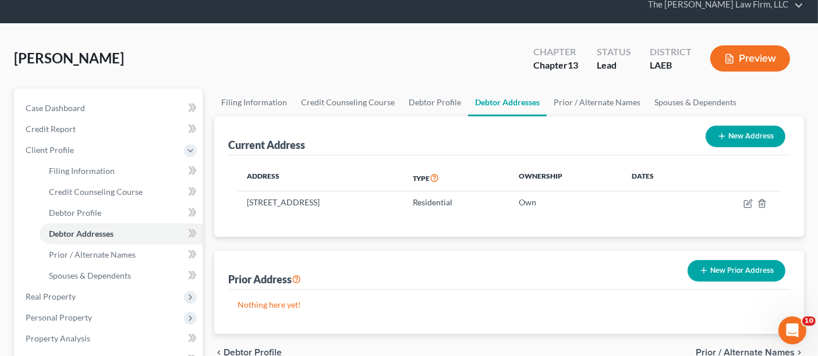
scroll to position [65, 0]
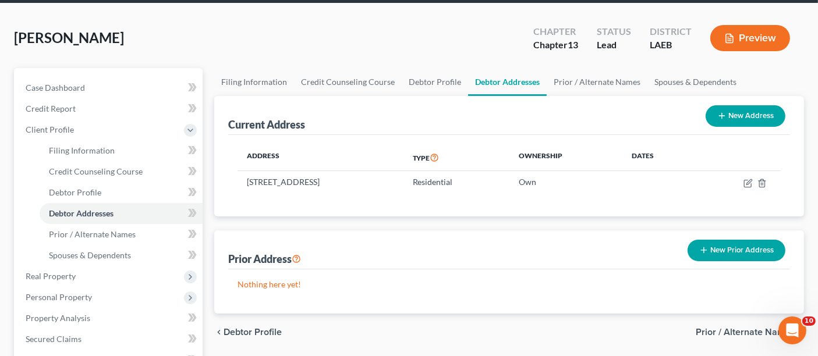
click at [739, 105] on button "New Address" at bounding box center [746, 116] width 80 height 22
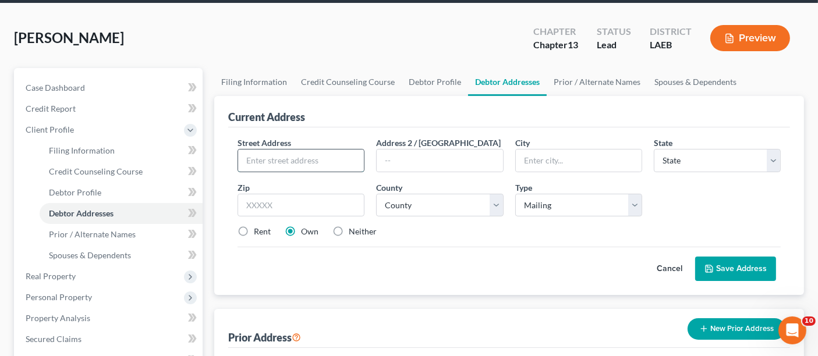
click at [265, 150] on input "text" at bounding box center [301, 161] width 126 height 22
click at [560, 150] on input "text" at bounding box center [579, 161] width 126 height 22
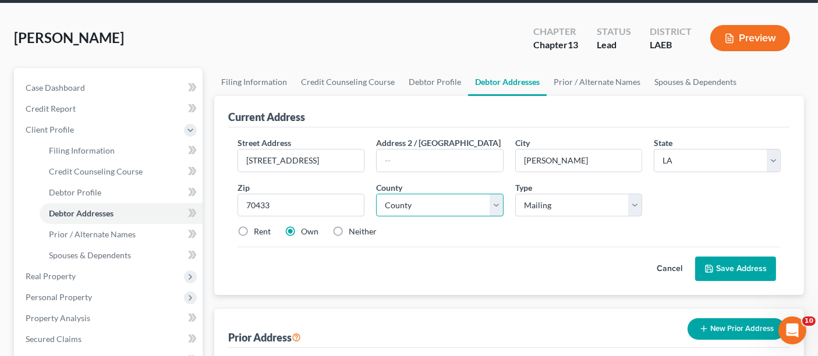
click at [418, 194] on select "County Acadia [PERSON_NAME] [DATE] Assumption Avoyelles [GEOGRAPHIC_DATA] Bienv…" at bounding box center [439, 205] width 127 height 23
click at [376, 194] on select "County Acadia [PERSON_NAME] [DATE] Assumption Avoyelles [GEOGRAPHIC_DATA] Bienv…" at bounding box center [439, 205] width 127 height 23
drag, startPoint x: 239, startPoint y: 209, endPoint x: 467, endPoint y: 230, distance: 228.8
click at [254, 226] on label "Rent" at bounding box center [262, 232] width 17 height 12
click at [259, 226] on input "Rent" at bounding box center [263, 230] width 8 height 8
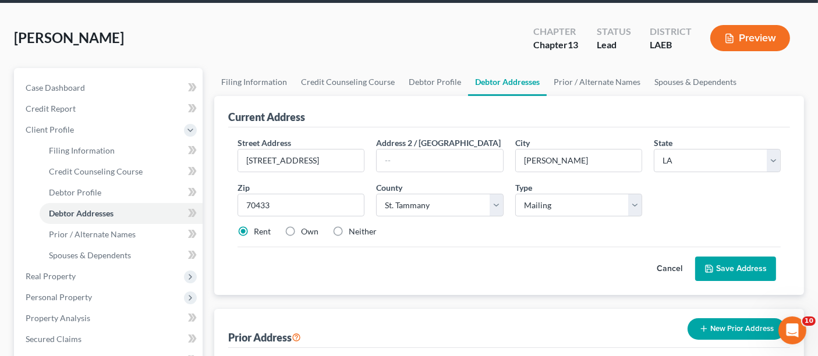
click at [729, 257] on button "Save Address" at bounding box center [735, 269] width 81 height 24
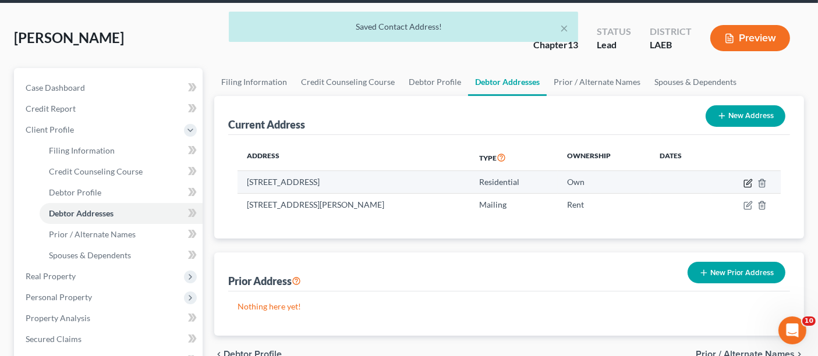
click at [747, 179] on icon "button" at bounding box center [748, 183] width 9 height 9
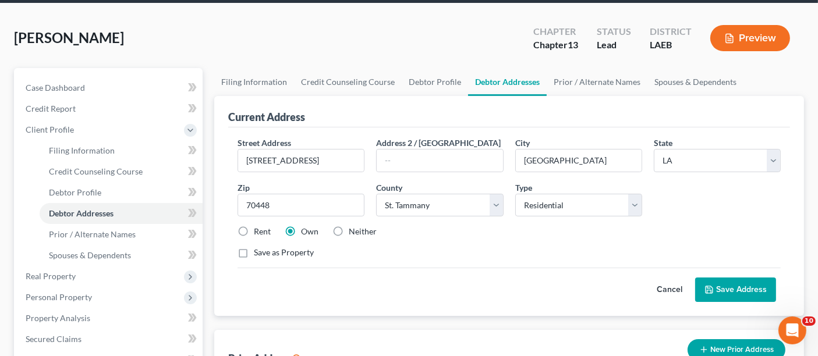
click at [255, 226] on label "Rent" at bounding box center [262, 232] width 17 height 12
click at [259, 226] on input "Rent" at bounding box center [263, 230] width 8 height 8
click at [768, 278] on button "Save Address" at bounding box center [735, 290] width 81 height 24
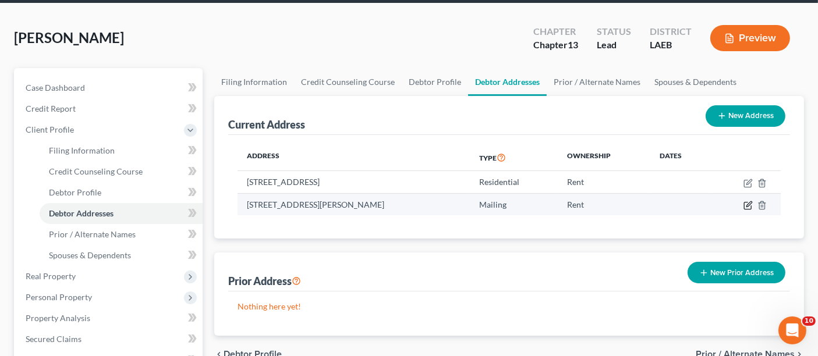
click at [748, 201] on icon "button" at bounding box center [748, 205] width 9 height 9
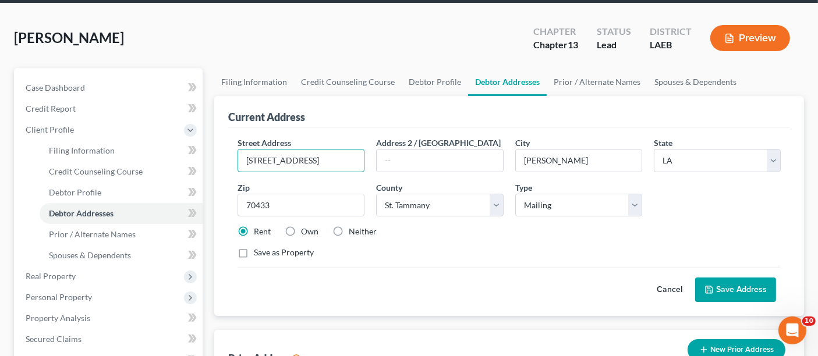
drag, startPoint x: 331, startPoint y: 137, endPoint x: 227, endPoint y: 149, distance: 104.3
click at [227, 149] on div "Current Address Street Address * [STREET_ADDRESS] Address [GEOGRAPHIC_DATA] * […" at bounding box center [509, 206] width 590 height 220
click at [680, 278] on button "Cancel" at bounding box center [669, 289] width 51 height 23
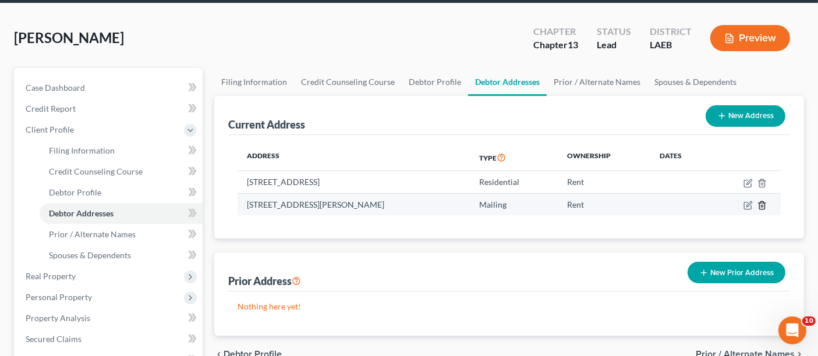
click at [763, 205] on line "button" at bounding box center [763, 206] width 0 height 2
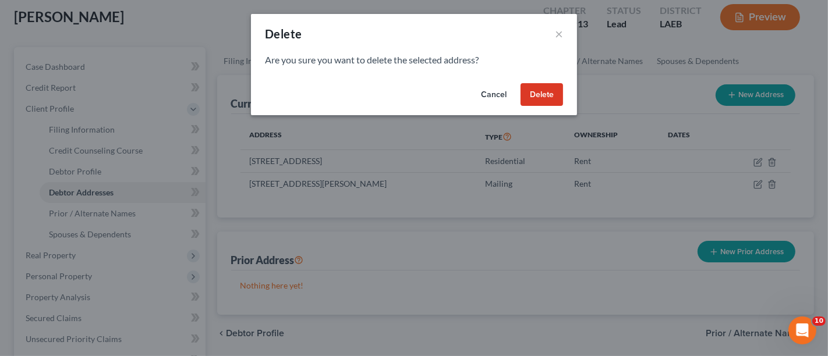
click at [495, 95] on button "Cancel" at bounding box center [494, 94] width 44 height 23
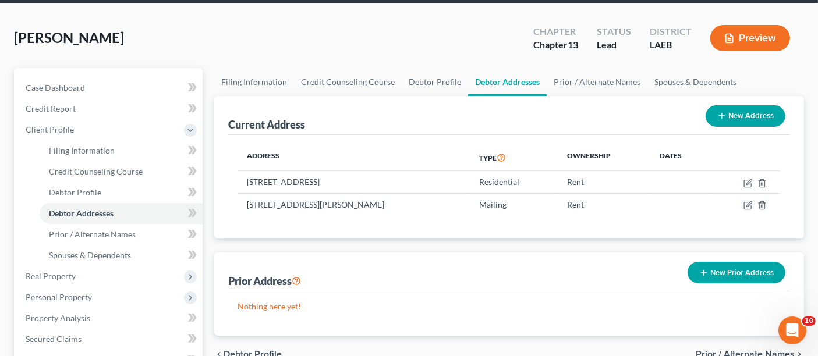
click at [732, 262] on button "New Prior Address" at bounding box center [737, 273] width 98 height 22
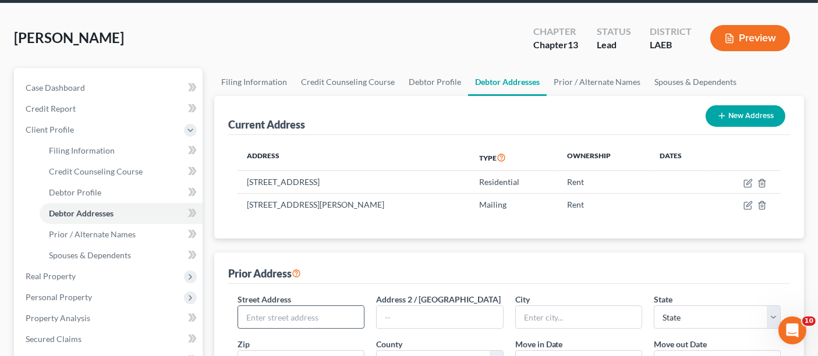
click at [264, 306] on input "text" at bounding box center [301, 317] width 126 height 22
paste input "[STREET_ADDRESS]"
click at [376, 351] on select "County Acadia [PERSON_NAME] [DATE] Assumption Avoyelles [GEOGRAPHIC_DATA] Bienv…" at bounding box center [439, 362] width 127 height 23
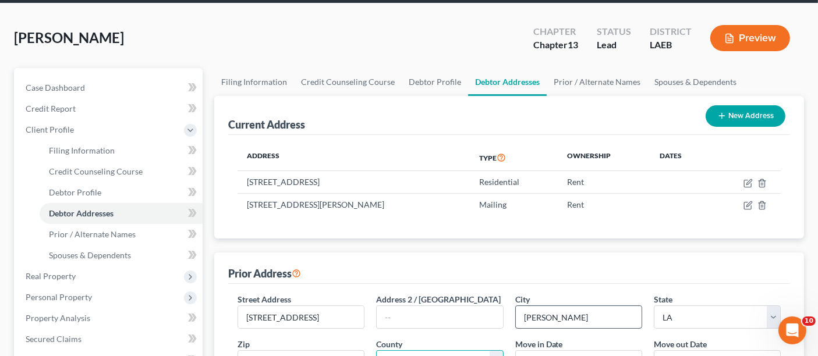
scroll to position [129, 0]
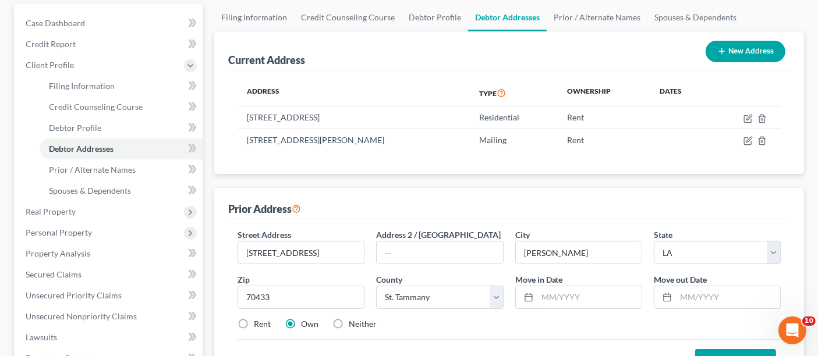
drag, startPoint x: 240, startPoint y: 302, endPoint x: 407, endPoint y: 287, distance: 167.8
click at [254, 319] on label "Rent" at bounding box center [262, 325] width 17 height 12
click at [259, 319] on input "Rent" at bounding box center [263, 323] width 8 height 8
click at [562, 287] on input "text" at bounding box center [590, 298] width 104 height 22
click at [690, 287] on input "text" at bounding box center [728, 298] width 104 height 22
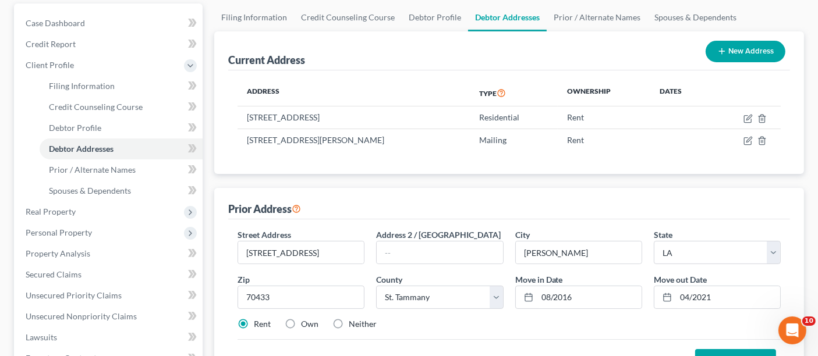
click at [732, 349] on button "Save Address" at bounding box center [735, 361] width 81 height 24
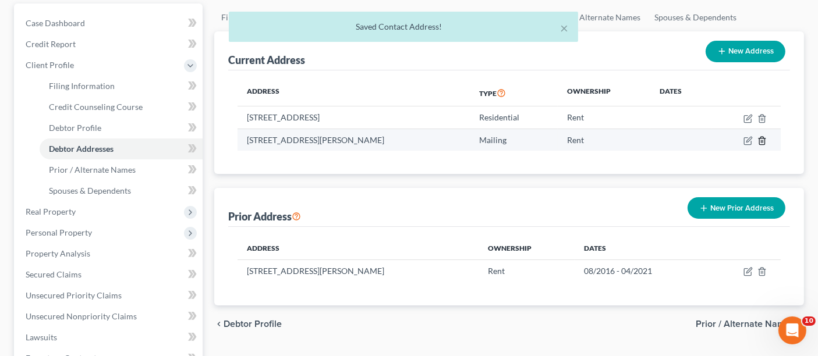
click at [764, 136] on icon "button" at bounding box center [762, 140] width 9 height 9
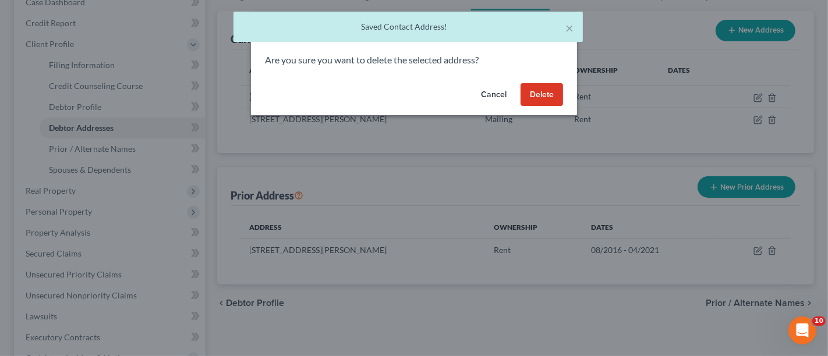
click at [542, 94] on button "Delete" at bounding box center [542, 94] width 43 height 23
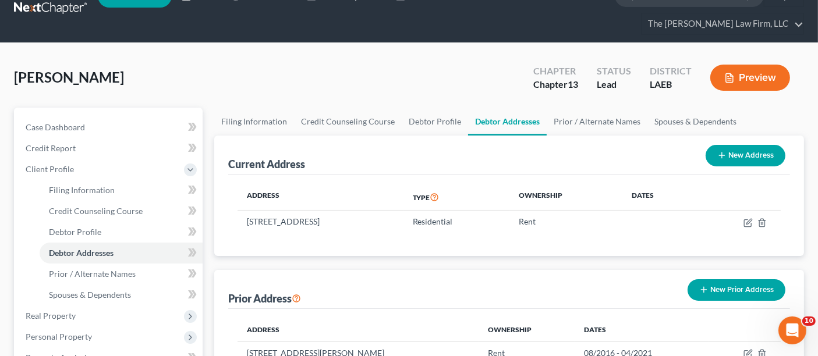
scroll to position [65, 0]
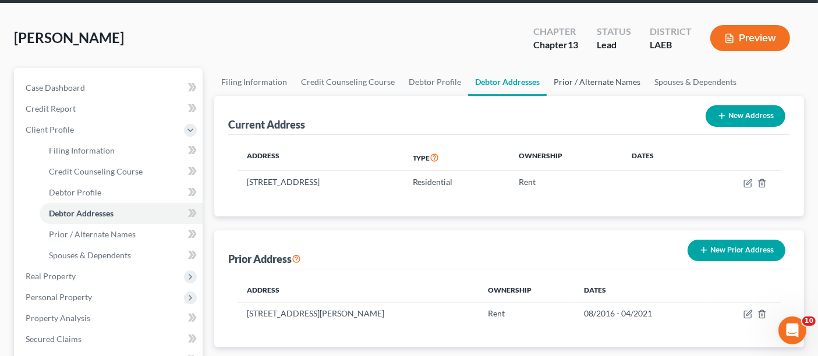
click at [571, 68] on link "Prior / Alternate Names" at bounding box center [597, 82] width 101 height 28
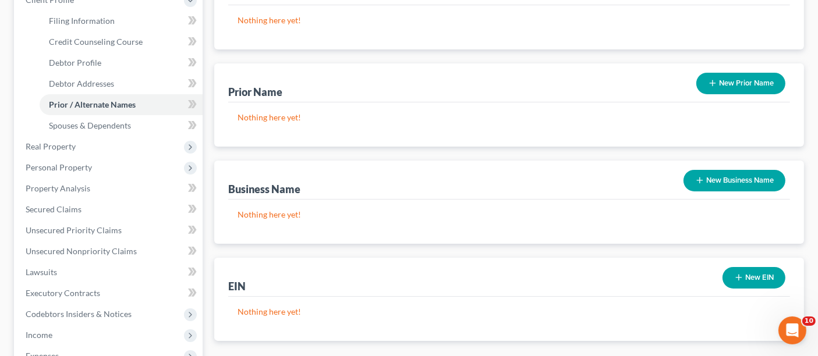
scroll to position [259, 0]
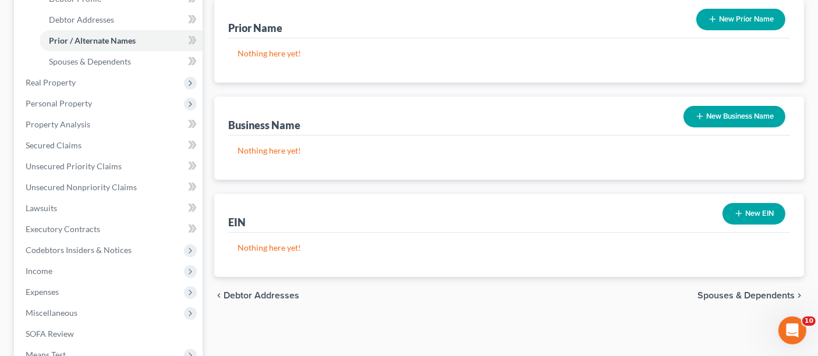
click at [775, 277] on div "chevron_left Debtor Addresses Spouses & Dependents chevron_right" at bounding box center [509, 295] width 590 height 37
click at [775, 291] on span "Spouses & Dependents" at bounding box center [746, 295] width 97 height 9
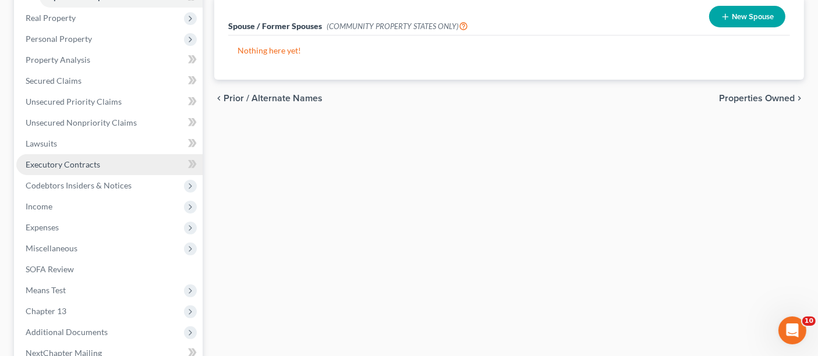
scroll to position [428, 0]
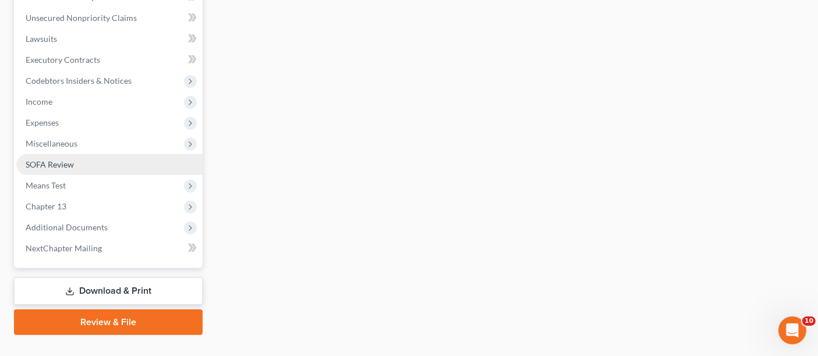
click at [65, 160] on span "SOFA Review" at bounding box center [50, 165] width 48 height 10
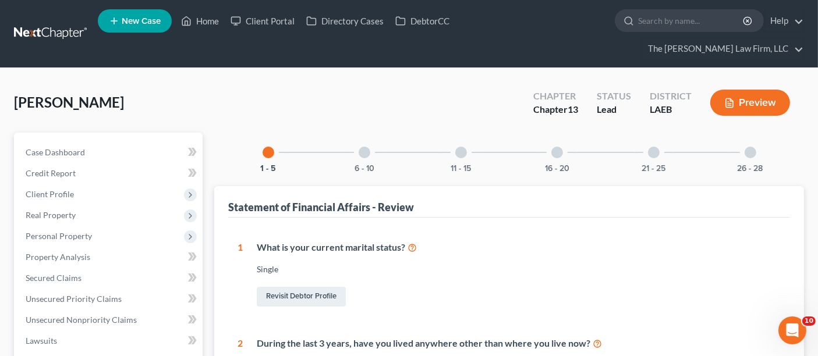
click at [359, 133] on div "6 - 10" at bounding box center [365, 153] width 40 height 40
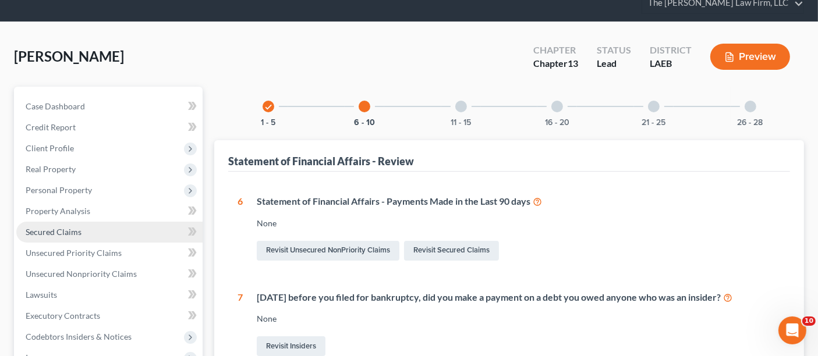
scroll to position [65, 0]
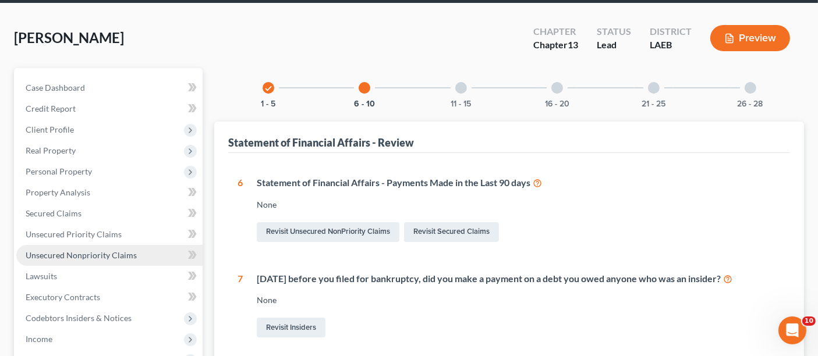
click at [68, 250] on span "Unsecured Nonpriority Claims" at bounding box center [81, 255] width 111 height 10
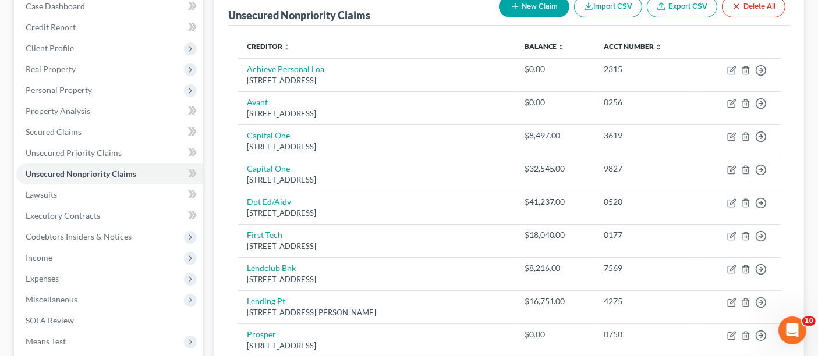
scroll to position [126, 0]
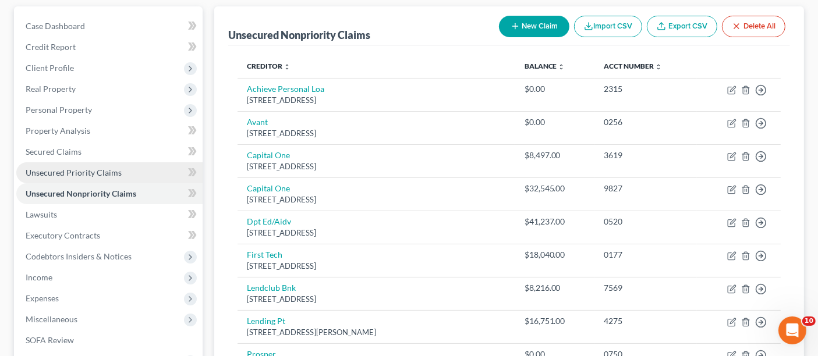
click at [68, 168] on span "Unsecured Priority Claims" at bounding box center [74, 173] width 96 height 10
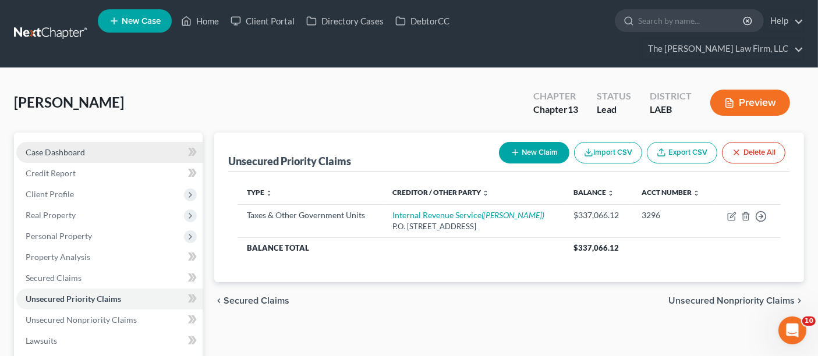
click at [47, 147] on span "Case Dashboard" at bounding box center [55, 152] width 59 height 10
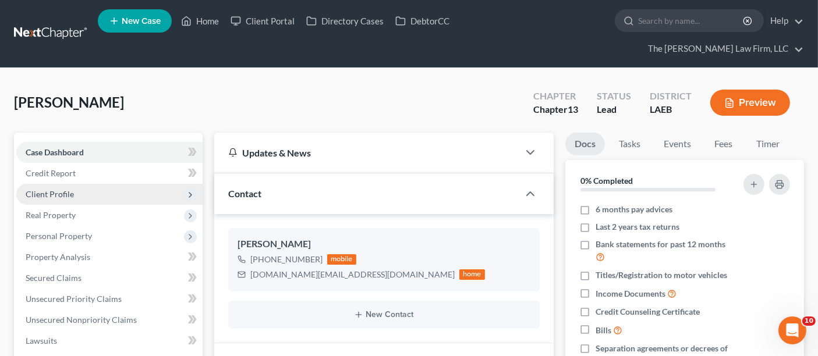
drag, startPoint x: 61, startPoint y: 175, endPoint x: 94, endPoint y: 181, distance: 33.6
click at [61, 189] on span "Client Profile" at bounding box center [50, 194] width 48 height 10
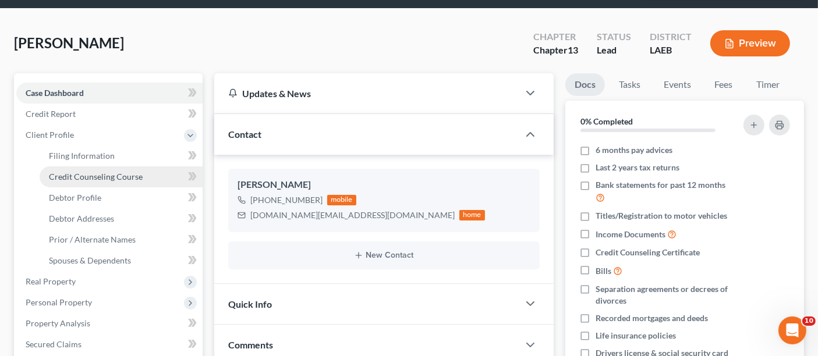
scroll to position [40, 0]
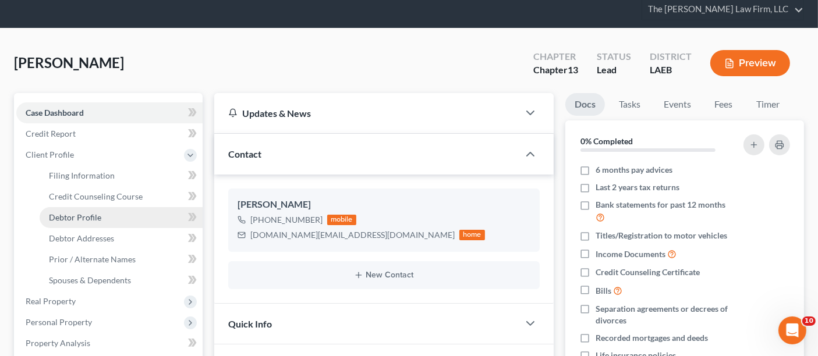
click at [80, 213] on span "Debtor Profile" at bounding box center [75, 218] width 52 height 10
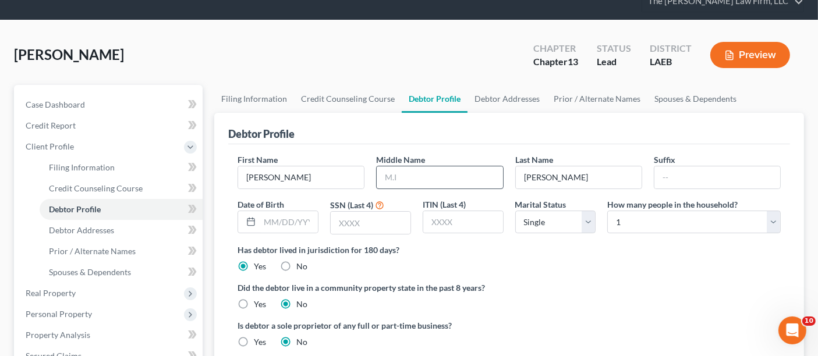
scroll to position [65, 0]
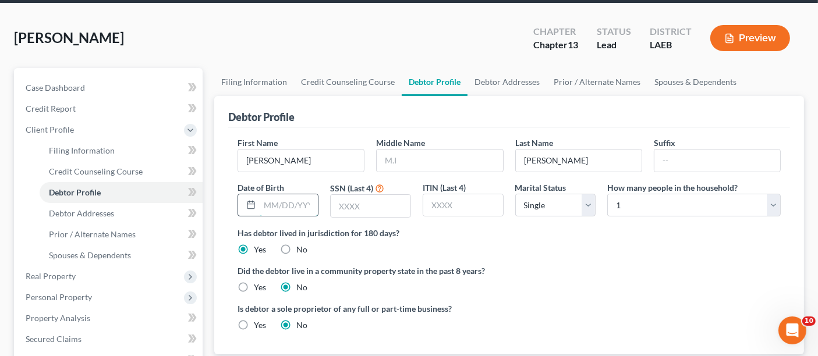
click at [282, 195] on input "text" at bounding box center [289, 206] width 58 height 22
click at [399, 195] on input "text" at bounding box center [371, 206] width 80 height 22
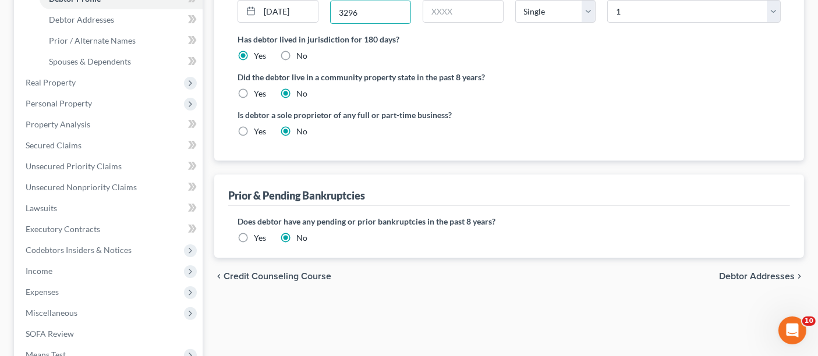
scroll to position [323, 0]
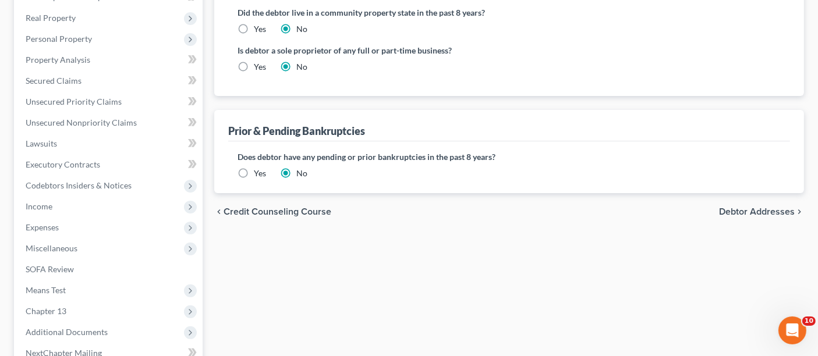
click at [747, 207] on span "Debtor Addresses" at bounding box center [757, 211] width 76 height 9
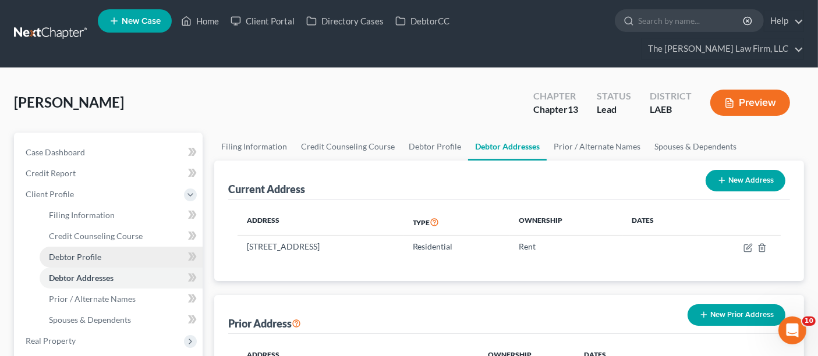
click at [74, 252] on span "Debtor Profile" at bounding box center [75, 257] width 52 height 10
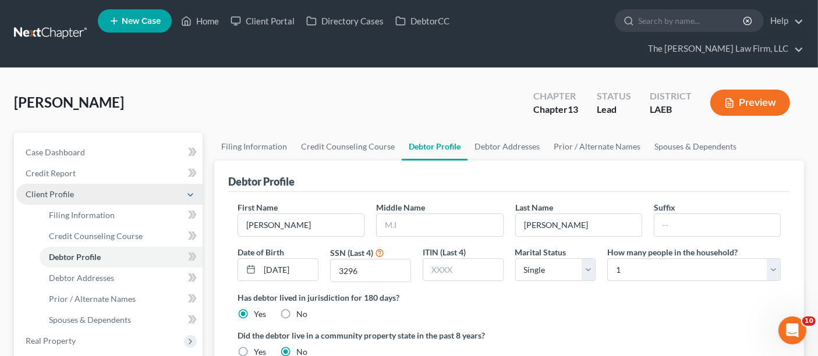
click at [62, 189] on span "Client Profile" at bounding box center [50, 194] width 48 height 10
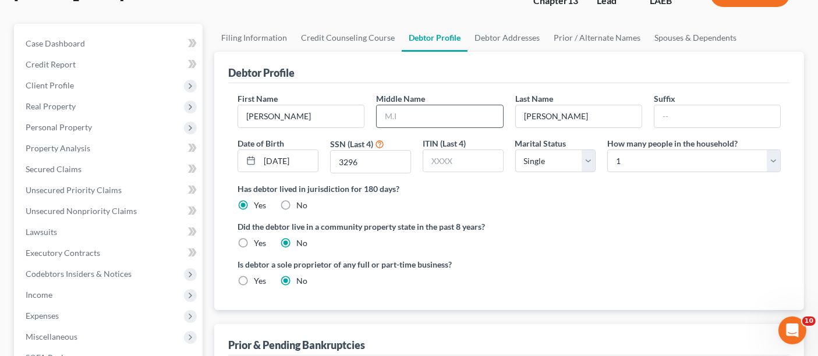
scroll to position [129, 0]
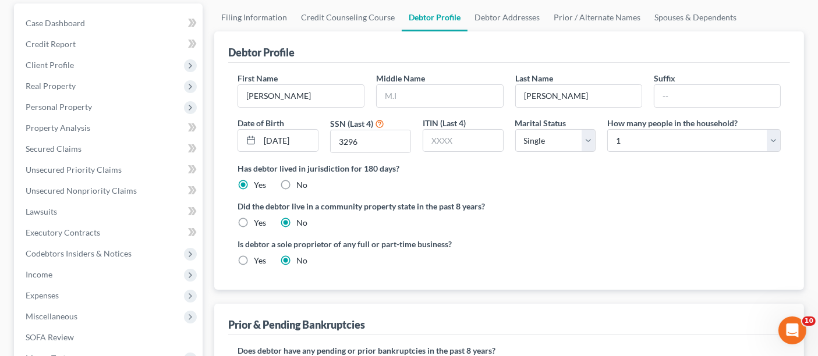
click at [254, 255] on label "Yes" at bounding box center [260, 261] width 12 height 12
click at [259, 255] on input "Yes" at bounding box center [263, 259] width 8 height 8
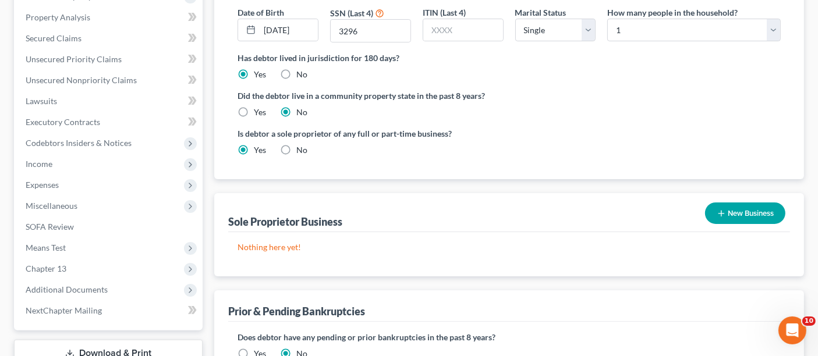
scroll to position [259, 0]
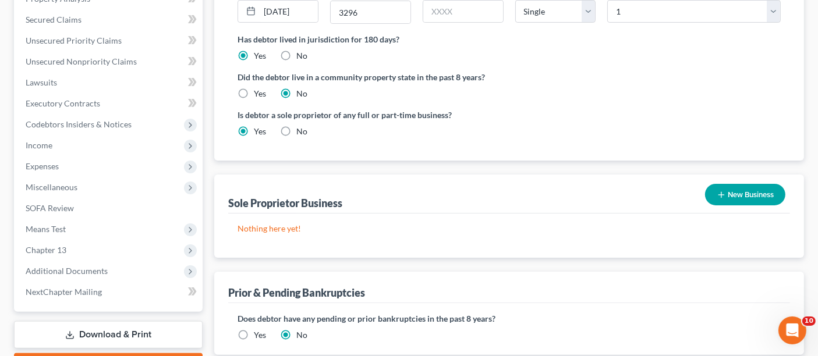
click at [741, 184] on button "New Business" at bounding box center [745, 195] width 80 height 22
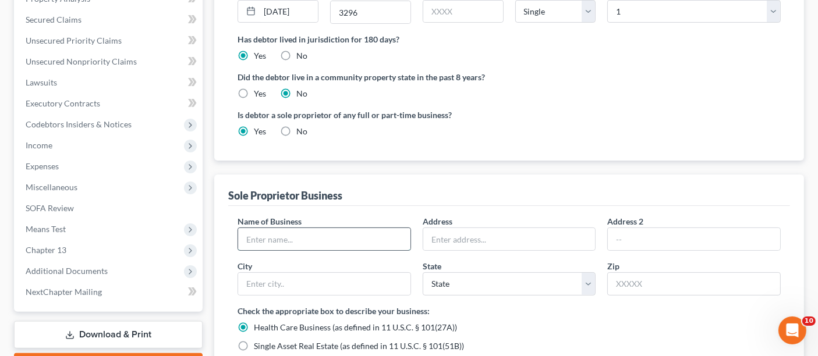
click at [282, 228] on input "text" at bounding box center [324, 239] width 172 height 22
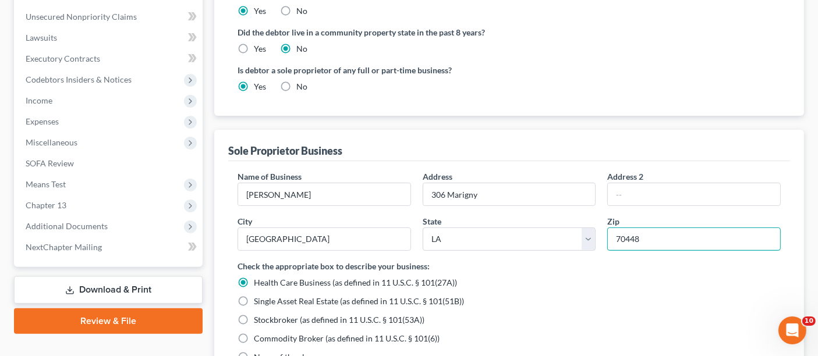
scroll to position [323, 0]
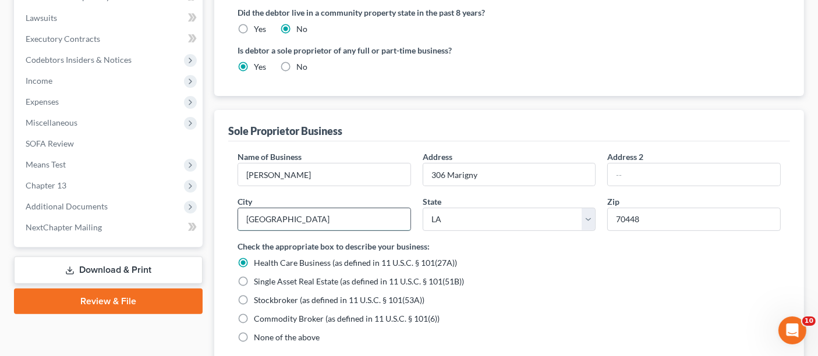
drag, startPoint x: 308, startPoint y: 193, endPoint x: 263, endPoint y: 193, distance: 44.9
click at [263, 209] on input "[GEOGRAPHIC_DATA]" at bounding box center [324, 220] width 172 height 22
drag, startPoint x: 239, startPoint y: 313, endPoint x: 278, endPoint y: 310, distance: 38.6
click at [254, 332] on label "None of the above" at bounding box center [287, 338] width 66 height 12
click at [259, 332] on input "None of the above" at bounding box center [263, 336] width 8 height 8
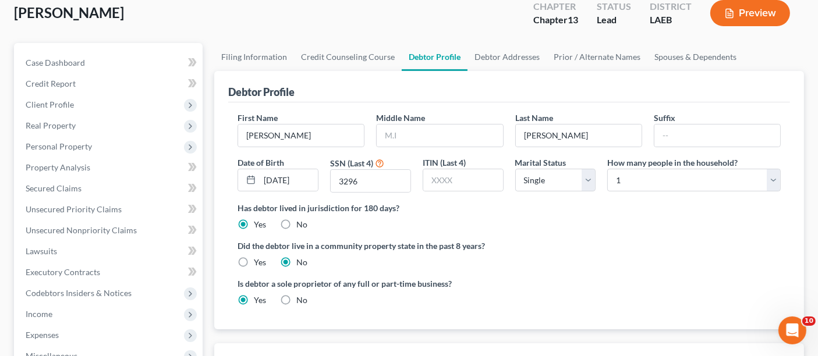
scroll to position [69, 0]
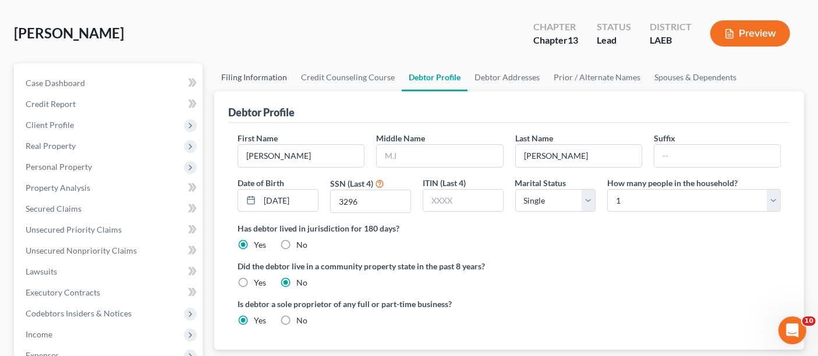
click at [257, 63] on link "Filing Information" at bounding box center [254, 77] width 80 height 28
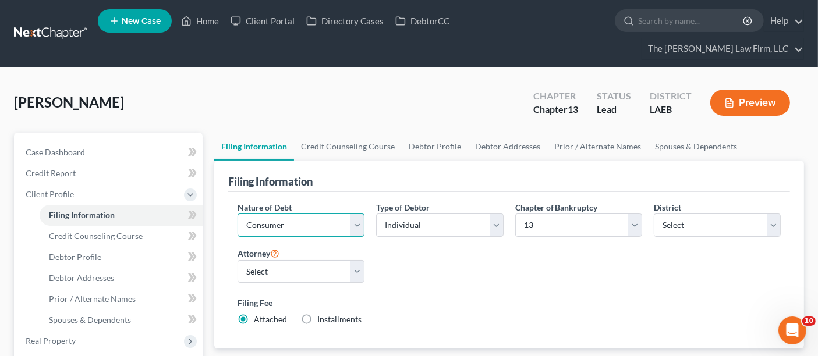
click at [326, 214] on select "Select Business Consumer Other" at bounding box center [301, 225] width 127 height 23
click at [238, 214] on select "Select Business Consumer Other" at bounding box center [301, 225] width 127 height 23
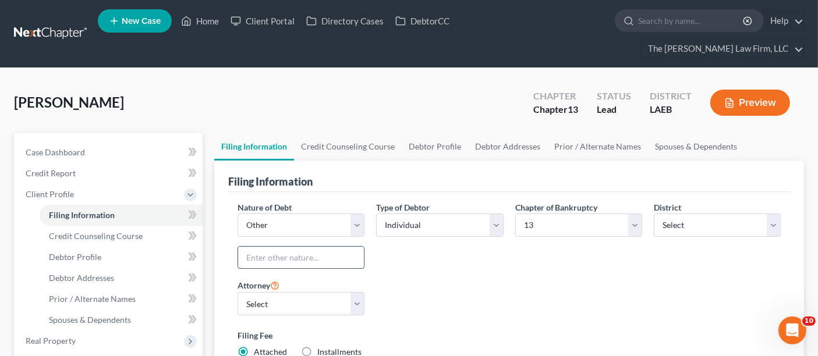
click at [289, 247] on input "text" at bounding box center [301, 258] width 126 height 22
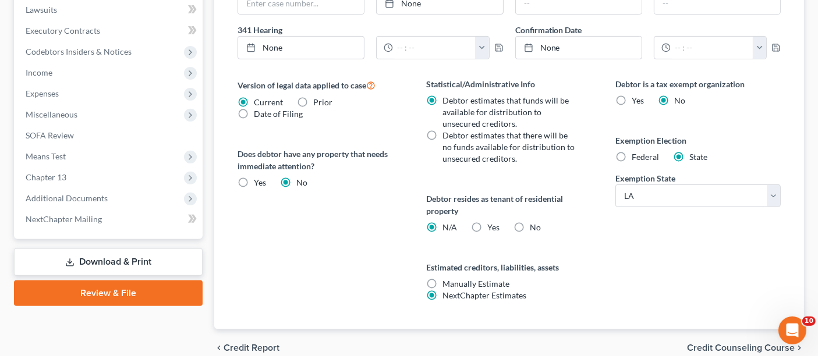
scroll to position [488, 0]
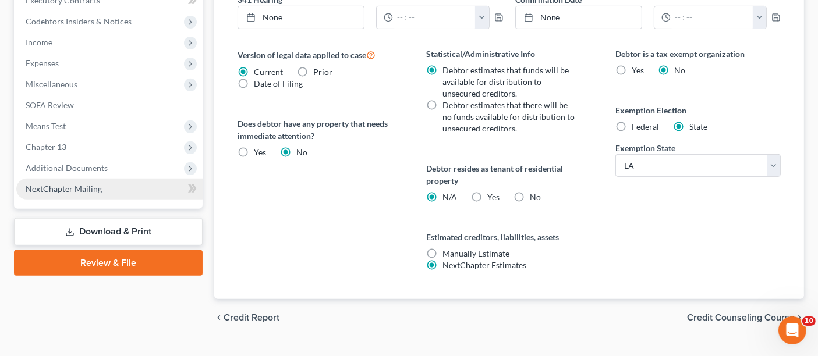
click at [69, 184] on span "NextChapter Mailing" at bounding box center [64, 189] width 76 height 10
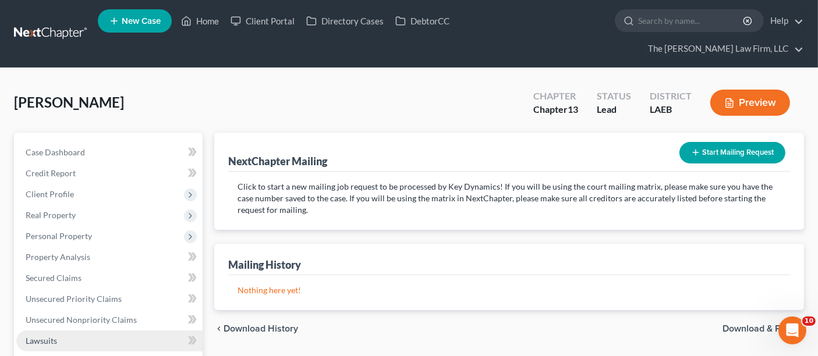
click at [51, 336] on span "Lawsuits" at bounding box center [41, 341] width 31 height 10
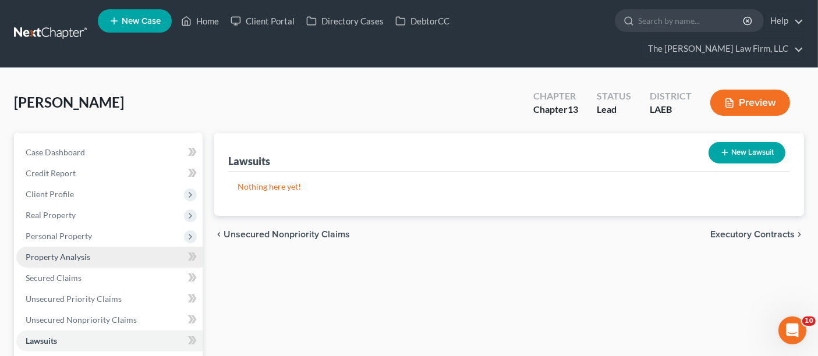
scroll to position [65, 0]
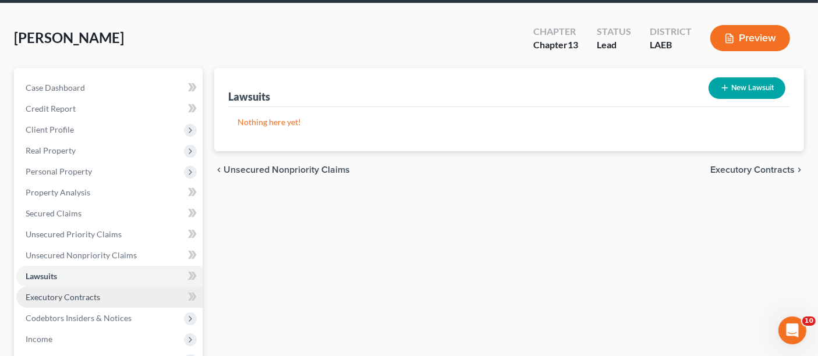
click at [68, 292] on span "Executory Contracts" at bounding box center [63, 297] width 75 height 10
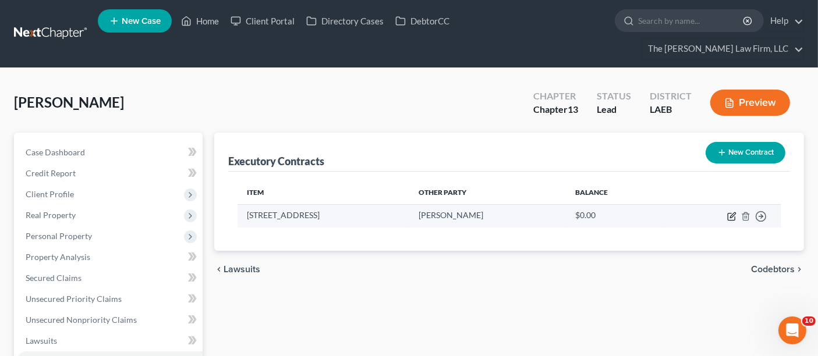
click at [734, 212] on icon "button" at bounding box center [732, 216] width 9 height 9
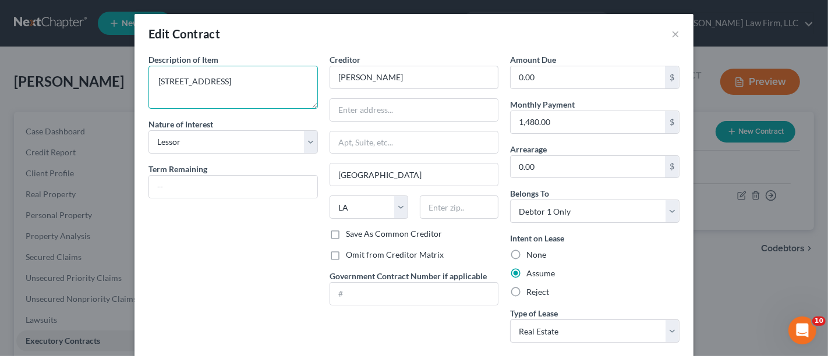
click at [196, 92] on textarea "[STREET_ADDRESS]" at bounding box center [233, 87] width 169 height 43
click at [199, 93] on textarea "[STREET_ADDRESS]" at bounding box center [233, 87] width 169 height 43
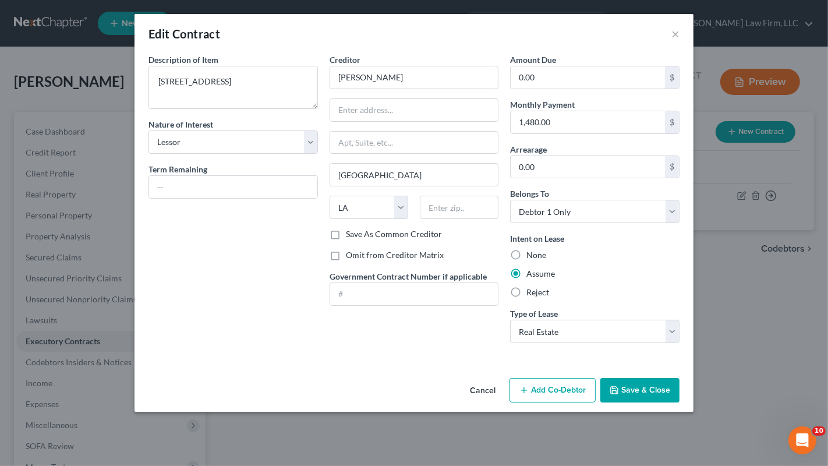
click at [192, 242] on div "Description of non-residential real property * Description of Item * [STREET_AD…" at bounding box center [233, 203] width 181 height 299
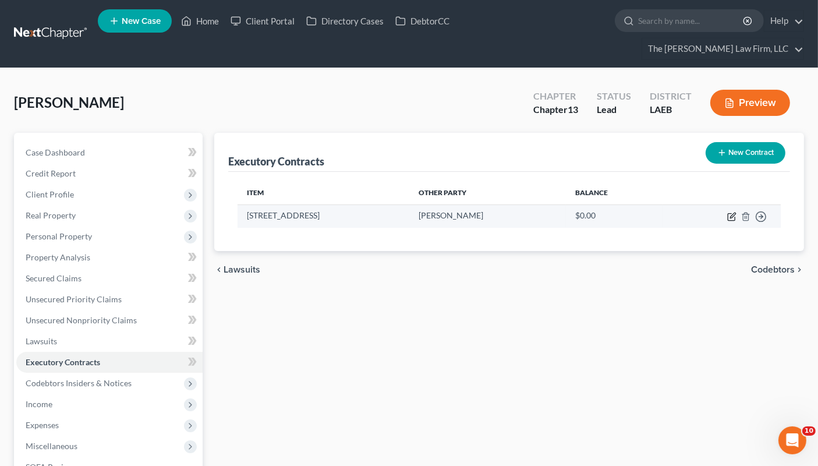
click at [730, 212] on icon "button" at bounding box center [732, 216] width 9 height 9
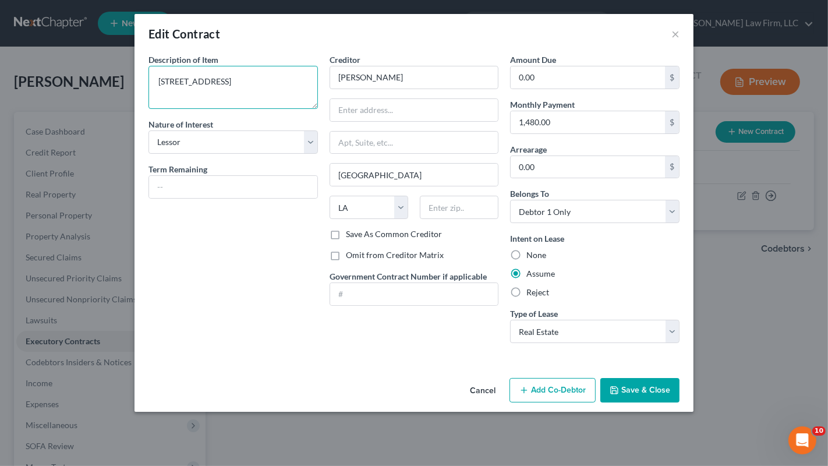
click at [204, 95] on textarea "[STREET_ADDRESS]" at bounding box center [233, 87] width 169 height 43
click at [637, 356] on button "Save & Close" at bounding box center [640, 390] width 79 height 24
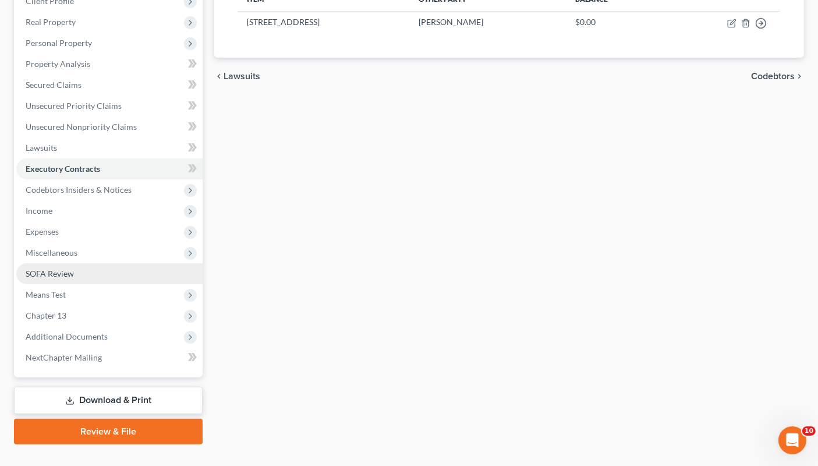
click at [52, 263] on link "SOFA Review" at bounding box center [109, 273] width 186 height 21
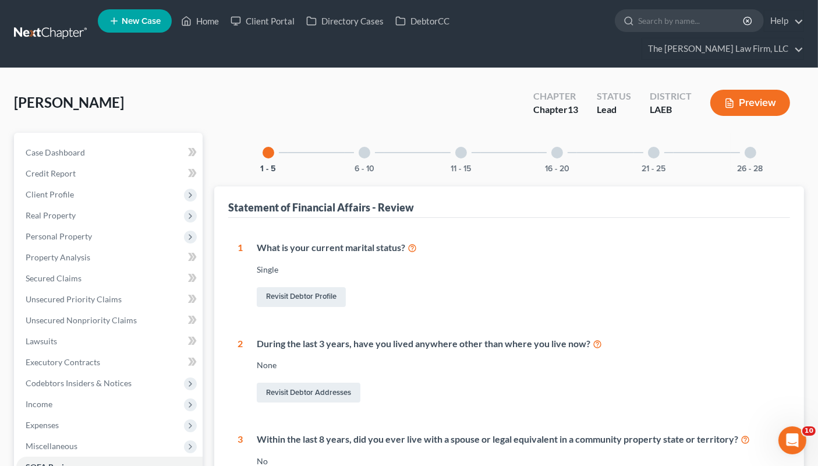
click at [363, 147] on div at bounding box center [365, 153] width 12 height 12
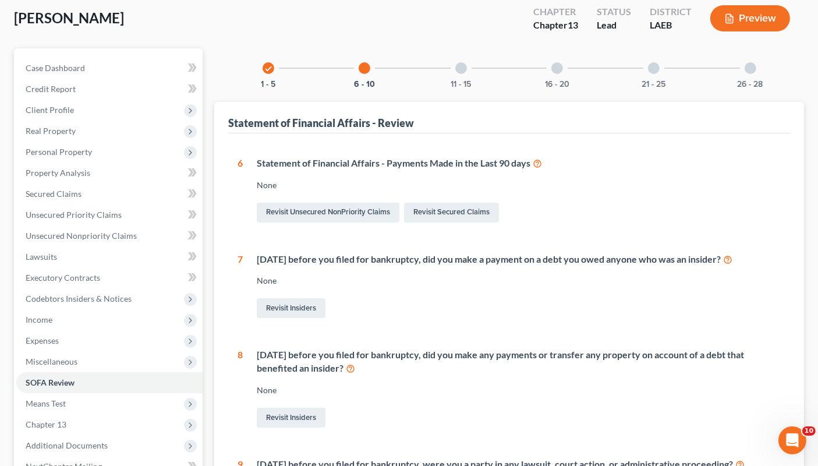
scroll to position [65, 0]
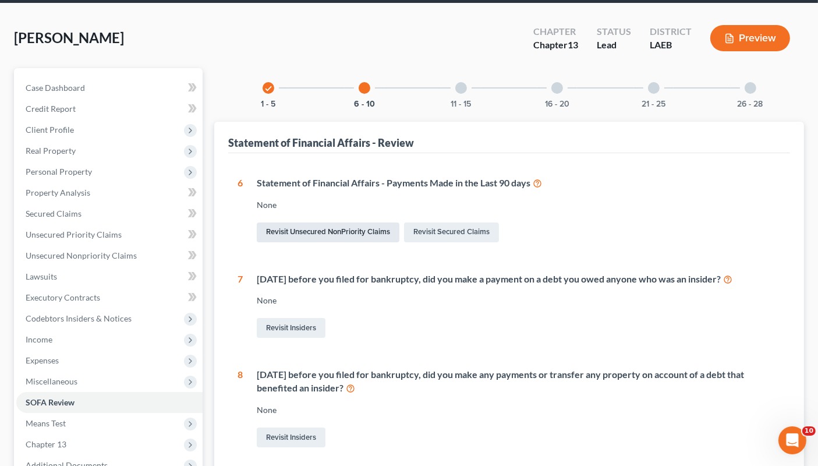
click at [284, 223] on link "Revisit Unsecured NonPriority Claims" at bounding box center [328, 233] width 143 height 20
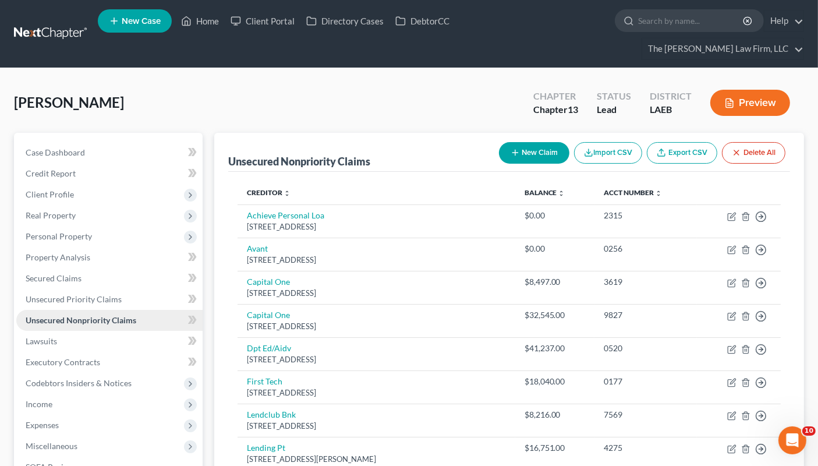
click at [66, 315] on span "Unsecured Nonpriority Claims" at bounding box center [81, 320] width 111 height 10
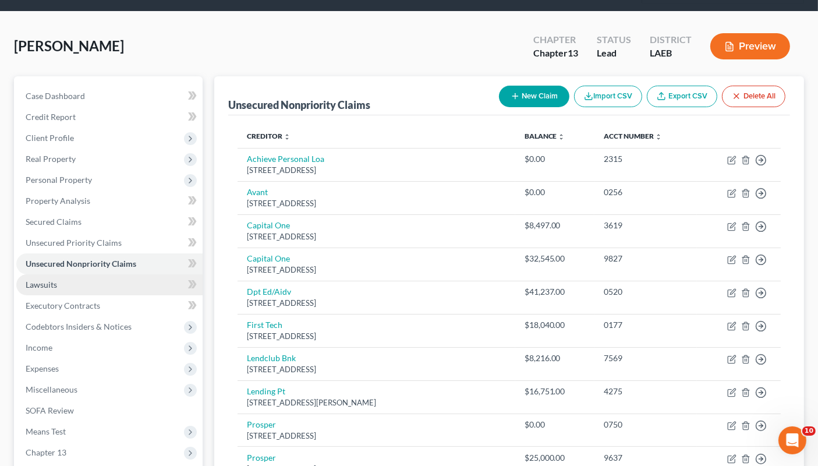
scroll to position [129, 0]
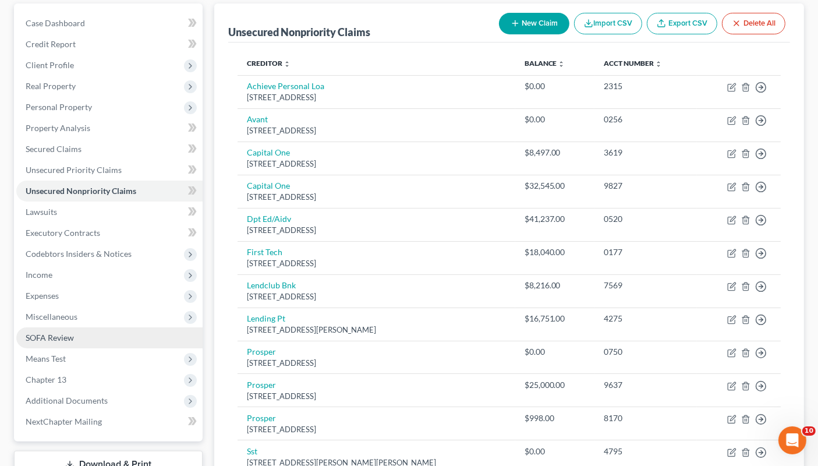
click at [56, 333] on span "SOFA Review" at bounding box center [50, 338] width 48 height 10
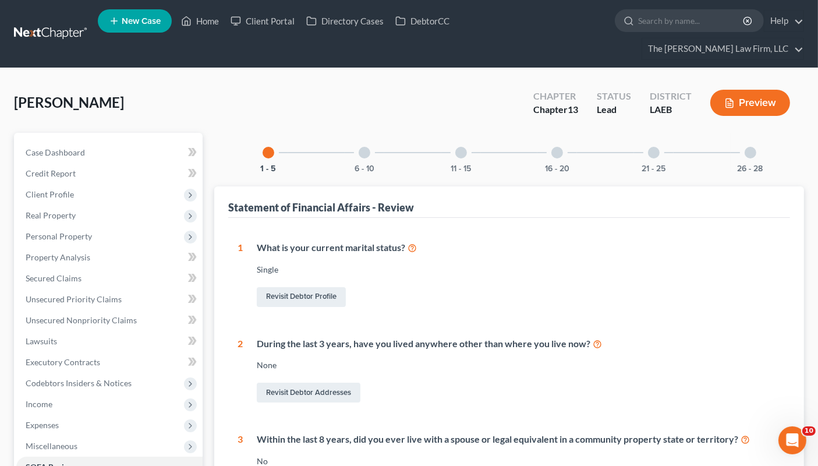
click at [365, 147] on div at bounding box center [365, 153] width 12 height 12
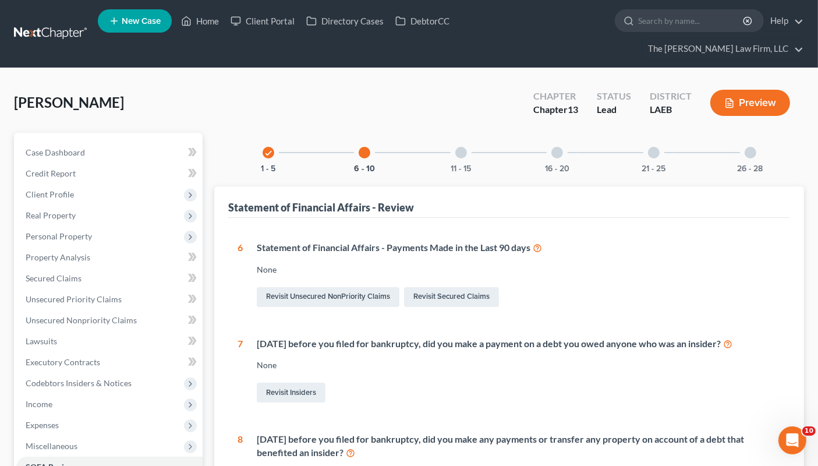
click at [462, 147] on div at bounding box center [461, 153] width 12 height 12
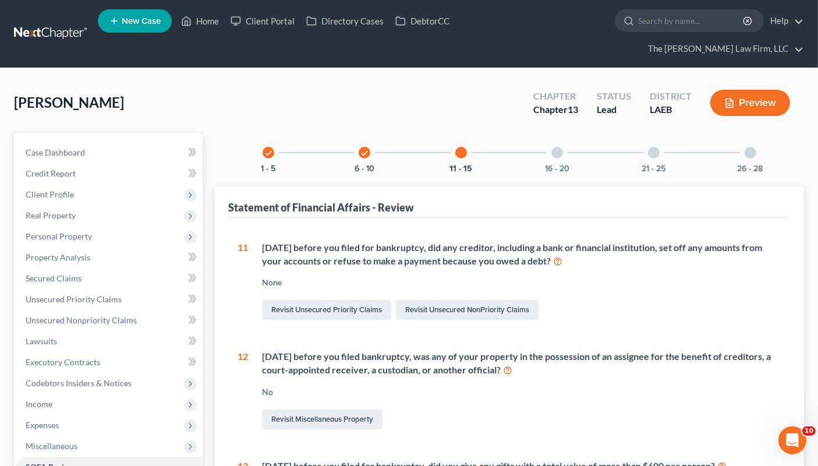
click at [561, 147] on div at bounding box center [558, 153] width 12 height 12
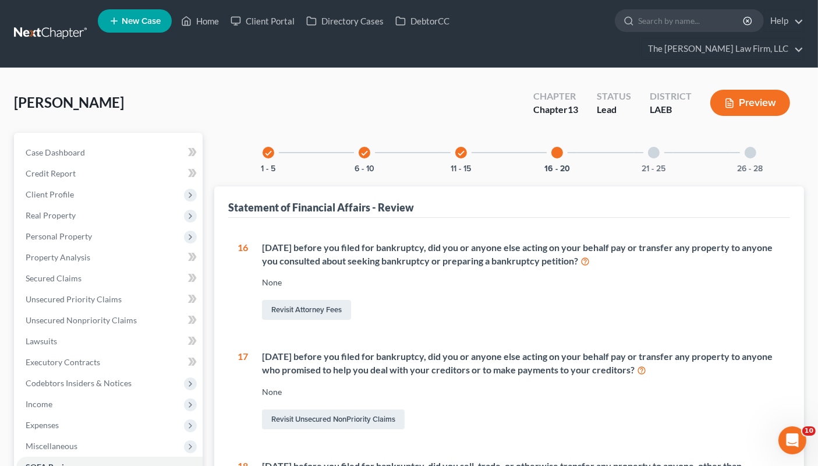
click at [655, 147] on div at bounding box center [654, 153] width 12 height 12
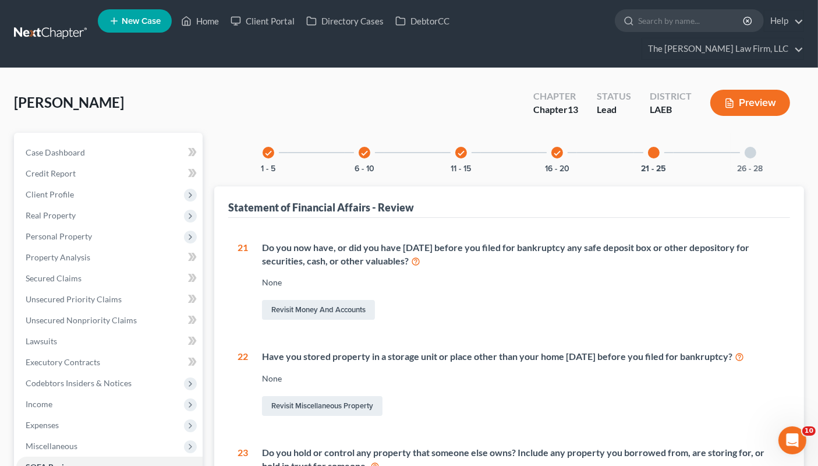
click at [751, 147] on div at bounding box center [751, 153] width 12 height 12
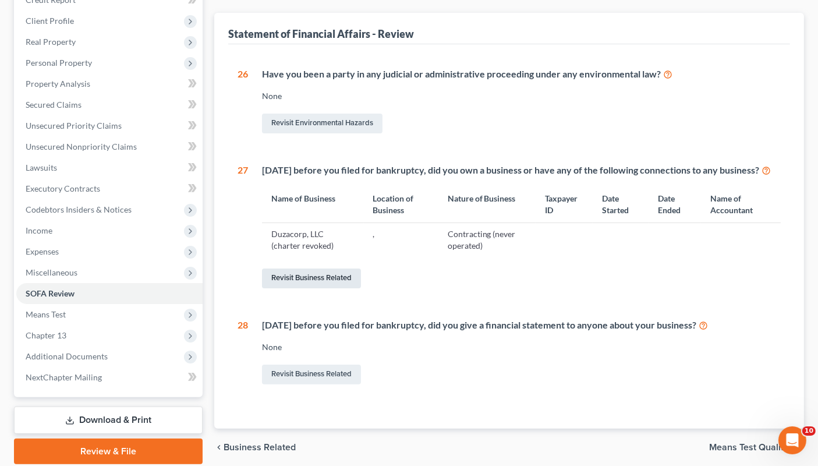
scroll to position [194, 0]
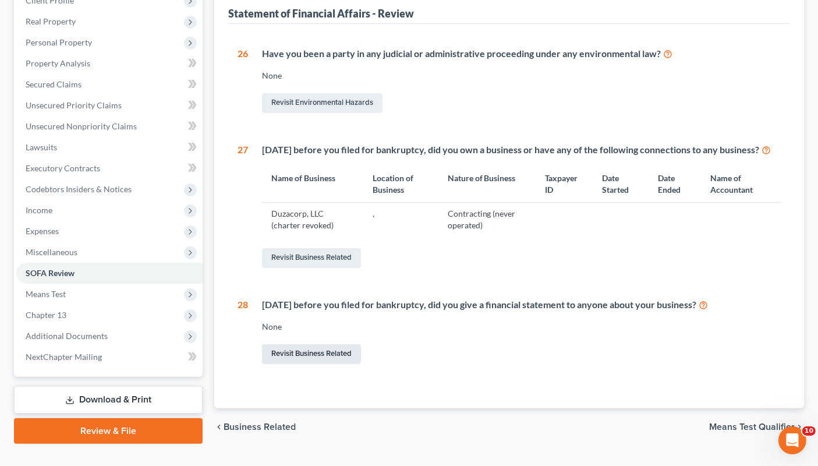
click at [298, 344] on link "Revisit Business Related" at bounding box center [311, 354] width 99 height 20
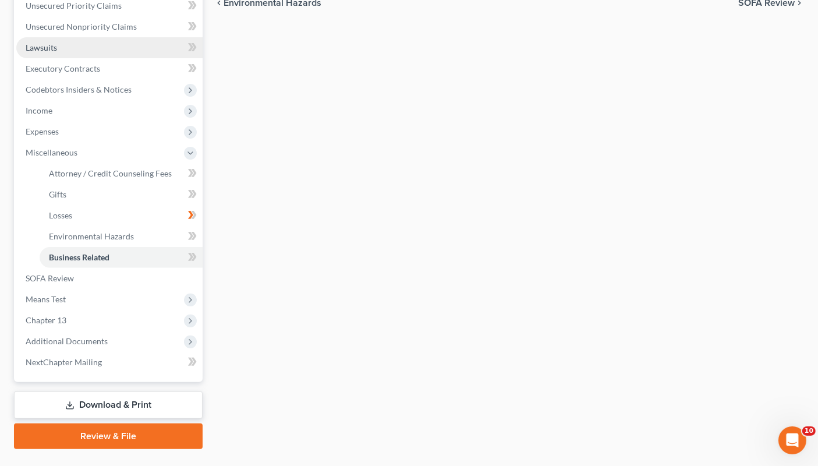
scroll to position [298, 0]
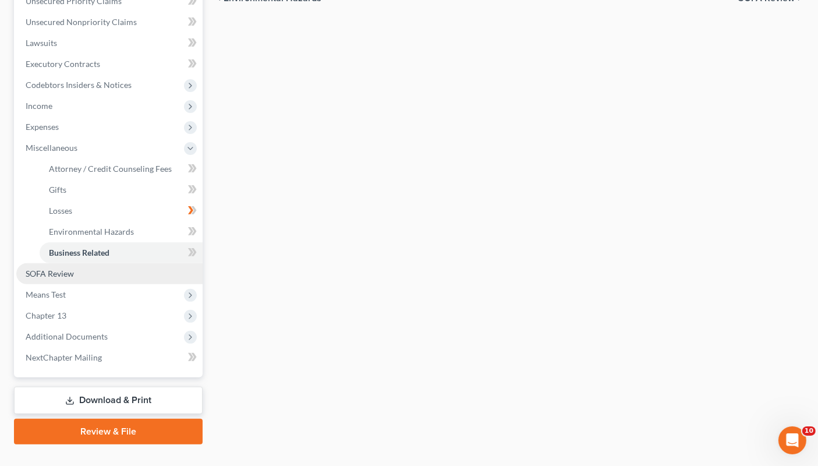
click at [66, 269] on span "SOFA Review" at bounding box center [50, 274] width 48 height 10
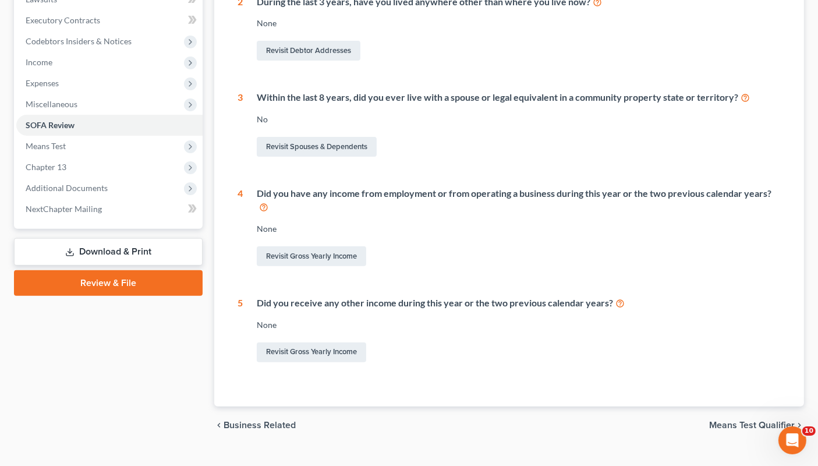
scroll to position [18, 0]
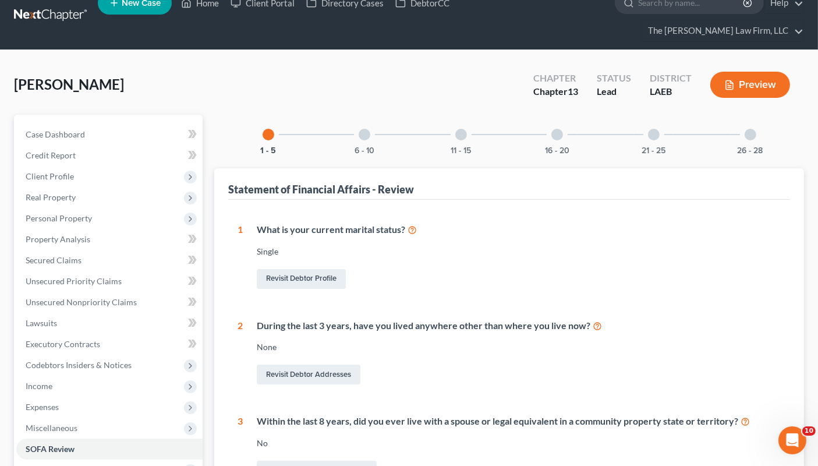
click at [752, 129] on div at bounding box center [751, 135] width 12 height 12
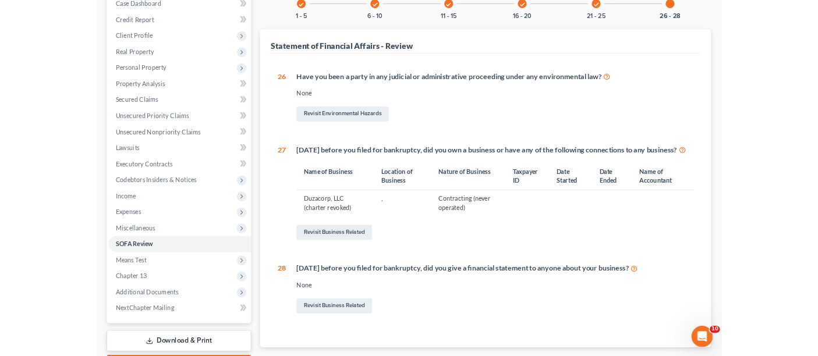
scroll to position [209, 0]
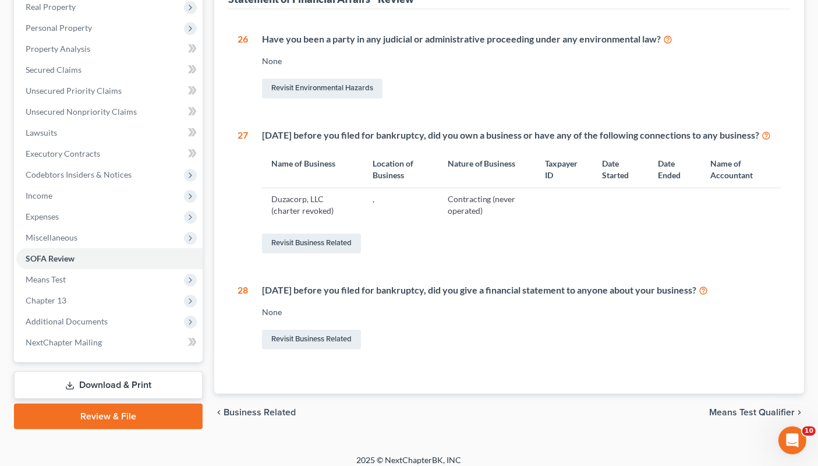
click at [708, 284] on icon at bounding box center [703, 289] width 9 height 11
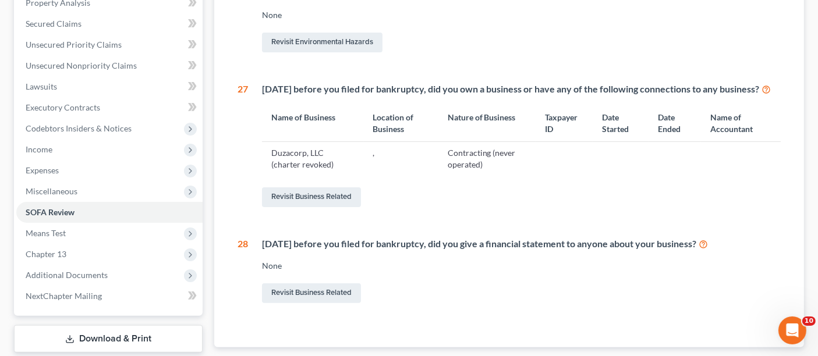
scroll to position [317, 0]
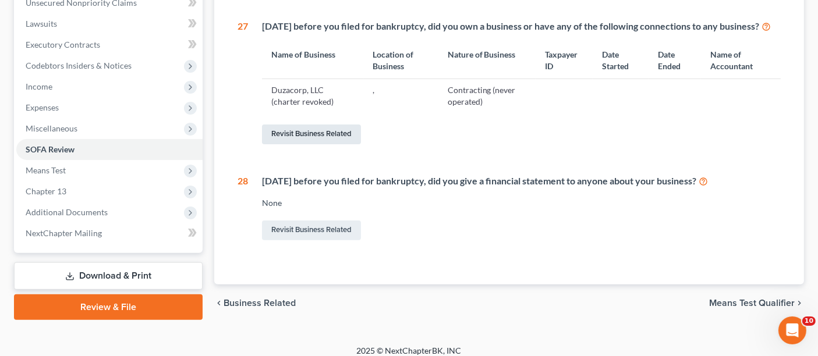
click at [321, 125] on link "Revisit Business Related" at bounding box center [311, 135] width 99 height 20
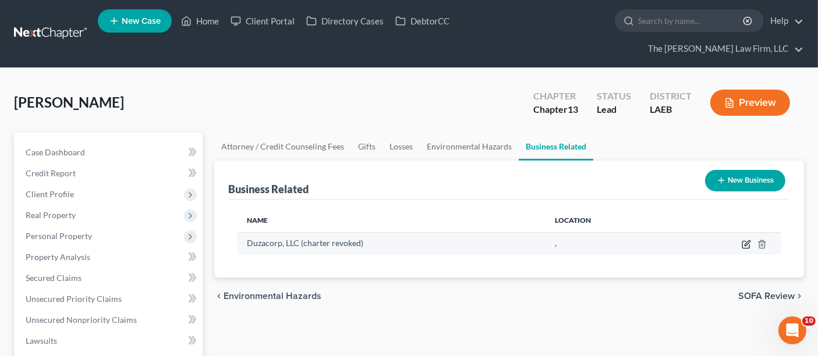
click at [746, 241] on icon "button" at bounding box center [747, 243] width 5 height 5
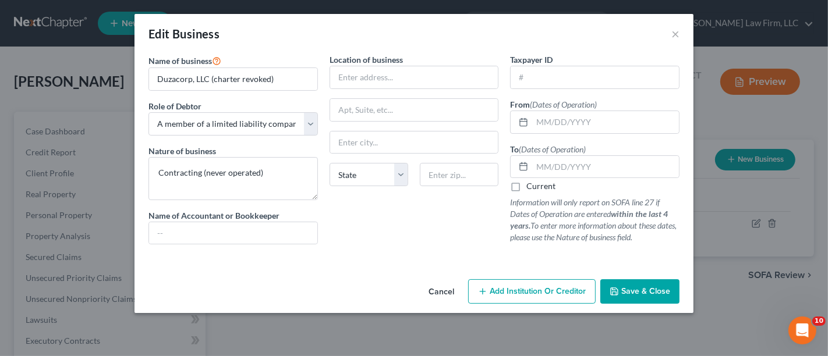
click at [525, 287] on span "Add Institution Or Creditor" at bounding box center [538, 292] width 96 height 10
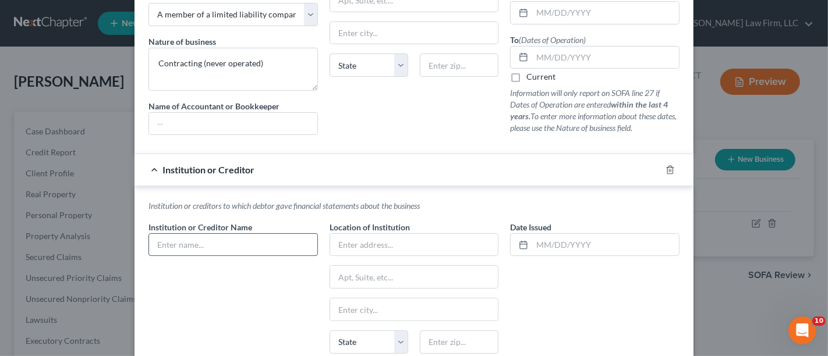
scroll to position [129, 0]
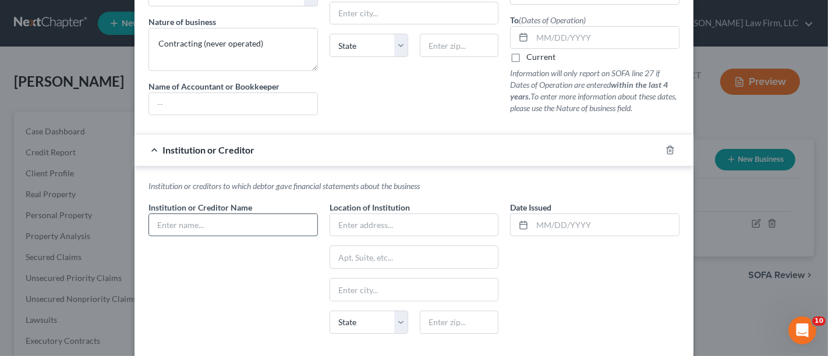
click at [175, 219] on input "text" at bounding box center [233, 225] width 168 height 22
paste input "[STREET_ADDRESS]"
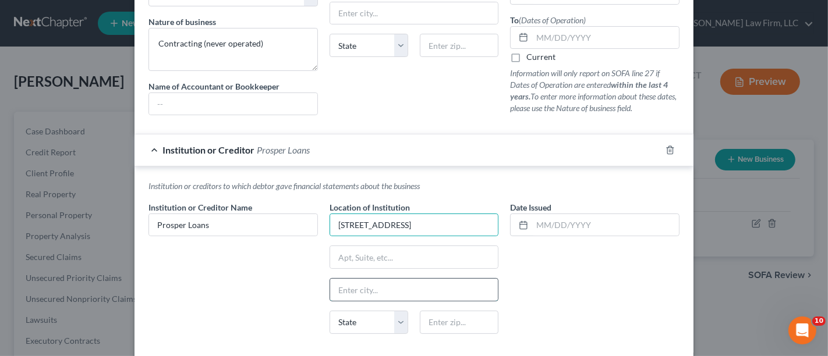
click at [361, 291] on input "text" at bounding box center [414, 290] width 168 height 22
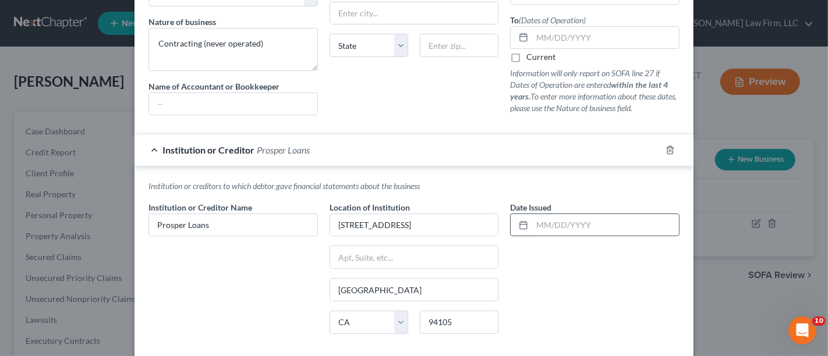
click at [592, 224] on input "text" at bounding box center [605, 225] width 147 height 22
click at [546, 260] on div "Date Issued 08132025" at bounding box center [594, 273] width 181 height 142
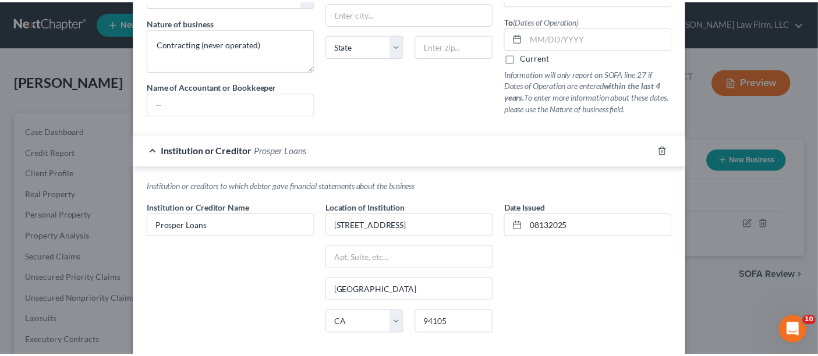
scroll to position [186, 0]
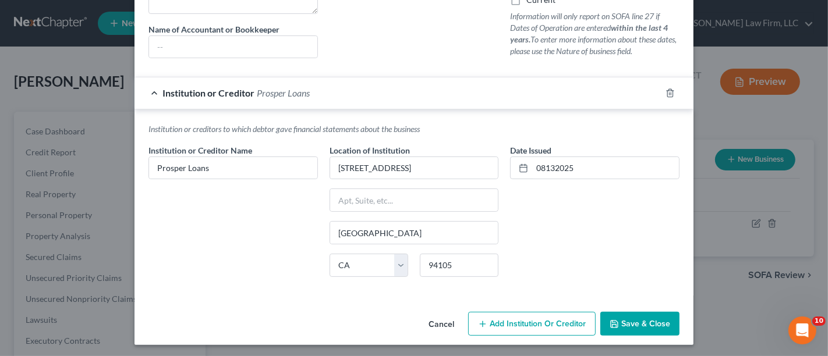
click at [617, 313] on button "Save & Close" at bounding box center [640, 324] width 79 height 24
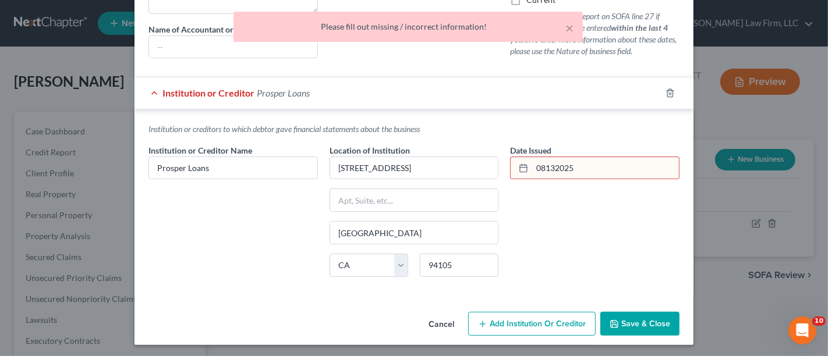
click at [546, 168] on input "08132025" at bounding box center [605, 168] width 147 height 22
click at [521, 169] on icon at bounding box center [523, 168] width 9 height 9
click at [519, 167] on icon at bounding box center [523, 168] width 9 height 9
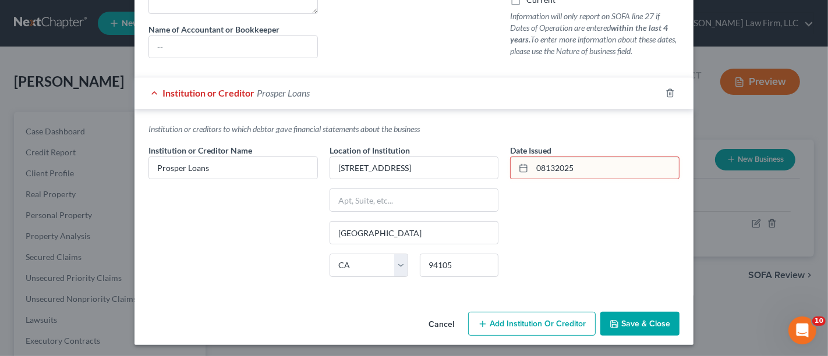
click at [542, 167] on input "08132025" at bounding box center [605, 168] width 147 height 22
click at [552, 168] on input "08/132025" at bounding box center [605, 168] width 147 height 22
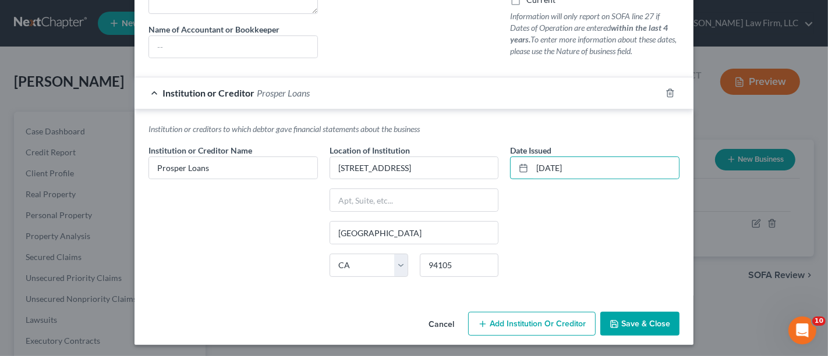
click at [650, 319] on span "Save & Close" at bounding box center [645, 324] width 49 height 10
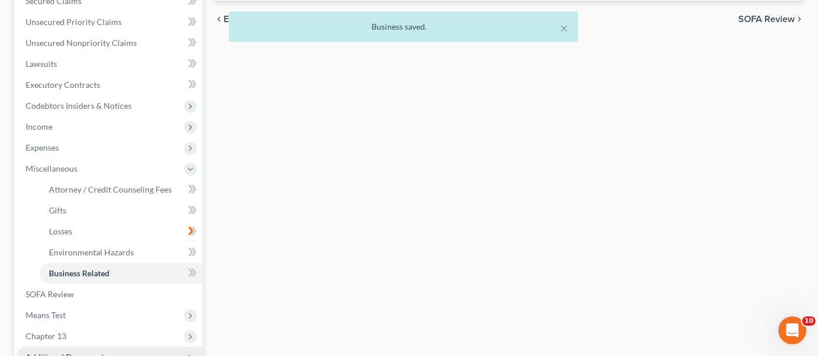
scroll to position [323, 0]
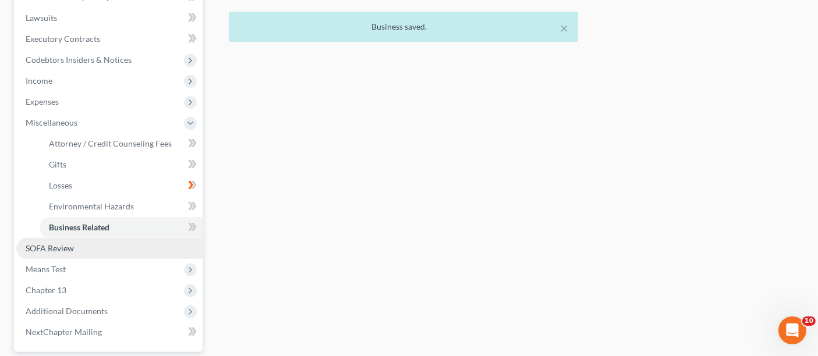
click at [73, 243] on span "SOFA Review" at bounding box center [50, 248] width 48 height 10
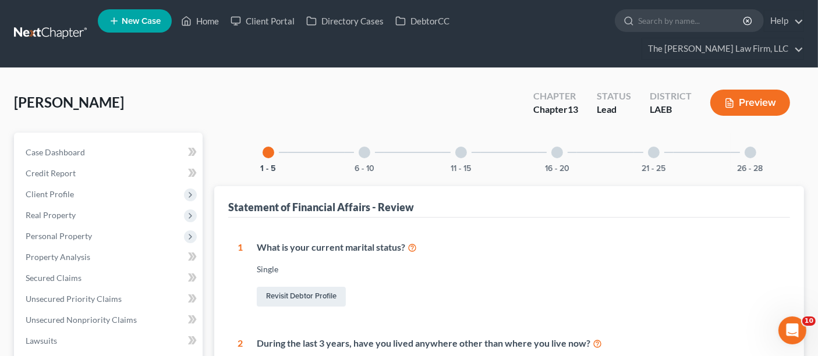
click at [748, 147] on div at bounding box center [751, 153] width 12 height 12
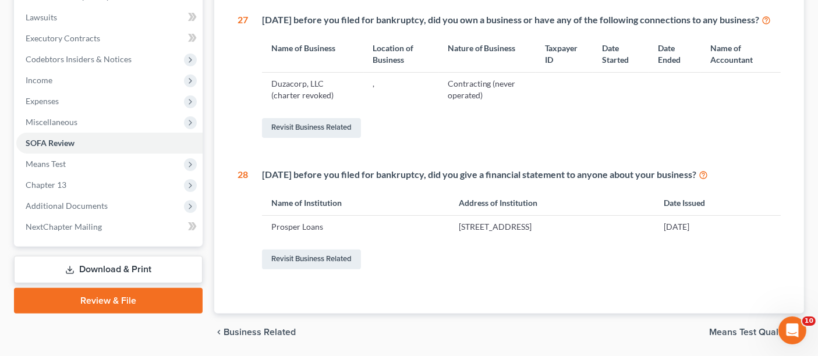
scroll to position [353, 0]
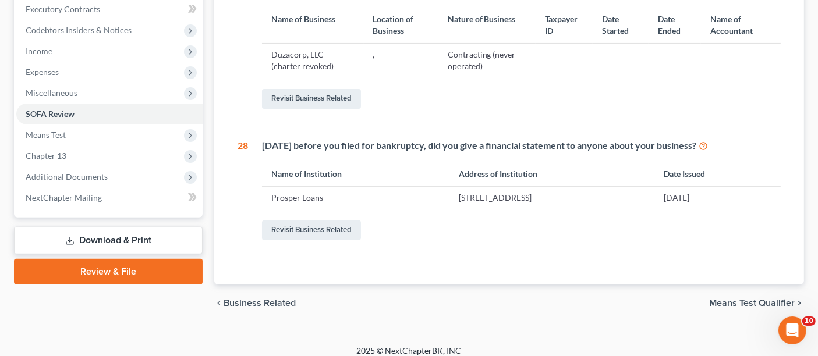
click at [107, 227] on link "Download & Print" at bounding box center [108, 240] width 189 height 27
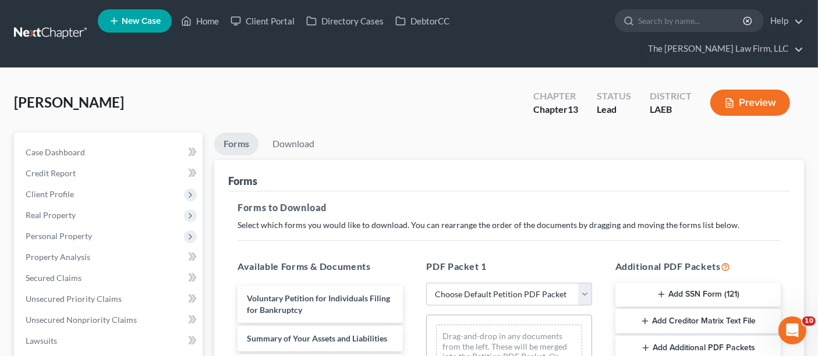
click at [760, 90] on button "Preview" at bounding box center [751, 103] width 80 height 26
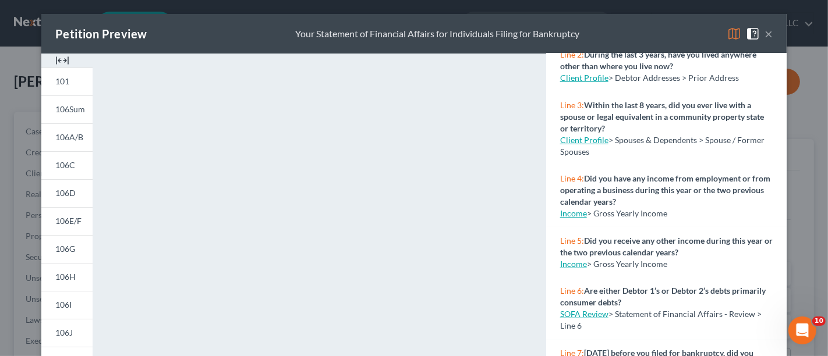
click at [767, 36] on button "×" at bounding box center [769, 34] width 8 height 14
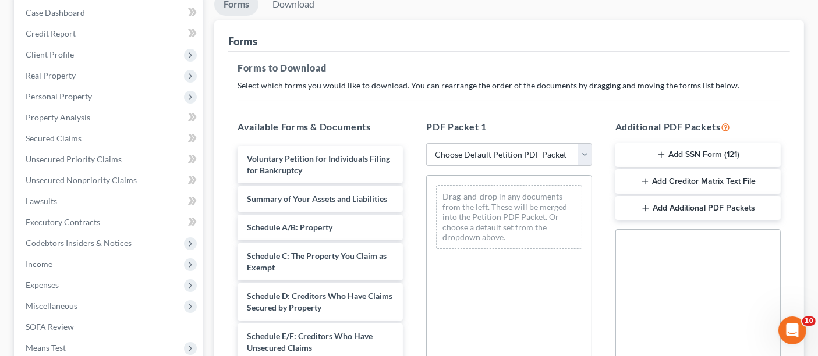
scroll to position [194, 0]
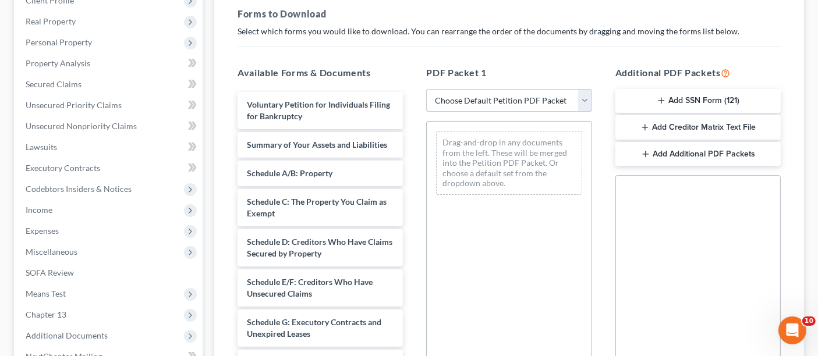
click at [482, 89] on select "Choose Default Petition PDF Packet Complete Bankruptcy Petition (all forms and …" at bounding box center [508, 100] width 165 height 23
click at [426, 89] on select "Choose Default Petition PDF Packet Complete Bankruptcy Petition (all forms and …" at bounding box center [508, 100] width 165 height 23
click at [502, 89] on select "Choose Default Petition PDF Packet Complete Bankruptcy Petition (all forms and …" at bounding box center [508, 100] width 165 height 23
click at [432, 89] on select "Choose Default Petition PDF Packet Complete Bankruptcy Petition (all forms and …" at bounding box center [508, 100] width 165 height 23
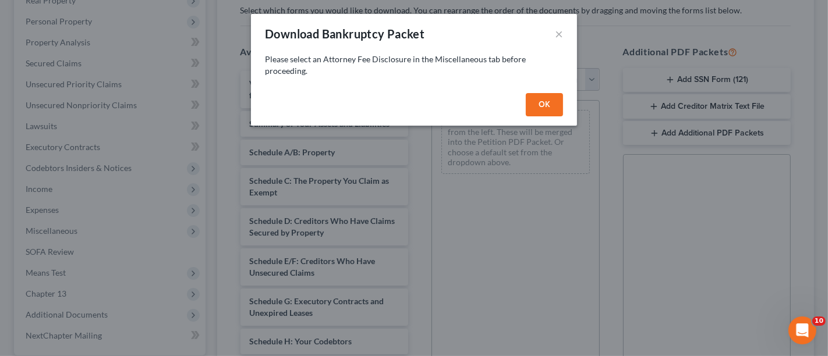
click at [546, 100] on button "OK" at bounding box center [544, 104] width 37 height 23
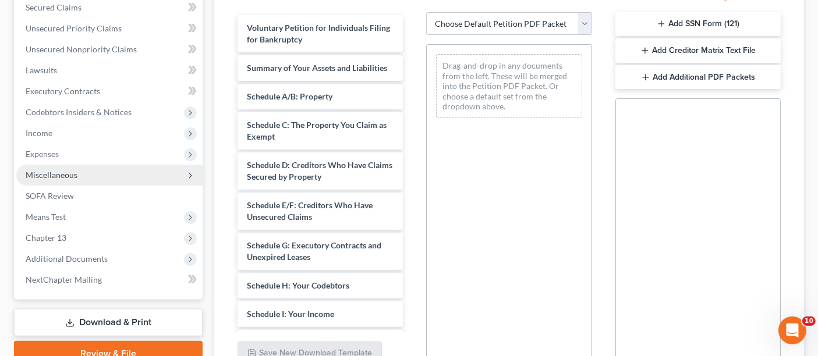
scroll to position [323, 0]
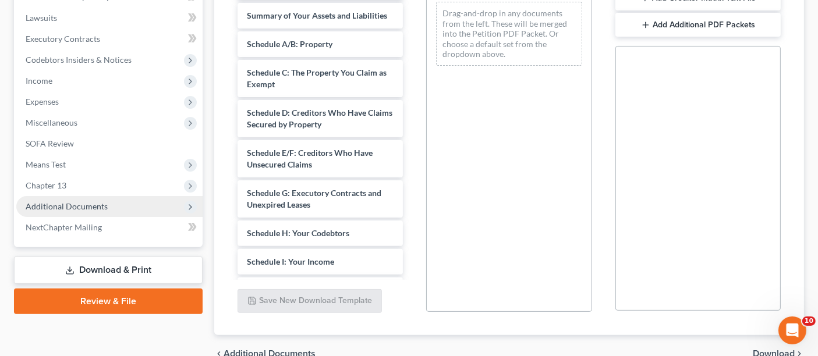
click at [57, 202] on span "Additional Documents" at bounding box center [67, 207] width 82 height 10
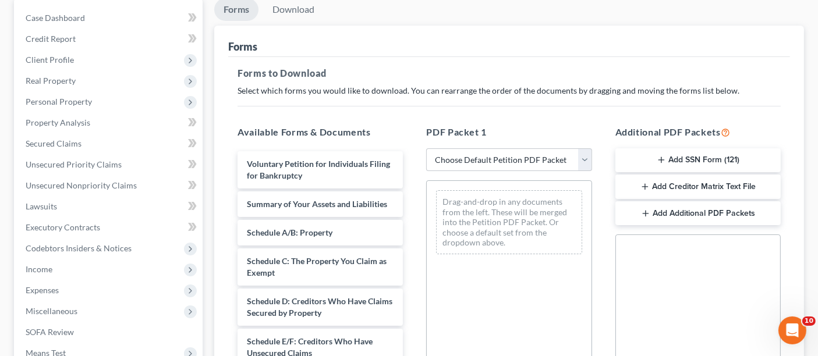
scroll to position [129, 0]
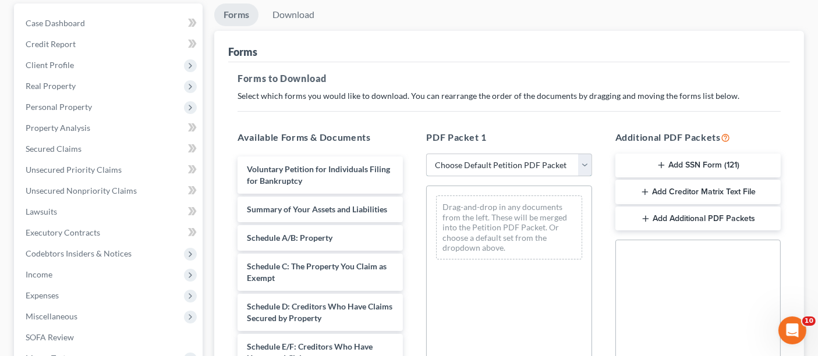
click at [488, 154] on select "Choose Default Petition PDF Packet Complete Bankruptcy Petition (all forms and …" at bounding box center [508, 165] width 165 height 23
click at [432, 154] on select "Choose Default Petition PDF Packet Complete Bankruptcy Petition (all forms and …" at bounding box center [508, 165] width 165 height 23
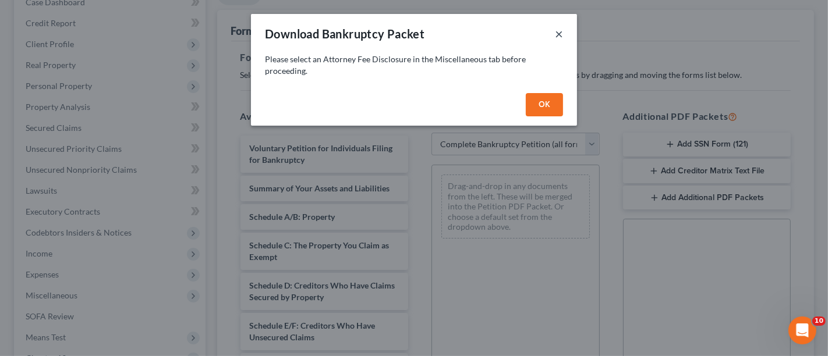
click at [562, 29] on button "×" at bounding box center [559, 34] width 8 height 14
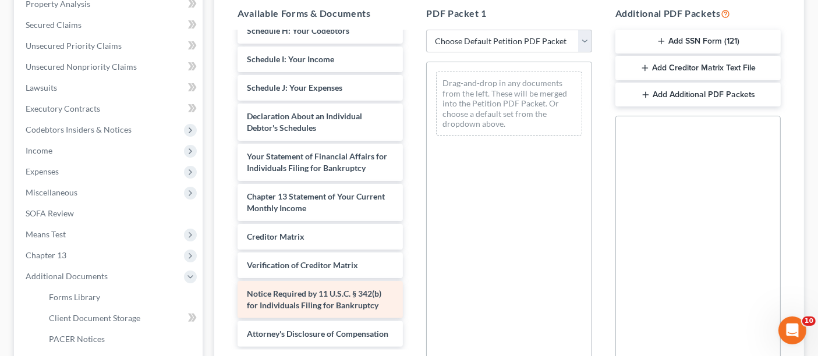
scroll to position [331, 0]
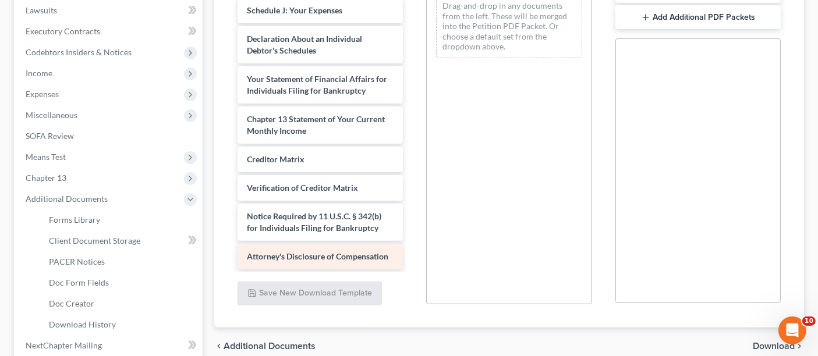
click at [296, 252] on span "Attorney's Disclosure of Compensation" at bounding box center [318, 257] width 142 height 10
click at [277, 252] on span "Attorney's Disclosure of Compensation" at bounding box center [318, 257] width 142 height 10
click at [241, 244] on div "Attorney's Disclosure of Compensation" at bounding box center [320, 257] width 165 height 26
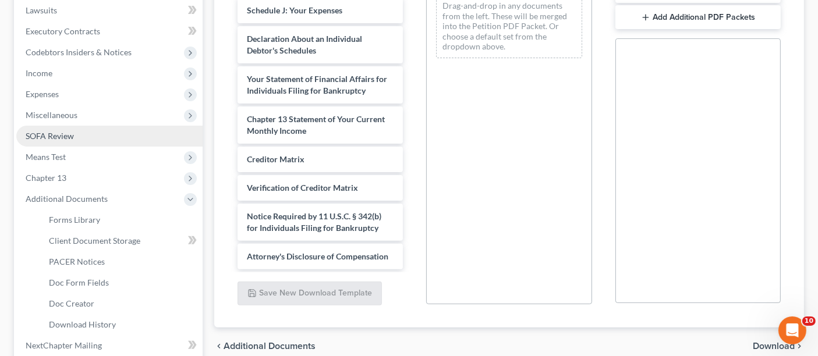
click at [61, 131] on span "SOFA Review" at bounding box center [50, 136] width 48 height 10
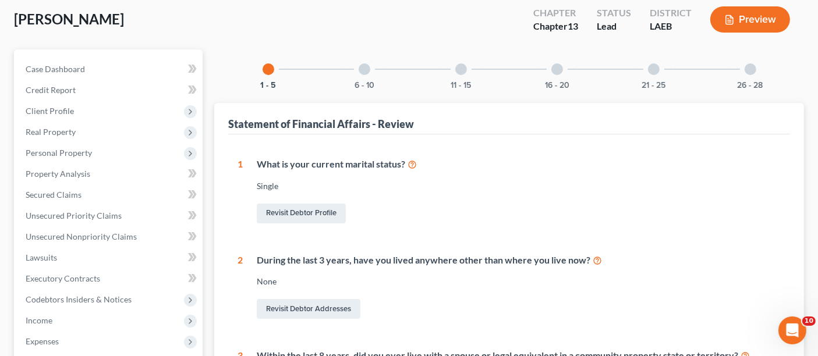
scroll to position [65, 0]
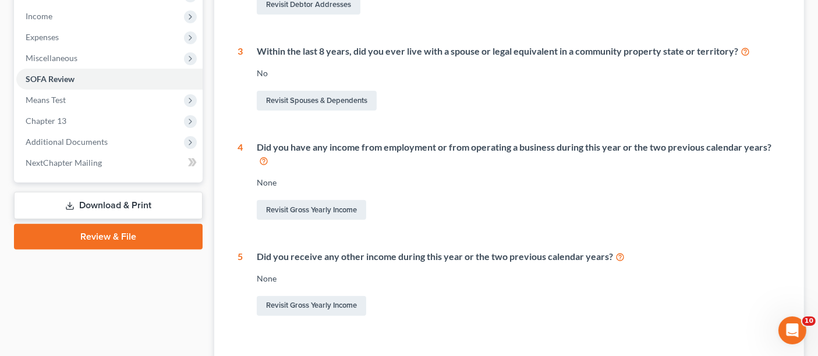
click at [93, 192] on link "Download & Print" at bounding box center [108, 205] width 189 height 27
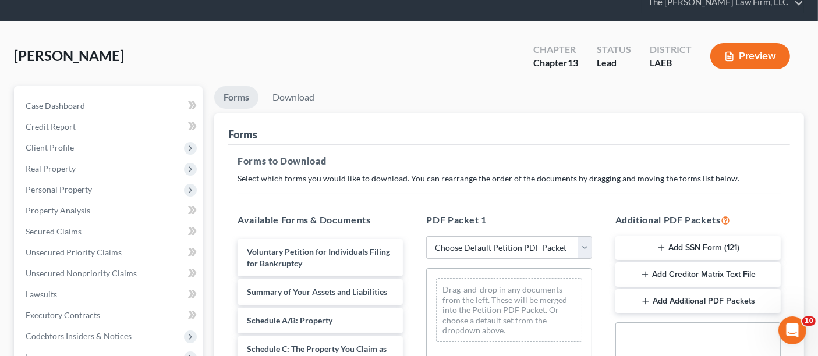
scroll to position [65, 0]
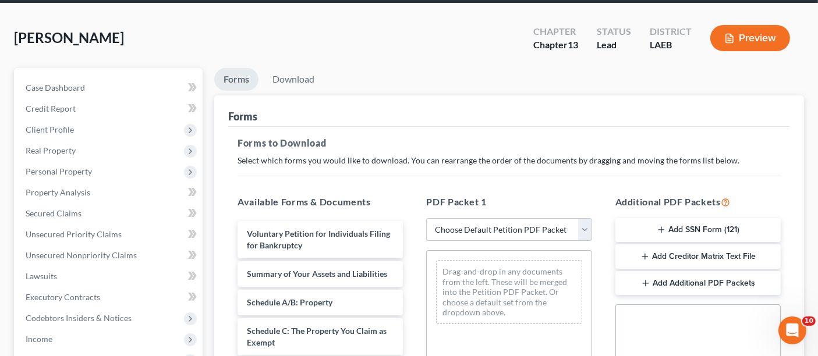
click at [506, 218] on select "Choose Default Petition PDF Packet Complete Bankruptcy Petition (all forms and …" at bounding box center [508, 229] width 165 height 23
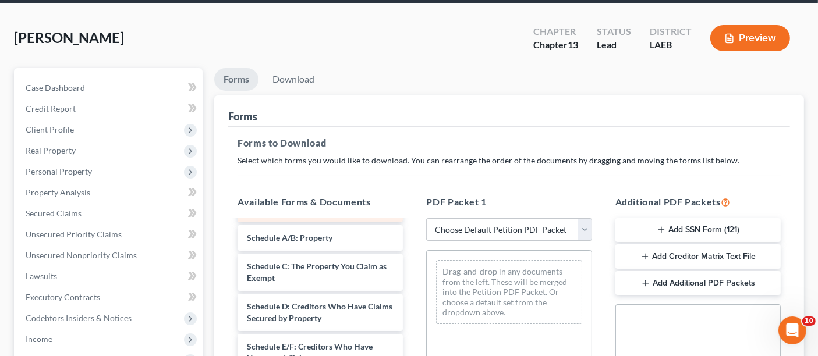
scroll to position [0, 0]
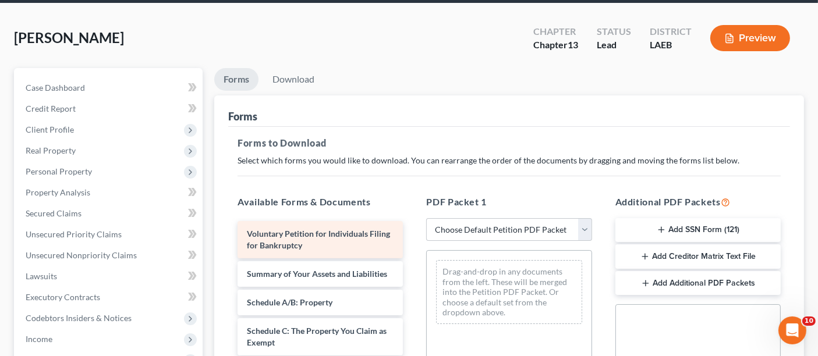
click at [282, 229] on span "Voluntary Petition for Individuals Filing for Bankruptcy" at bounding box center [318, 240] width 143 height 22
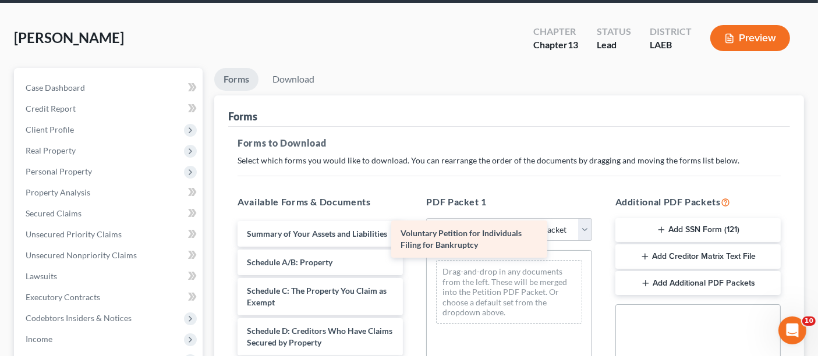
drag, startPoint x: 316, startPoint y: 224, endPoint x: 470, endPoint y: 245, distance: 155.3
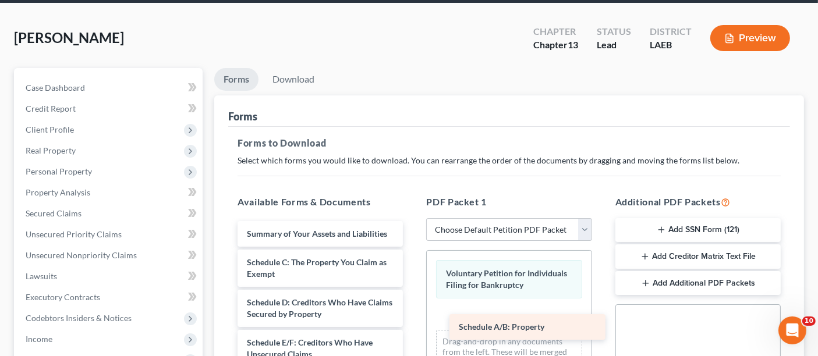
drag, startPoint x: 282, startPoint y: 251, endPoint x: 494, endPoint y: 326, distance: 224.9
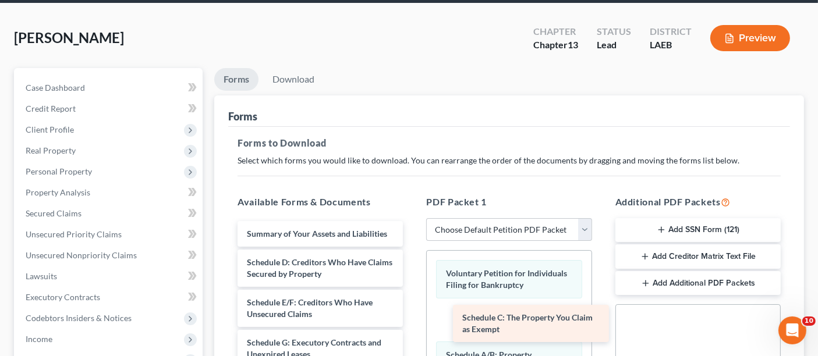
drag, startPoint x: 292, startPoint y: 254, endPoint x: 518, endPoint y: 319, distance: 235.8
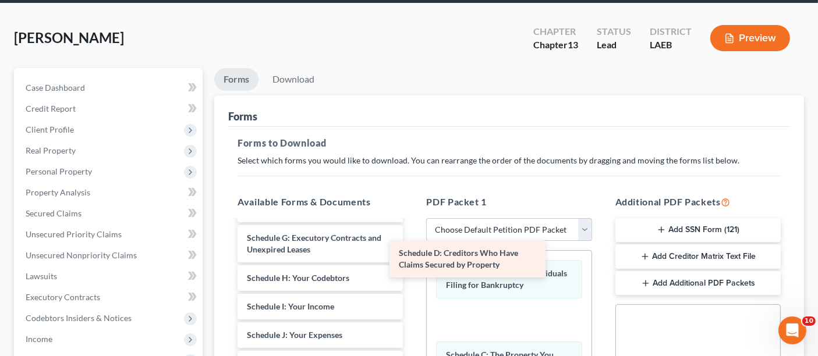
scroll to position [24, 0]
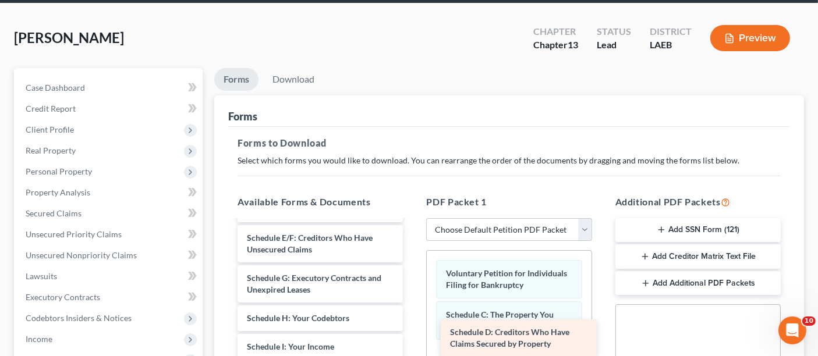
drag, startPoint x: 295, startPoint y: 203, endPoint x: 499, endPoint y: 348, distance: 249.7
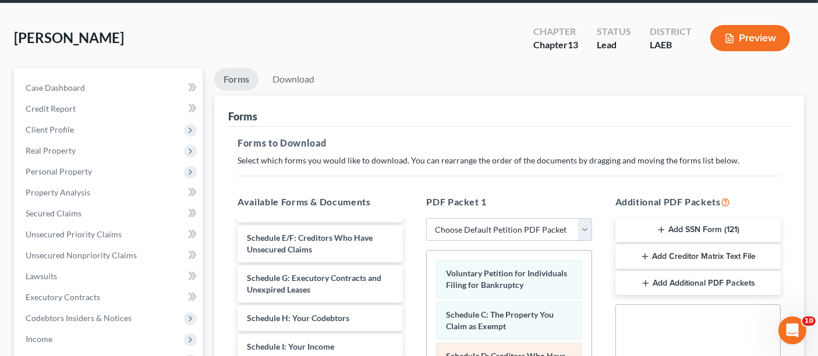
scroll to position [129, 0]
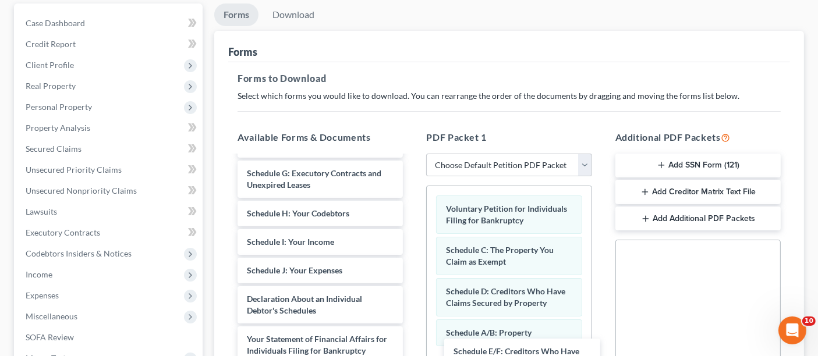
drag, startPoint x: 288, startPoint y: 176, endPoint x: 494, endPoint y: 365, distance: 279.9
click at [494, 356] on html "Home New Case Client Portal Directory Cases DebtorCC The [PERSON_NAME] Law Firm…" at bounding box center [409, 241] width 818 height 740
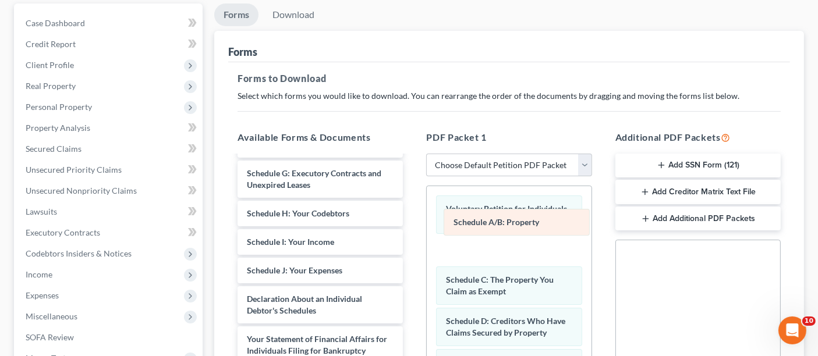
drag, startPoint x: 492, startPoint y: 313, endPoint x: 500, endPoint y: 225, distance: 88.3
click at [500, 225] on div "Schedule A/B: Property Voluntary Petition for Individuals Filing for Bankruptcy…" at bounding box center [509, 324] width 164 height 277
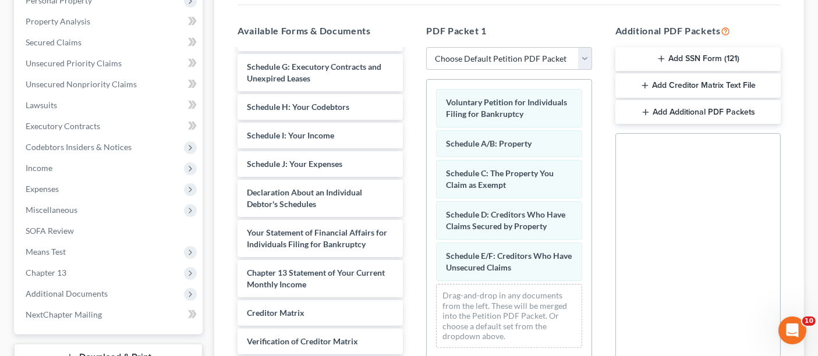
scroll to position [259, 0]
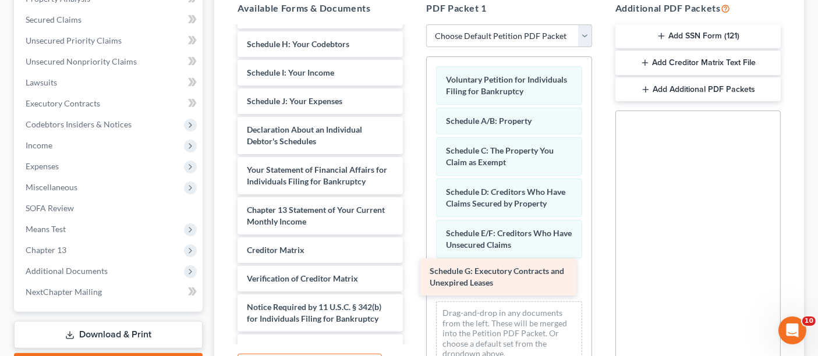
drag, startPoint x: 289, startPoint y: 38, endPoint x: 481, endPoint y: 277, distance: 306.2
click at [412, 277] on div "Schedule G: Executory Contracts and Unexpired Leases Summary of Your Assets and…" at bounding box center [320, 182] width 184 height 358
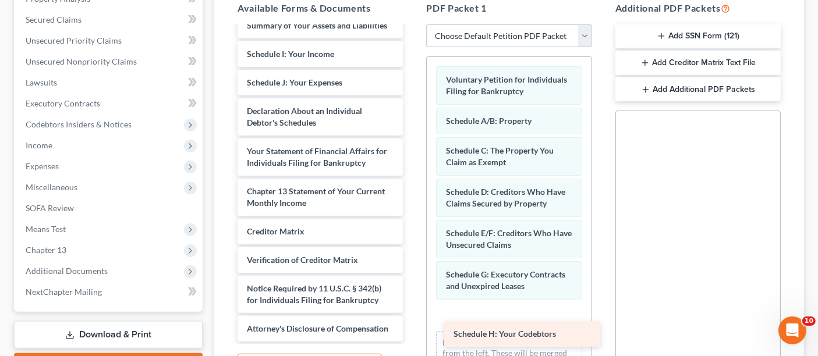
drag, startPoint x: 300, startPoint y: 36, endPoint x: 507, endPoint y: 337, distance: 365.6
click at [412, 337] on div "Schedule H: Your Codebtors Summary of Your Assets and Liabilities Schedule H: Y…" at bounding box center [320, 177] width 184 height 329
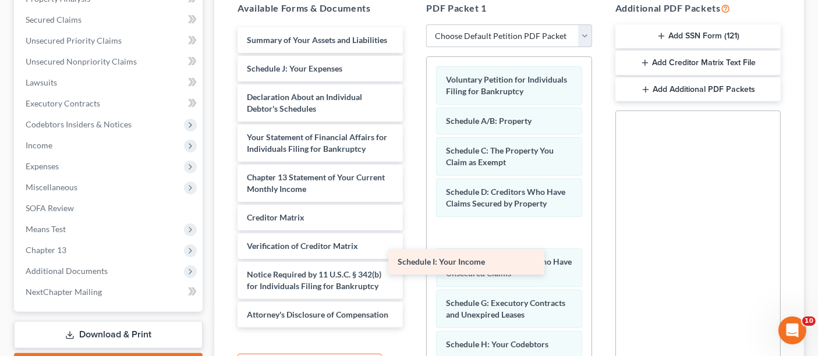
scroll to position [9, 0]
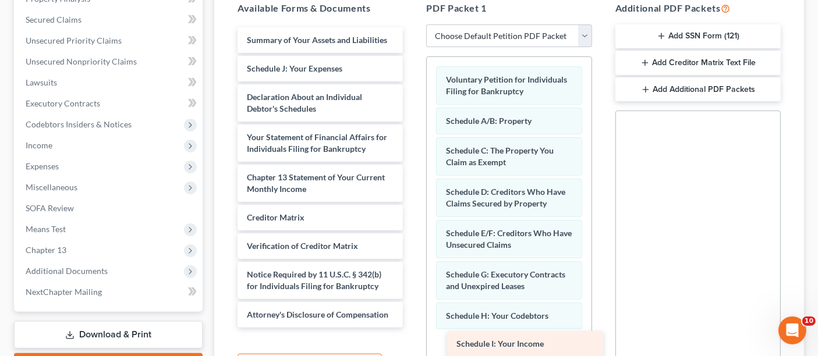
drag, startPoint x: 316, startPoint y: 38, endPoint x: 525, endPoint y: 348, distance: 373.8
click at [412, 328] on div "Schedule I: Your Income Summary of Your Assets and Liabilities Schedule I: Your…" at bounding box center [320, 177] width 184 height 301
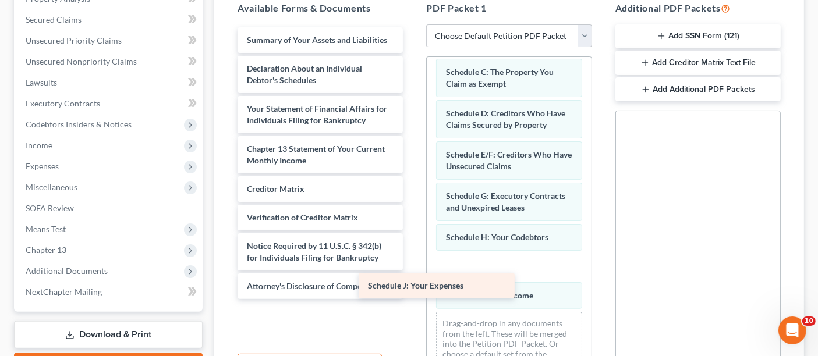
scroll to position [0, 0]
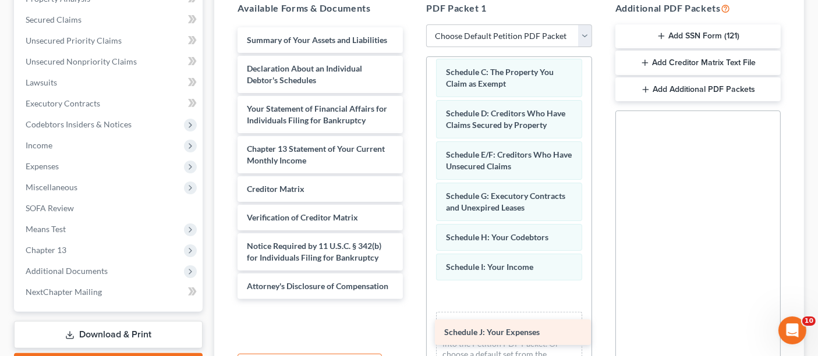
drag, startPoint x: 310, startPoint y: 48, endPoint x: 508, endPoint y: 331, distance: 345.5
click at [412, 299] on div "Schedule J: Your Expenses Summary of Your Assets and Liabilities Schedule J: Yo…" at bounding box center [320, 163] width 184 height 272
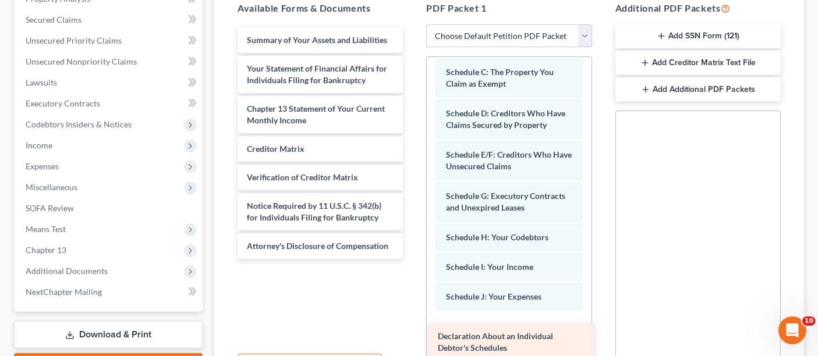
drag, startPoint x: 310, startPoint y: 52, endPoint x: 501, endPoint y: 343, distance: 347.8
click at [412, 259] on div "Declaration About an Individual Debtor's Schedules Summary of Your Assets and L…" at bounding box center [320, 143] width 184 height 232
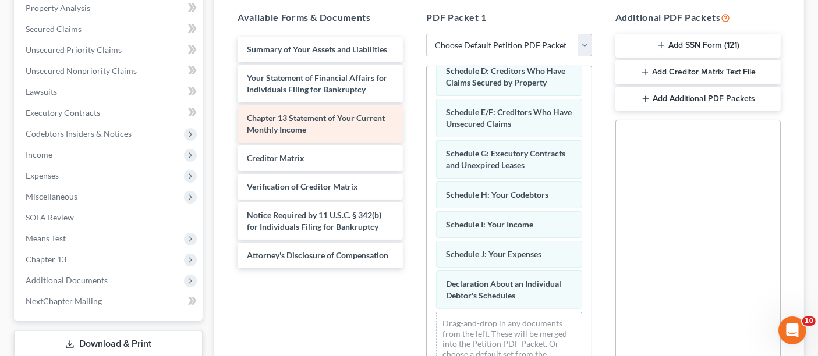
scroll to position [232, 0]
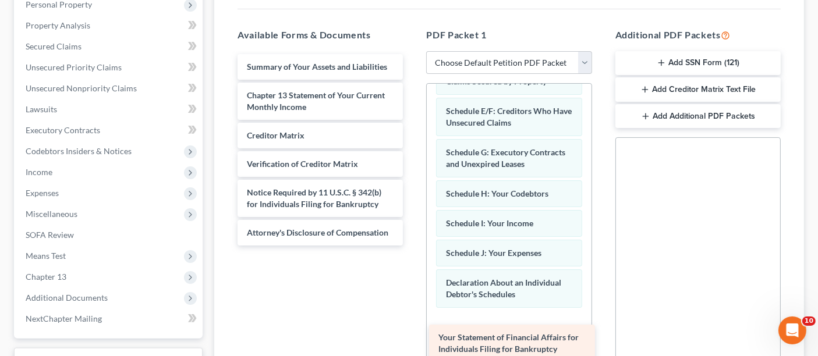
drag, startPoint x: 303, startPoint y: 76, endPoint x: 495, endPoint y: 341, distance: 327.0
click at [412, 246] on div "Your Statement of Financial Affairs for Individuals Filing for Bankruptcy Summa…" at bounding box center [320, 150] width 184 height 192
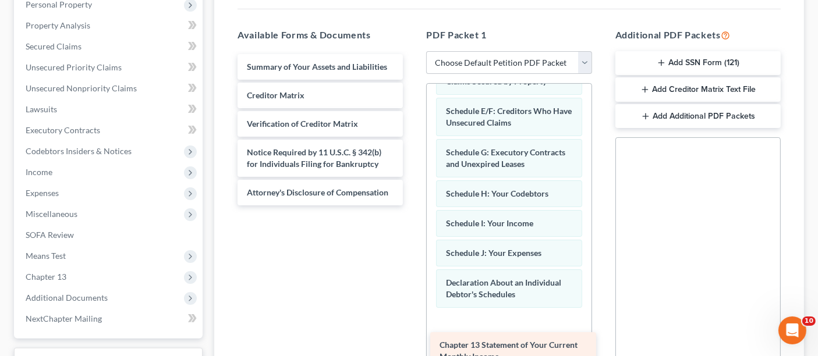
drag, startPoint x: 279, startPoint y: 79, endPoint x: 472, endPoint y: 345, distance: 329.1
click at [412, 206] on div "Chapter 13 Statement of Your Current Monthly Income Summary of Your Assets and …" at bounding box center [320, 129] width 184 height 151
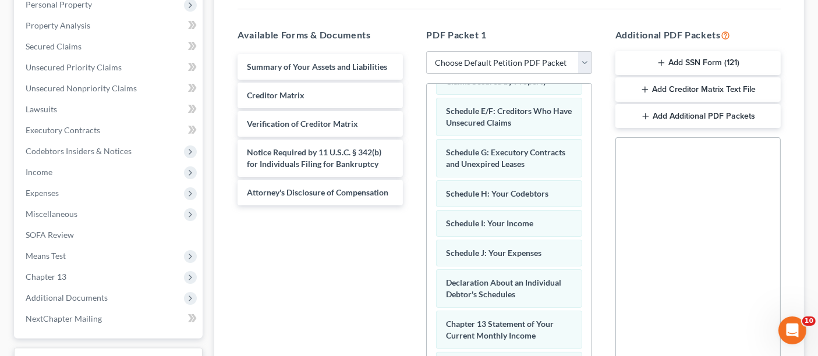
scroll to position [167, 0]
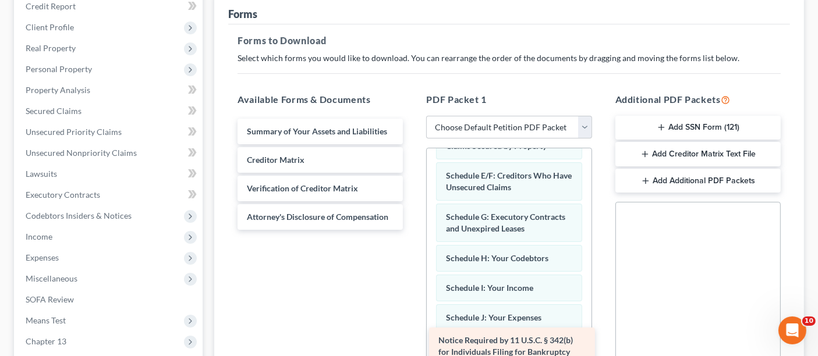
drag, startPoint x: 277, startPoint y: 200, endPoint x: 469, endPoint y: 347, distance: 241.0
click at [412, 230] on div "Notice Required by 11 U.S.C. § 342(b) for Individuals Filing for Bankruptcy Sum…" at bounding box center [320, 174] width 184 height 111
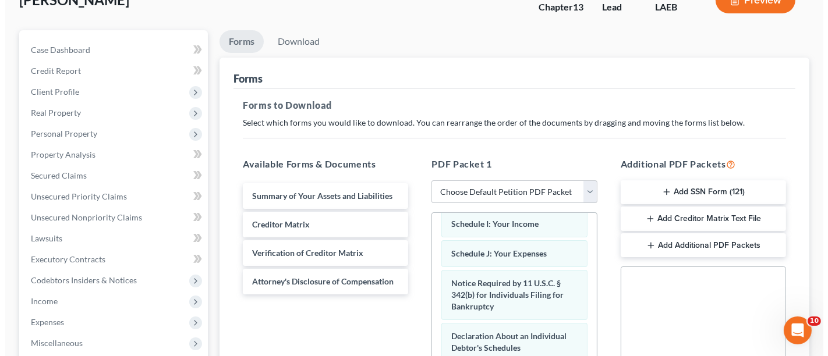
scroll to position [0, 0]
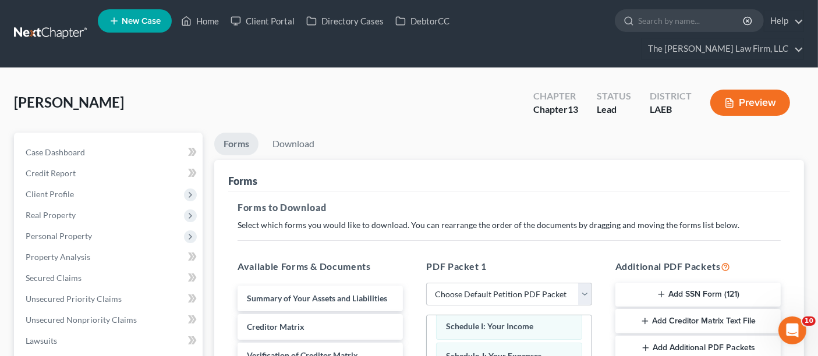
click at [765, 90] on button "Preview" at bounding box center [751, 103] width 80 height 26
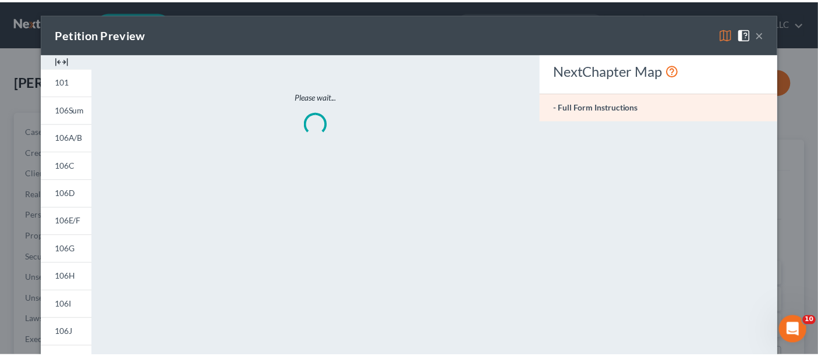
scroll to position [273, 0]
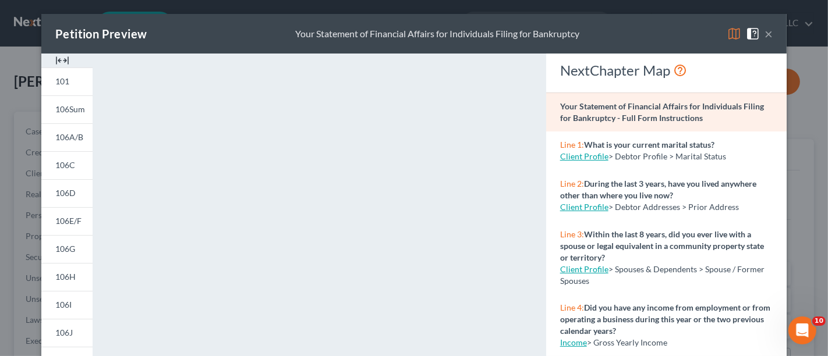
click at [772, 31] on div "Petition Preview Your Statement of Financial Affairs for Individuals Filing for…" at bounding box center [414, 34] width 746 height 40
click at [765, 32] on button "×" at bounding box center [769, 34] width 8 height 14
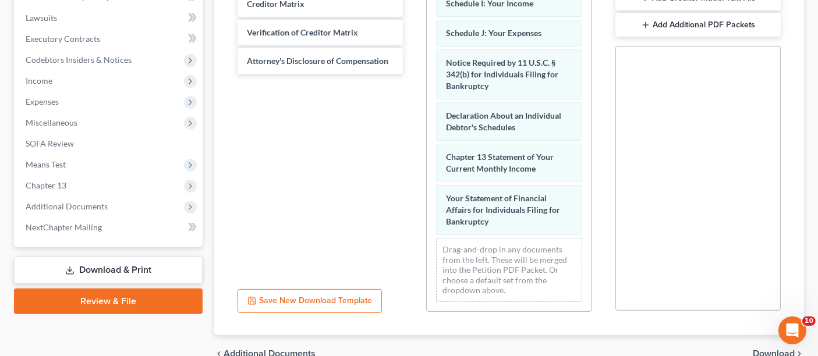
scroll to position [361, 0]
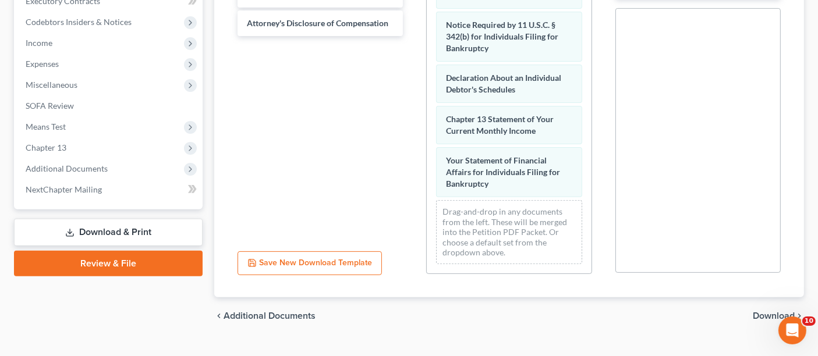
click at [772, 312] on span "Download" at bounding box center [774, 316] width 42 height 9
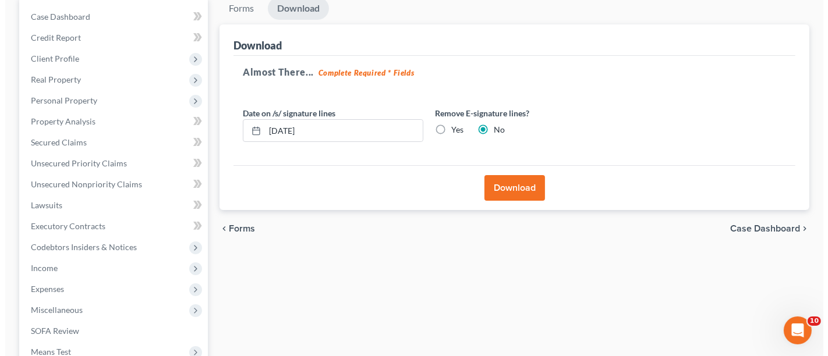
scroll to position [108, 0]
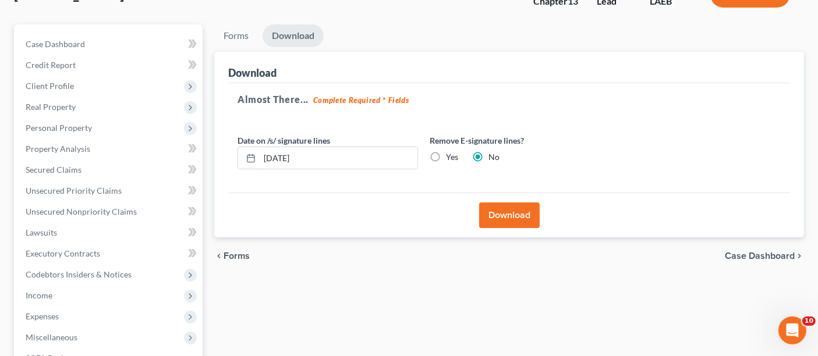
click at [446, 151] on label "Yes" at bounding box center [452, 157] width 12 height 12
click at [451, 151] on input "Yes" at bounding box center [455, 155] width 8 height 8
click at [509, 203] on button "Download" at bounding box center [509, 216] width 61 height 26
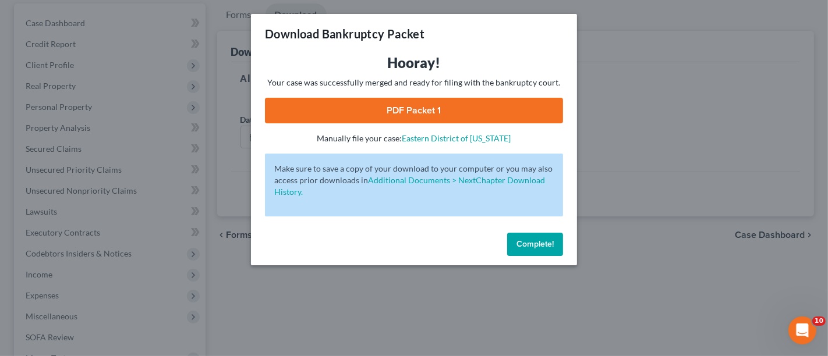
click at [369, 107] on link "PDF Packet 1" at bounding box center [414, 111] width 298 height 26
